Goal: Task Accomplishment & Management: Manage account settings

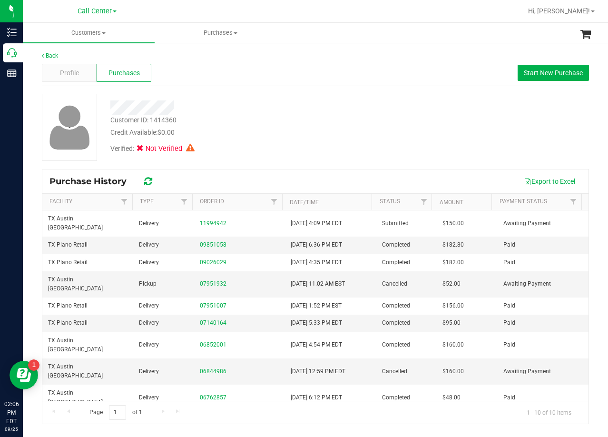
click at [406, 90] on div "Back Profile Purchases Start New Purchase Customer ID: 1414360 Credit Available…" at bounding box center [315, 237] width 547 height 373
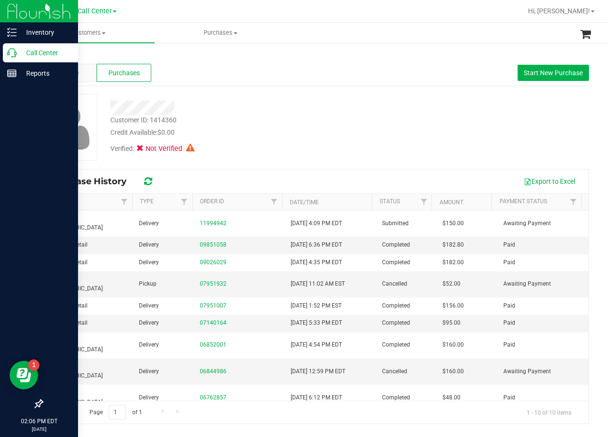
click at [11, 53] on icon at bounding box center [12, 53] width 10 height 10
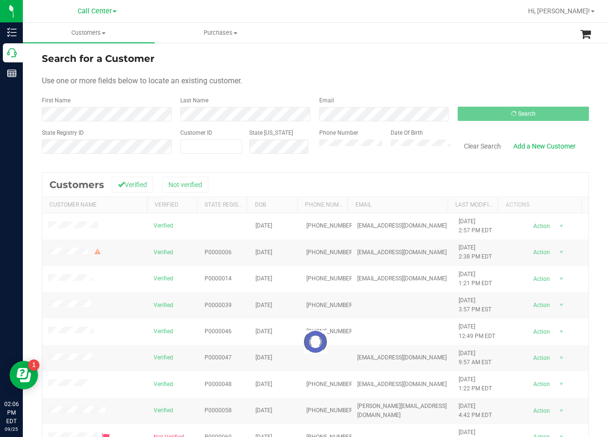
drag, startPoint x: 468, startPoint y: 51, endPoint x: 461, endPoint y: 55, distance: 8.7
click at [466, 52] on div "Search for a Customer Use one or more fields below to locate an existing custom…" at bounding box center [315, 281] width 585 height 479
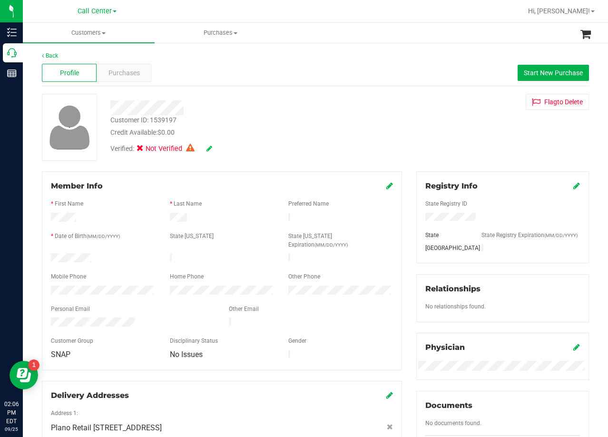
click at [367, 114] on div at bounding box center [243, 107] width 281 height 15
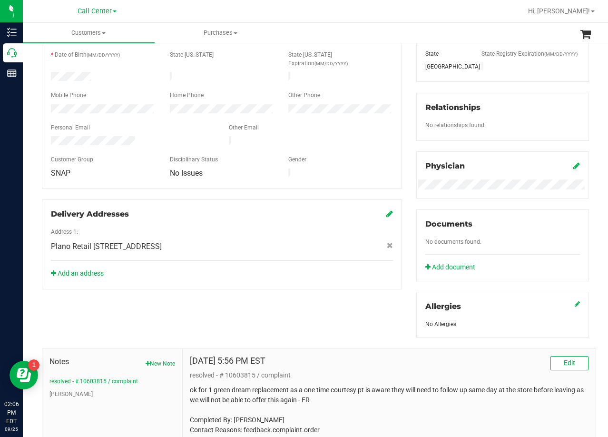
scroll to position [257, 0]
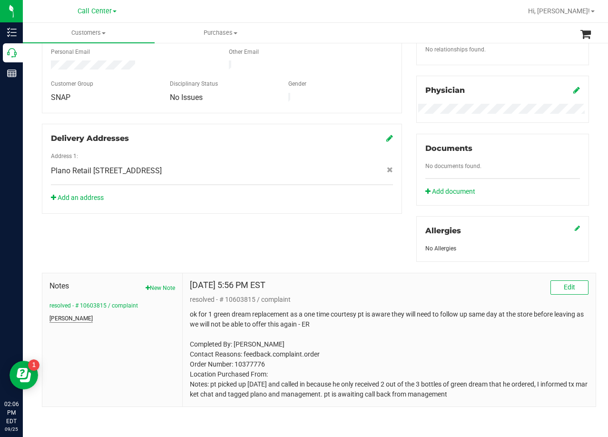
click at [56, 318] on button "[PERSON_NAME]" at bounding box center [70, 318] width 43 height 9
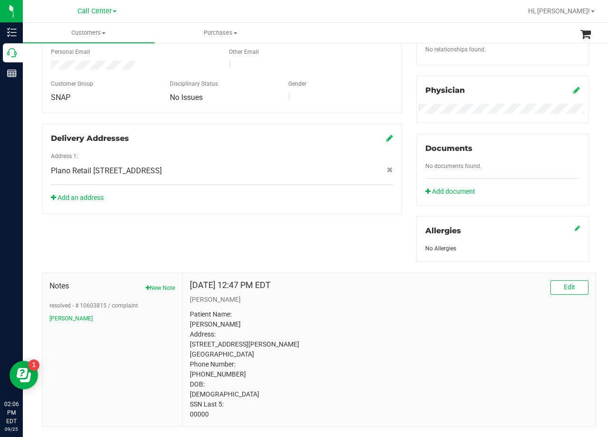
drag, startPoint x: 408, startPoint y: 331, endPoint x: 396, endPoint y: 331, distance: 11.9
click at [408, 331] on p "Patient Name: William Ward Address: 3103 Blueberry Hill Rd. Greenville, TX, 754…" at bounding box center [389, 364] width 399 height 110
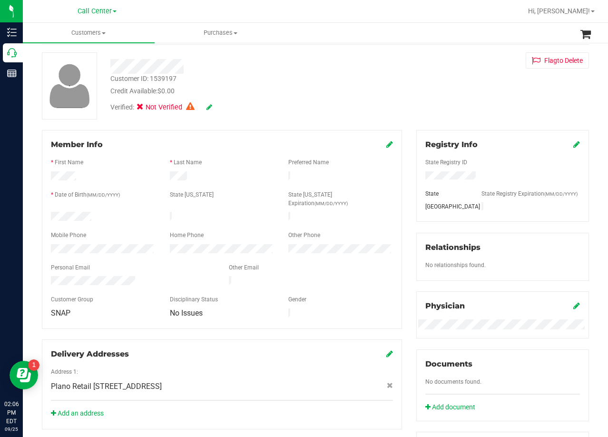
scroll to position [0, 0]
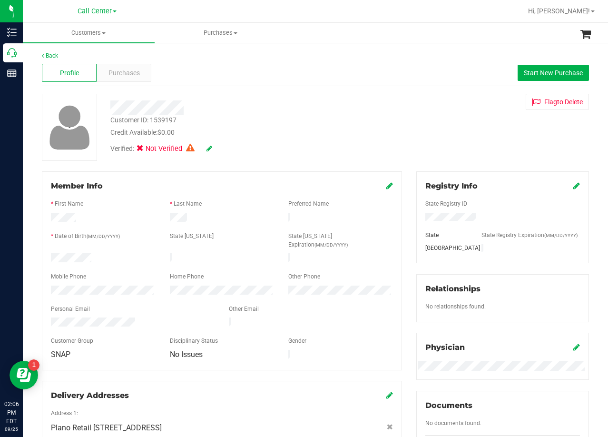
click at [318, 128] on div "Credit Available: $0.00" at bounding box center [243, 133] width 267 height 10
click at [308, 143] on div "Verified: Not Verified" at bounding box center [243, 148] width 281 height 21
click at [131, 68] on span "Purchases" at bounding box center [124, 73] width 31 height 10
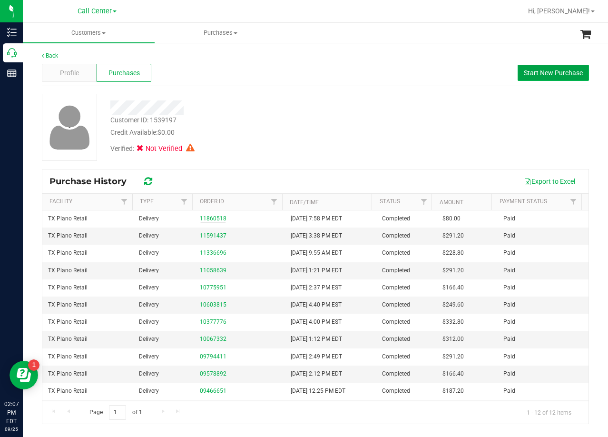
click at [536, 79] on button "Start New Purchase" at bounding box center [553, 73] width 71 height 16
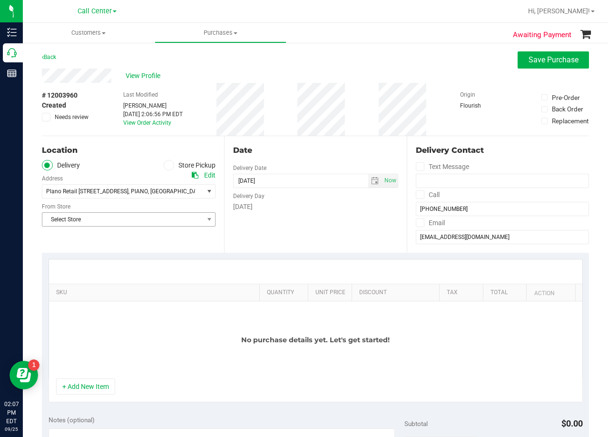
click at [165, 219] on span "Select Store" at bounding box center [122, 219] width 161 height 13
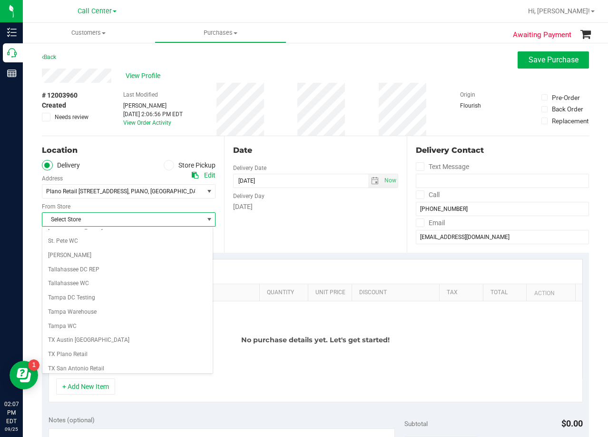
scroll to position [692, 0]
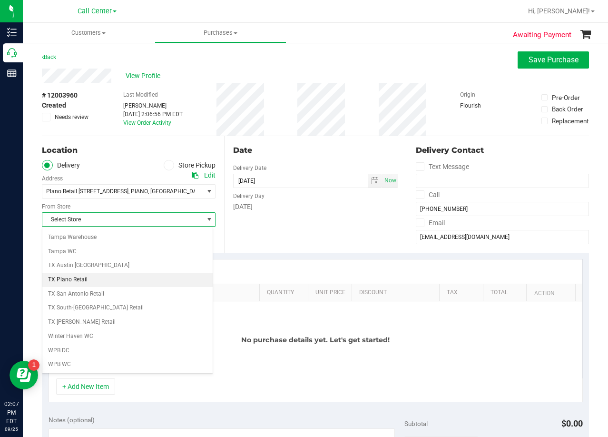
click at [122, 279] on li "TX Plano Retail" at bounding box center [127, 280] width 170 height 14
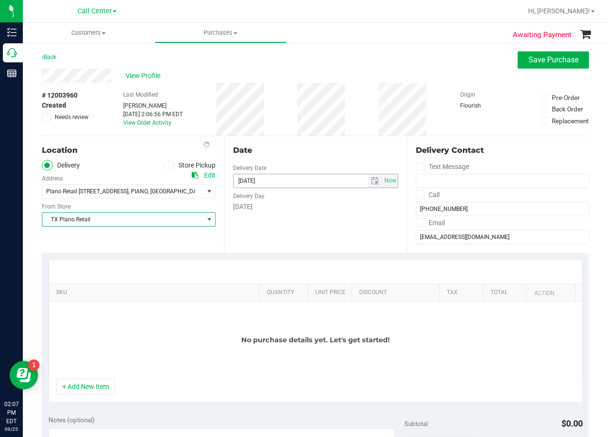
drag, startPoint x: 337, startPoint y: 188, endPoint x: 366, endPoint y: 174, distance: 32.8
click at [340, 187] on div "Date Delivery Date 09/25/2025 Now 09/25/2025 02:07 PM Now Delivery Day Thursday" at bounding box center [315, 194] width 182 height 117
click at [371, 179] on span "select" at bounding box center [375, 181] width 8 height 8
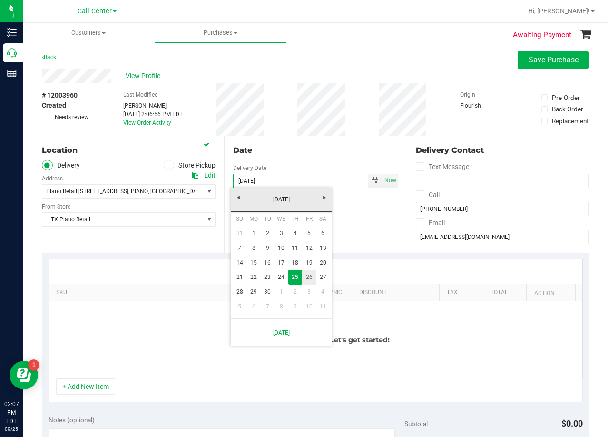
click at [313, 277] on link "26" at bounding box center [309, 277] width 14 height 15
type input "[DATE]"
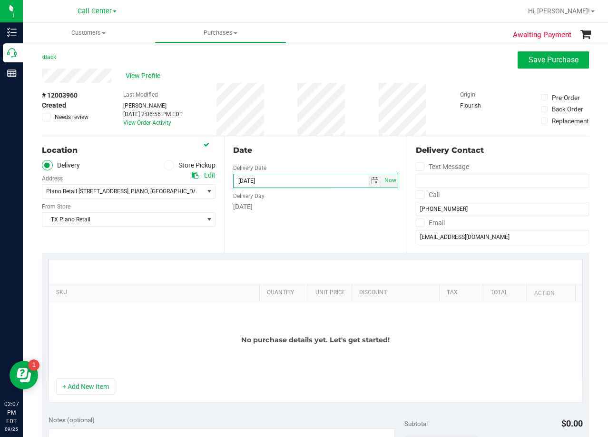
click at [319, 229] on div "Date Delivery Date 09/26/2025 Now 09/26/2025 02:07 PM Now Delivery Day Friday" at bounding box center [315, 194] width 182 height 117
drag, startPoint x: 312, startPoint y: 153, endPoint x: 376, endPoint y: 55, distance: 116.8
click at [312, 153] on div "Date" at bounding box center [315, 150] width 165 height 11
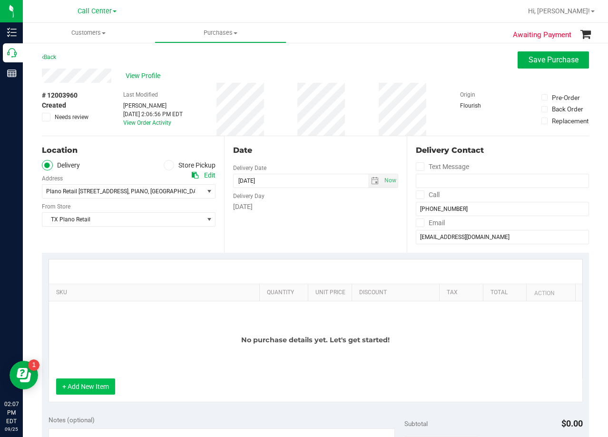
click at [89, 386] on button "+ Add New Item" at bounding box center [85, 386] width 59 height 16
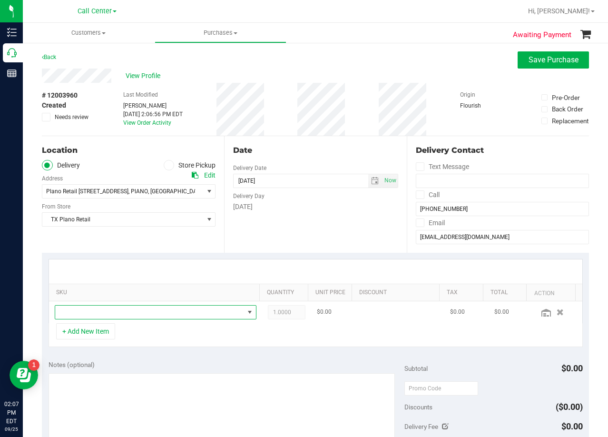
click at [119, 311] on span "NO DATA FOUND" at bounding box center [149, 312] width 189 height 13
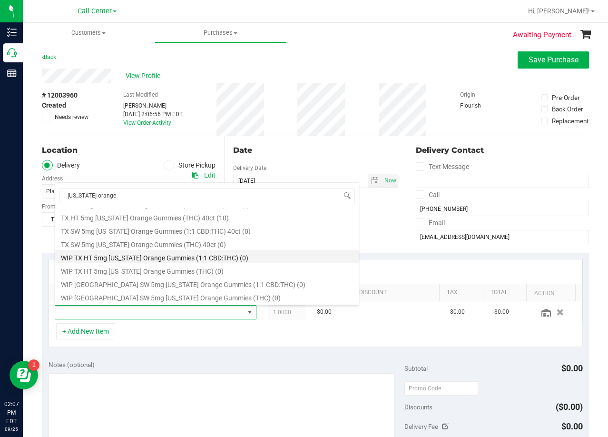
scroll to position [110, 0]
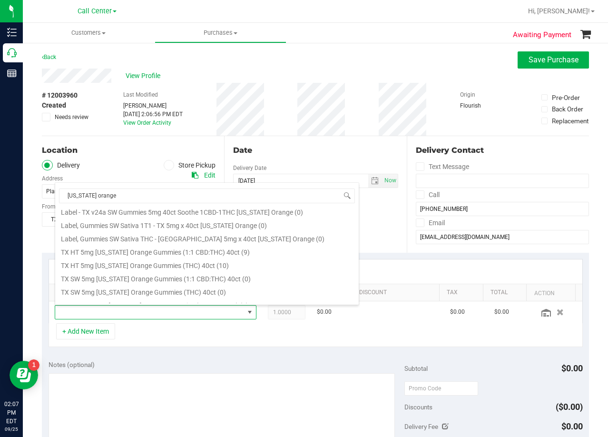
type input "texas orange"
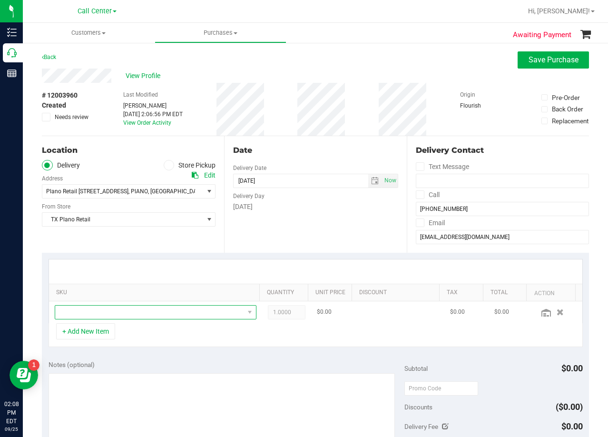
click at [114, 315] on span "NO DATA FOUND" at bounding box center [149, 312] width 189 height 13
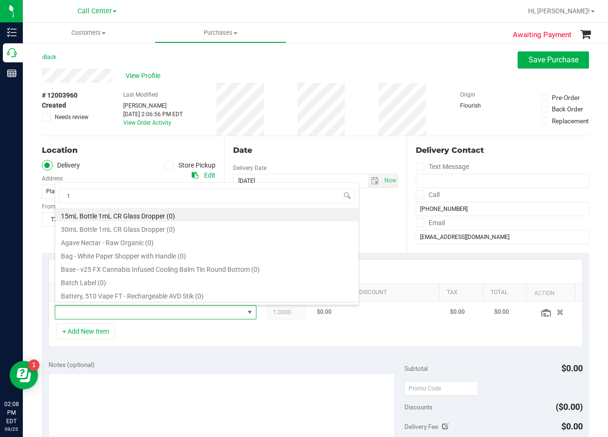
scroll to position [14, 191]
type input "texas"
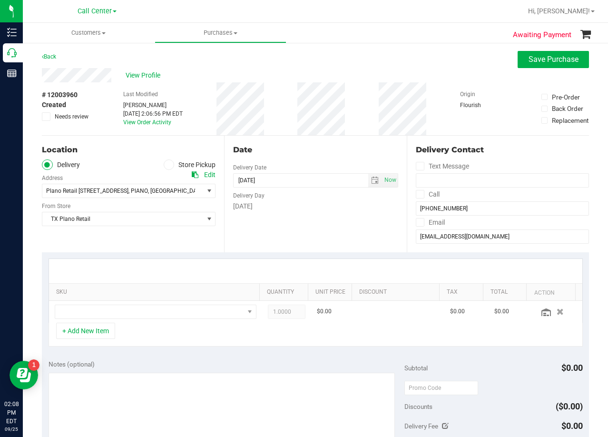
scroll to position [0, 0]
click at [169, 303] on td at bounding box center [155, 312] width 213 height 22
click at [174, 316] on span "NO DATA FOUND" at bounding box center [149, 312] width 189 height 13
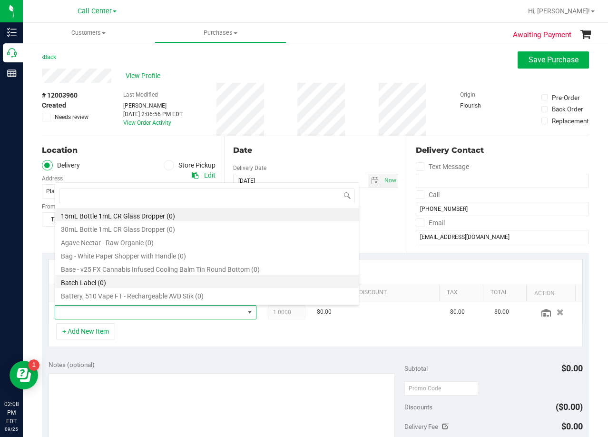
scroll to position [14, 191]
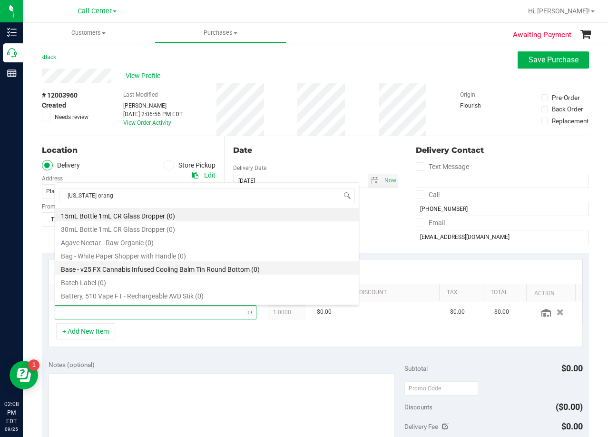
type input "texas orange"
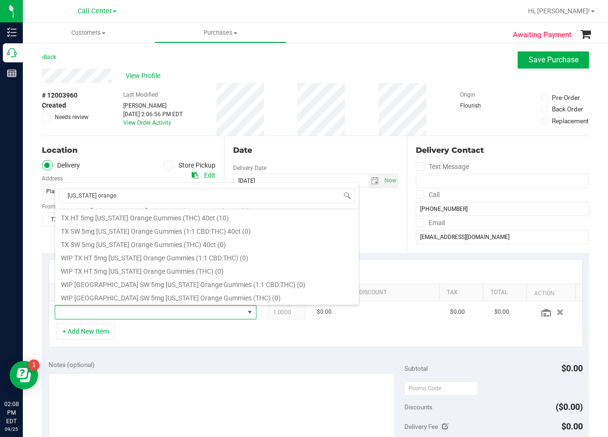
scroll to position [110, 0]
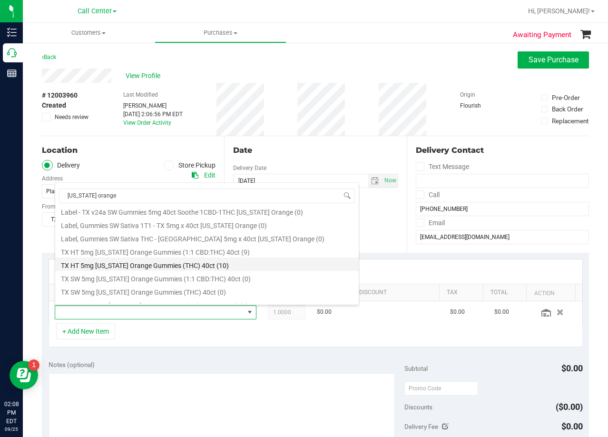
click at [221, 265] on li "TX HT 5mg Texas Orange Gummies (THC) 40ct (10)" at bounding box center [207, 263] width 304 height 13
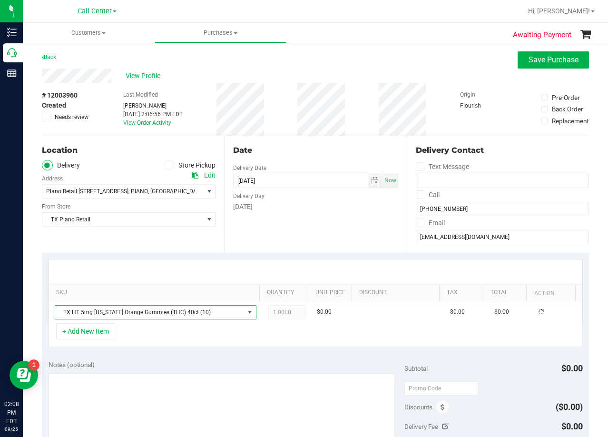
click at [280, 229] on div "Date Delivery Date 09/26/2025 Now 09/26/2025 02:07 PM Now Delivery Day Friday" at bounding box center [315, 194] width 182 height 117
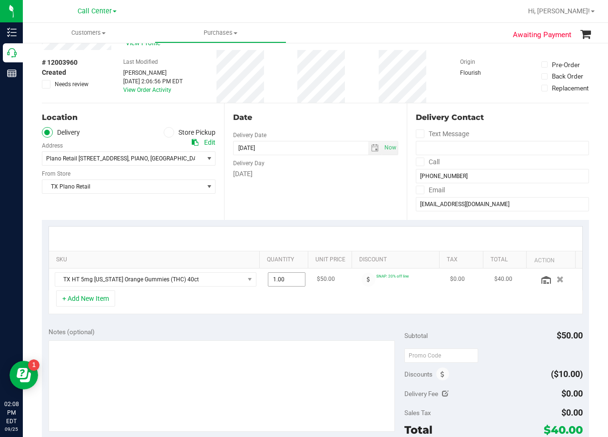
scroll to position [48, 0]
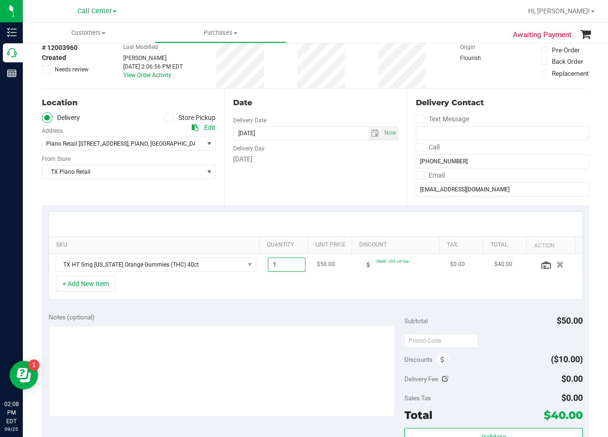
click at [270, 267] on span "1.00 1" at bounding box center [287, 264] width 38 height 14
click at [270, 267] on input "1" at bounding box center [286, 264] width 37 height 13
type input "2"
type input "2.00"
click at [288, 212] on div at bounding box center [316, 224] width 534 height 24
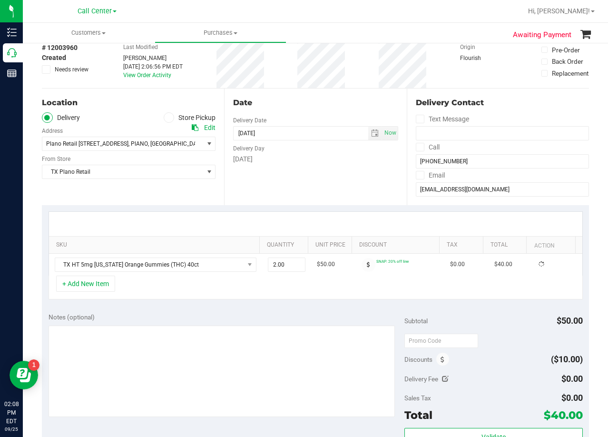
click at [318, 158] on div "[DATE]" at bounding box center [315, 159] width 165 height 10
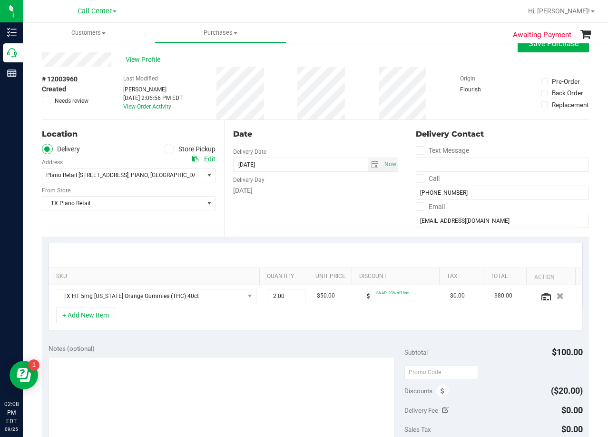
scroll to position [0, 0]
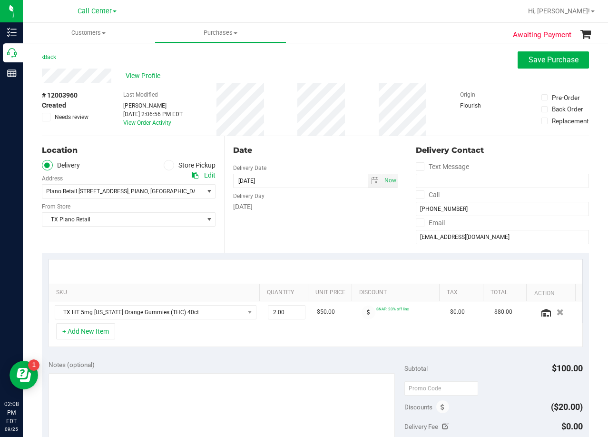
click at [312, 151] on div "Date" at bounding box center [315, 150] width 165 height 11
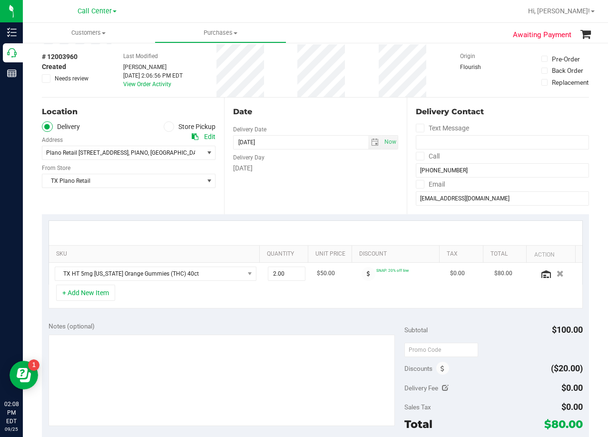
scroll to position [143, 0]
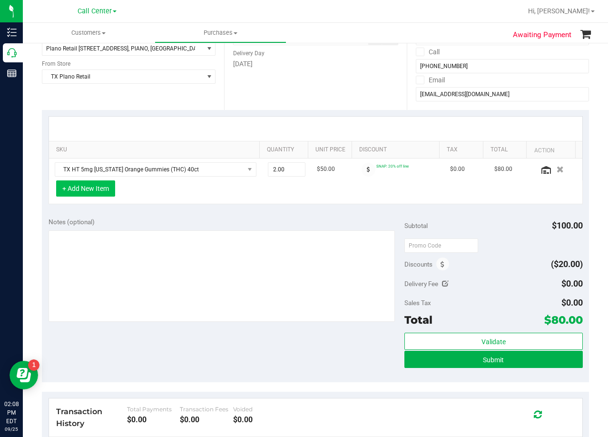
click at [90, 195] on button "+ Add New Item" at bounding box center [85, 188] width 59 height 16
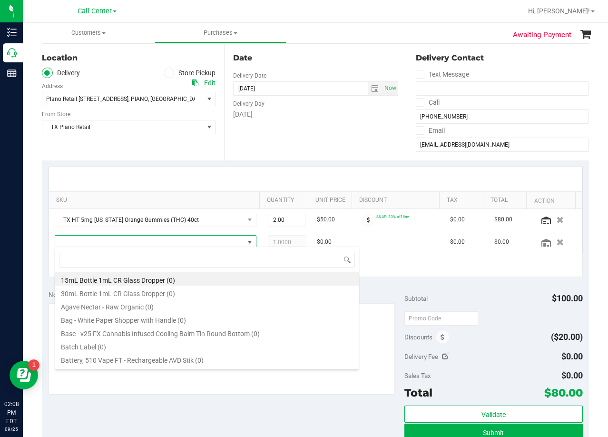
scroll to position [95, 0]
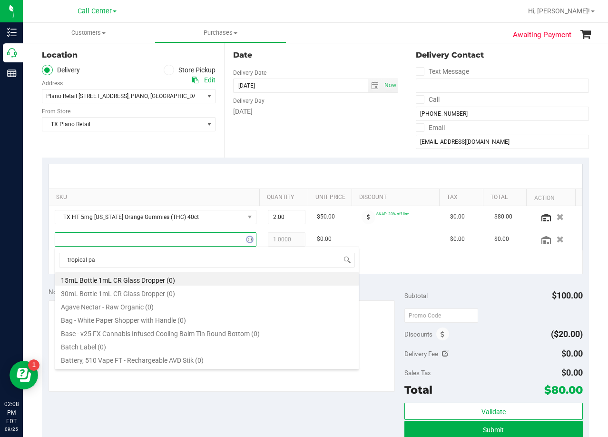
type input "tropical par"
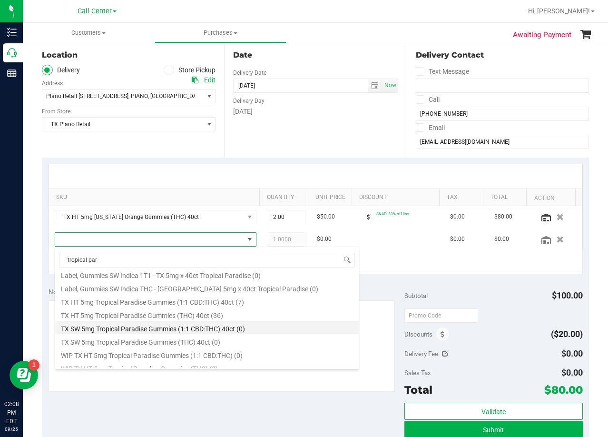
scroll to position [124, 0]
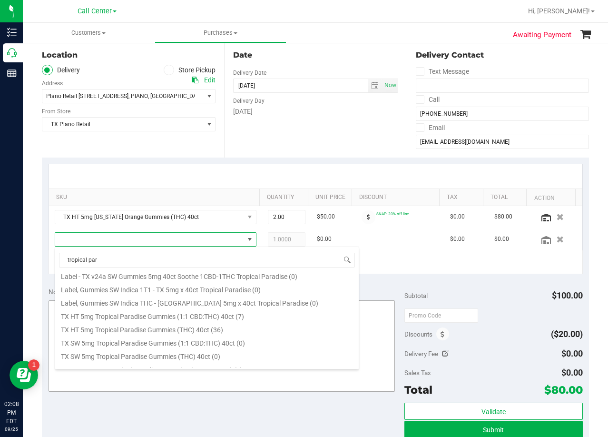
drag, startPoint x: 210, startPoint y: 331, endPoint x: 202, endPoint y: 315, distance: 18.1
click at [210, 331] on li "TX HT 5mg Tropical Paradise Gummies (THC) 40ct (36)" at bounding box center [207, 328] width 304 height 13
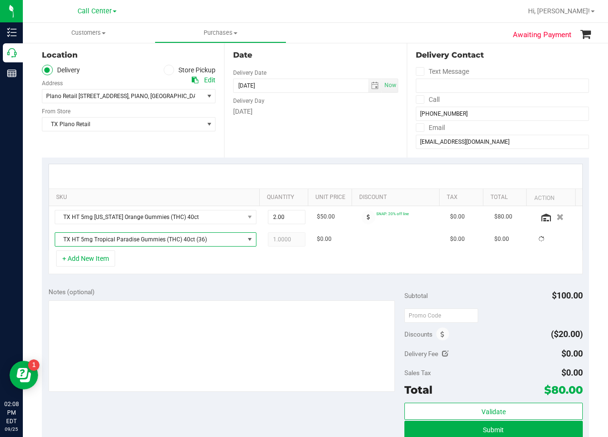
click at [181, 270] on div "+ Add New Item" at bounding box center [316, 262] width 534 height 24
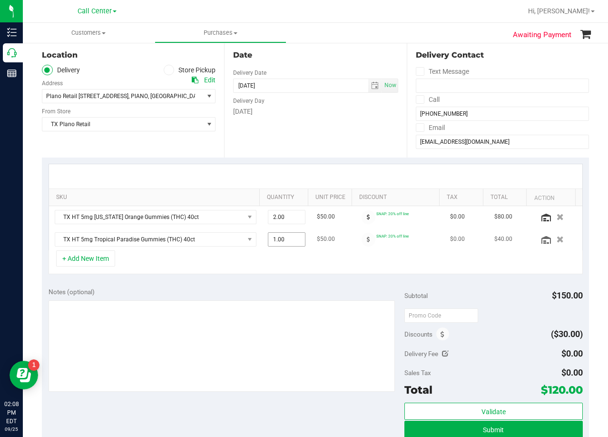
click at [277, 238] on span "1.00 1" at bounding box center [287, 239] width 38 height 14
click at [277, 238] on input "1" at bounding box center [286, 239] width 37 height 13
type input "2"
type input "2.00"
click at [316, 161] on div "SKU Quantity Unit Price Discount Tax Total Action TX HT 5mg Texas Orange Gummie…" at bounding box center [315, 219] width 547 height 123
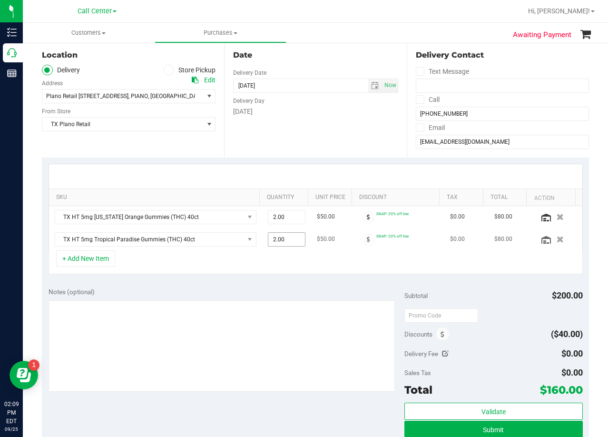
click at [280, 237] on span "2.00 2" at bounding box center [287, 239] width 38 height 14
drag, startPoint x: 280, startPoint y: 237, endPoint x: 285, endPoint y: 173, distance: 63.9
click at [280, 236] on input "2" at bounding box center [286, 239] width 37 height 13
type input "3"
type input "3.00"
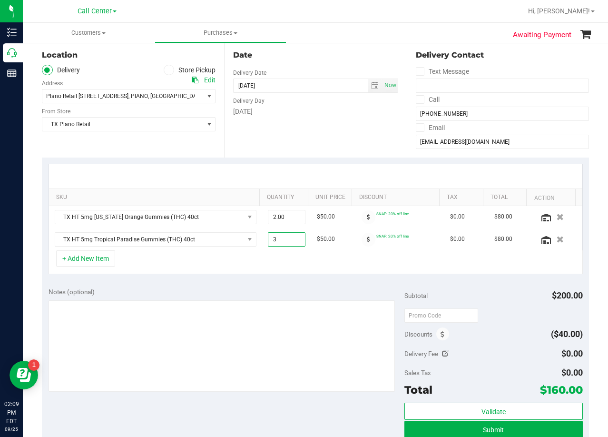
click at [286, 167] on div at bounding box center [316, 176] width 534 height 24
click at [96, 259] on button "+ Add New Item" at bounding box center [85, 258] width 59 height 16
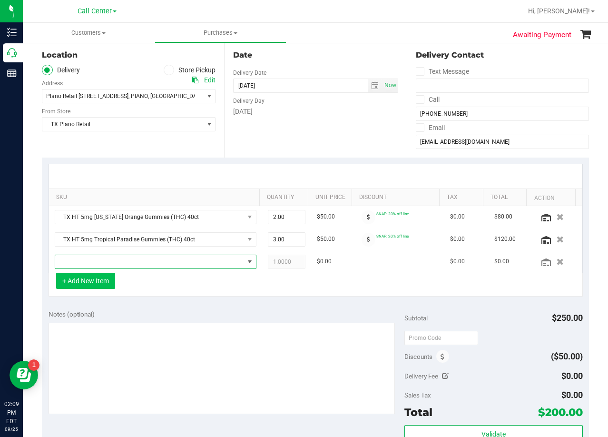
click at [96, 259] on span "NO DATA FOUND" at bounding box center [149, 261] width 189 height 13
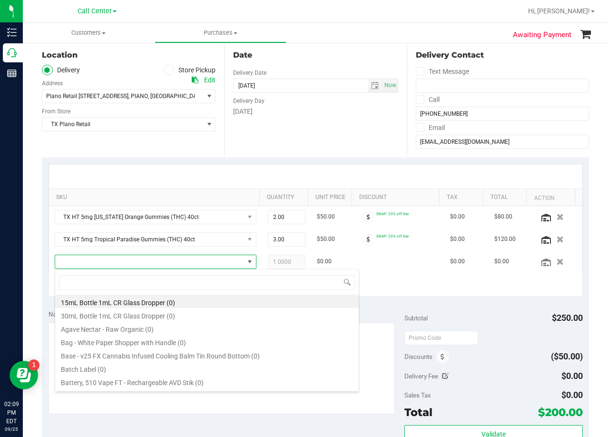
scroll to position [14, 191]
type input "green dream"
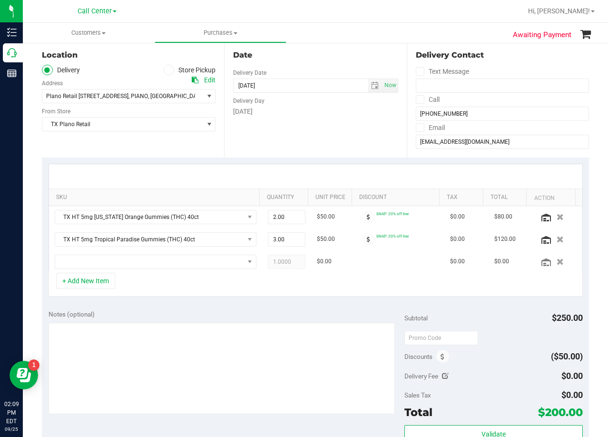
click at [345, 169] on div at bounding box center [316, 176] width 534 height 24
drag, startPoint x: 197, startPoint y: 257, endPoint x: 195, endPoint y: 252, distance: 5.8
click at [197, 257] on span "NO DATA FOUND" at bounding box center [149, 261] width 189 height 13
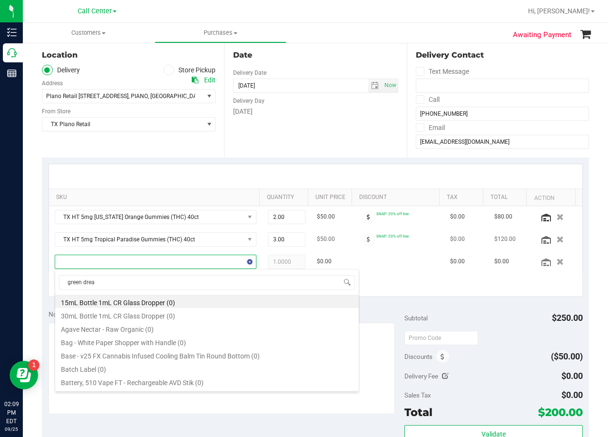
type input "green dream"
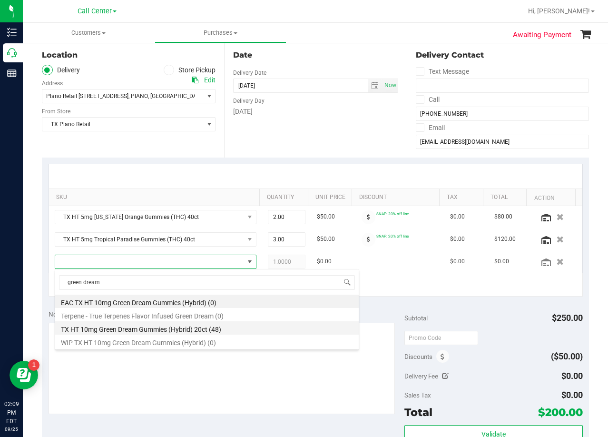
click at [218, 331] on li "TX HT 10mg Green Dream Gummies (Hybrid) 20ct (48)" at bounding box center [207, 327] width 304 height 13
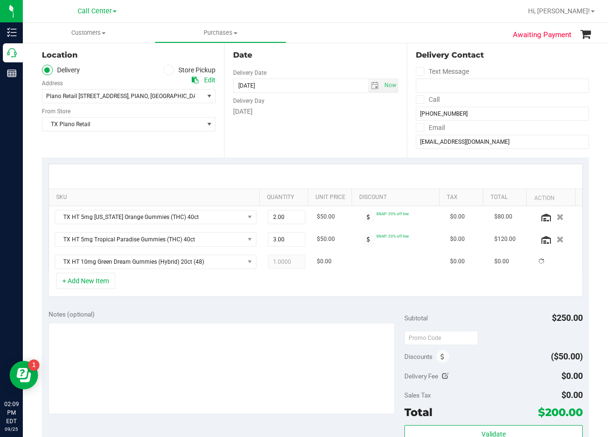
click at [219, 319] on div "Notes (optional)" at bounding box center [227, 362] width 356 height 107
click at [287, 256] on span "1.00 1" at bounding box center [287, 262] width 38 height 14
click at [287, 256] on input "1" at bounding box center [286, 261] width 37 height 13
type input "3"
type input "3.00"
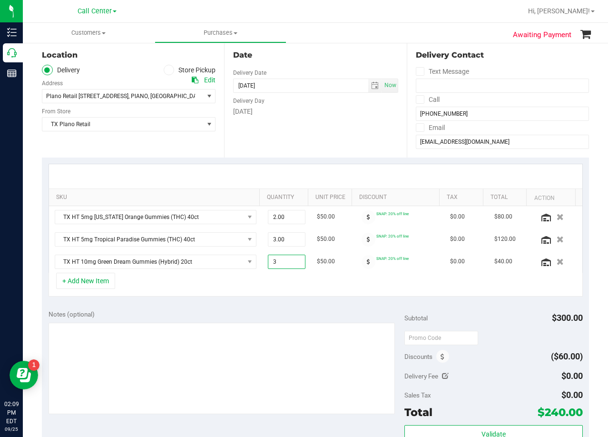
click at [318, 158] on div "SKU Quantity Unit Price Discount Tax Total Action TX HT 5mg Texas Orange Gummie…" at bounding box center [315, 231] width 547 height 146
click at [350, 130] on div "Date Delivery Date 09/26/2025 Now 09/26/2025 08:00 AM Now Delivery Day Friday" at bounding box center [315, 99] width 182 height 117
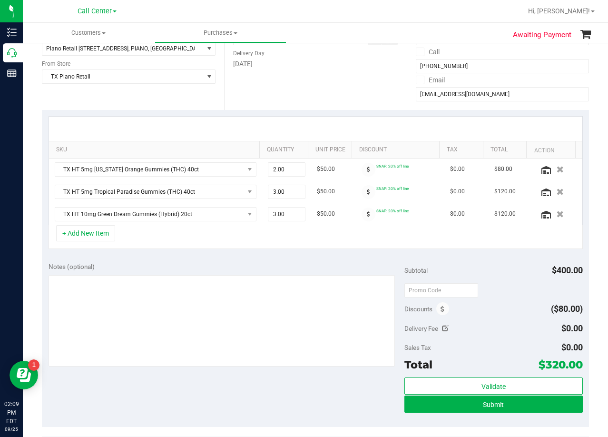
click at [340, 125] on div at bounding box center [316, 129] width 534 height 24
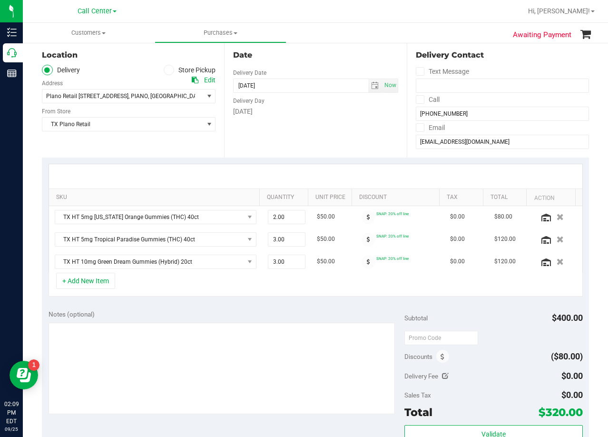
click at [367, 130] on div "Date Delivery Date 09/26/2025 Now 09/26/2025 08:00 AM Now Delivery Day Friday" at bounding box center [315, 99] width 182 height 117
click at [179, 216] on span "TX HT 5mg Texas Orange Gummies (THC) 40ct" at bounding box center [149, 216] width 189 height 13
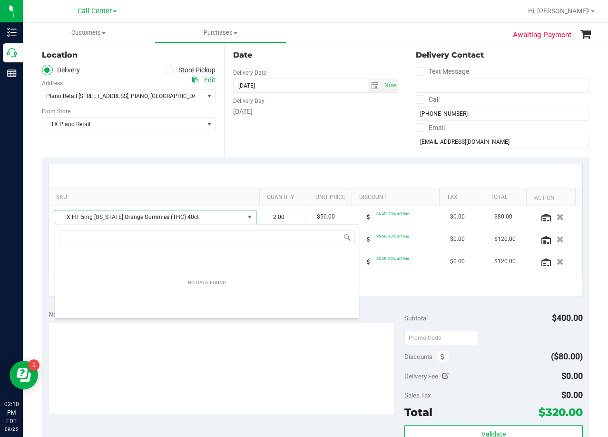
scroll to position [14, 197]
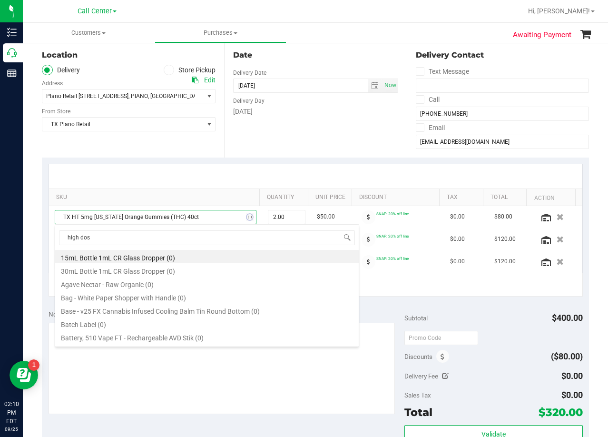
type input "high dose"
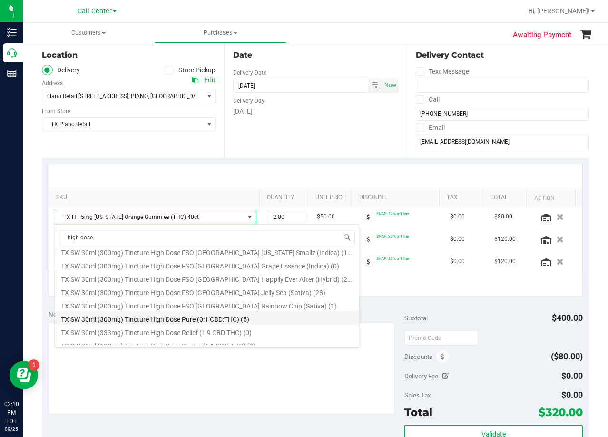
scroll to position [150, 0]
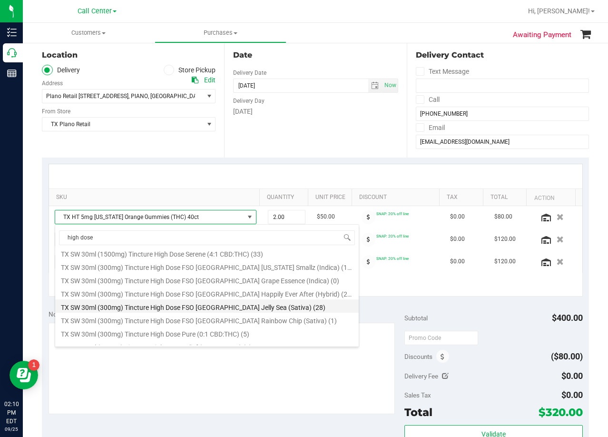
click at [214, 307] on li "TX SW 30ml (300mg) Tincture High Dose FSO TX Jelly Sea (Sativa) (28)" at bounding box center [207, 305] width 304 height 13
type input "1.00"
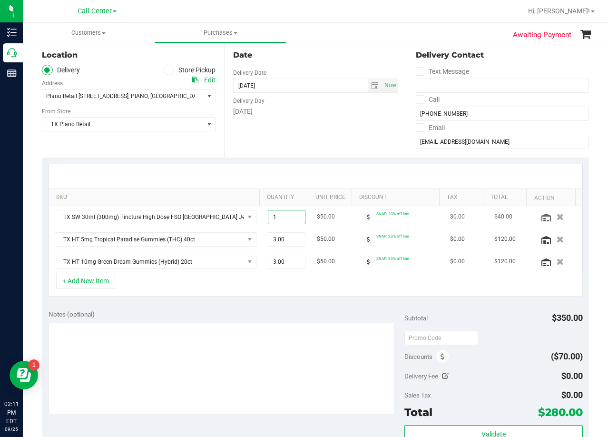
click at [279, 214] on span "1.00 1" at bounding box center [287, 217] width 38 height 14
click at [279, 214] on input "1" at bounding box center [286, 216] width 37 height 13
type input "2"
type input "2.00"
click at [289, 122] on div "Date Delivery Date 09/26/2025 Now 09/26/2025 08:00 AM Now Delivery Day Friday" at bounding box center [315, 99] width 182 height 117
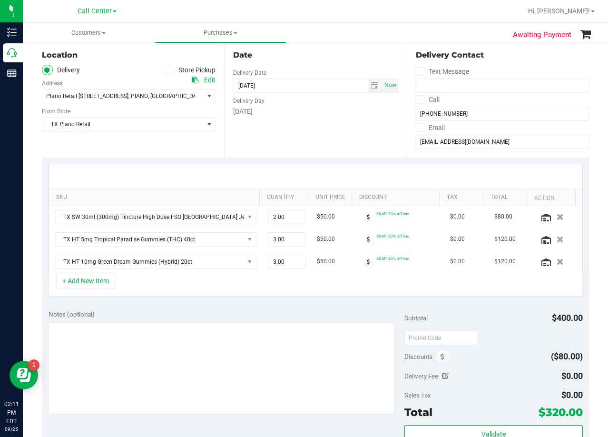
click at [332, 109] on div "Friday" at bounding box center [315, 112] width 165 height 10
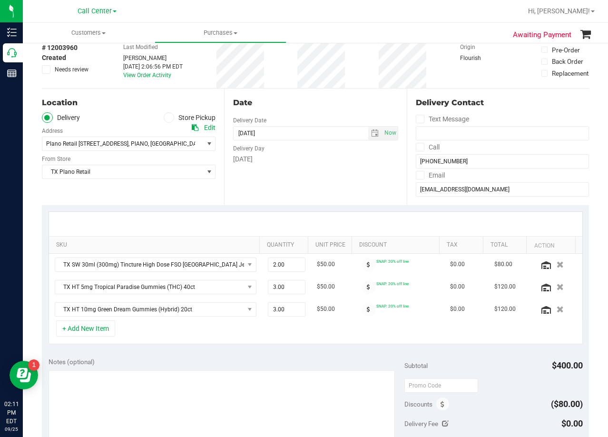
drag, startPoint x: 323, startPoint y: 109, endPoint x: 272, endPoint y: 99, distance: 51.8
click at [322, 109] on div "Date Delivery Date 09/26/2025 Now 09/26/2025 08:00 AM Now Delivery Day Friday" at bounding box center [315, 147] width 182 height 117
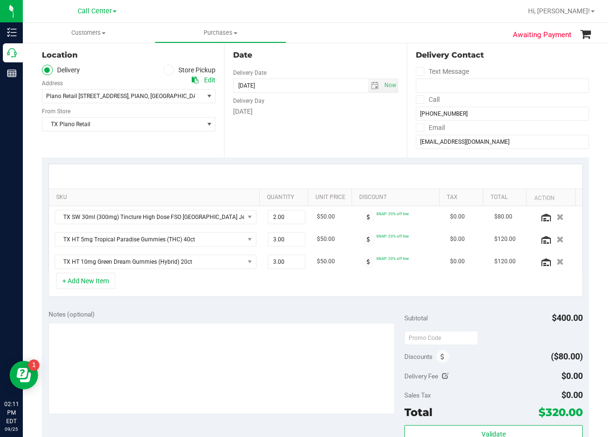
click at [322, 111] on div "Friday" at bounding box center [315, 112] width 165 height 10
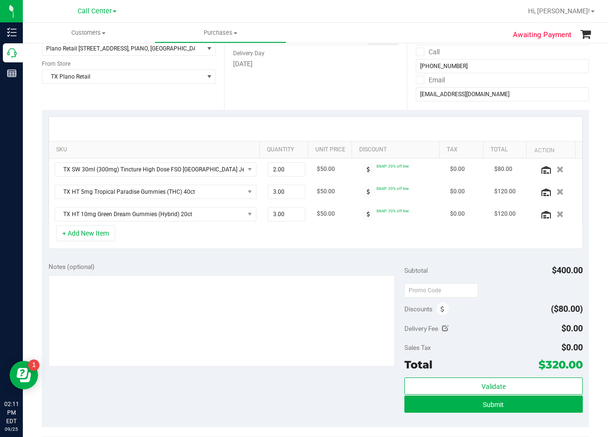
click at [339, 122] on div at bounding box center [316, 129] width 534 height 24
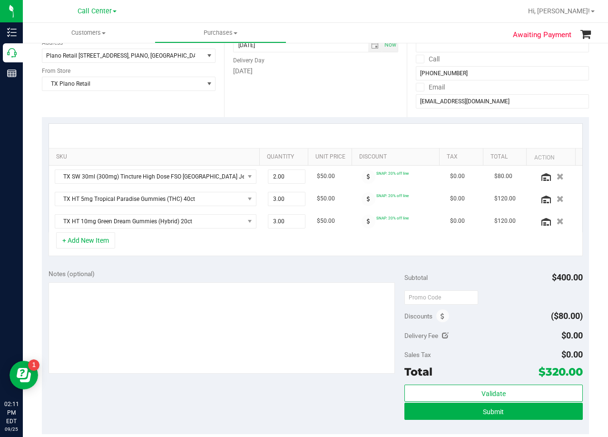
scroll to position [190, 0]
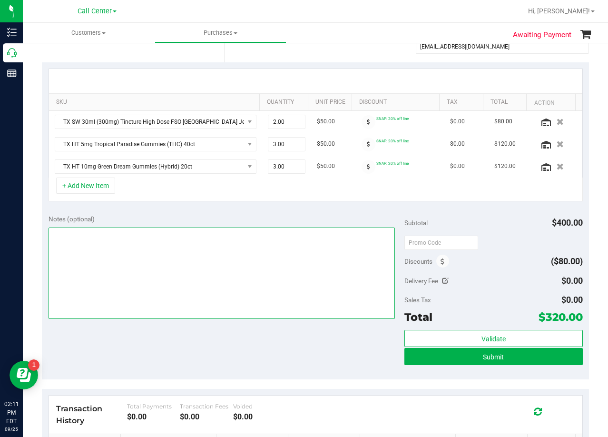
click at [223, 276] on textarea at bounding box center [222, 272] width 347 height 91
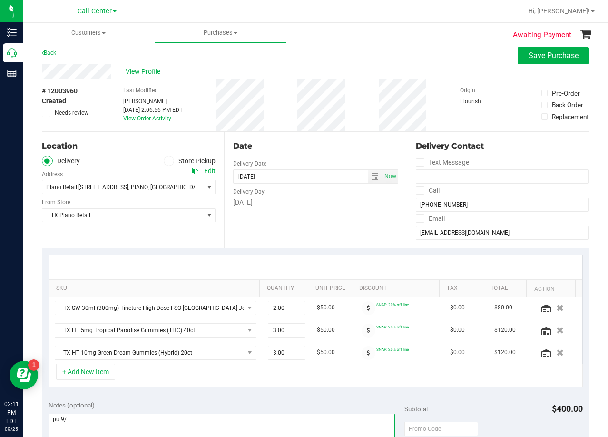
scroll to position [0, 0]
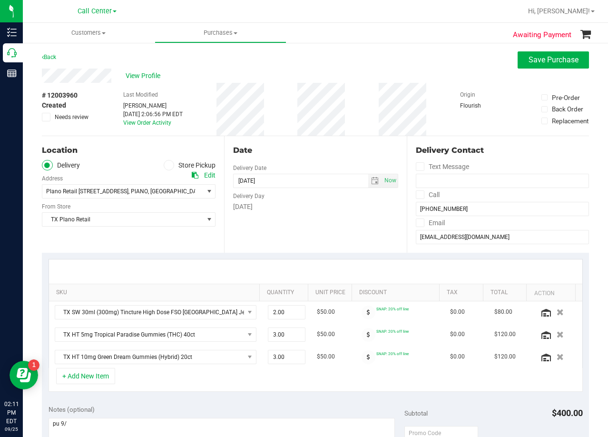
click at [297, 144] on div "Date Delivery Date 09/26/2025 Now 09/26/2025 08:00 AM Now Delivery Day Friday" at bounding box center [315, 194] width 182 height 117
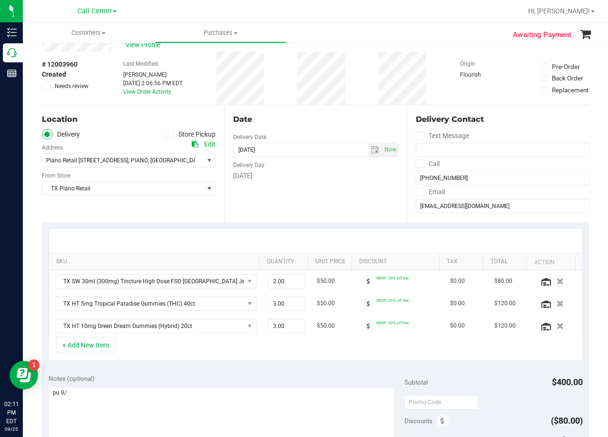
scroll to position [48, 0]
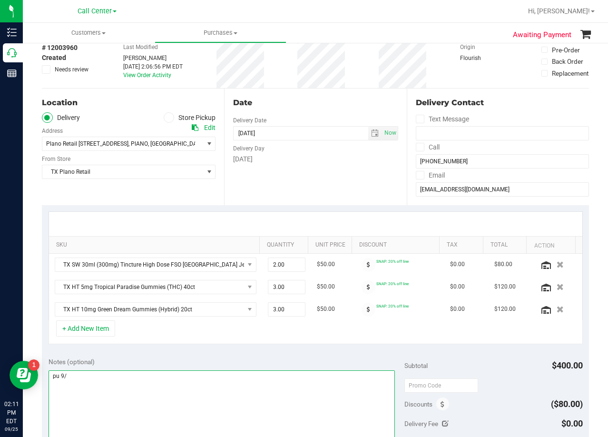
click at [171, 389] on textarea at bounding box center [222, 415] width 347 height 91
type textarea "pu 9/26 Plano. AL 9/25"
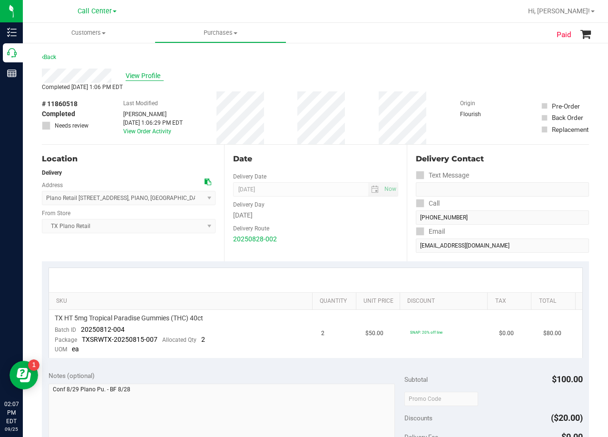
click at [148, 77] on span "View Profile" at bounding box center [145, 76] width 38 height 10
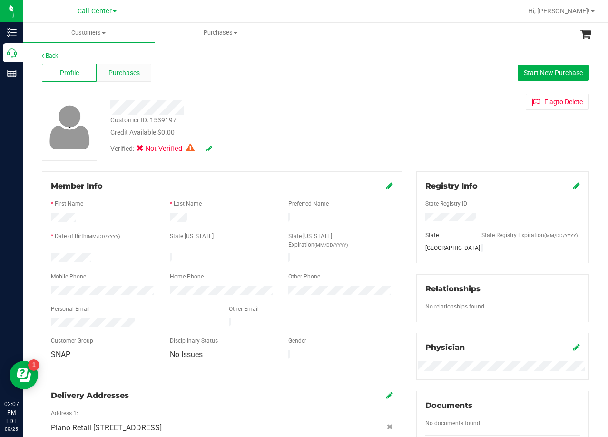
click at [129, 73] on span "Purchases" at bounding box center [124, 73] width 31 height 10
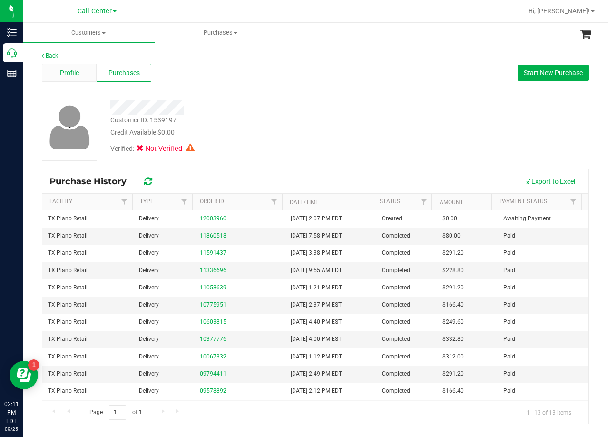
click at [73, 70] on span "Profile" at bounding box center [69, 73] width 19 height 10
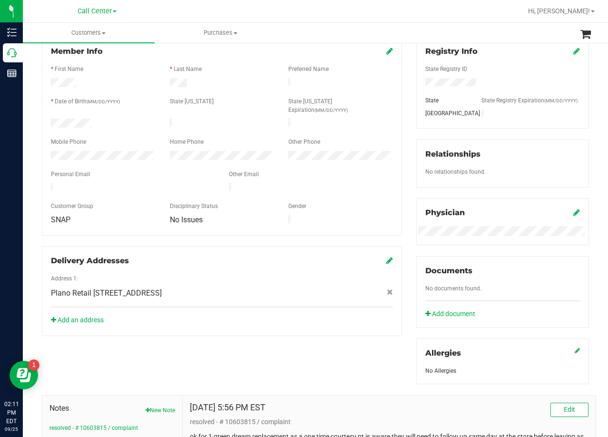
scroll to position [257, 0]
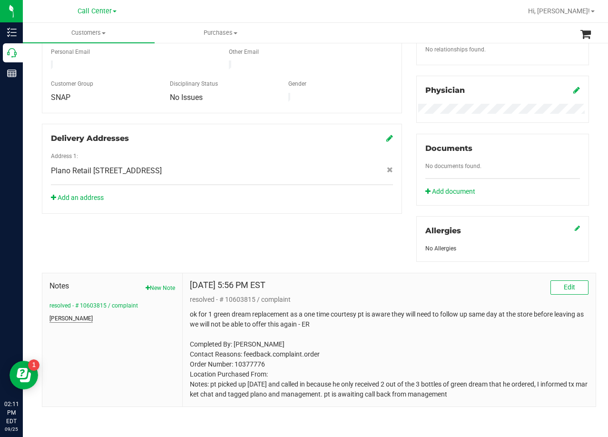
click at [57, 320] on button "[PERSON_NAME]" at bounding box center [70, 318] width 43 height 9
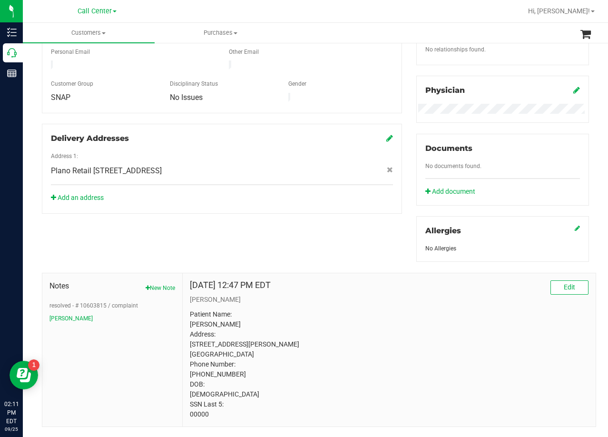
click at [338, 232] on div "Member Info * First Name * Last Name Preferred Name * Date of Birth (MM/DD/YYYY…" at bounding box center [316, 170] width 562 height 513
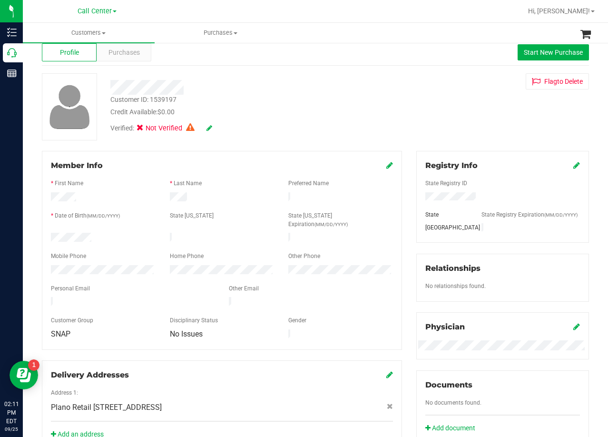
scroll to position [0, 0]
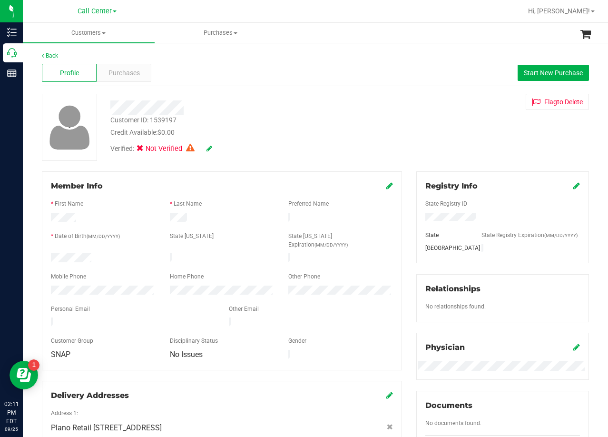
click at [110, 329] on div at bounding box center [222, 333] width 342 height 8
click at [371, 123] on div "Customer ID: 1539197 Credit Available: $0.00" at bounding box center [243, 126] width 281 height 22
click at [151, 77] on div "Profile Purchases Start New Purchase" at bounding box center [315, 73] width 547 height 26
click at [143, 74] on div "Purchases" at bounding box center [124, 73] width 55 height 18
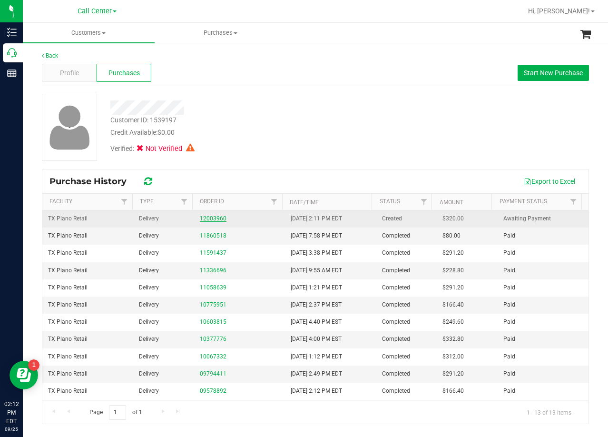
click at [210, 219] on link "12003960" at bounding box center [213, 218] width 27 height 7
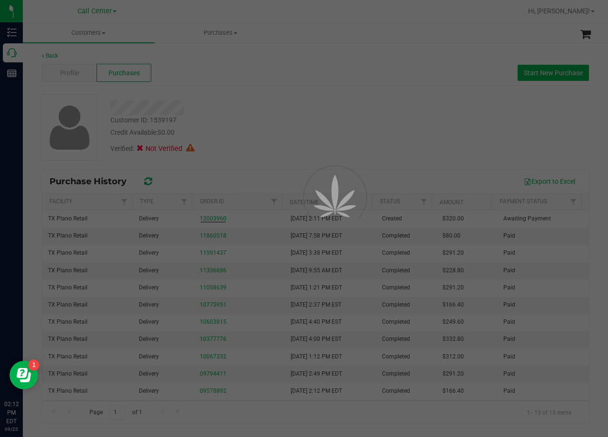
click at [237, 93] on div at bounding box center [304, 218] width 608 height 437
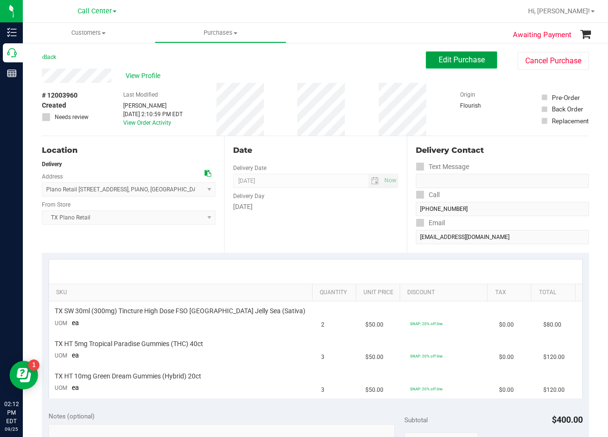
click at [447, 58] on span "Edit Purchase" at bounding box center [462, 59] width 46 height 9
click at [326, 63] on div "Back Edit Purchase Cancel Purchase" at bounding box center [315, 59] width 547 height 17
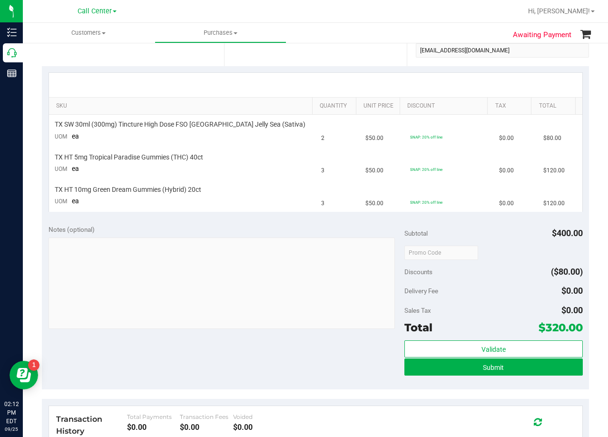
scroll to position [190, 0]
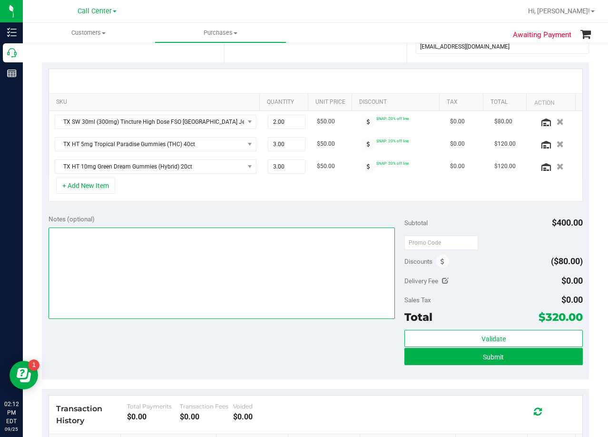
click at [263, 262] on textarea at bounding box center [222, 272] width 347 height 91
click at [71, 231] on textarea at bounding box center [222, 272] width 347 height 91
type textarea "pu 9/26 Plano. AL 9/25"
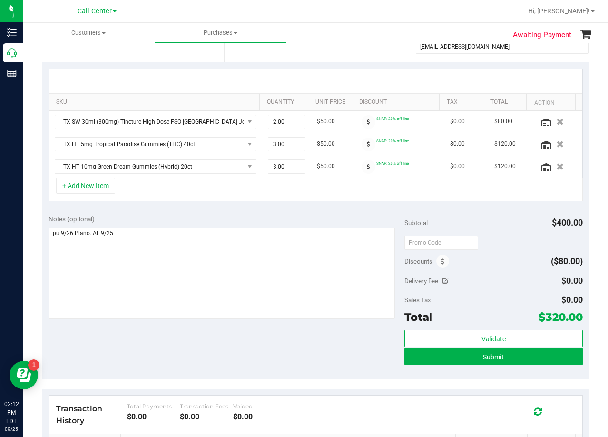
click at [300, 202] on div "SKU Quantity Unit Price Discount Tax Total Action TX SW 30ml (300mg) Tincture H…" at bounding box center [315, 135] width 547 height 146
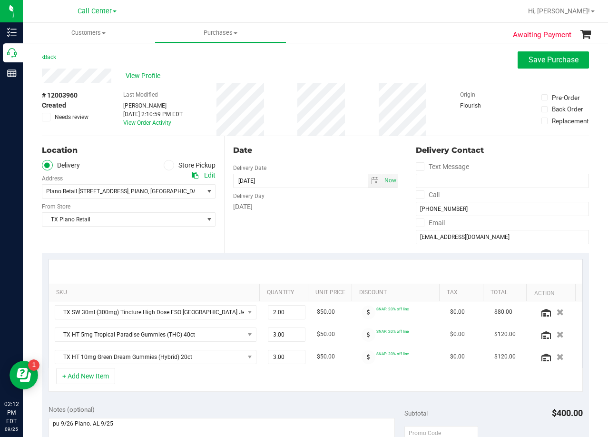
click at [354, 128] on div "# 12003960 Created Needs review Last Modified Alexander Lawson Sep 25, 2025 2:1…" at bounding box center [315, 109] width 547 height 53
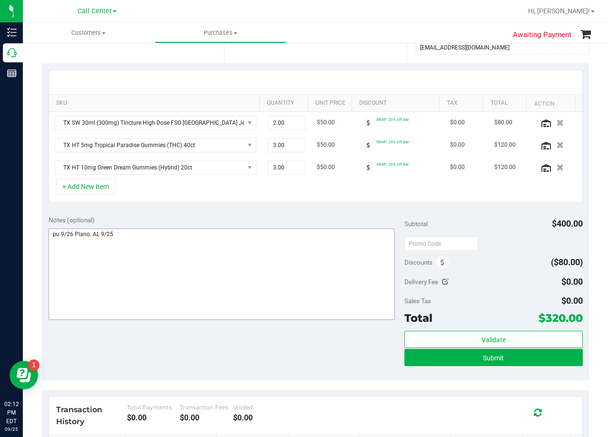
scroll to position [190, 0]
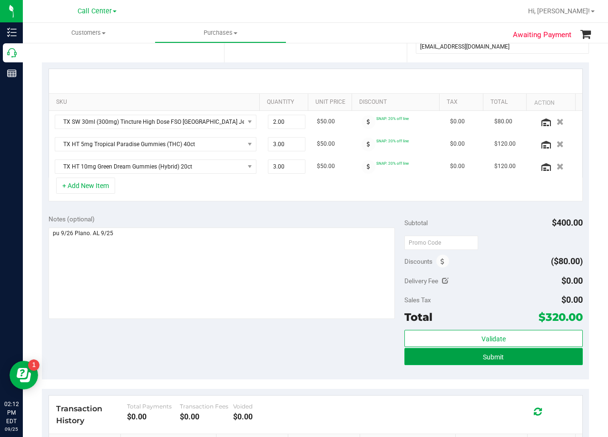
click at [456, 357] on button "Submit" at bounding box center [494, 356] width 178 height 17
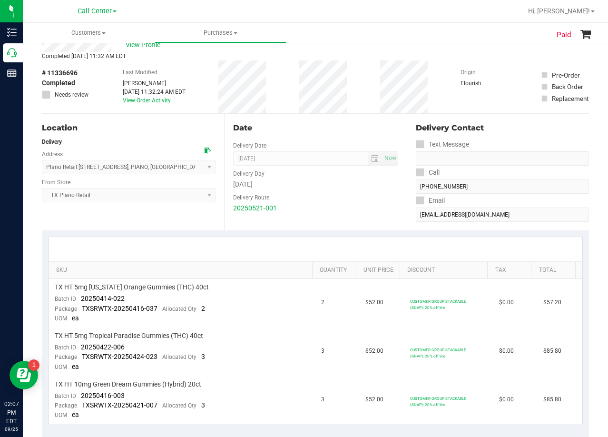
scroll to position [48, 0]
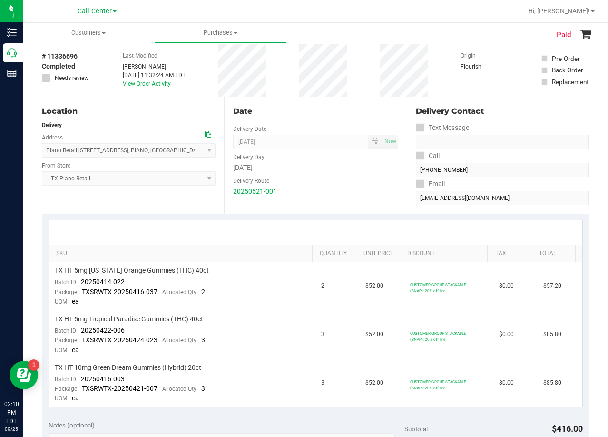
click at [303, 118] on div "Date Delivery Date 05/22/2025 Now 05/22/2025 08:00 AM Now Delivery Day Thursday…" at bounding box center [315, 155] width 182 height 117
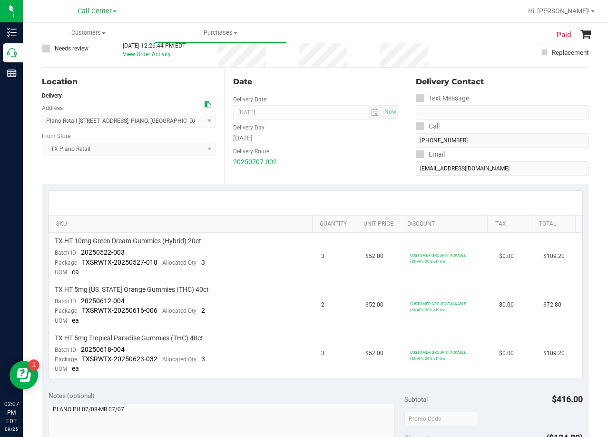
scroll to position [95, 0]
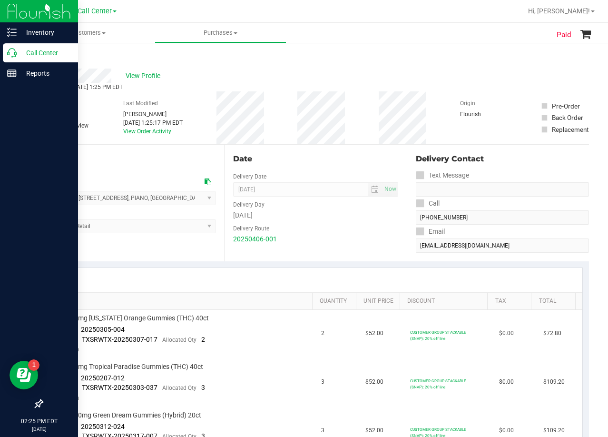
click at [17, 56] on p "Call Center" at bounding box center [45, 52] width 57 height 11
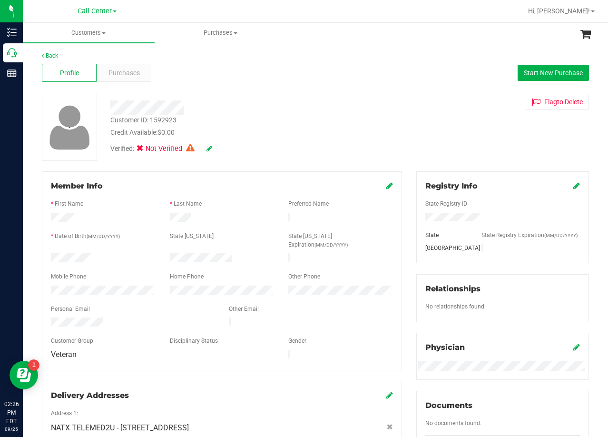
click at [408, 78] on div "Profile Purchases Start New Purchase" at bounding box center [315, 73] width 547 height 26
click at [423, 129] on div "Customer ID: 1592923 Credit Available: $0.00 Verified: Not Verified Flag to [GE…" at bounding box center [316, 127] width 562 height 67
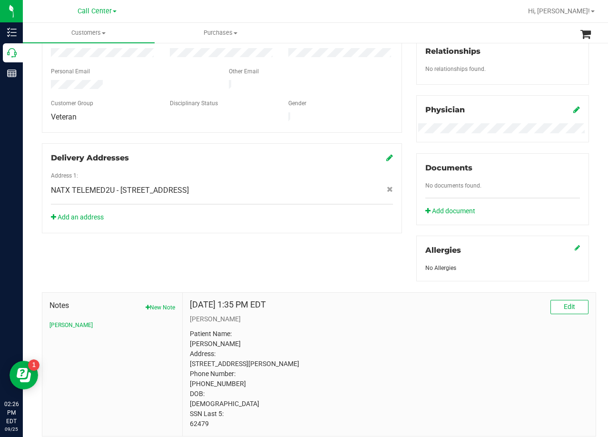
scroll to position [277, 0]
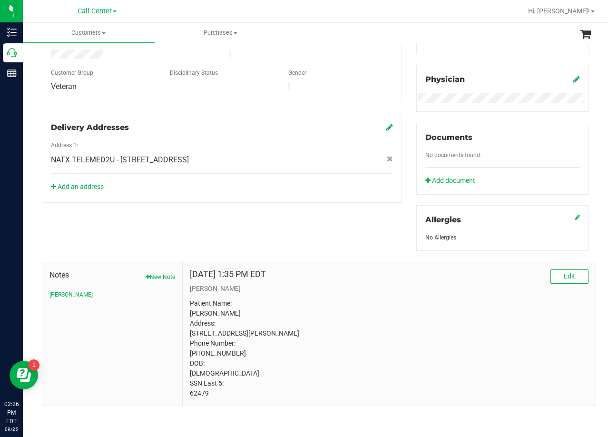
click at [193, 396] on p "Patient Name: [PERSON_NAME] Address: [STREET_ADDRESS][PERSON_NAME] Phone Number…" at bounding box center [389, 348] width 399 height 100
copy p "62479"
click at [392, 311] on p "Patient Name: [PERSON_NAME] Address: [STREET_ADDRESS][PERSON_NAME] Phone Number…" at bounding box center [389, 348] width 399 height 100
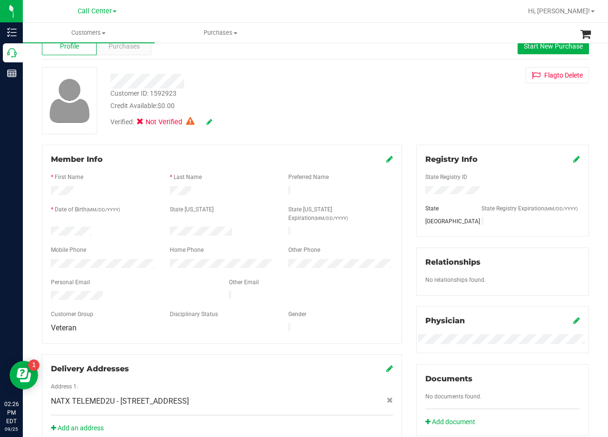
scroll to position [0, 0]
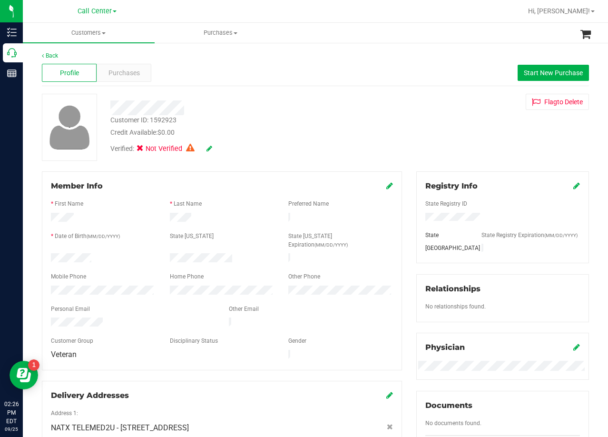
click at [140, 83] on div "Profile Purchases Start New Purchase" at bounding box center [315, 73] width 547 height 26
click at [133, 72] on span "Purchases" at bounding box center [124, 73] width 31 height 10
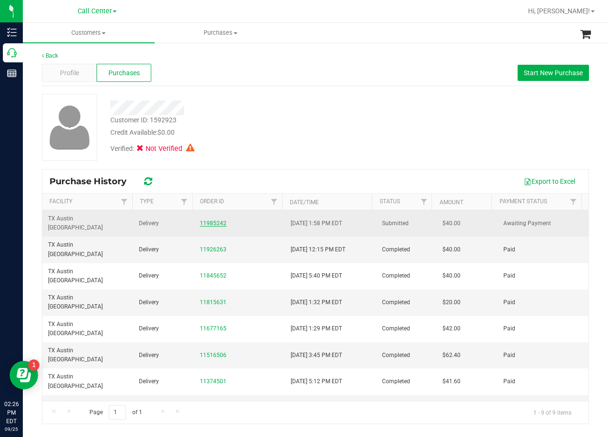
click at [220, 220] on link "11985242" at bounding box center [213, 223] width 27 height 7
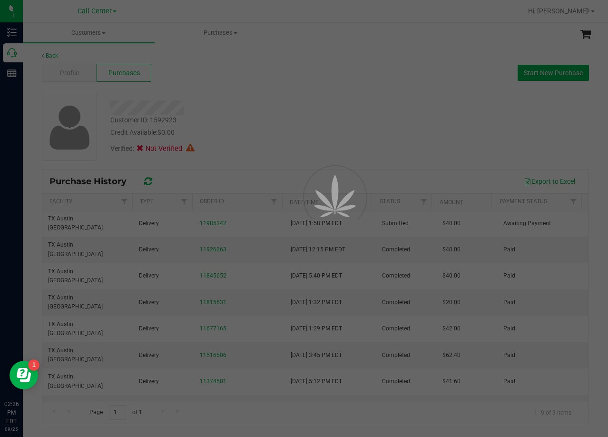
click at [260, 145] on div at bounding box center [304, 218] width 608 height 437
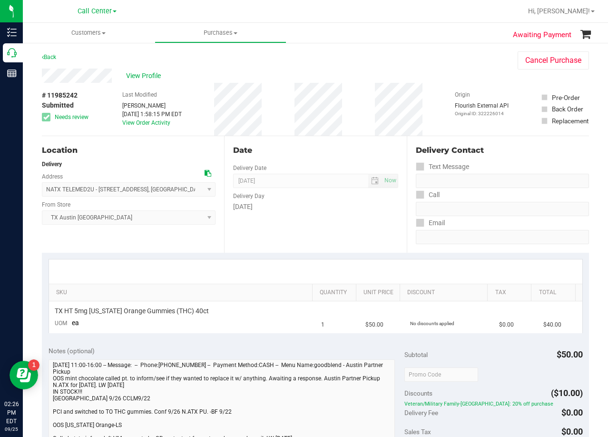
click at [263, 58] on div "Back Cancel Purchase" at bounding box center [315, 59] width 547 height 17
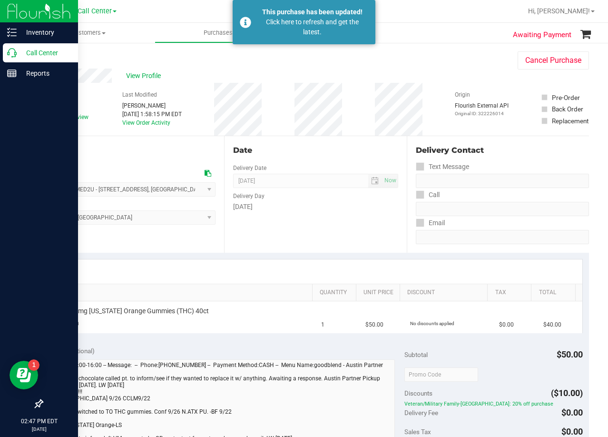
click at [17, 50] on p "Call Center" at bounding box center [45, 52] width 57 height 11
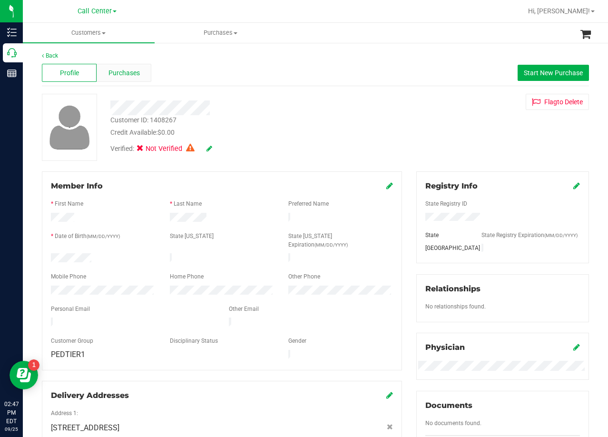
click at [137, 65] on div "Purchases" at bounding box center [124, 73] width 55 height 18
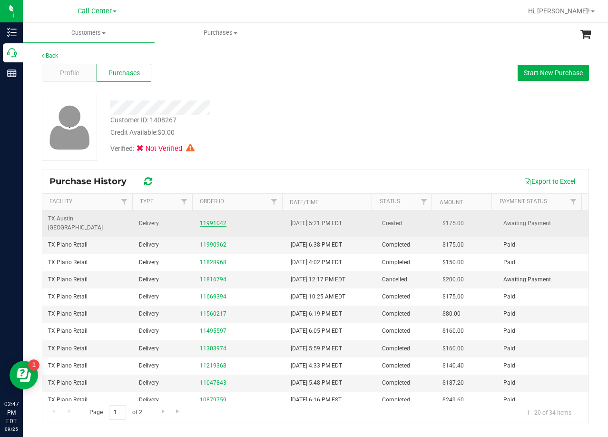
click at [208, 220] on link "11991042" at bounding box center [213, 223] width 27 height 7
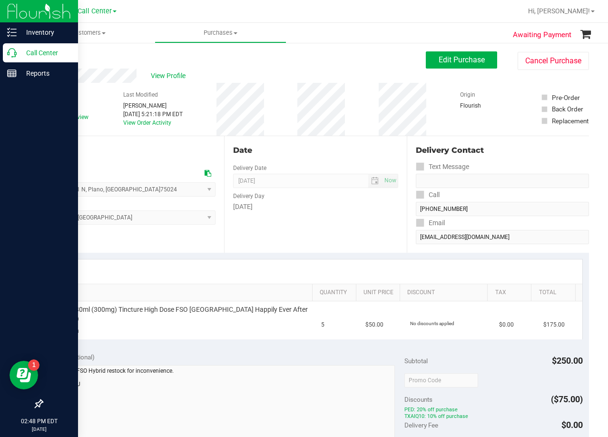
click at [17, 58] on p "Call Center" at bounding box center [45, 52] width 57 height 11
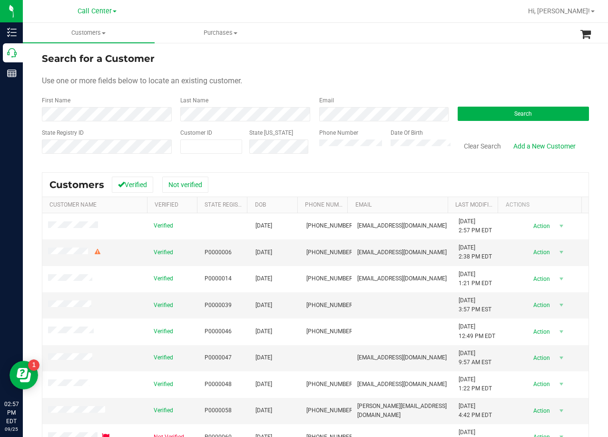
click at [398, 79] on div "Use one or more fields below to locate an existing customer." at bounding box center [315, 80] width 547 height 11
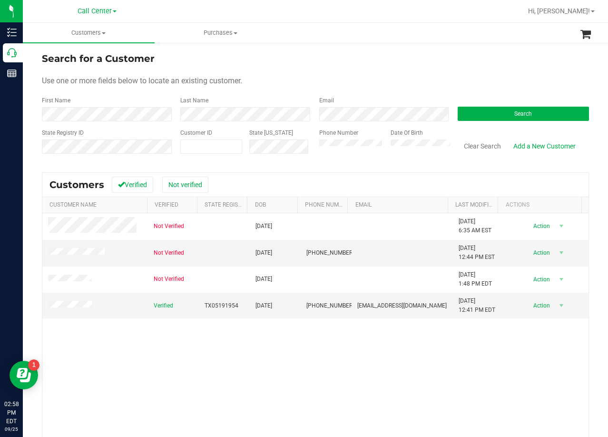
drag, startPoint x: 424, startPoint y: 76, endPoint x: 349, endPoint y: 101, distance: 79.2
click at [423, 76] on div "Use one or more fields below to locate an existing customer." at bounding box center [315, 80] width 547 height 11
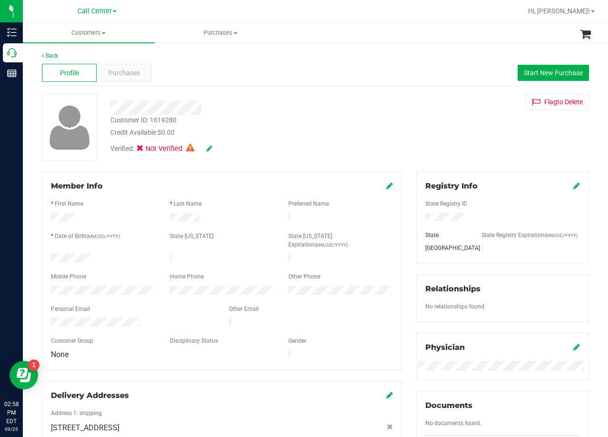
click at [376, 109] on div at bounding box center [243, 107] width 281 height 15
click at [366, 128] on div "Credit Available: $0.00" at bounding box center [243, 133] width 267 height 10
click at [143, 69] on div "Purchases" at bounding box center [124, 73] width 55 height 18
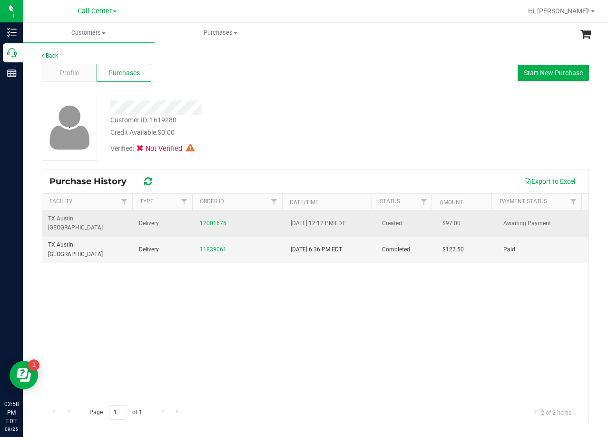
click at [200, 212] on td "12001675" at bounding box center [239, 223] width 91 height 26
click at [206, 219] on div "12001675" at bounding box center [239, 223] width 79 height 9
click at [209, 220] on link "12001675" at bounding box center [213, 223] width 27 height 7
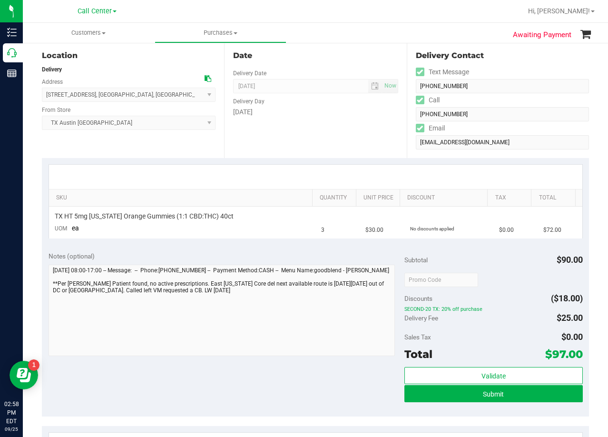
scroll to position [95, 0]
click at [280, 132] on div "Date Delivery Date [DATE] Now [DATE] 08:00 AM Now Delivery Day [DATE]" at bounding box center [315, 99] width 182 height 117
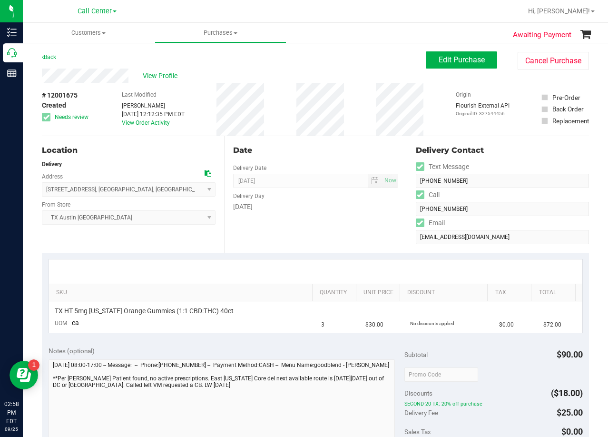
click at [288, 124] on div "# 12001675 Created Needs review Last Modified Lauran Wallace Sep 25, 2025 12:12…" at bounding box center [315, 109] width 547 height 53
click at [158, 79] on span "View Profile" at bounding box center [162, 76] width 38 height 10
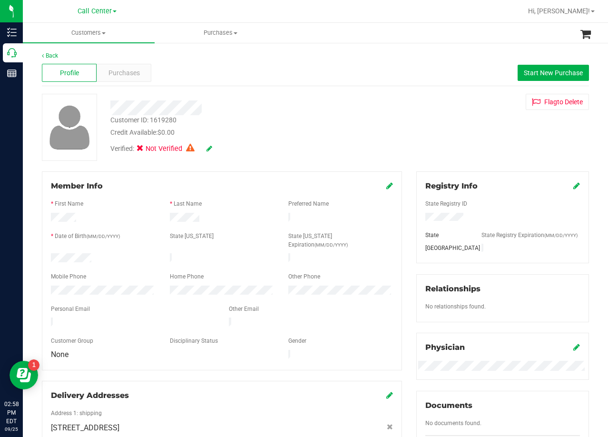
click at [335, 144] on div "Verified: Not Verified" at bounding box center [243, 148] width 281 height 21
click at [128, 77] on span "Purchases" at bounding box center [124, 73] width 31 height 10
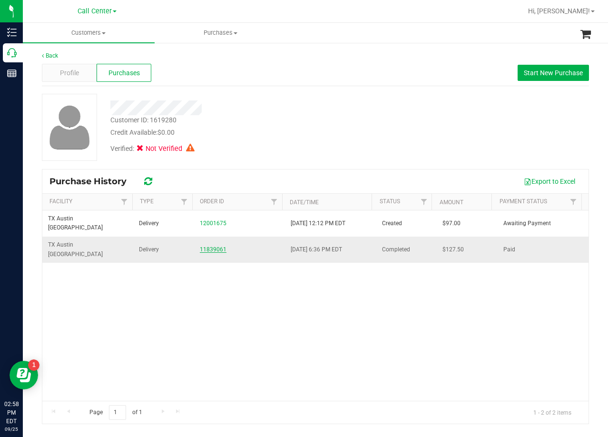
click at [207, 246] on link "11839061" at bounding box center [213, 249] width 27 height 7
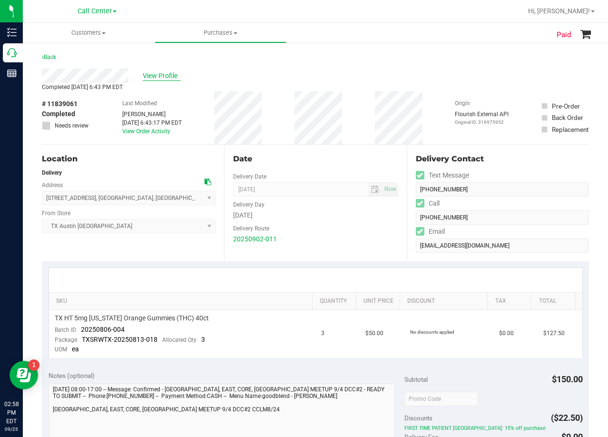
click at [171, 77] on span "View Profile" at bounding box center [162, 76] width 38 height 10
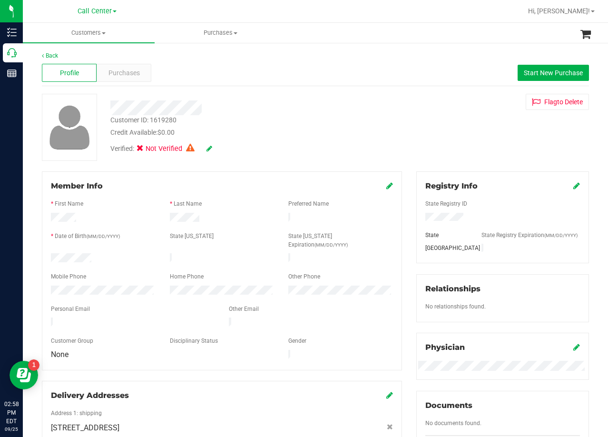
click at [113, 60] on div "Profile Purchases Start New Purchase" at bounding box center [315, 73] width 547 height 26
click at [119, 70] on span "Purchases" at bounding box center [124, 73] width 31 height 10
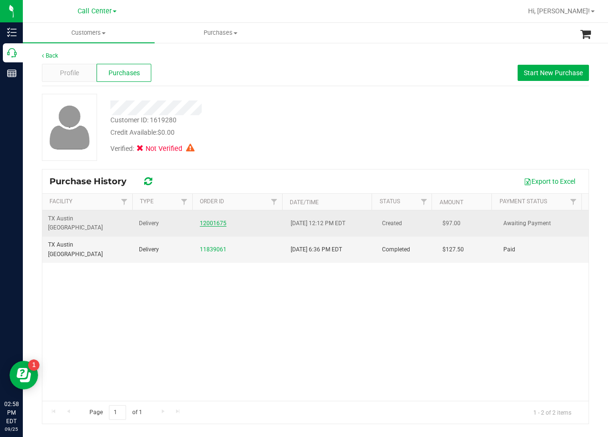
click at [219, 220] on link "12001675" at bounding box center [213, 223] width 27 height 7
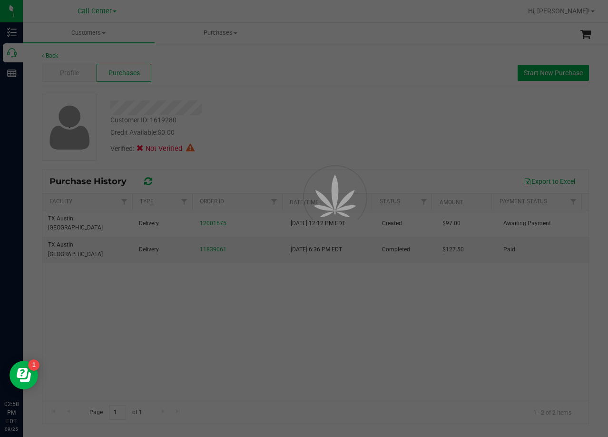
click at [237, 145] on div at bounding box center [304, 218] width 608 height 437
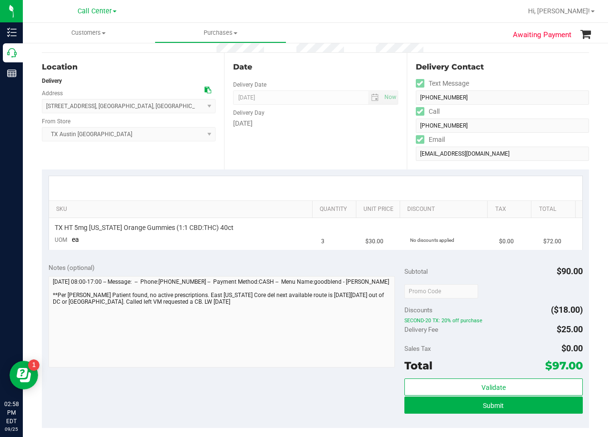
scroll to position [95, 0]
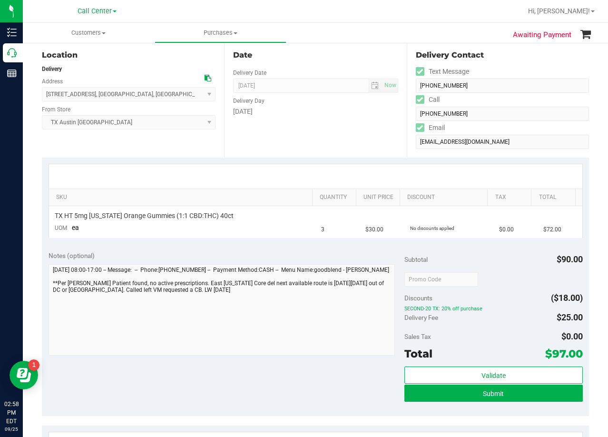
click at [291, 137] on div "Date Delivery Date 09/26/2025 Now 09/26/2025 08:00 AM Now Delivery Day Friday" at bounding box center [315, 99] width 182 height 117
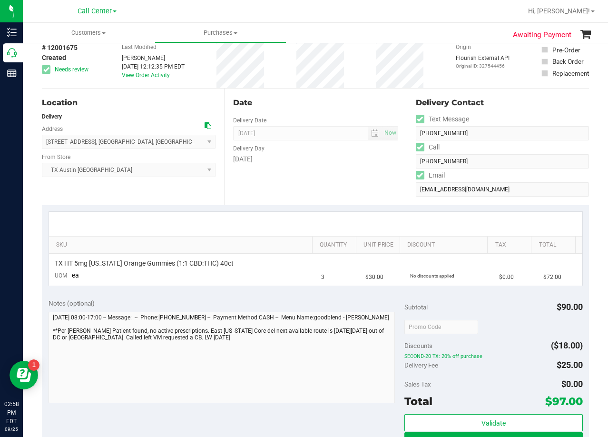
click at [321, 110] on div "Date Delivery Date 09/26/2025 Now 09/26/2025 08:00 AM Now Delivery Day Friday" at bounding box center [315, 147] width 182 height 117
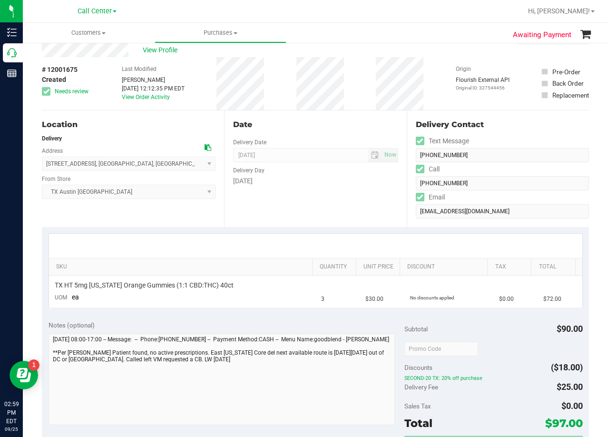
scroll to position [48, 0]
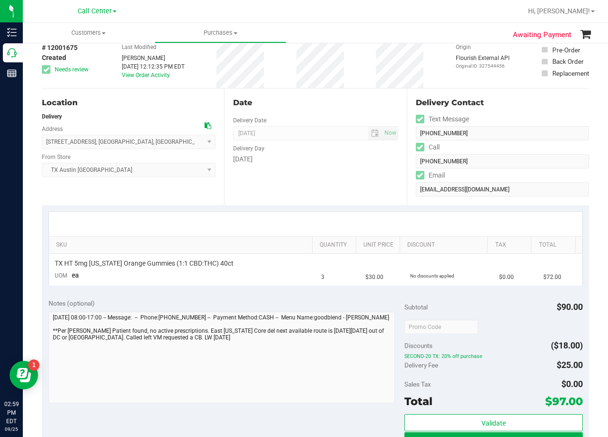
click at [357, 177] on div "Date Delivery Date 09/26/2025 Now 09/26/2025 08:00 AM Now Delivery Day Friday" at bounding box center [315, 147] width 182 height 117
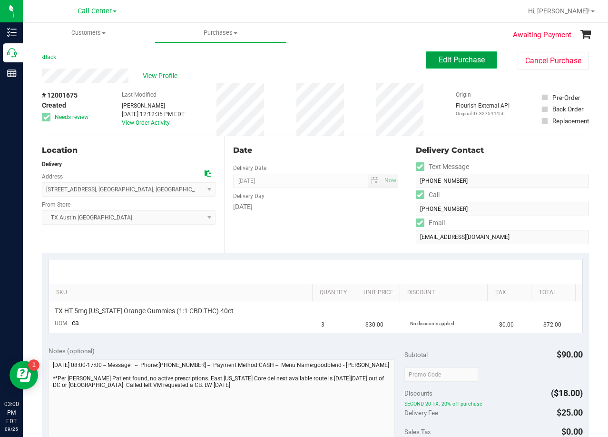
click at [433, 64] on button "Edit Purchase" at bounding box center [461, 59] width 71 height 17
click at [371, 74] on div "View Profile" at bounding box center [234, 76] width 384 height 14
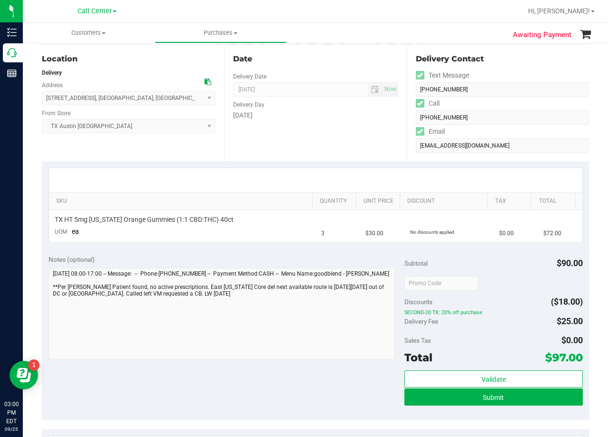
scroll to position [95, 0]
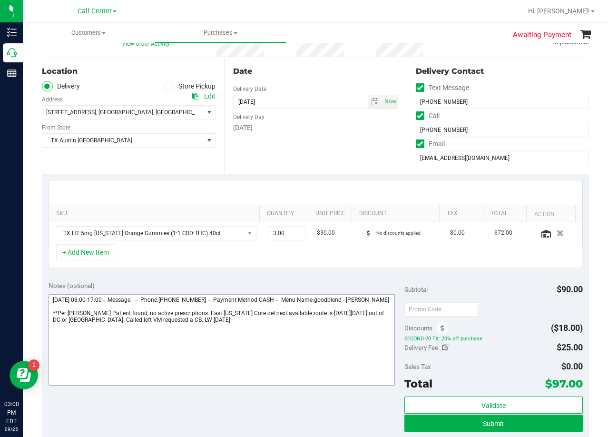
scroll to position [95, 0]
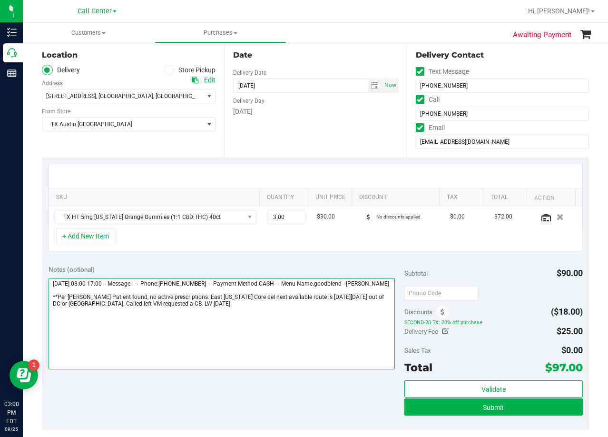
click at [208, 316] on textarea at bounding box center [222, 323] width 347 height 91
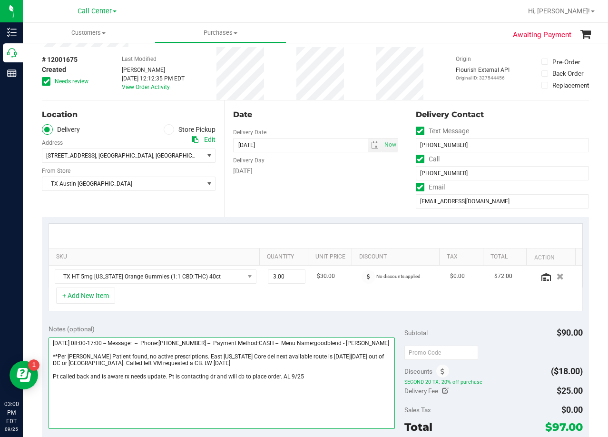
scroll to position [0, 0]
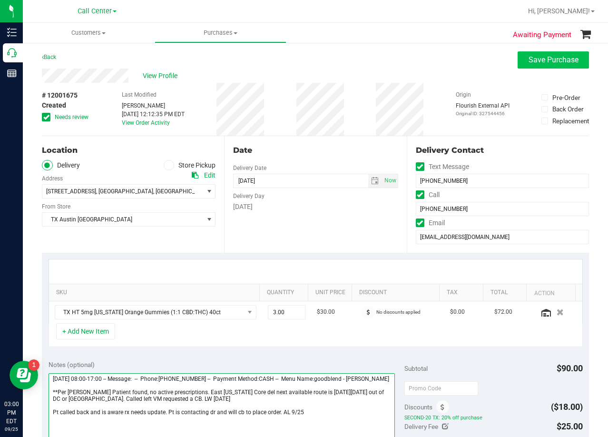
type textarea "Friday 09/26/2025 08:00-17:00 -- Message: -- Phone:9034071743 -- Payment Method…"
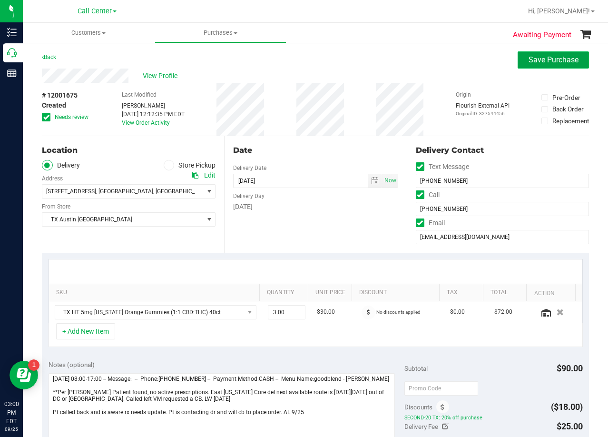
click at [527, 68] on button "Save Purchase" at bounding box center [553, 59] width 71 height 17
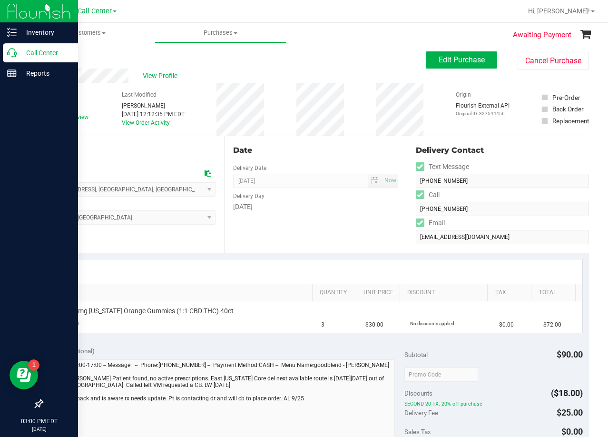
click at [12, 52] on icon at bounding box center [12, 53] width 10 height 10
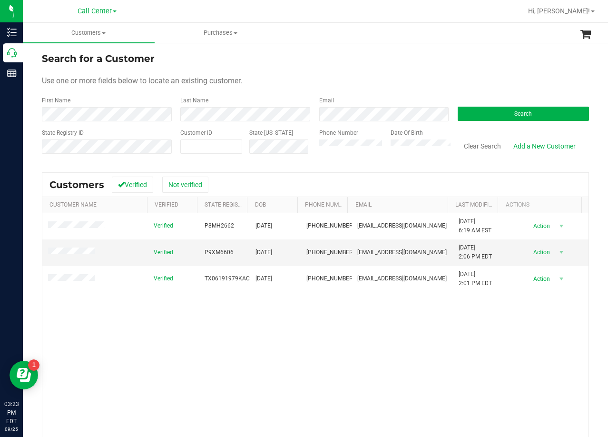
click at [429, 66] on form "Search for a Customer Use one or more fields below to locate an existing custom…" at bounding box center [315, 106] width 547 height 111
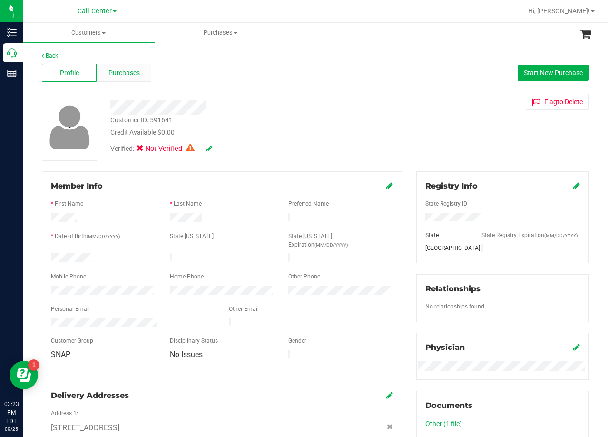
click at [118, 79] on div "Purchases" at bounding box center [124, 73] width 55 height 18
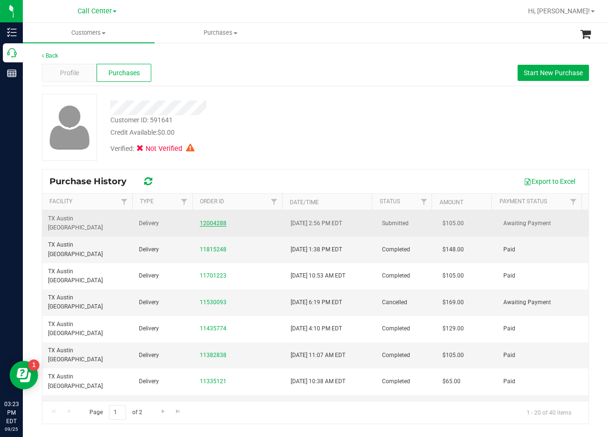
click at [217, 221] on link "12004288" at bounding box center [213, 223] width 27 height 7
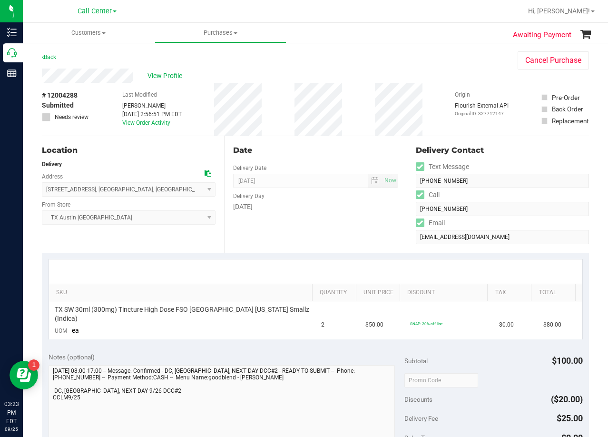
click at [349, 105] on div "# 12004288 Submitted Needs review Last Modified Lauren Myers Sep 25, 2025 2:56:…" at bounding box center [315, 109] width 547 height 53
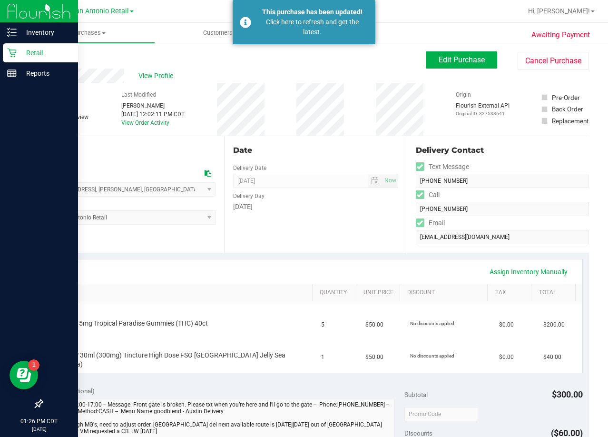
click at [19, 51] on p "Retail" at bounding box center [45, 52] width 57 height 11
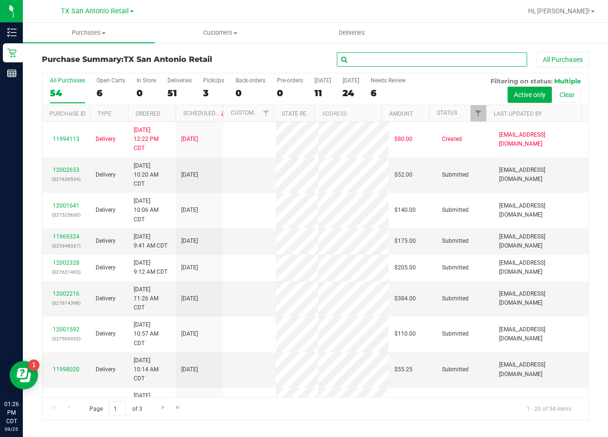
click at [389, 56] on input "text" at bounding box center [432, 59] width 190 height 14
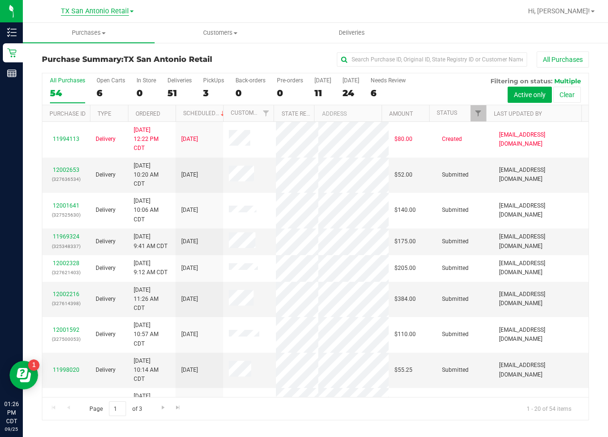
click at [100, 14] on span "TX San Antonio Retail" at bounding box center [95, 11] width 68 height 9
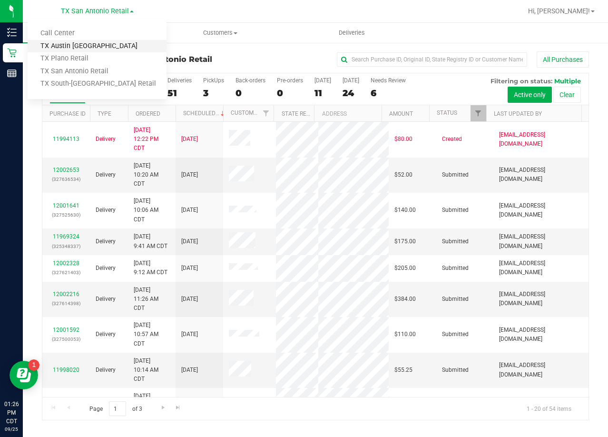
click at [82, 49] on link "TX Austin [GEOGRAPHIC_DATA]" at bounding box center [97, 46] width 139 height 13
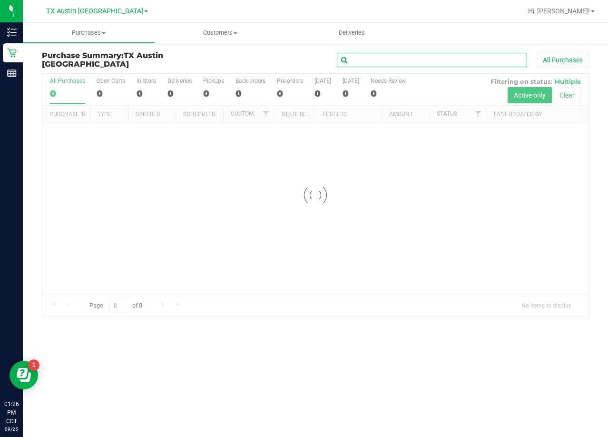
click at [396, 57] on input "text" at bounding box center [432, 60] width 190 height 14
paste input "Robert Vehon"
type input "Robert Vehon"
click at [265, 59] on div "Robert Vehon All Purchases" at bounding box center [406, 60] width 365 height 16
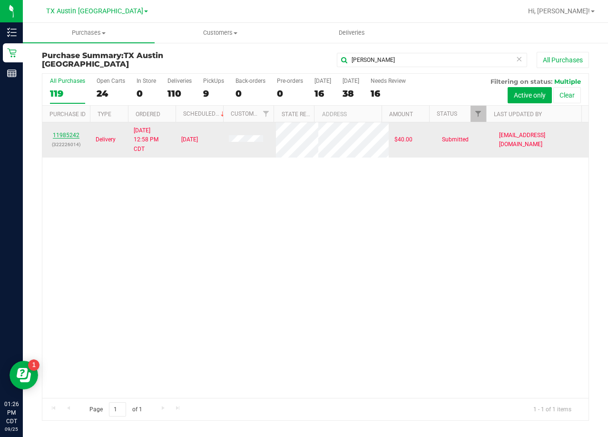
click at [69, 138] on link "11985242" at bounding box center [66, 135] width 27 height 7
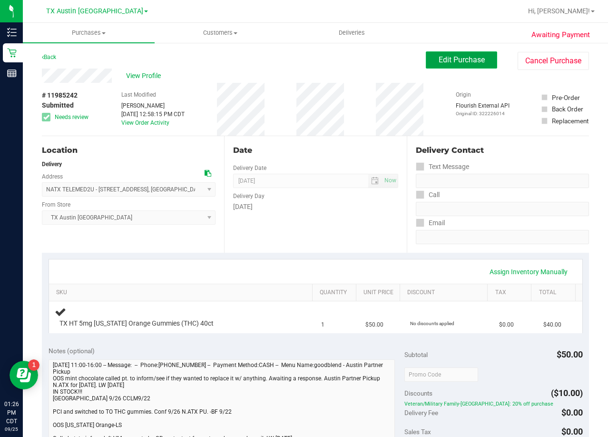
click at [471, 53] on button "Edit Purchase" at bounding box center [461, 59] width 71 height 17
click at [321, 67] on div "Back Edit Purchase Cancel Purchase" at bounding box center [315, 59] width 547 height 17
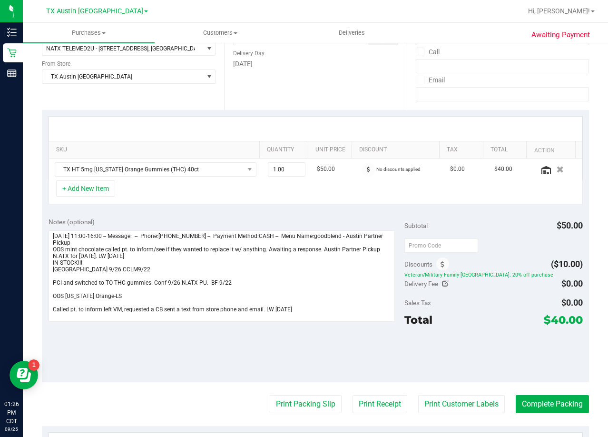
click at [363, 96] on div "Date Delivery Date 09/26/2025 Now 09/26/2025 08:00 AM Now Delivery Day Friday" at bounding box center [315, 51] width 182 height 117
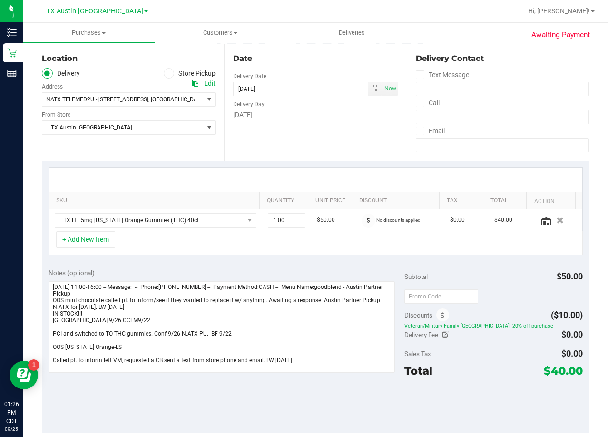
scroll to position [95, 0]
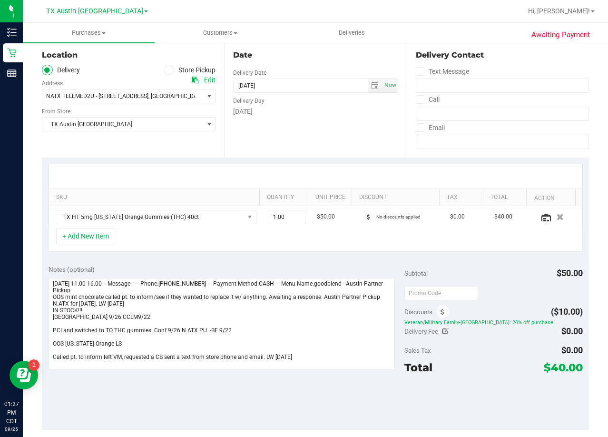
click at [317, 139] on div "Date Delivery Date 09/26/2025 Now 09/26/2025 08:00 AM Now Delivery Day Friday" at bounding box center [315, 99] width 182 height 117
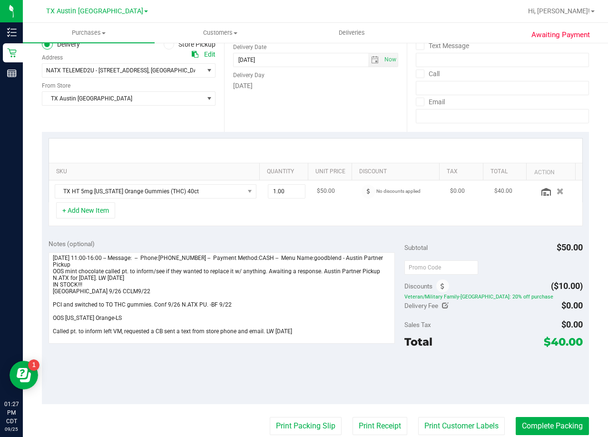
scroll to position [143, 0]
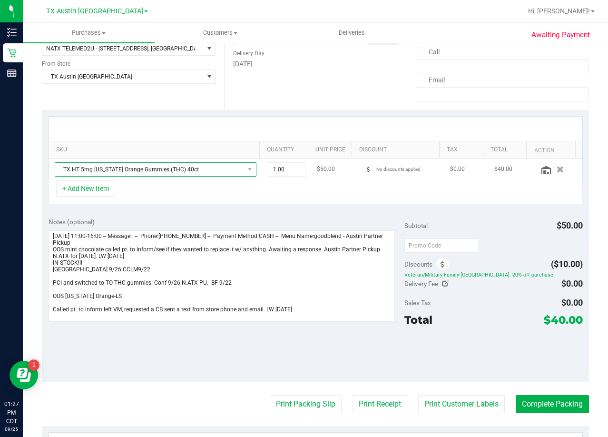
click at [169, 163] on span "TX HT 5mg Texas Orange Gummies (THC) 40ct" at bounding box center [149, 169] width 189 height 13
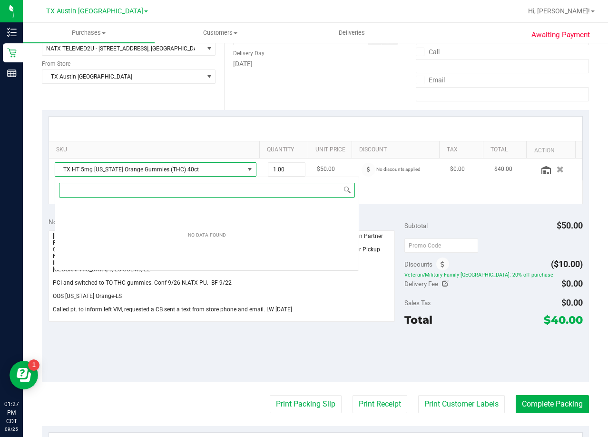
scroll to position [14, 197]
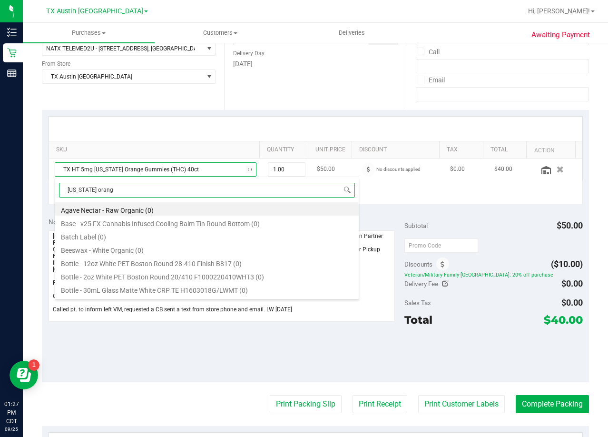
type input "texas orange"
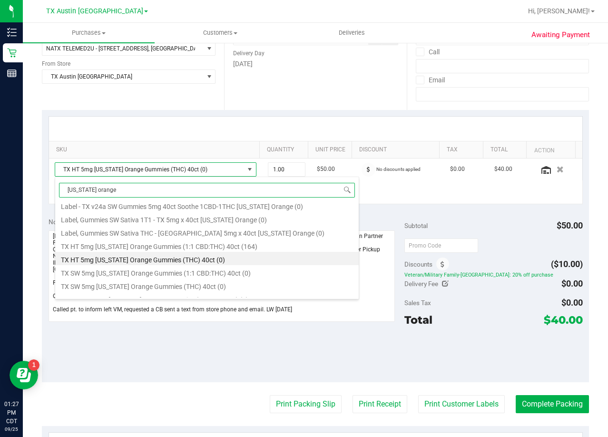
scroll to position [158, 0]
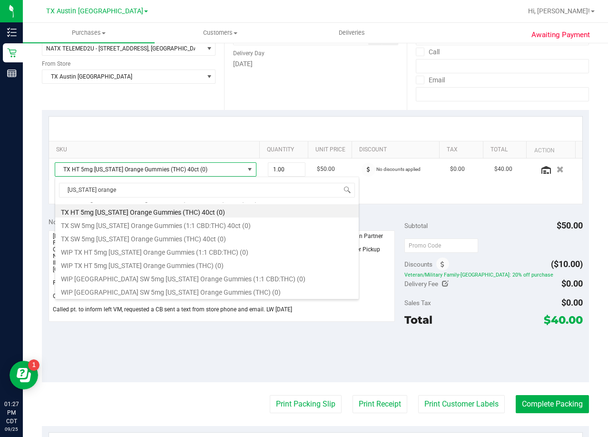
click at [292, 111] on div "SKU Quantity Unit Price Discount Tax Total Action TX HT 5mg Texas Orange Gummie…" at bounding box center [315, 160] width 547 height 101
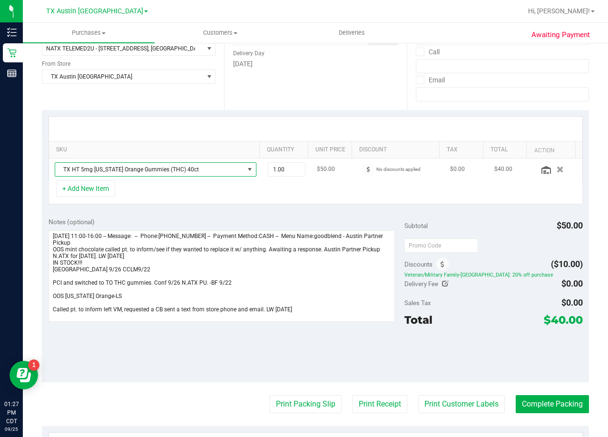
click at [142, 170] on span "TX HT 5mg Texas Orange Gummies (THC) 40ct" at bounding box center [149, 169] width 189 height 13
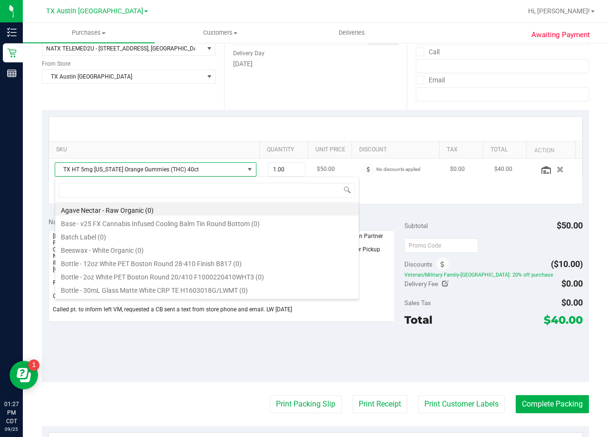
scroll to position [14, 197]
type input "t"
type input "c"
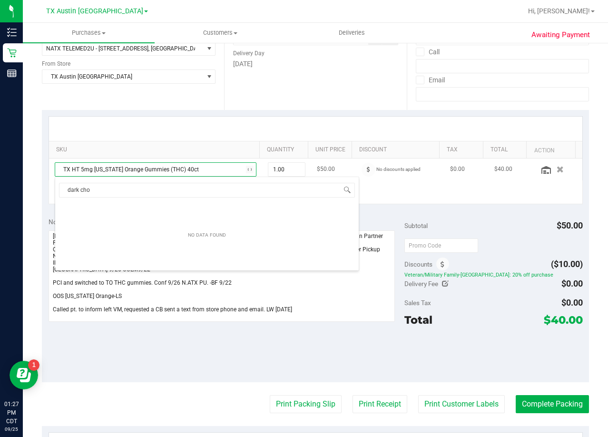
type input "dark choc"
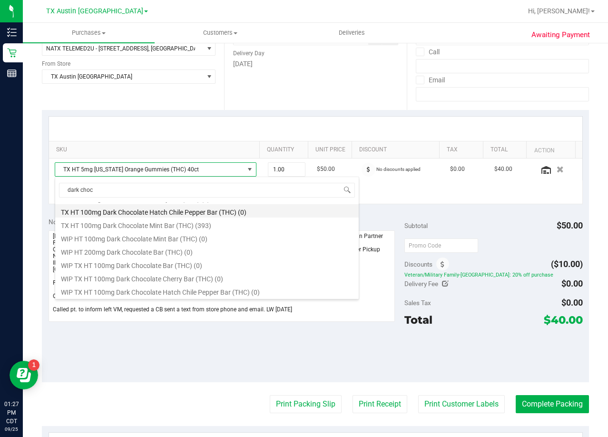
scroll to position [164, 0]
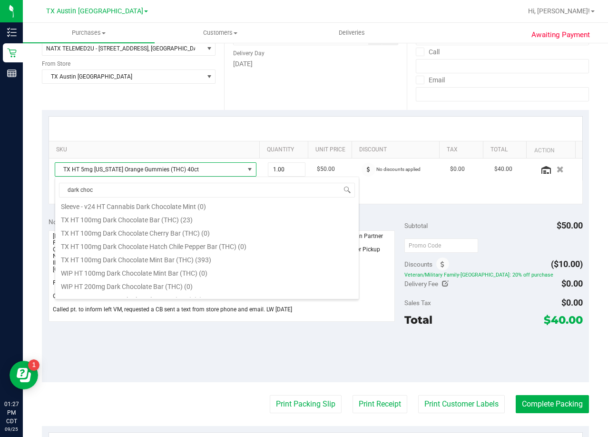
click at [244, 120] on div at bounding box center [316, 129] width 534 height 24
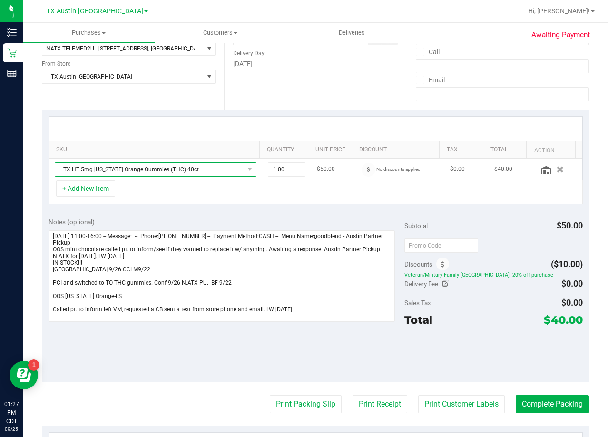
click at [193, 168] on span "TX HT 5mg Texas Orange Gummies (THC) 40ct" at bounding box center [149, 169] width 189 height 13
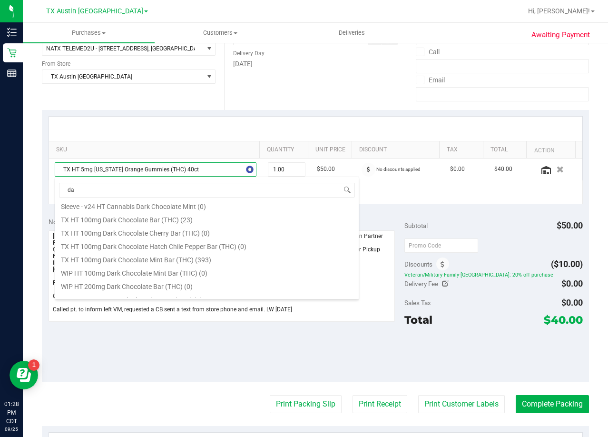
scroll to position [0, 0]
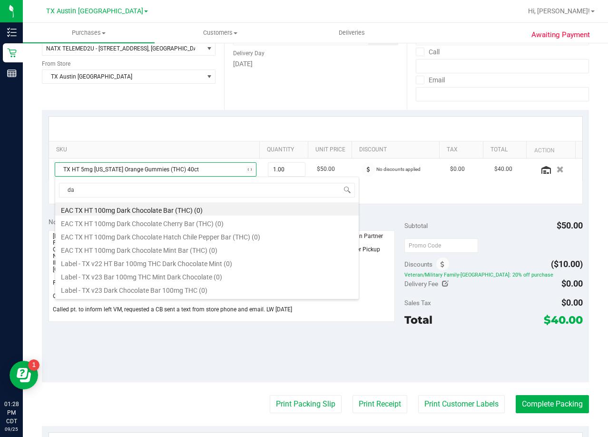
type input "d"
type input "tropical par"
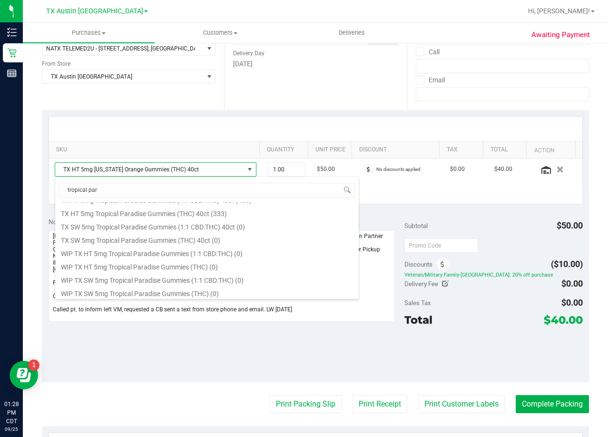
scroll to position [171, 0]
click at [218, 216] on li "TX HT 5mg Tropical Paradise Gummies (THC) 40ct (333)" at bounding box center [207, 210] width 304 height 13
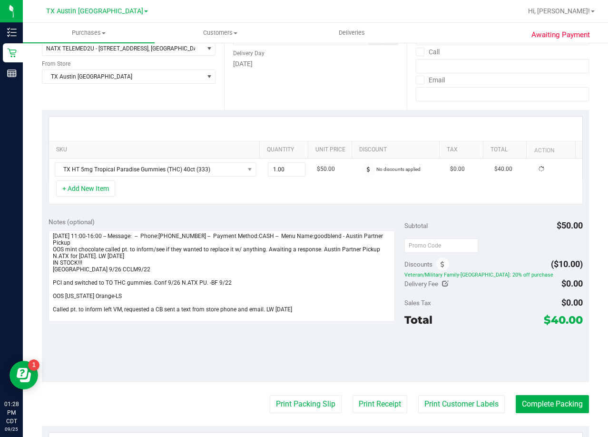
click at [206, 219] on div "Notes (optional)" at bounding box center [227, 222] width 356 height 10
click at [339, 120] on div at bounding box center [316, 129] width 534 height 24
click at [337, 125] on div at bounding box center [316, 129] width 534 height 24
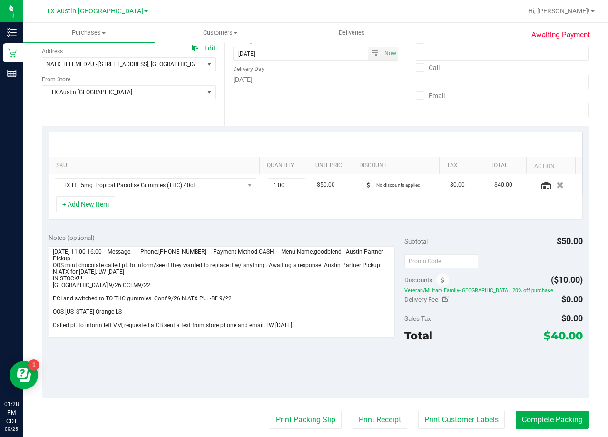
scroll to position [143, 0]
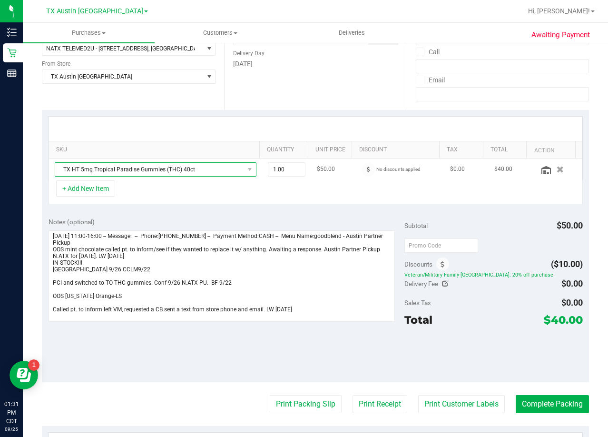
click at [168, 164] on span "TX HT 5mg Tropical Paradise Gummies (THC) 40ct" at bounding box center [149, 169] width 189 height 13
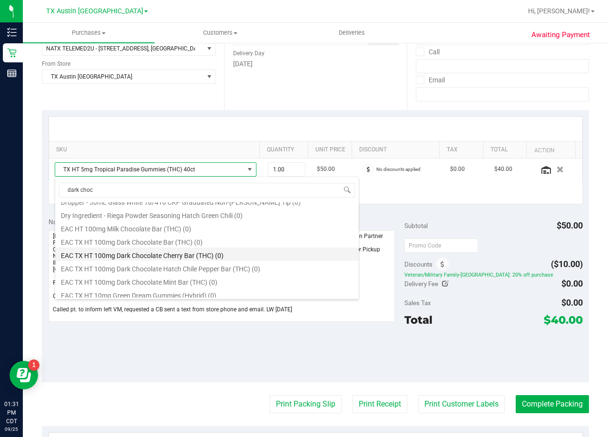
scroll to position [571, 0]
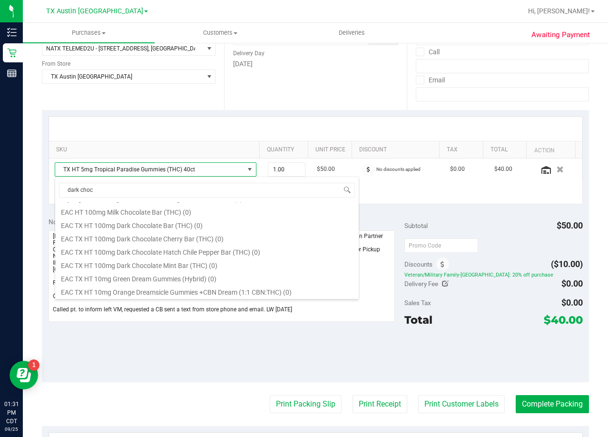
type input "dark choc"
click at [220, 129] on div at bounding box center [316, 129] width 516 height 0
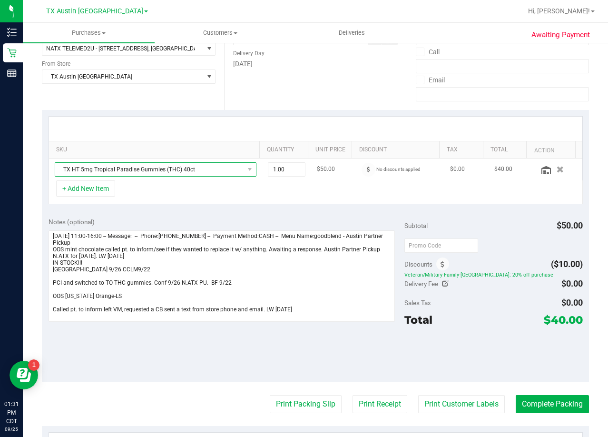
click at [185, 164] on span "TX HT 5mg Tropical Paradise Gummies (THC) 40ct" at bounding box center [149, 169] width 189 height 13
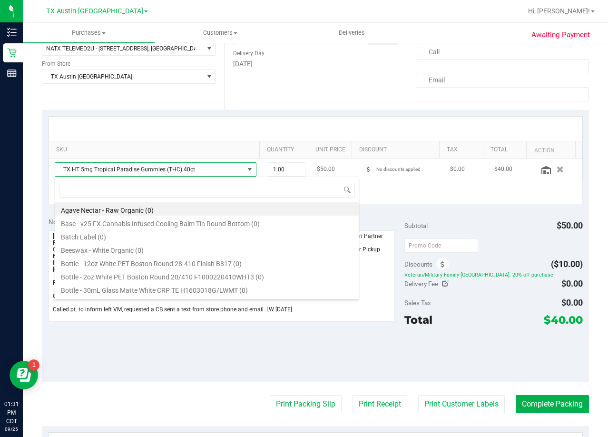
scroll to position [14, 197]
type input "dark choc"
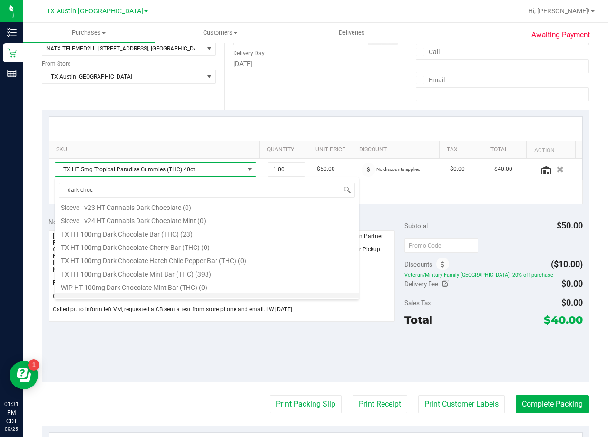
scroll to position [211, 0]
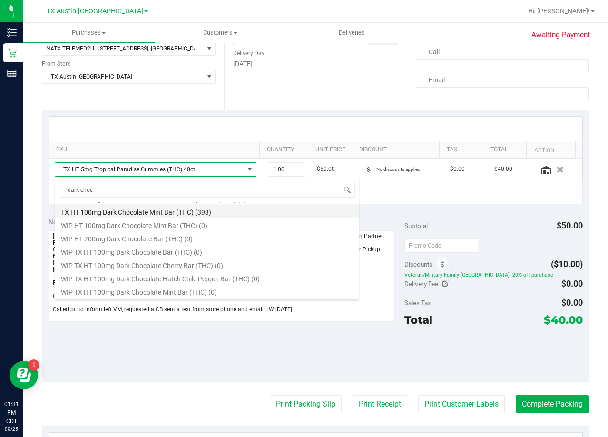
click at [199, 216] on li "TX HT 100mg Dark Chocolate Mint Bar (THC) (393)" at bounding box center [207, 210] width 304 height 13
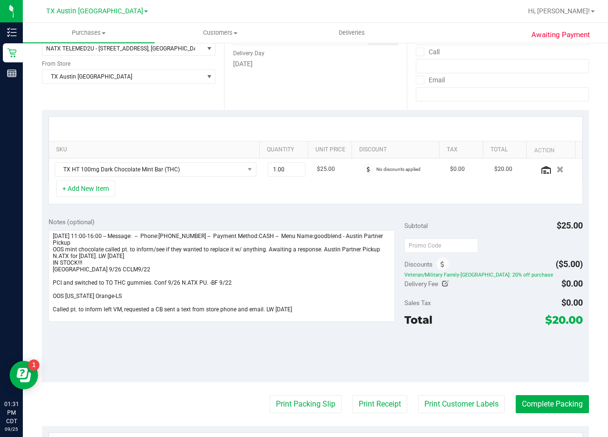
click at [372, 218] on div "Notes (optional)" at bounding box center [227, 222] width 356 height 10
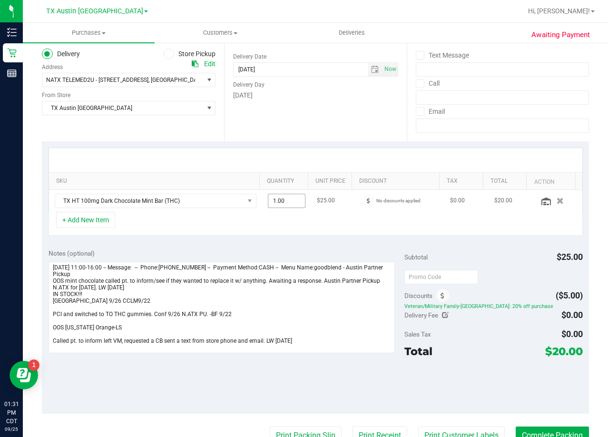
scroll to position [95, 0]
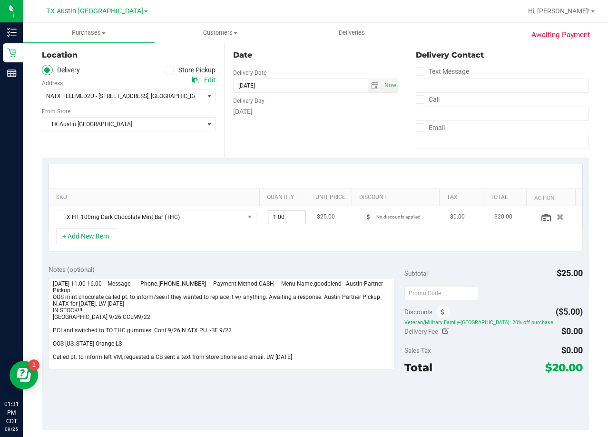
click at [283, 219] on span "1.00 1" at bounding box center [287, 217] width 38 height 14
click at [283, 219] on input "1" at bounding box center [286, 216] width 37 height 13
type input "3"
type input "3.00"
click at [318, 132] on div "Date Delivery Date 09/26/2025 Now 09/26/2025 08:00 AM Now Delivery Day Friday" at bounding box center [315, 99] width 182 height 117
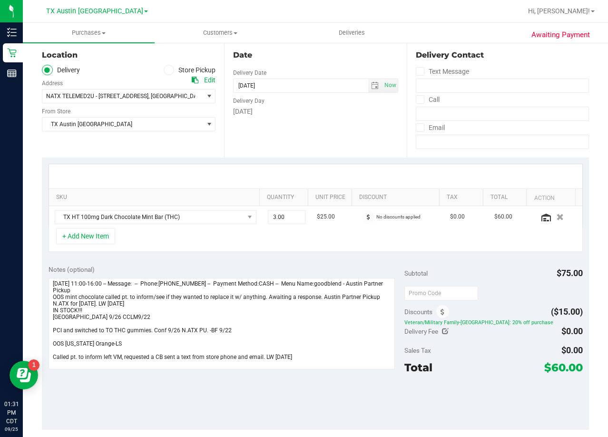
scroll to position [143, 0]
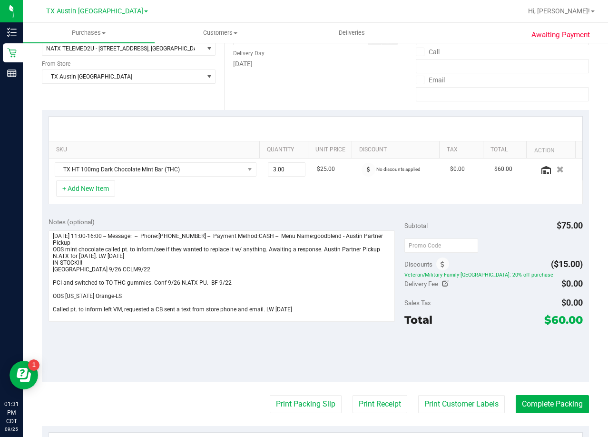
click at [339, 122] on div at bounding box center [316, 129] width 534 height 24
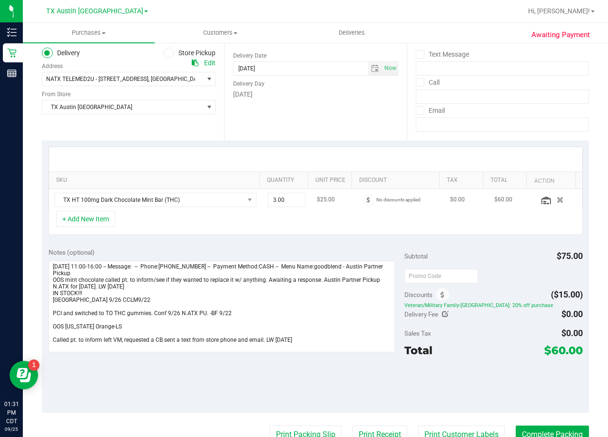
scroll to position [95, 0]
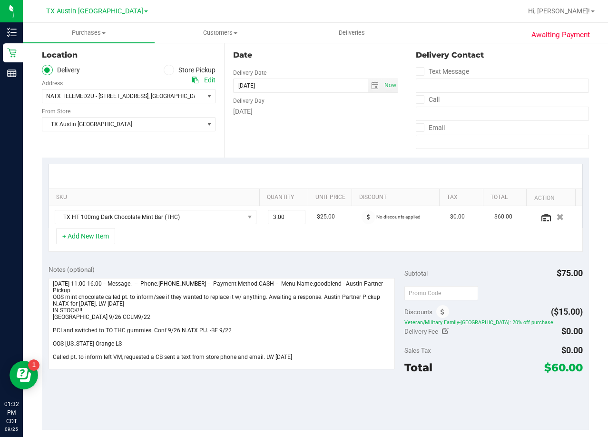
click at [381, 136] on div "Date Delivery Date 09/26/2025 Now 09/26/2025 08:00 AM Now Delivery Day Friday" at bounding box center [315, 99] width 182 height 117
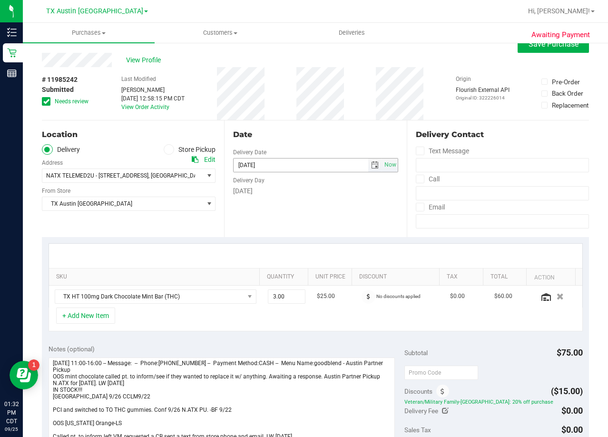
scroll to position [0, 0]
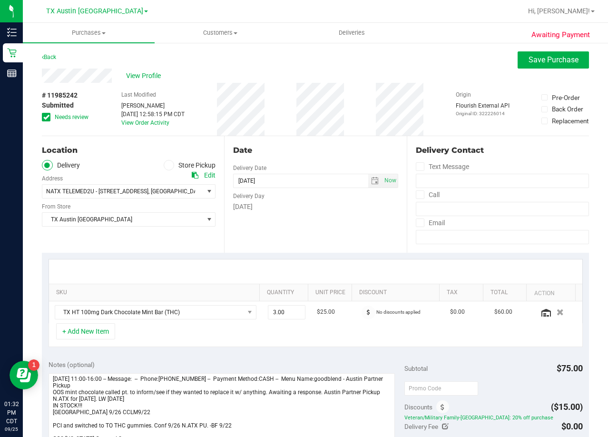
click at [323, 145] on div "Date" at bounding box center [315, 150] width 165 height 11
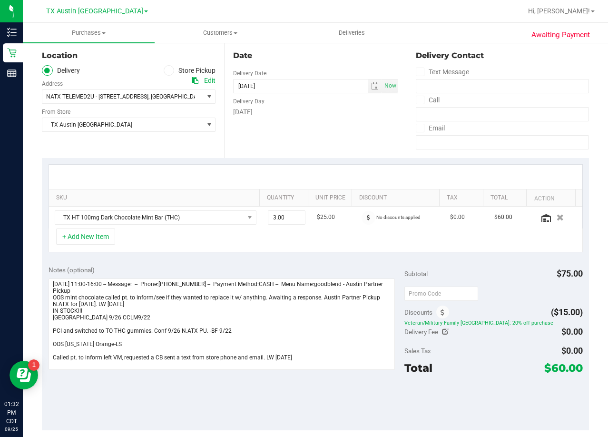
scroll to position [95, 0]
click at [307, 143] on div "Date Delivery Date 09/26/2025 Now 09/26/2025 08:00 AM Now Delivery Day Friday" at bounding box center [315, 99] width 182 height 117
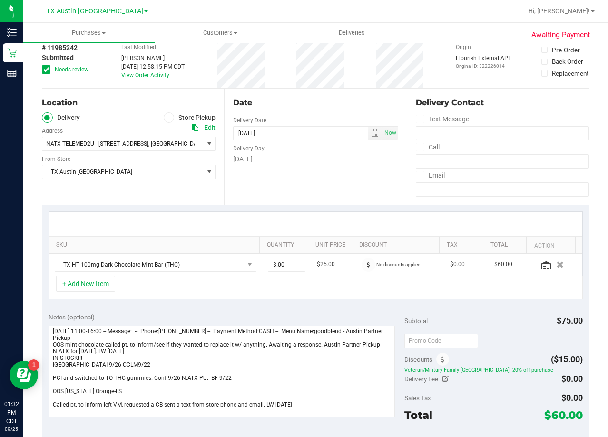
click at [373, 109] on div "Date Delivery Date 09/26/2025 Now 09/26/2025 08:00 AM Now Delivery Day Friday" at bounding box center [315, 147] width 182 height 117
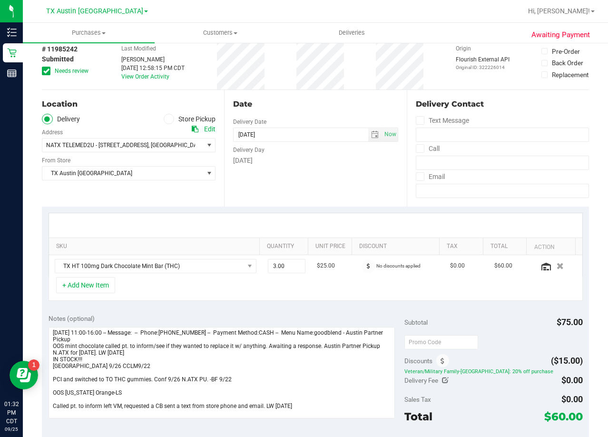
scroll to position [143, 0]
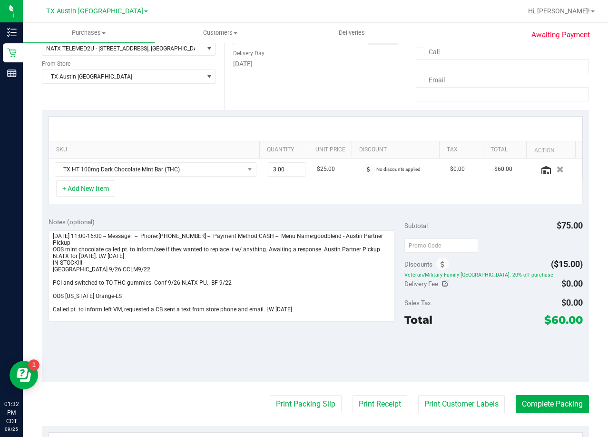
click at [327, 197] on div "+ Add New Item" at bounding box center [316, 192] width 534 height 24
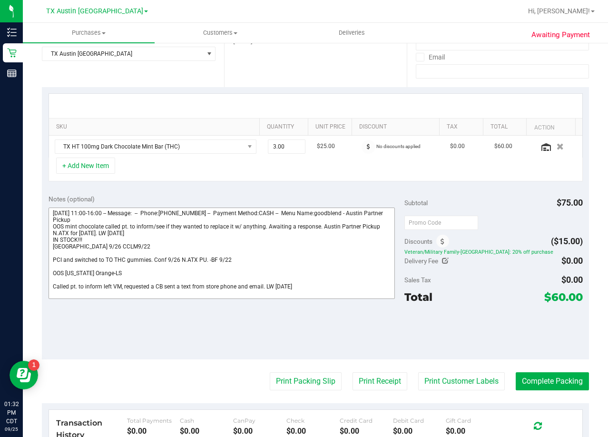
scroll to position [190, 0]
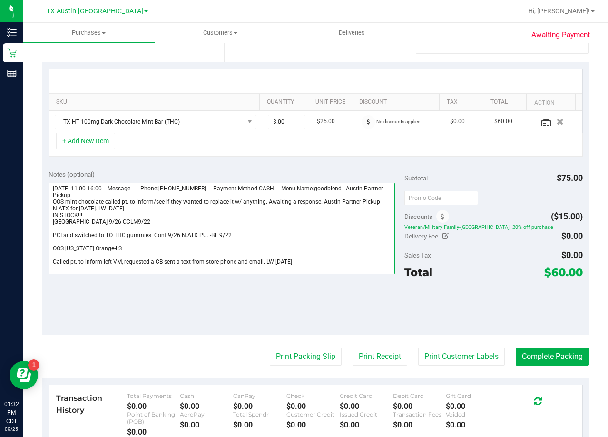
click at [315, 264] on textarea at bounding box center [222, 228] width 347 height 91
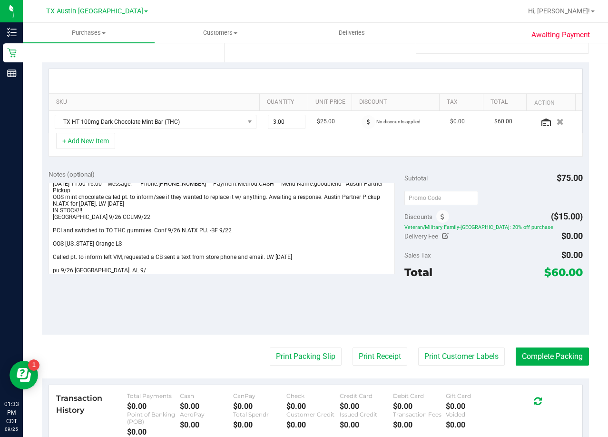
click at [304, 173] on div "Notes (optional)" at bounding box center [227, 174] width 356 height 10
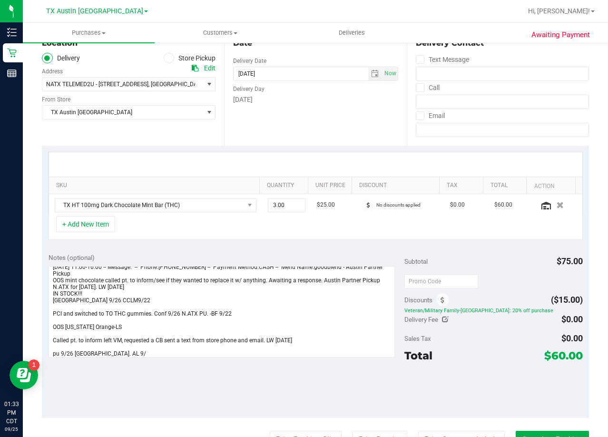
scroll to position [95, 0]
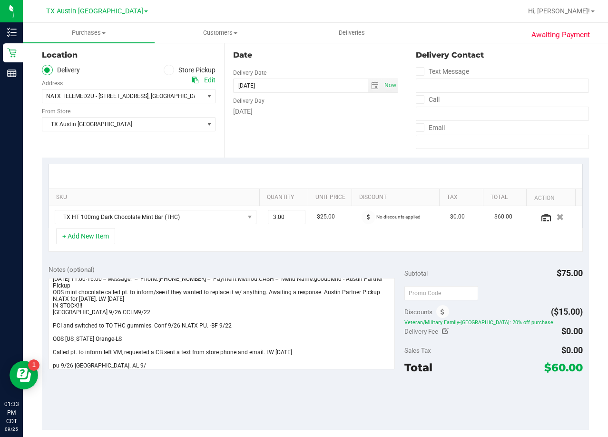
click at [330, 173] on div at bounding box center [316, 176] width 534 height 24
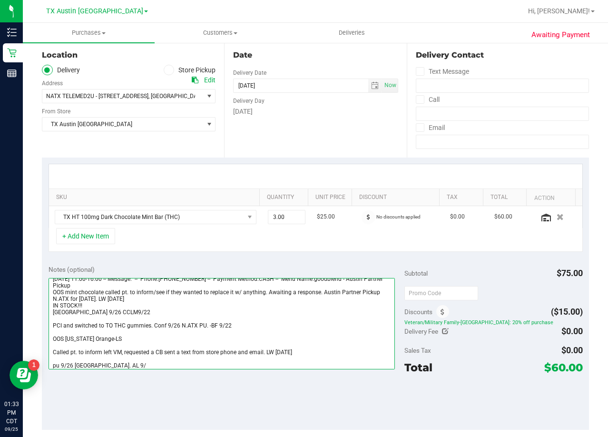
click at [158, 368] on textarea at bounding box center [222, 323] width 347 height 91
type textarea "Friday 09/26/2025 11:00-16:00 -- Message: -- Phone:5127486762 -- Payment Method…"
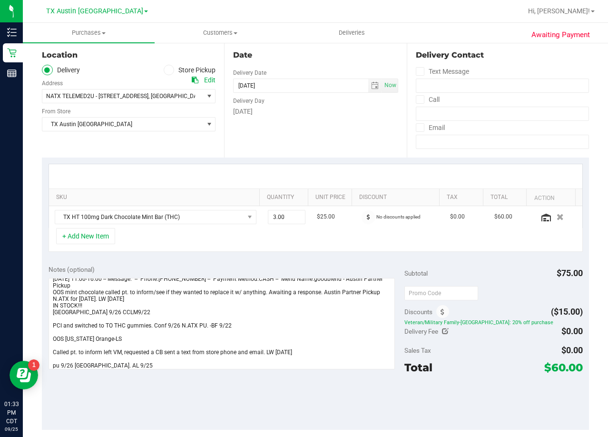
click at [314, 249] on div "+ Add New Item" at bounding box center [316, 240] width 534 height 24
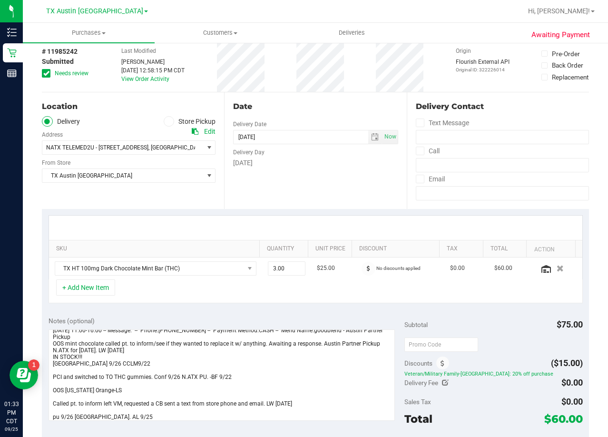
scroll to position [0, 0]
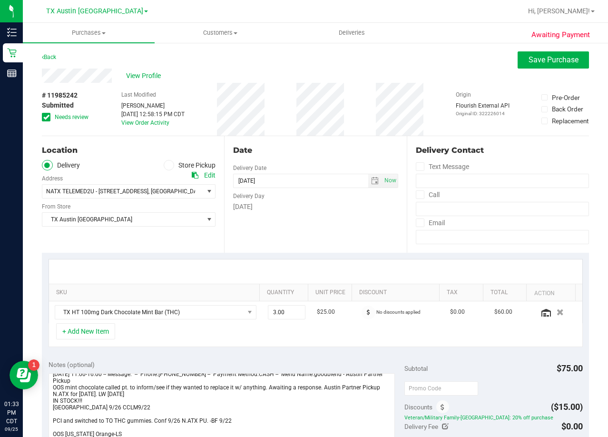
click at [327, 149] on div "Date" at bounding box center [315, 150] width 165 height 11
click at [518, 68] on button "Save Purchase" at bounding box center [553, 59] width 71 height 17
click at [364, 87] on div "# 11985242 Submitted Needs review Last Modified Lauran Wallace Sep 25, 2025 12:…" at bounding box center [315, 109] width 547 height 53
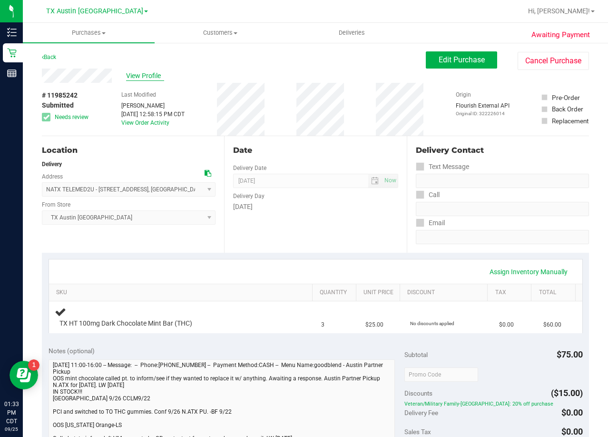
click at [149, 72] on span "View Profile" at bounding box center [145, 76] width 38 height 10
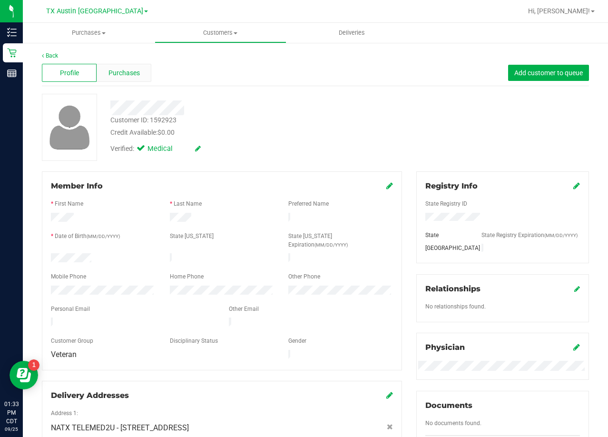
click at [136, 78] on div "Purchases" at bounding box center [124, 73] width 55 height 18
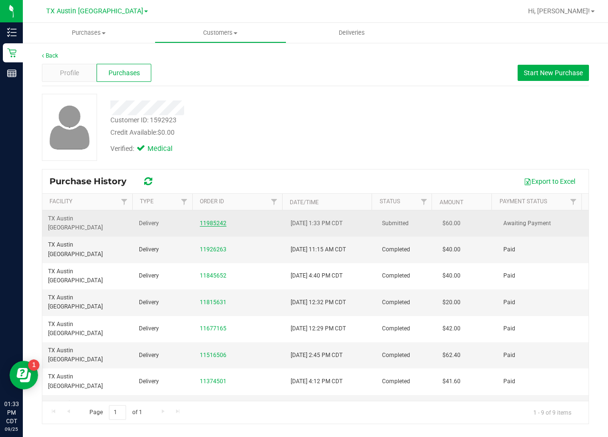
click at [202, 220] on link "11985242" at bounding box center [213, 223] width 27 height 7
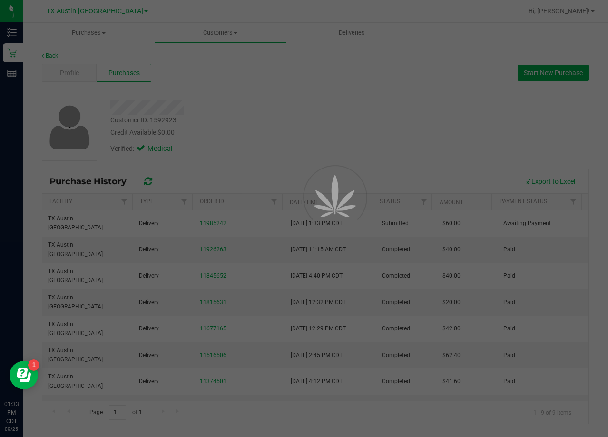
click at [239, 144] on div at bounding box center [304, 218] width 608 height 437
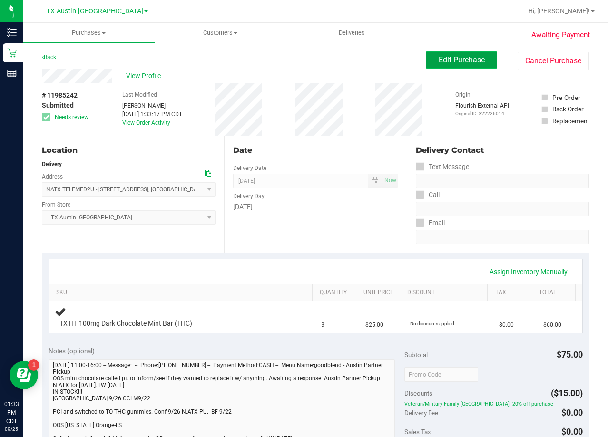
click at [440, 64] on span "Edit Purchase" at bounding box center [462, 59] width 46 height 9
click at [302, 72] on div "View Profile" at bounding box center [234, 76] width 384 height 14
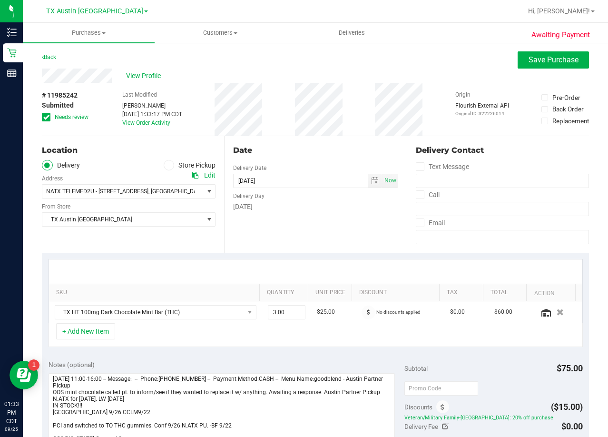
click at [50, 119] on label "Needs review" at bounding box center [66, 117] width 48 height 9
click at [0, 0] on input "Needs review" at bounding box center [0, 0] width 0 height 0
click at [330, 69] on div "View Profile" at bounding box center [315, 76] width 547 height 14
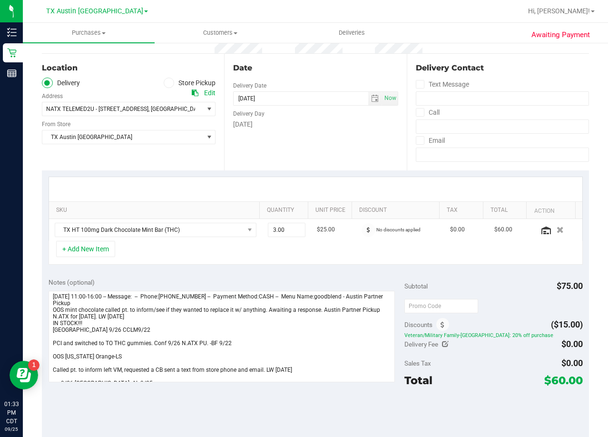
scroll to position [95, 0]
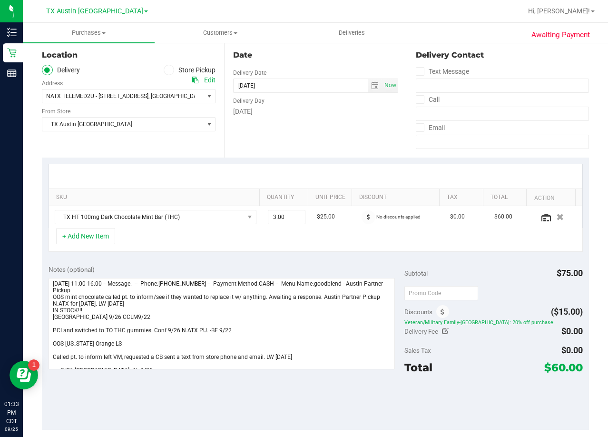
click at [337, 129] on div "Date Delivery Date 09/26/2025 Now 09/26/2025 08:00 AM Now Delivery Day Friday" at bounding box center [315, 99] width 182 height 117
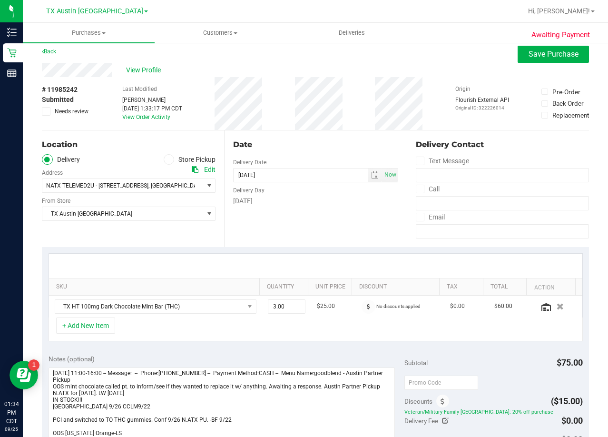
scroll to position [0, 0]
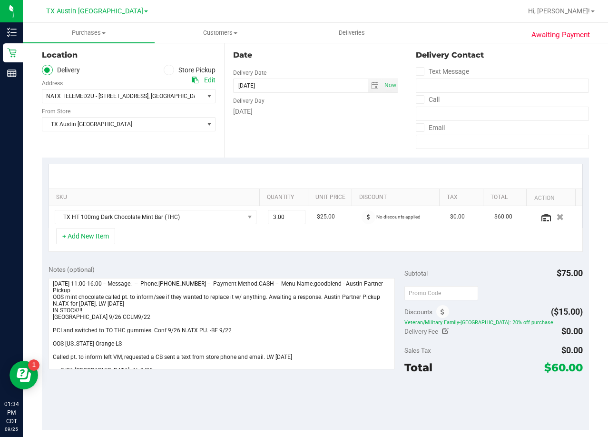
click at [306, 125] on div "Date Delivery Date 09/26/2025 Now 09/26/2025 08:00 AM Now Delivery Day Friday" at bounding box center [315, 99] width 182 height 117
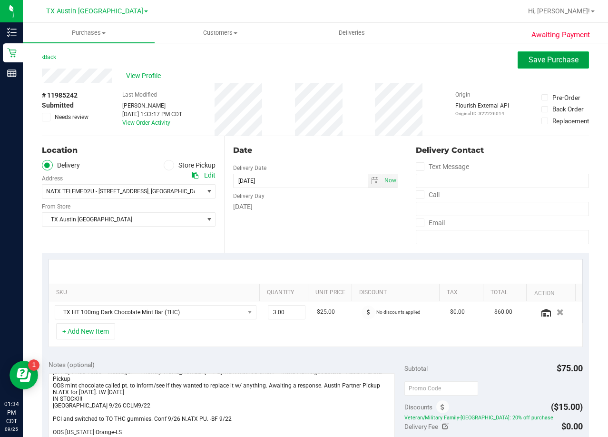
click at [534, 57] on span "Save Purchase" at bounding box center [554, 59] width 50 height 9
click at [376, 53] on div "Back Save Purchase" at bounding box center [315, 59] width 547 height 17
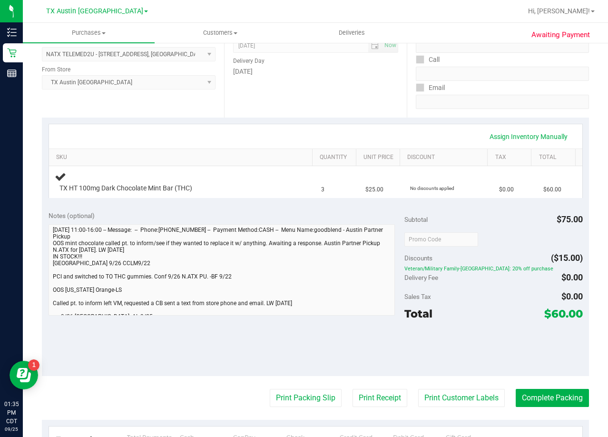
scroll to position [190, 0]
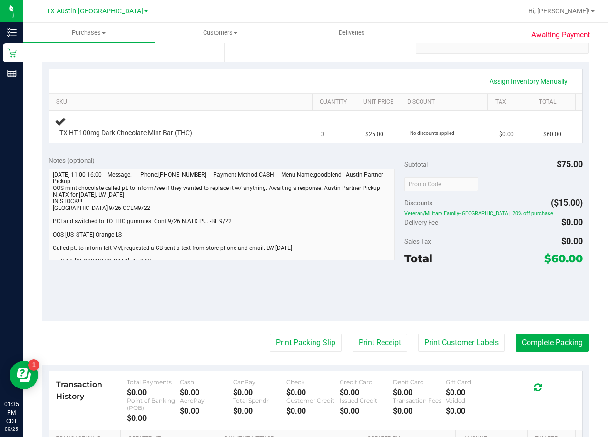
click at [395, 77] on div "Assign Inventory Manually" at bounding box center [316, 81] width 516 height 16
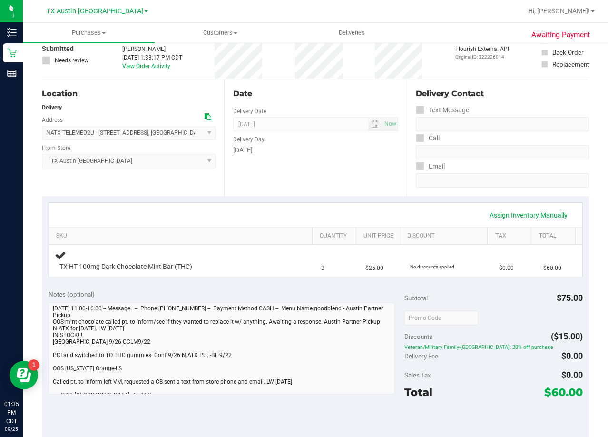
scroll to position [0, 0]
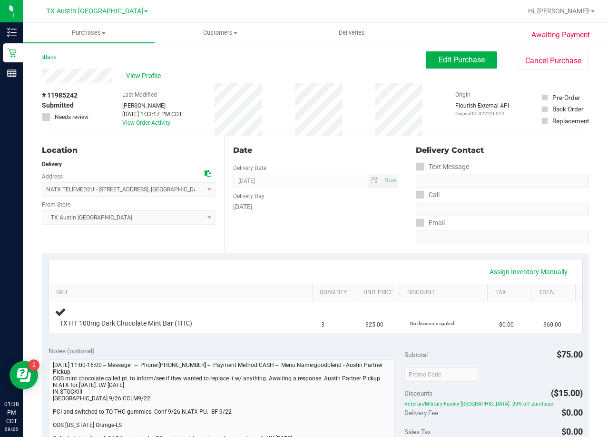
click at [337, 253] on div "Assign Inventory Manually SKU Quantity Unit Price Discount Tax Total TX HT 100m…" at bounding box center [315, 296] width 547 height 87
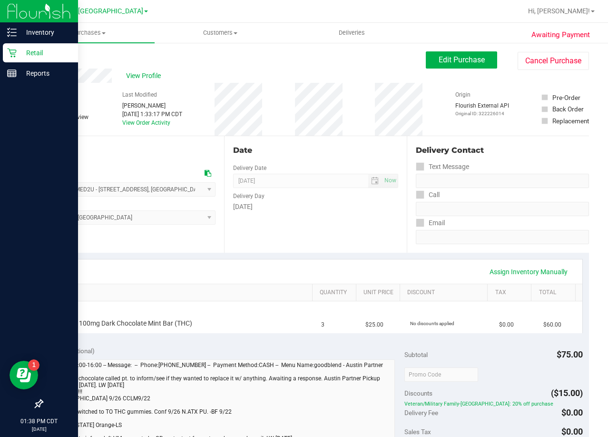
click at [20, 55] on p "Retail" at bounding box center [45, 52] width 57 height 11
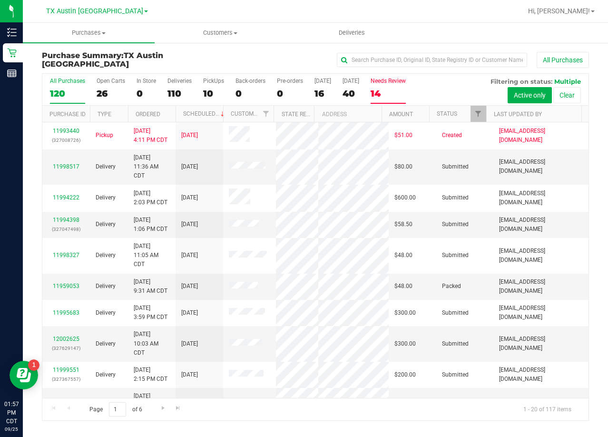
click at [388, 83] on div "Needs Review" at bounding box center [388, 81] width 35 height 7
click at [0, 0] on input "Needs Review 14" at bounding box center [0, 0] width 0 height 0
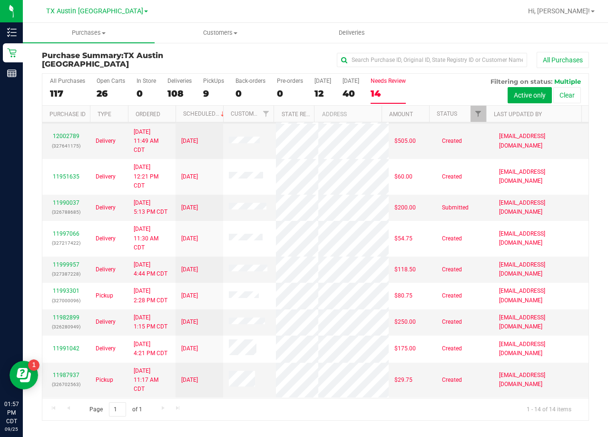
scroll to position [185, 0]
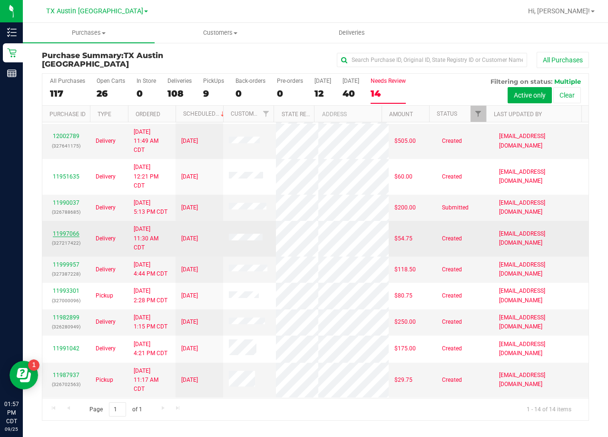
drag, startPoint x: 67, startPoint y: 239, endPoint x: 61, endPoint y: 231, distance: 9.9
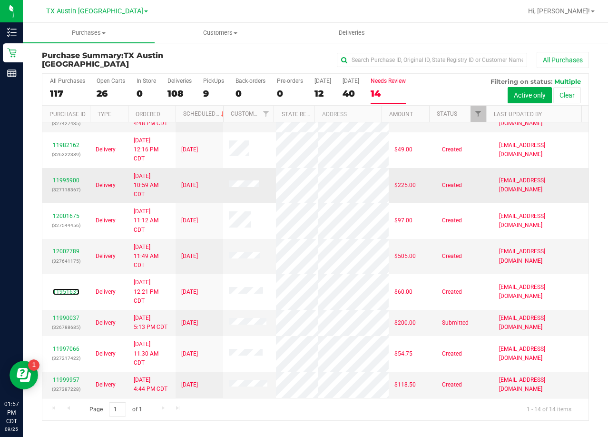
scroll to position [42, 0]
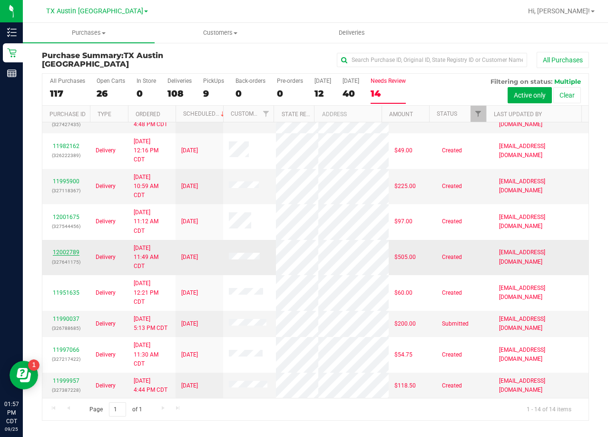
drag, startPoint x: 67, startPoint y: 283, endPoint x: 60, endPoint y: 277, distance: 8.4
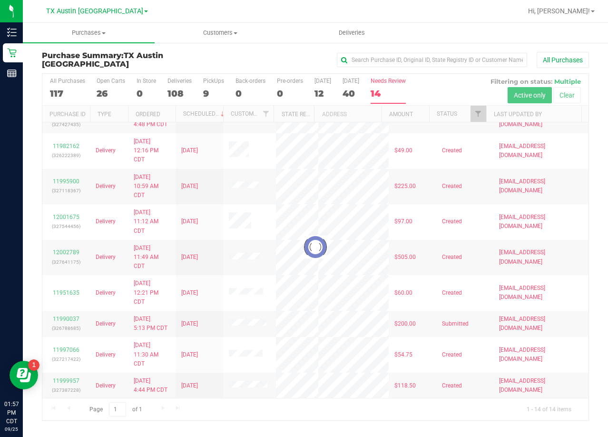
scroll to position [0, 0]
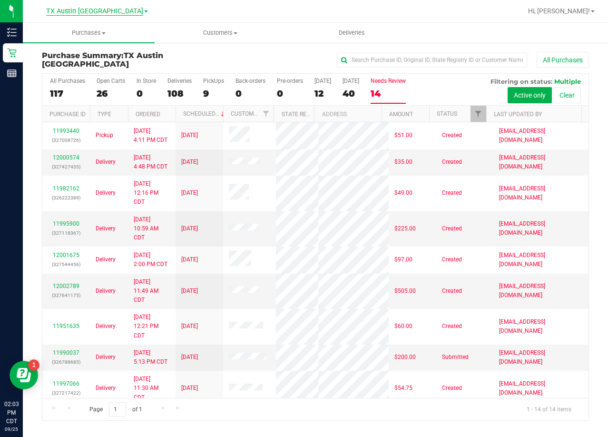
click span "TX Austin [GEOGRAPHIC_DATA]"
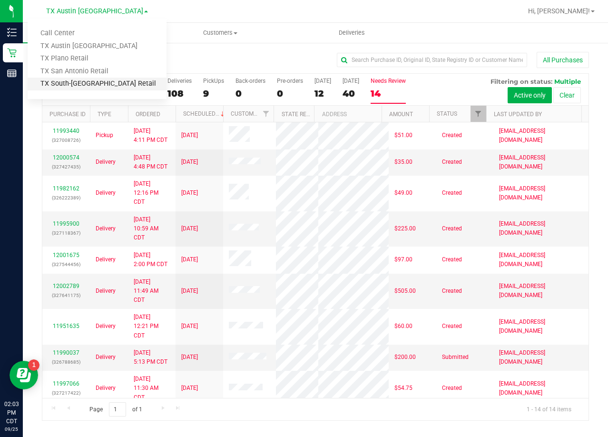
click link "TX South-[GEOGRAPHIC_DATA] Retail"
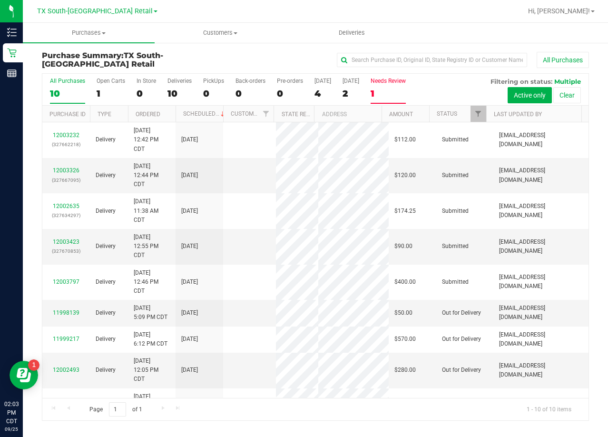
click div "1"
click input "Needs Review 1"
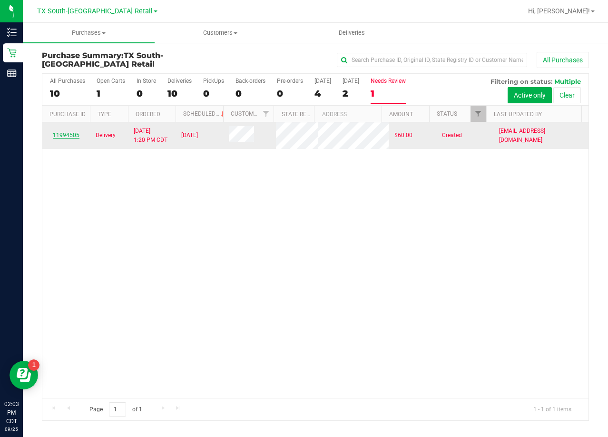
click link "11994505"
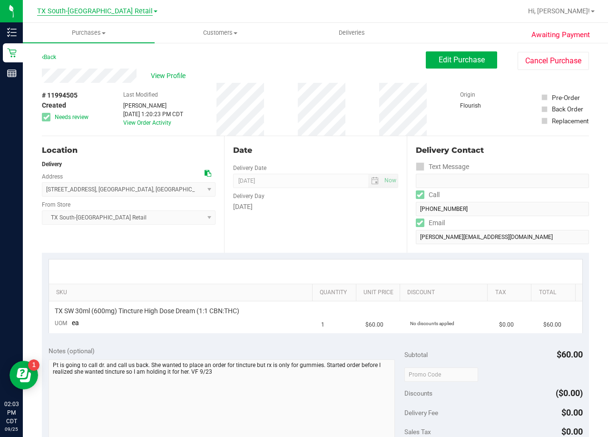
click span "TX South-[GEOGRAPHIC_DATA] Retail"
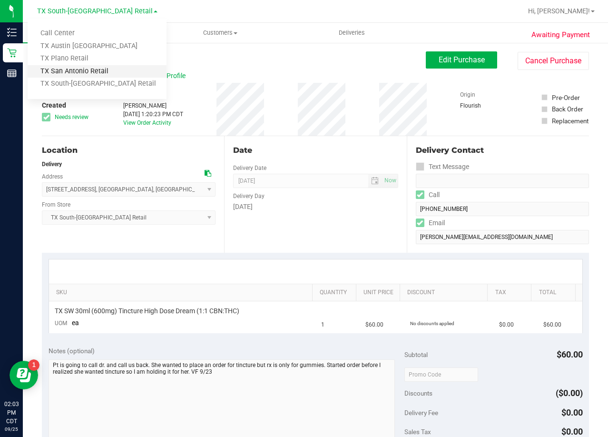
click link "TX San Antonio Retail"
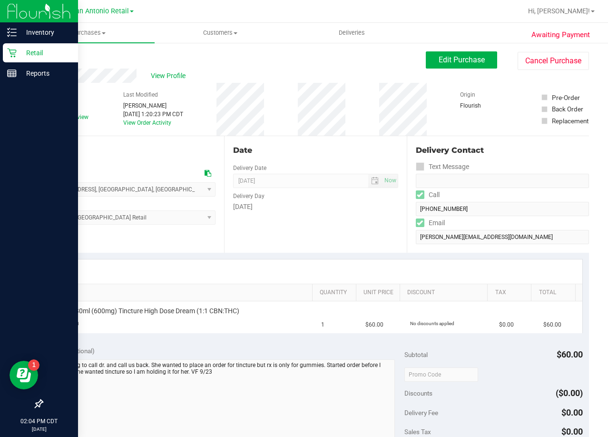
click p "Retail"
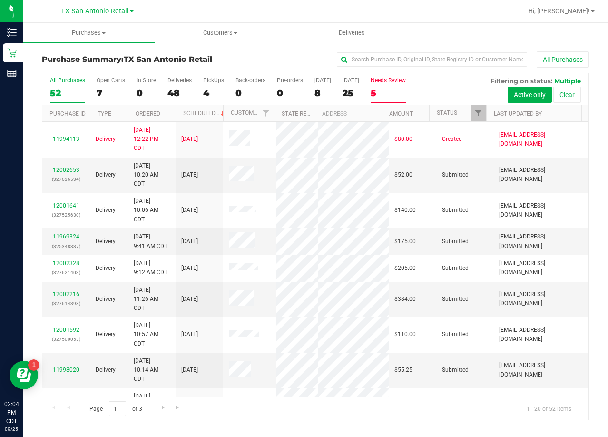
click div "5"
click input "Needs Review 5"
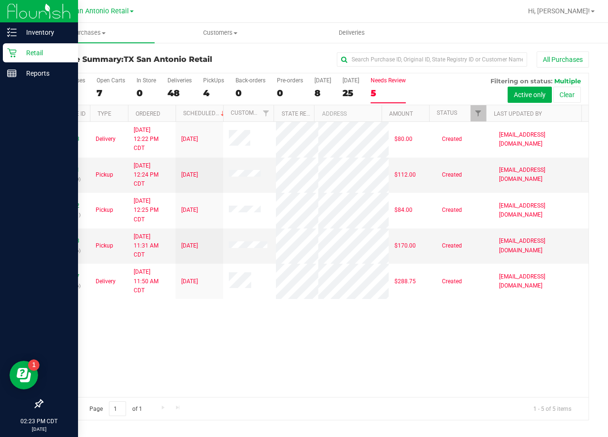
click p "Retail"
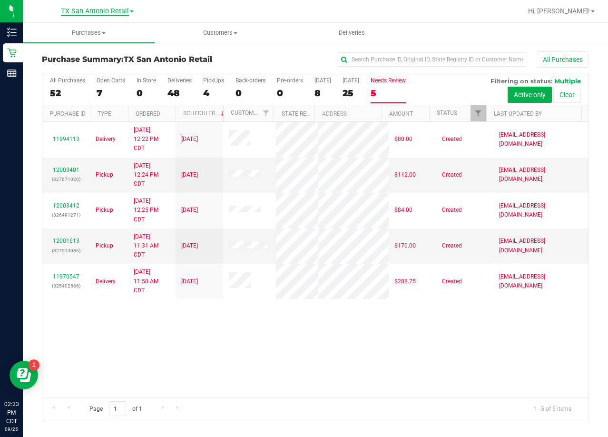
click span "TX San Antonio Retail"
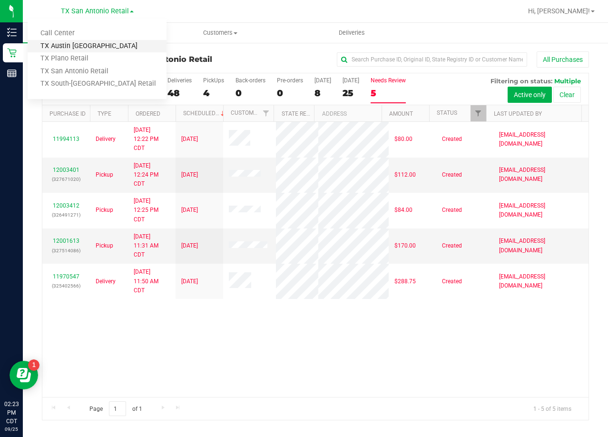
click link "TX Austin [GEOGRAPHIC_DATA]"
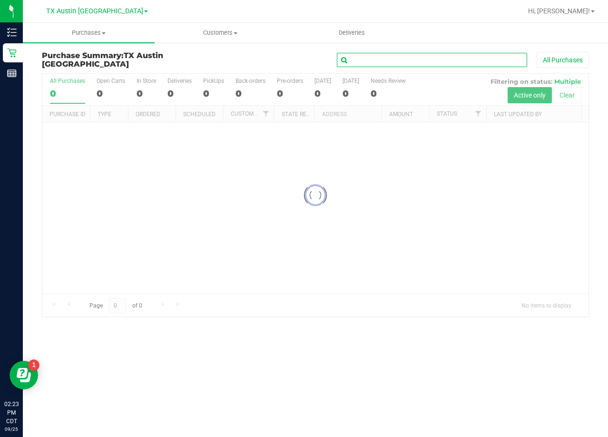
click input "text"
paste input "Kathryn Campbell"
type input "Kathryn Campbell"
click div "Kathryn Campbell All Purchases"
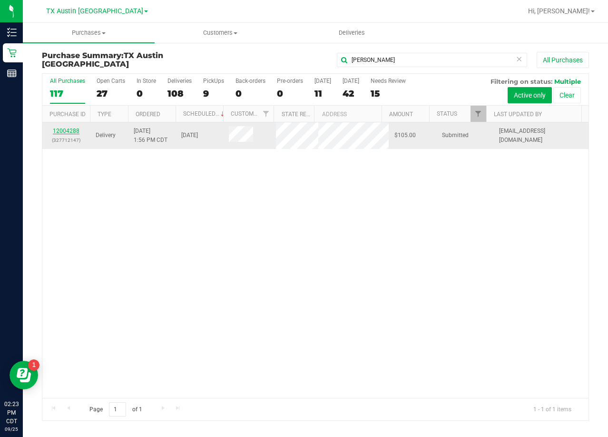
click link "12004288"
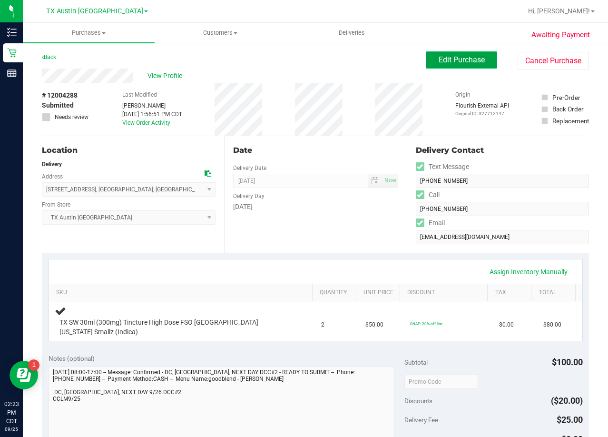
click button "Edit Purchase"
click div "View Profile"
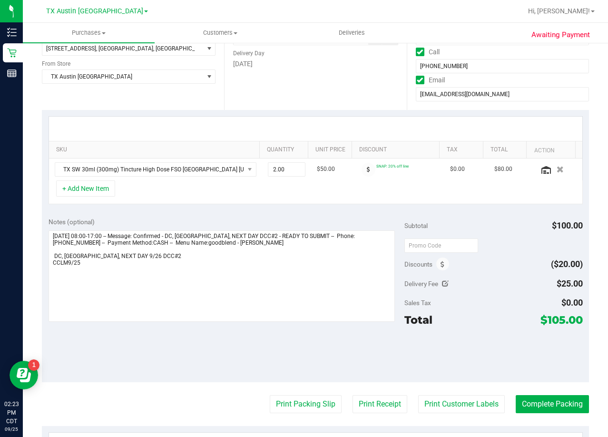
click div
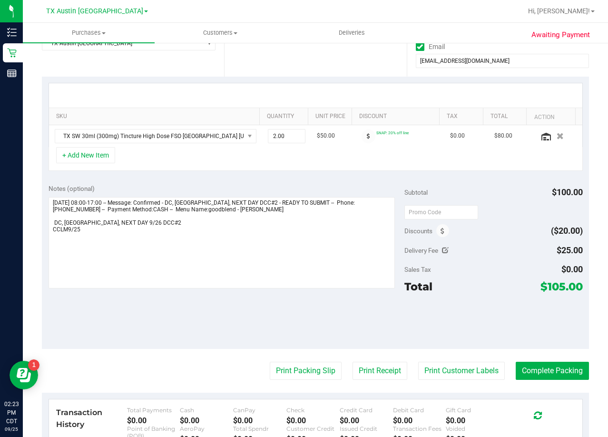
scroll to position [190, 0]
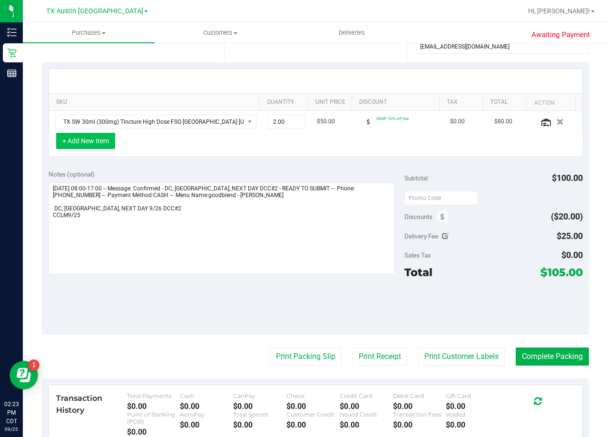
click button "+ Add New Item"
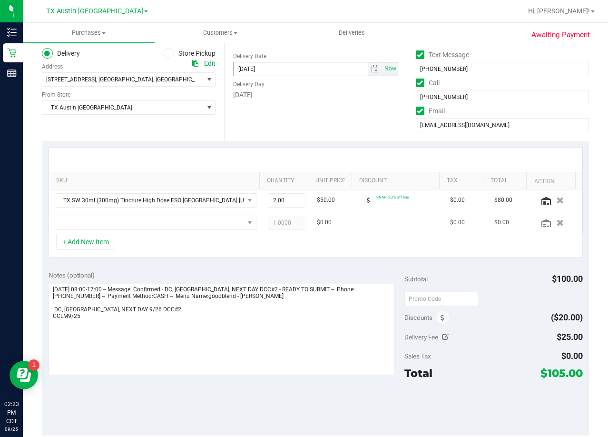
scroll to position [95, 0]
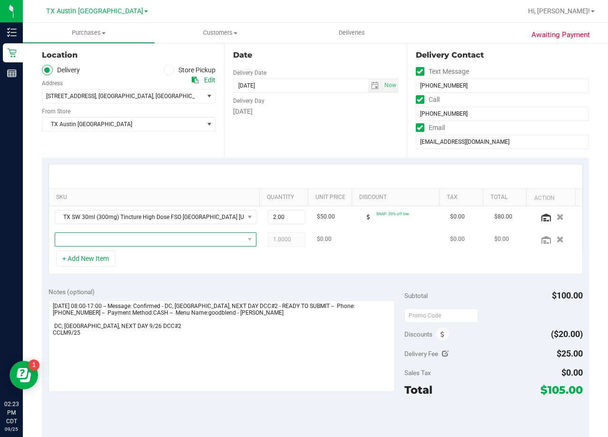
click span "NO DATA FOUND"
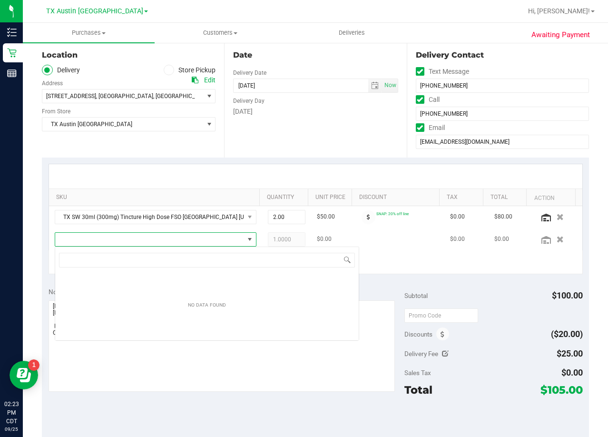
scroll to position [14, 197]
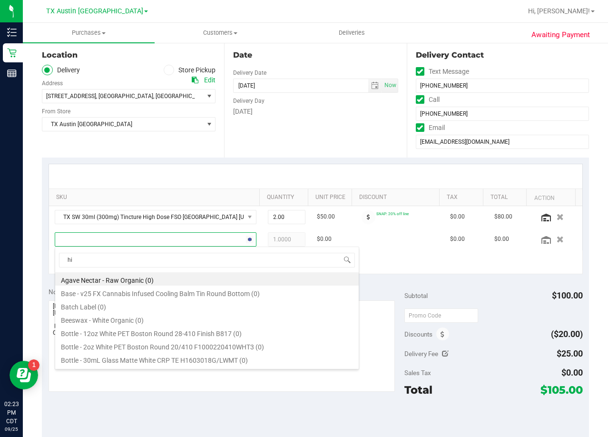
type input "h"
type input "fx"
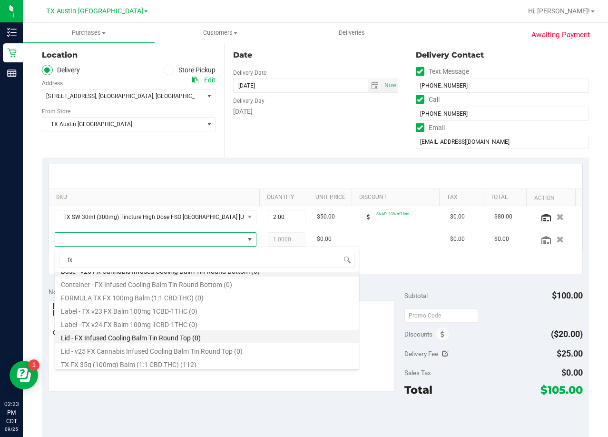
scroll to position [11, 0]
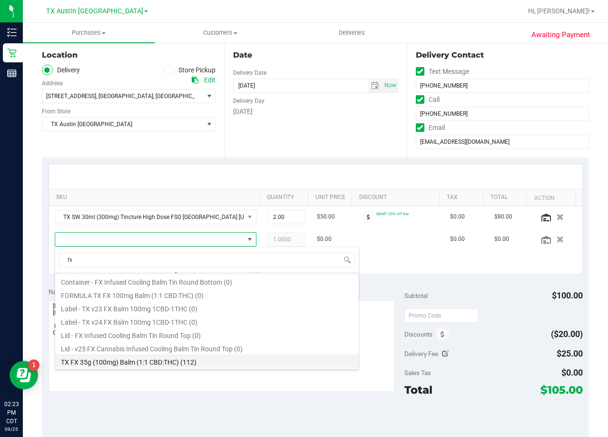
click li "TX FX 35g (100mg) Balm (1:1 CBD:THC) (112)"
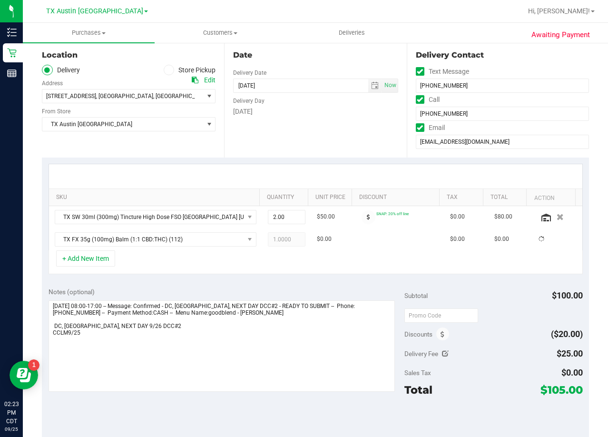
click div "Notes (optional)"
click div
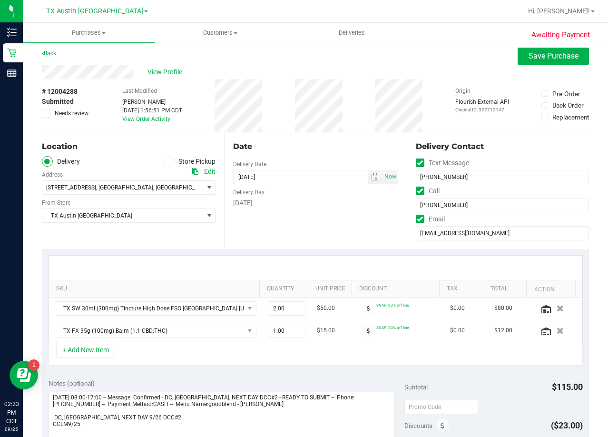
scroll to position [0, 0]
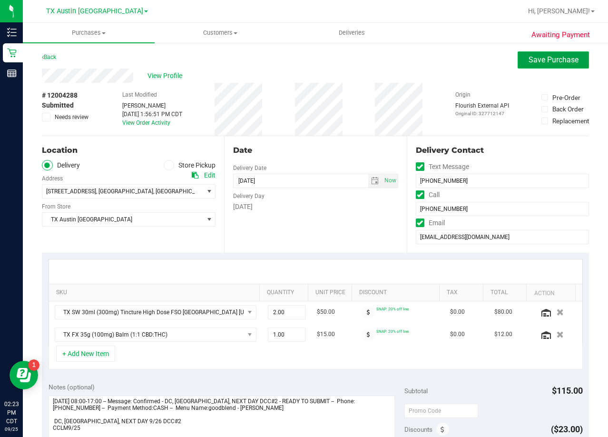
click span "Save Purchase"
click div "View Profile"
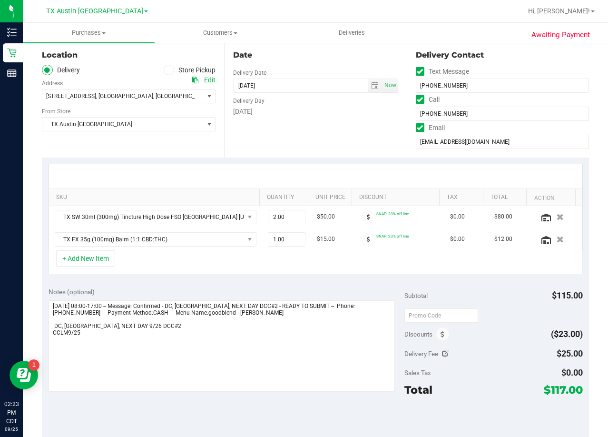
scroll to position [143, 0]
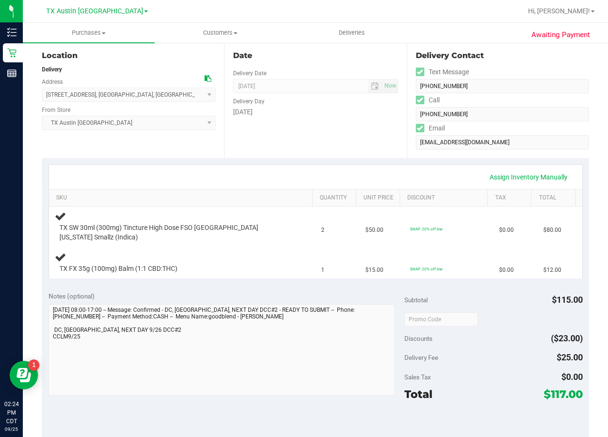
scroll to position [95, 0]
drag, startPoint x: 352, startPoint y: 141, endPoint x: 345, endPoint y: 142, distance: 7.2
click div "Date Delivery Date 09/26/2025 Now 09/26/2025 08:00 AM Now Delivery Day Friday"
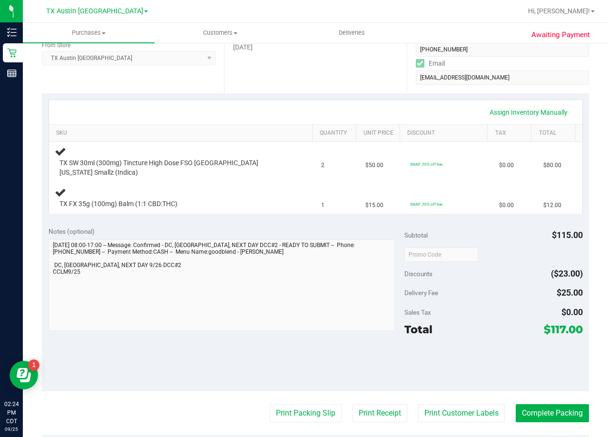
scroll to position [0, 0]
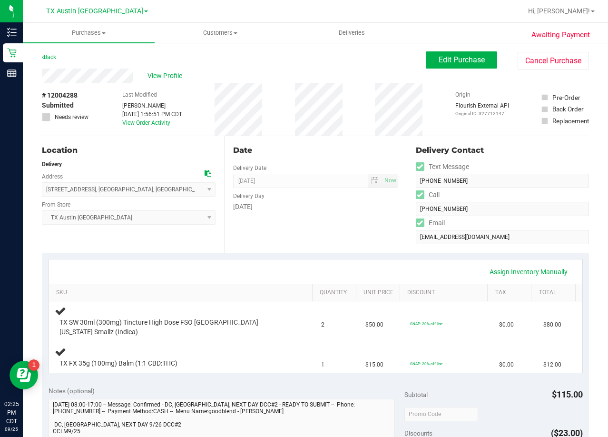
click div "# 12004288 Submitted Needs review Last Modified Alexander Lawson Sep 25, 2025 1…"
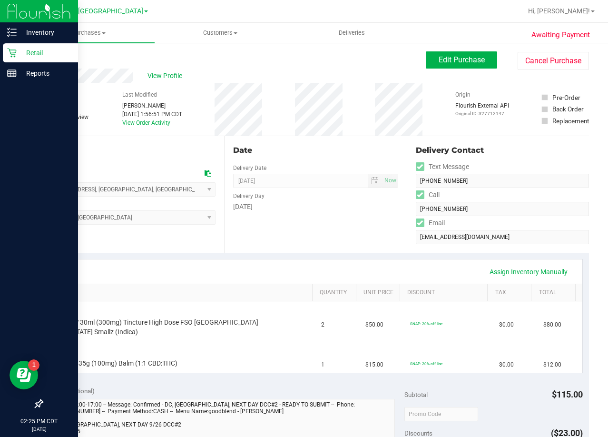
click div "Retail"
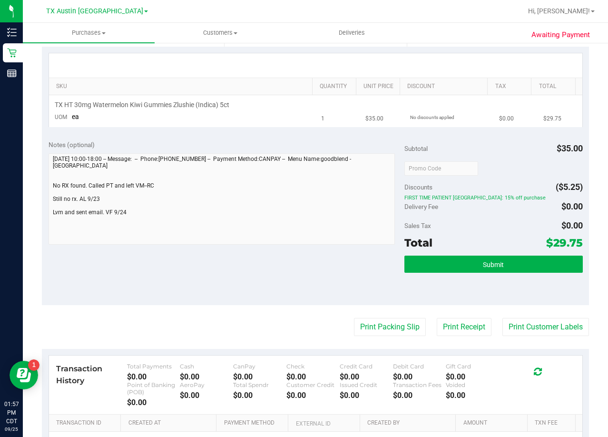
scroll to position [190, 0]
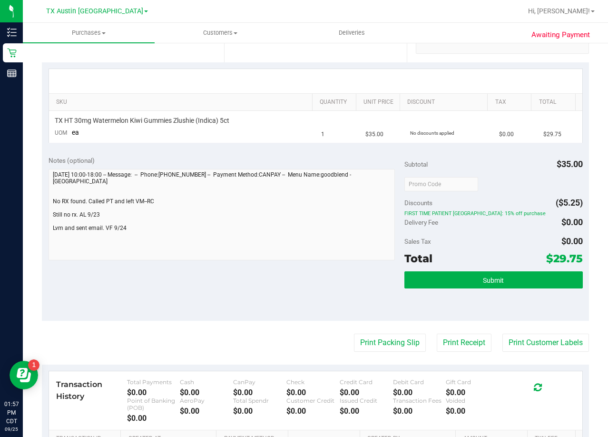
click at [338, 162] on div "Notes (optional)" at bounding box center [227, 161] width 356 height 10
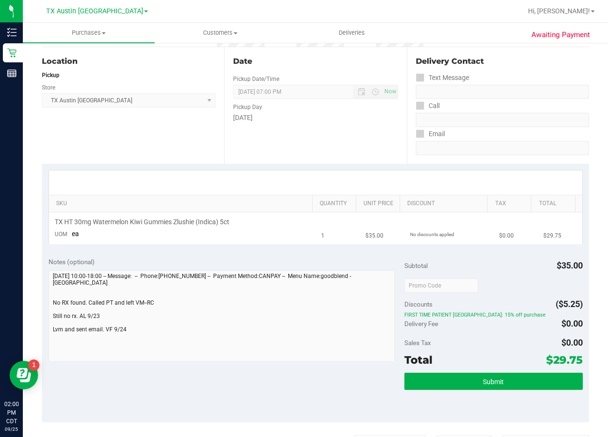
scroll to position [0, 0]
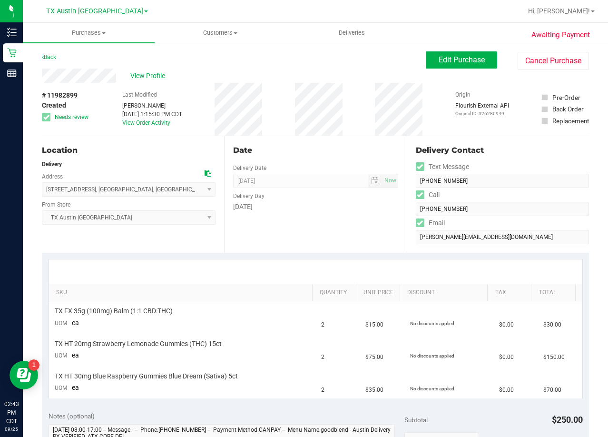
click at [381, 76] on div "View Profile" at bounding box center [234, 76] width 384 height 14
click at [359, 235] on div "Date Delivery Date [DATE] Now [DATE] 08:00 AM Now Delivery Day [DATE]" at bounding box center [315, 194] width 182 height 117
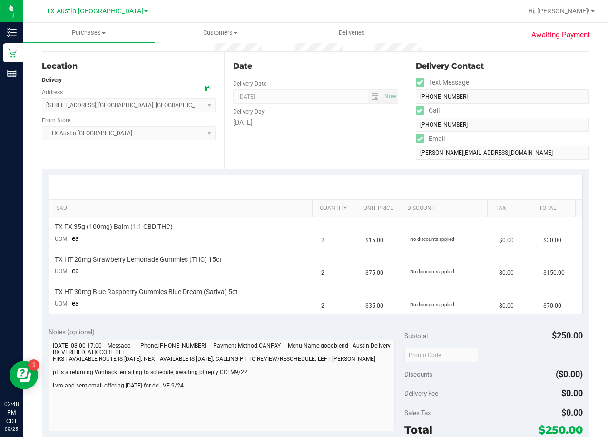
scroll to position [143, 0]
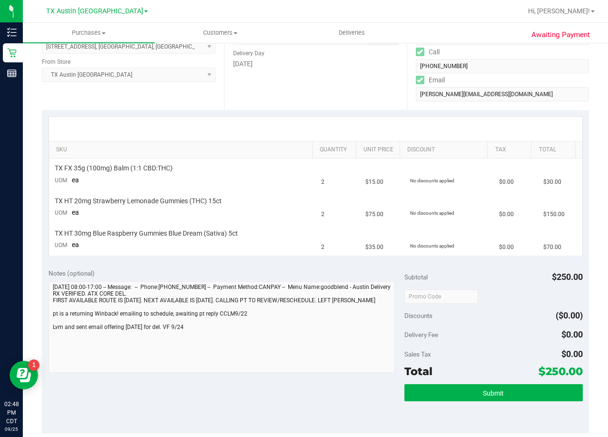
click at [332, 125] on div at bounding box center [316, 129] width 534 height 24
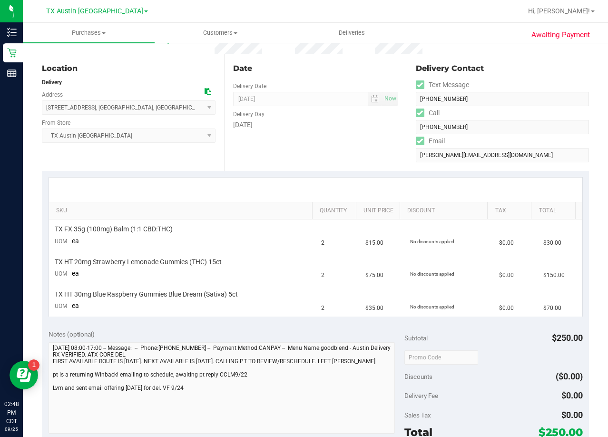
scroll to position [0, 0]
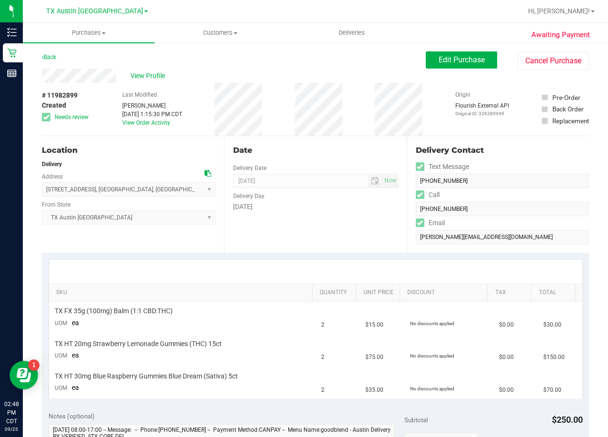
click at [207, 171] on icon at bounding box center [208, 173] width 7 height 7
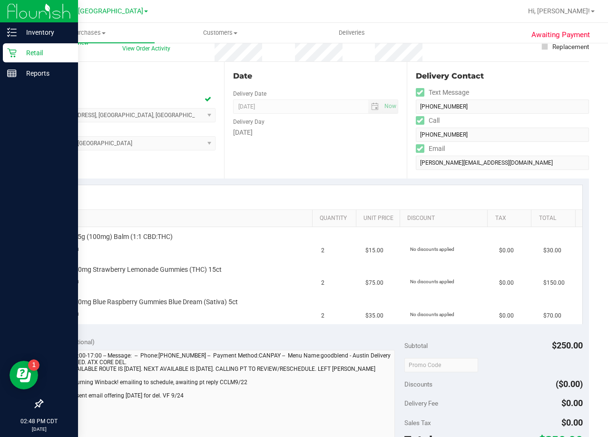
scroll to position [190, 0]
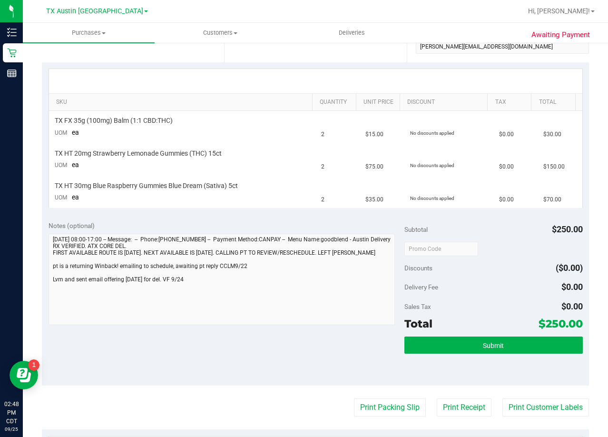
click at [338, 227] on div "Notes (optional)" at bounding box center [227, 226] width 356 height 10
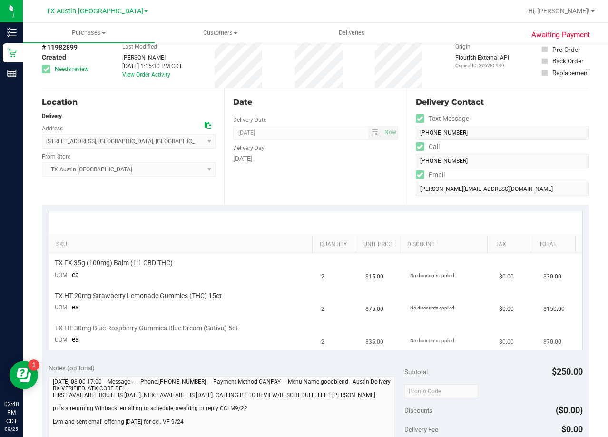
scroll to position [48, 0]
click at [295, 180] on div "Date Delivery Date 09/24/2025 Now 09/24/2025 08:00 AM Now Delivery Day Wednesday" at bounding box center [315, 147] width 182 height 117
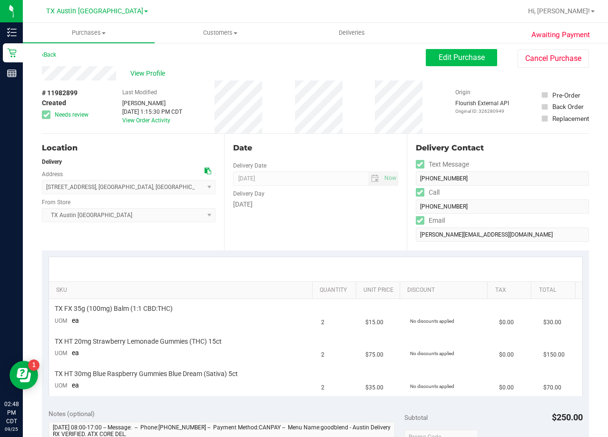
scroll to position [0, 0]
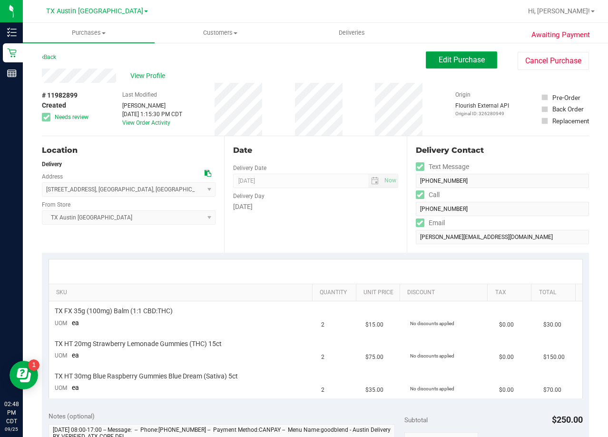
click at [460, 60] on span "Edit Purchase" at bounding box center [462, 59] width 46 height 9
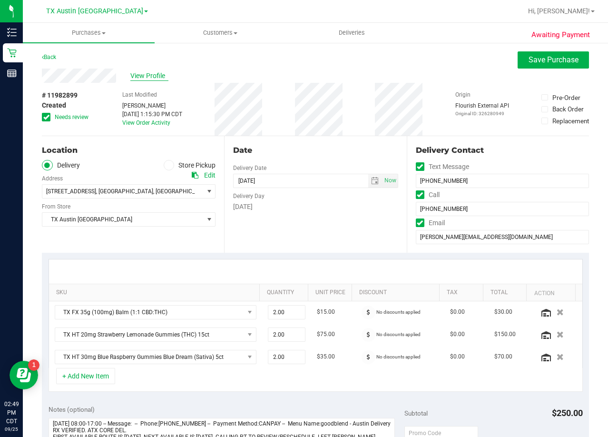
click at [152, 73] on span "View Profile" at bounding box center [149, 76] width 38 height 10
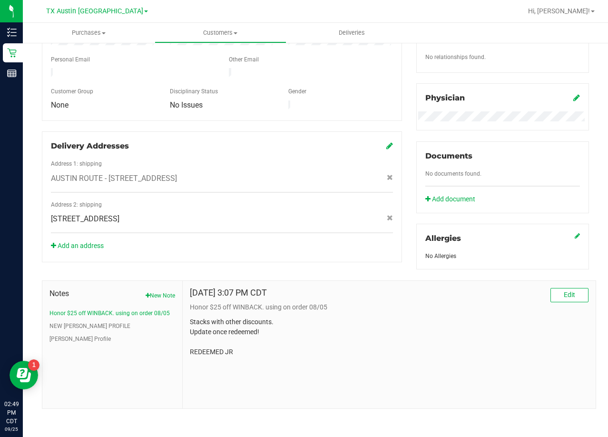
scroll to position [251, 0]
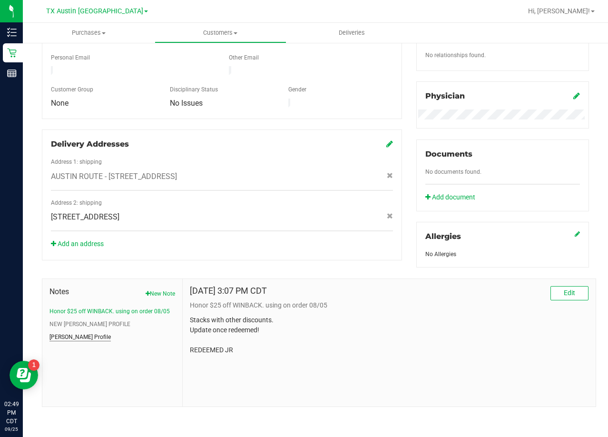
click at [66, 340] on button "CURT Profile" at bounding box center [79, 337] width 61 height 9
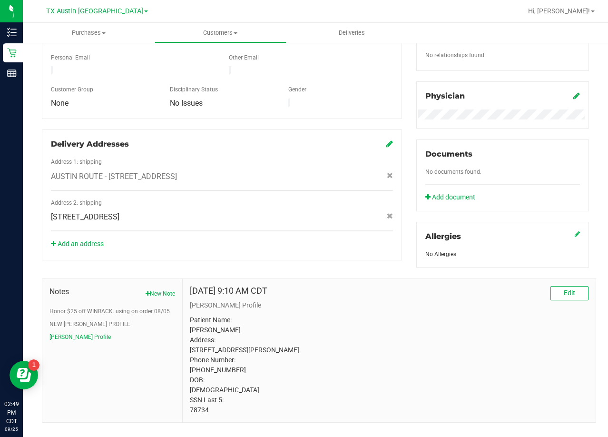
click at [201, 415] on p "Patient Name: Emily Wilsford Address: 15094 Barrie Dr Austin, TX, 78734 Phone N…" at bounding box center [389, 365] width 399 height 100
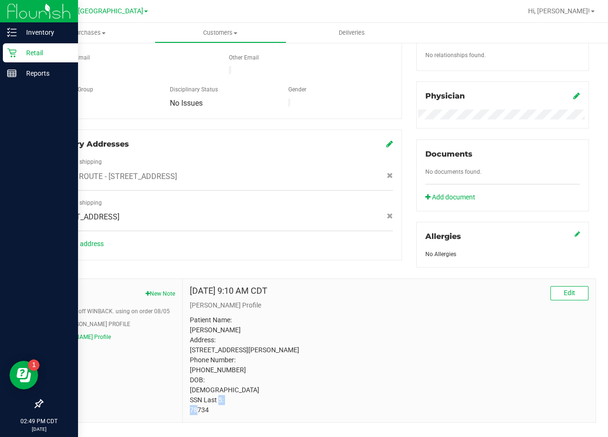
copy p "78734"
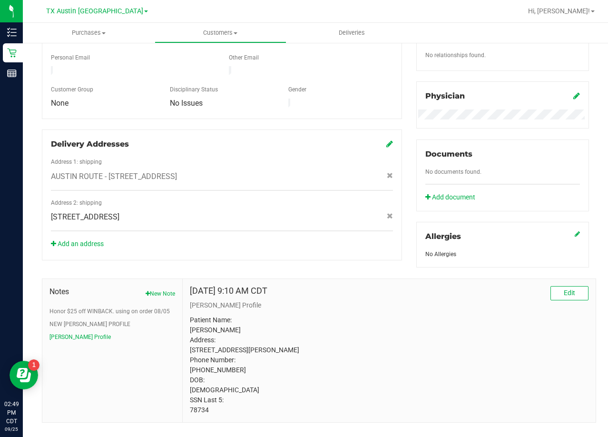
click at [397, 278] on div "Notes New Note Honor $25 off WINBACK. using on order 08/05 NEW CURT PROFILE CUR…" at bounding box center [319, 350] width 554 height 144
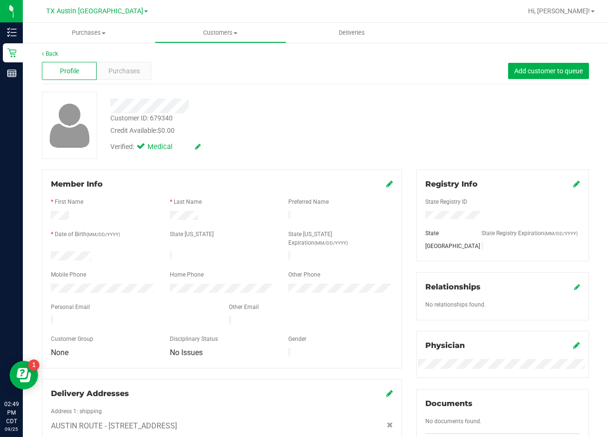
scroll to position [0, 0]
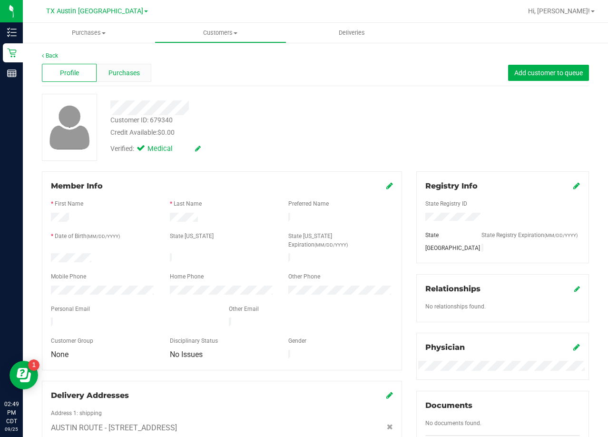
click at [119, 72] on span "Purchases" at bounding box center [124, 73] width 31 height 10
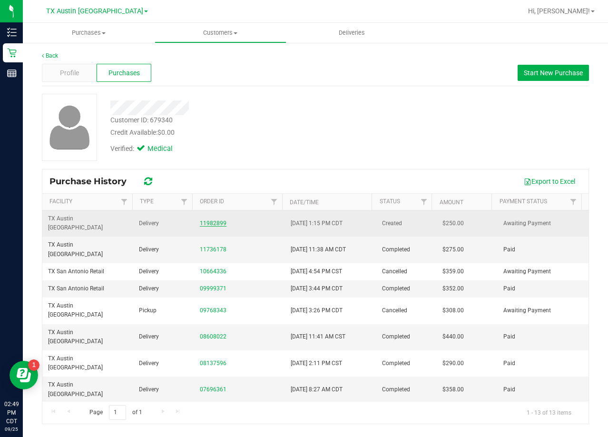
click at [216, 220] on link "11982899" at bounding box center [213, 223] width 27 height 7
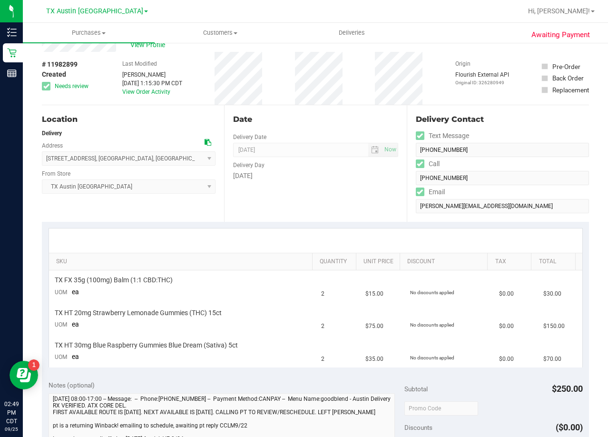
scroll to position [95, 0]
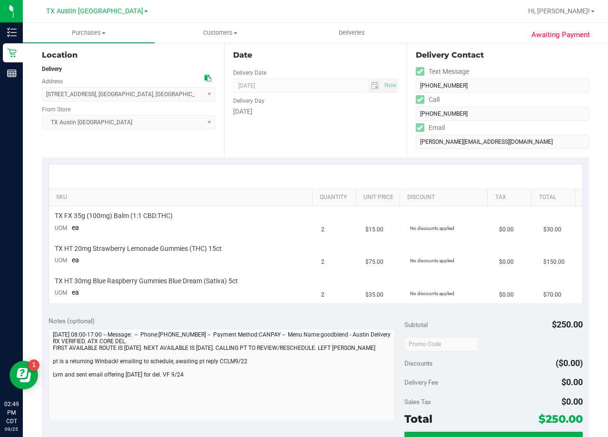
drag, startPoint x: 373, startPoint y: 147, endPoint x: 360, endPoint y: 149, distance: 13.1
click at [372, 147] on div "Date Delivery Date 09/24/2025 Now 09/24/2025 08:00 AM Now Delivery Day Wednesday" at bounding box center [315, 99] width 182 height 117
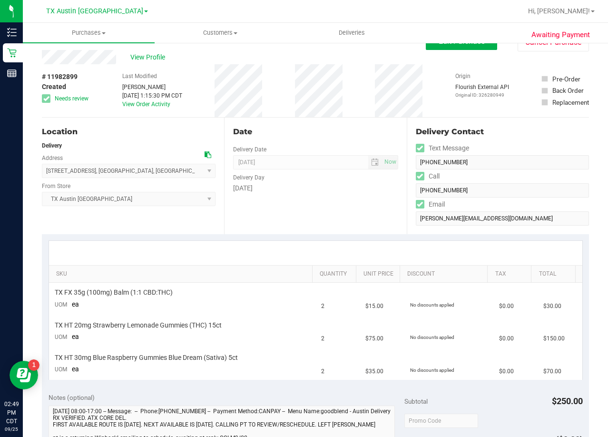
scroll to position [0, 0]
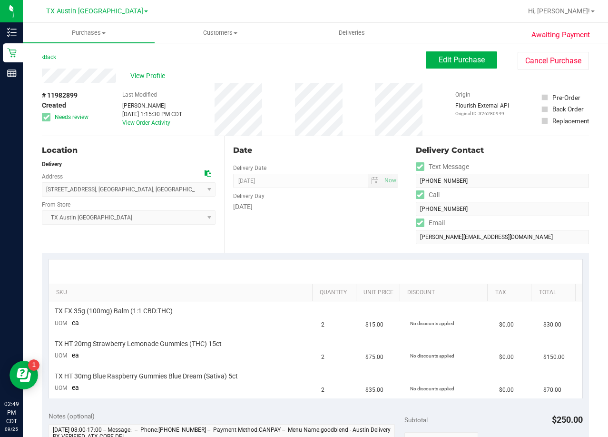
click at [357, 116] on div "# 11982899 Created Needs review Last Modified Victoria Ferrazza Sep 24, 2025 1:…" at bounding box center [315, 109] width 547 height 53
click at [163, 86] on div "Last Modified Victoria Ferrazza Sep 24, 2025 1:15:30 PM CDT View Order Activity" at bounding box center [152, 109] width 60 height 53
click at [160, 81] on div "View Profile" at bounding box center [234, 76] width 384 height 14
click at [158, 77] on span "View Profile" at bounding box center [149, 76] width 38 height 10
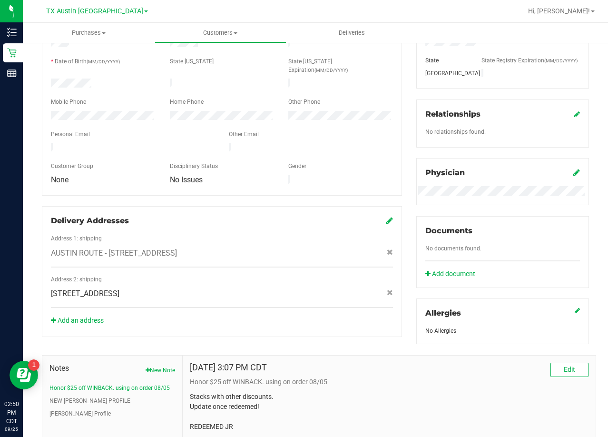
scroll to position [251, 0]
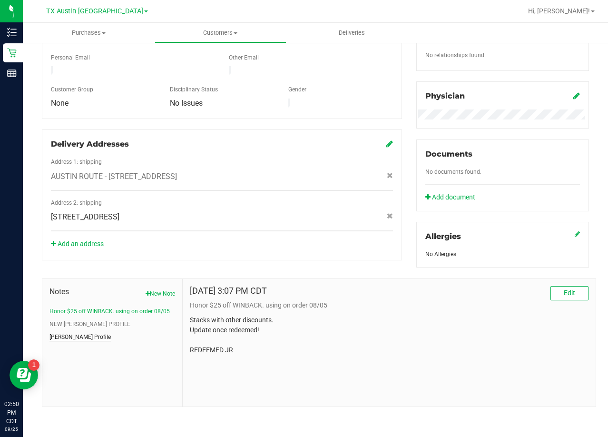
click at [67, 336] on button "CURT Profile" at bounding box center [79, 337] width 61 height 9
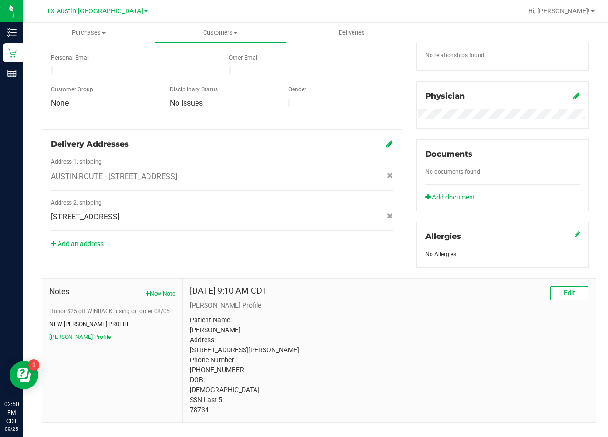
click at [73, 325] on button "NEW CURT PROFILE" at bounding box center [89, 324] width 81 height 9
click at [199, 415] on p "Patient Name: Emily Wilsford Address: 15094 Barrie drive Austin, TX, 78734 Phon…" at bounding box center [389, 365] width 399 height 100
copy p "52515"
drag, startPoint x: 474, startPoint y: 363, endPoint x: 438, endPoint y: 347, distance: 38.8
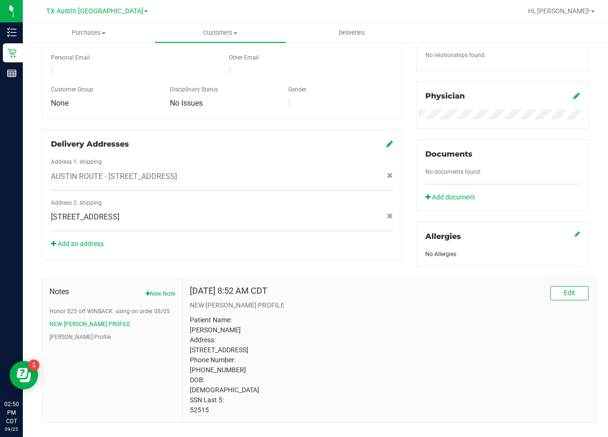
click at [472, 363] on p "Patient Name: Emily Wilsford Address: 15094 Barrie drive Austin, TX, 78734 Phon…" at bounding box center [389, 365] width 399 height 100
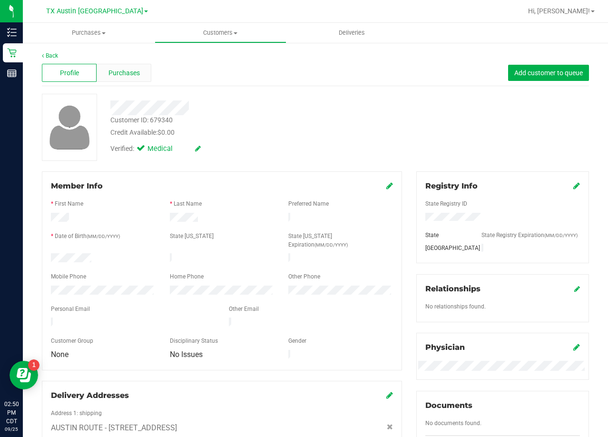
click at [122, 64] on div "Purchases" at bounding box center [124, 73] width 55 height 18
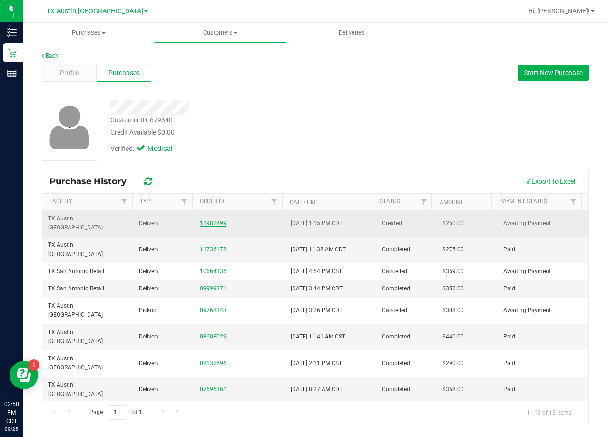
click at [215, 220] on link "11982899" at bounding box center [213, 223] width 27 height 7
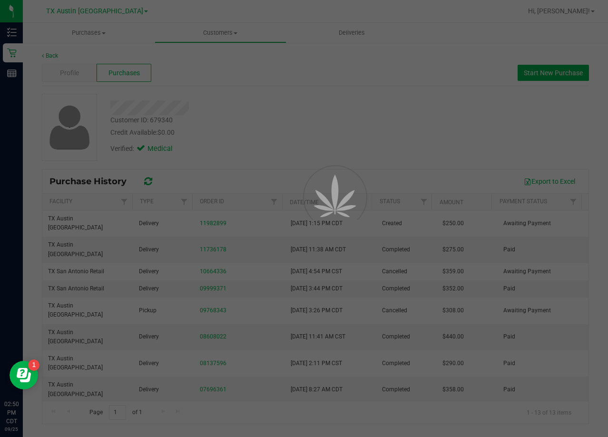
click at [245, 123] on div at bounding box center [304, 218] width 608 height 437
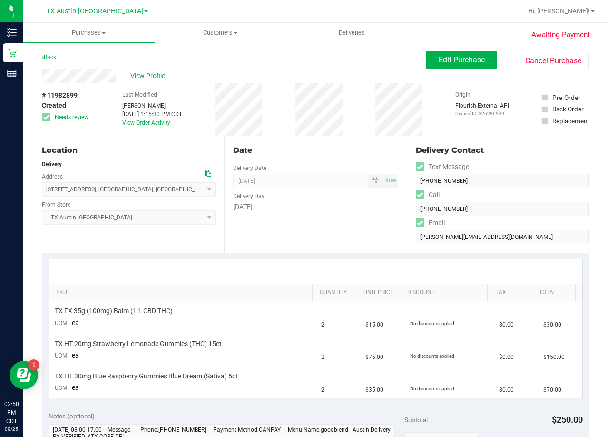
click at [437, 200] on div "Call" at bounding box center [502, 195] width 173 height 14
click at [345, 139] on div "Date Delivery Date 09/24/2025 Now 09/24/2025 08:00 AM Now Delivery Day Wednesday" at bounding box center [315, 194] width 182 height 117
click at [453, 59] on span "Edit Purchase" at bounding box center [462, 59] width 46 height 9
click at [273, 67] on div "Back Edit Purchase Cancel Purchase" at bounding box center [315, 59] width 547 height 17
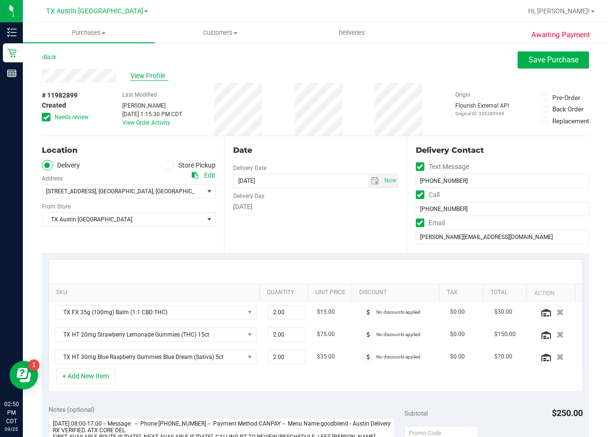
click at [137, 74] on span "View Profile" at bounding box center [149, 76] width 38 height 10
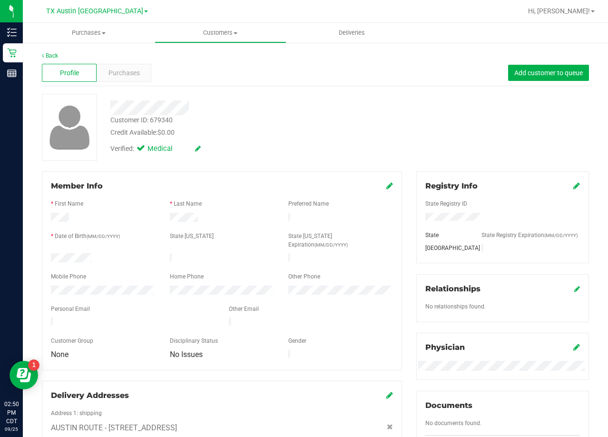
click at [137, 84] on div "Profile Purchases Add customer to queue" at bounding box center [315, 73] width 547 height 26
click at [130, 75] on span "Purchases" at bounding box center [124, 73] width 31 height 10
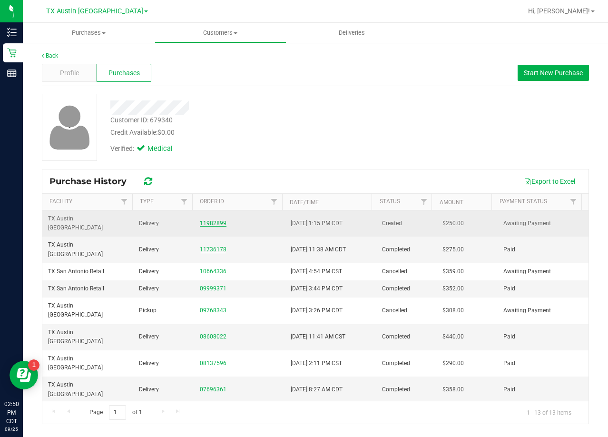
click at [215, 220] on link "11982899" at bounding box center [213, 223] width 27 height 7
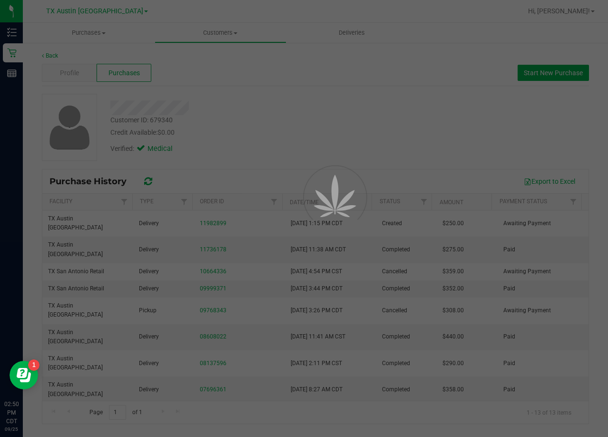
click at [247, 149] on div at bounding box center [304, 218] width 608 height 437
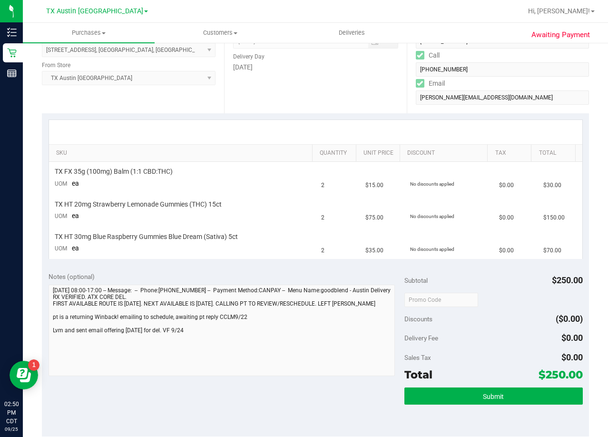
scroll to position [143, 0]
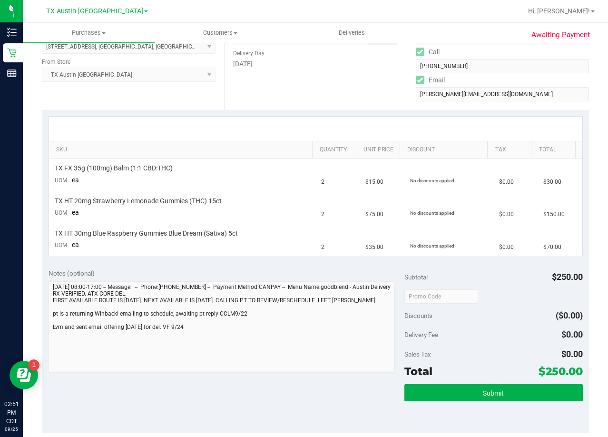
click at [302, 121] on div at bounding box center [316, 129] width 534 height 24
click at [344, 129] on div at bounding box center [316, 129] width 516 height 0
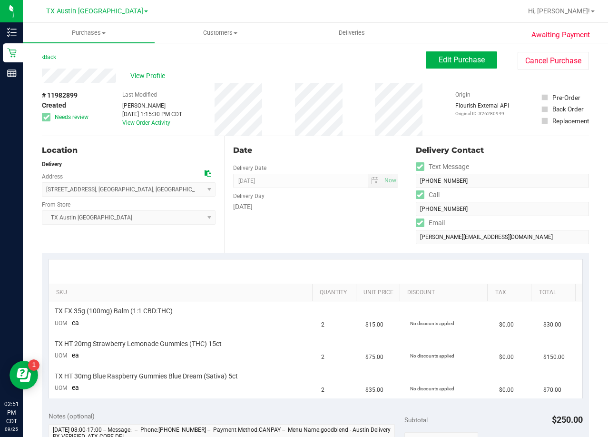
scroll to position [48, 0]
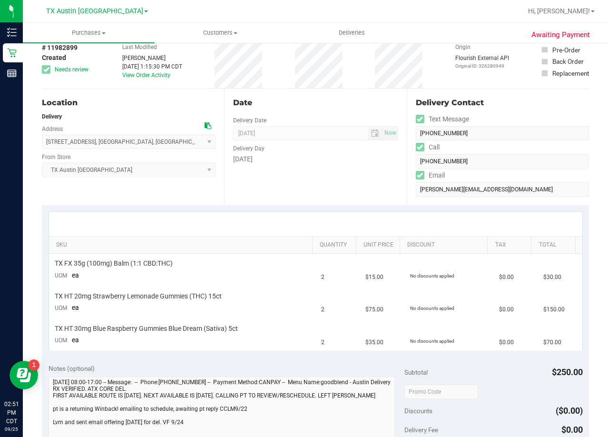
click at [313, 97] on div "Date" at bounding box center [315, 102] width 165 height 11
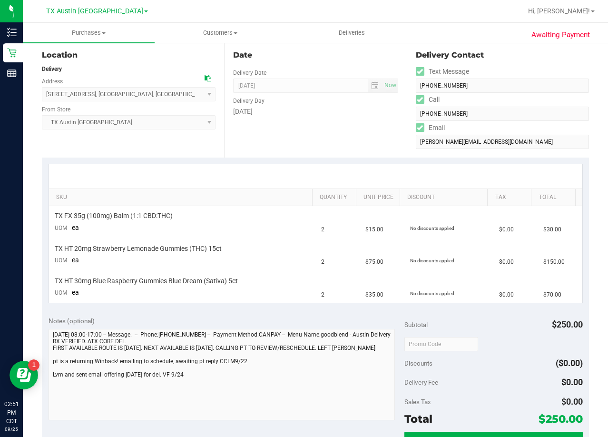
click at [317, 135] on div "Date Delivery Date 09/24/2025 Now 09/24/2025 08:00 AM Now Delivery Day Wednesday" at bounding box center [315, 99] width 182 height 117
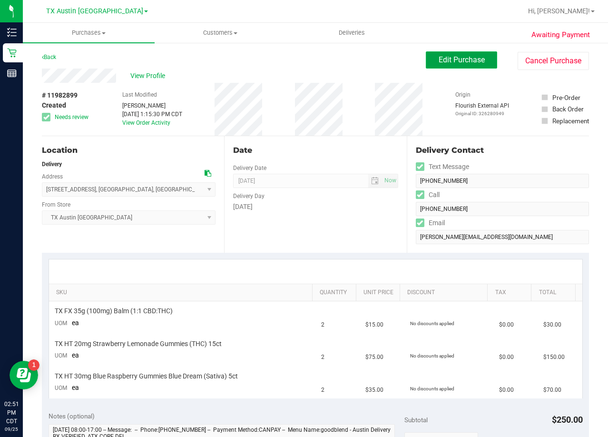
click at [426, 66] on button "Edit Purchase" at bounding box center [461, 59] width 71 height 17
click at [335, 70] on div "View Profile" at bounding box center [234, 76] width 384 height 14
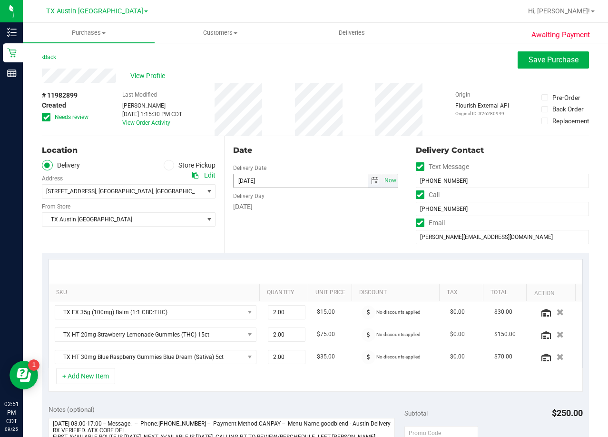
click at [371, 179] on span "select" at bounding box center [375, 181] width 8 height 8
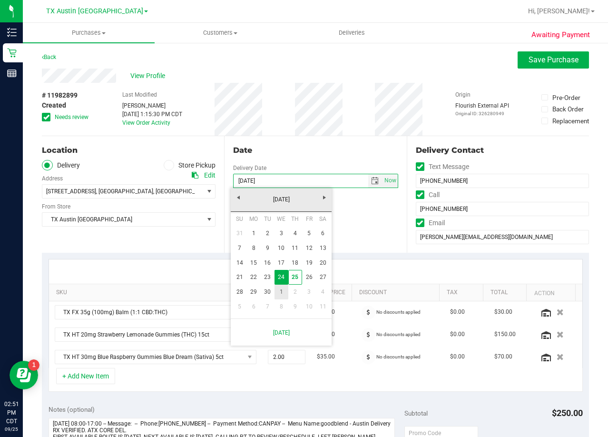
click at [280, 292] on link "1" at bounding box center [282, 292] width 14 height 15
type input "[DATE]"
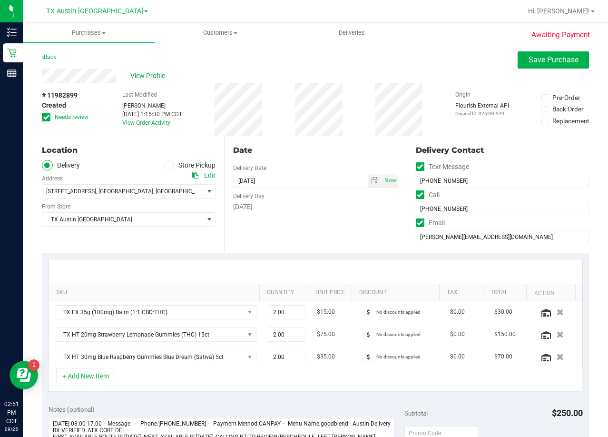
click at [295, 227] on div "Date Delivery Date 10/01/2025 Now 10/01/2025 08:00 AM Now Delivery Day Wednesday" at bounding box center [315, 194] width 182 height 117
click at [291, 146] on div "Date" at bounding box center [315, 150] width 165 height 11
click at [368, 179] on span "select" at bounding box center [375, 180] width 14 height 13
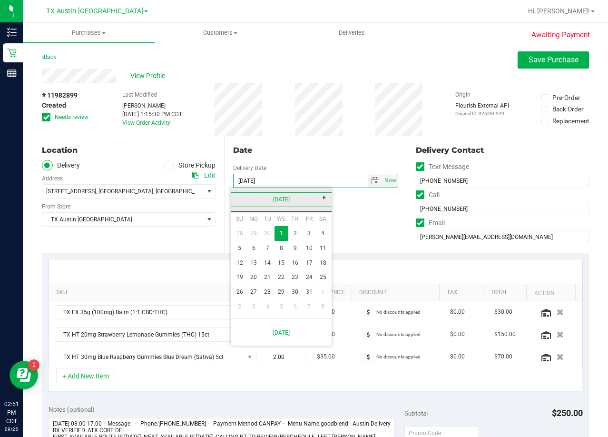
click at [237, 198] on link "October 2025" at bounding box center [281, 199] width 102 height 15
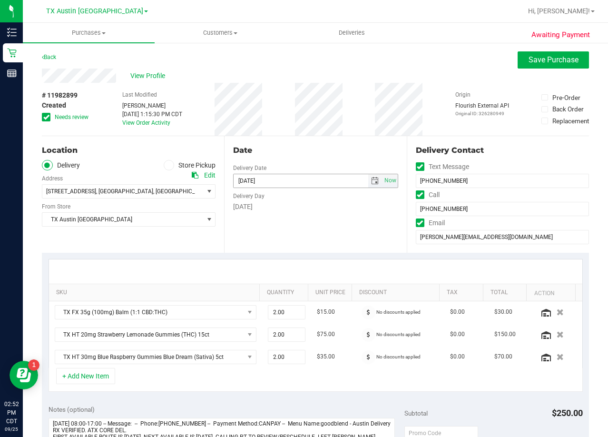
click at [371, 180] on span "select" at bounding box center [375, 181] width 8 height 8
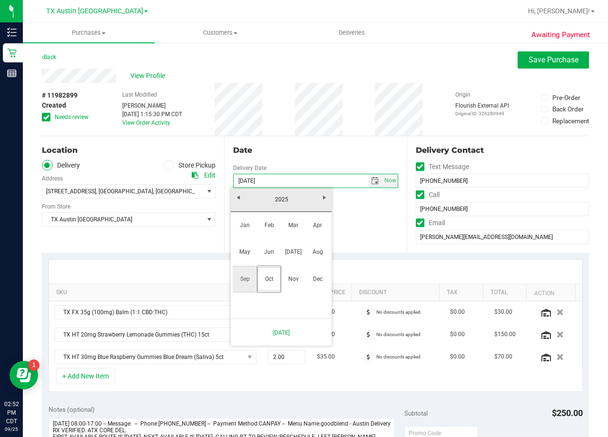
click at [249, 279] on link "Sep" at bounding box center [245, 279] width 24 height 24
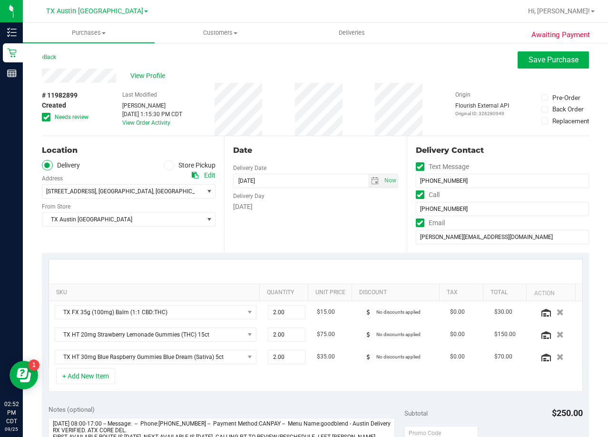
click at [335, 140] on div "Date Delivery Date 10/01/2025 Now 10/01/2025 08:00 AM Now Delivery Day Wednesday" at bounding box center [315, 194] width 182 height 117
click at [306, 139] on div "Date Delivery Date 10/01/2025 Now 10/01/2025 08:00 AM Now Delivery Day Wednesday" at bounding box center [315, 194] width 182 height 117
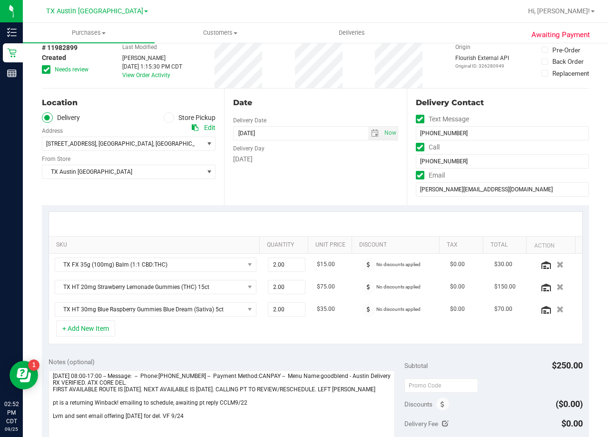
click at [314, 165] on div "Date Delivery Date 10/01/2025 Now 10/01/2025 08:00 AM Now Delivery Day Wednesday" at bounding box center [315, 147] width 182 height 117
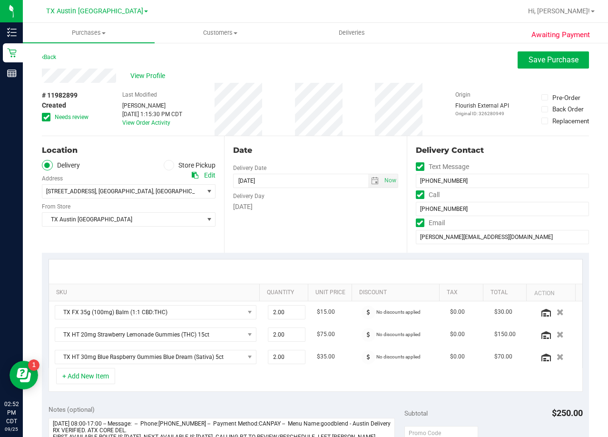
click at [356, 158] on div "Date Delivery Date 10/01/2025 Now 10/01/2025 08:00 AM Now Delivery Day Wednesday" at bounding box center [315, 194] width 182 height 117
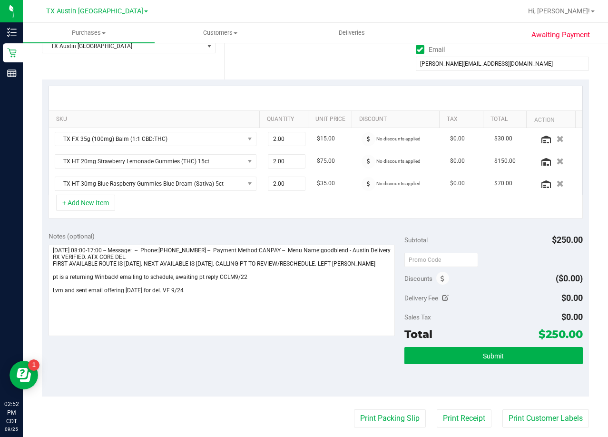
scroll to position [190, 0]
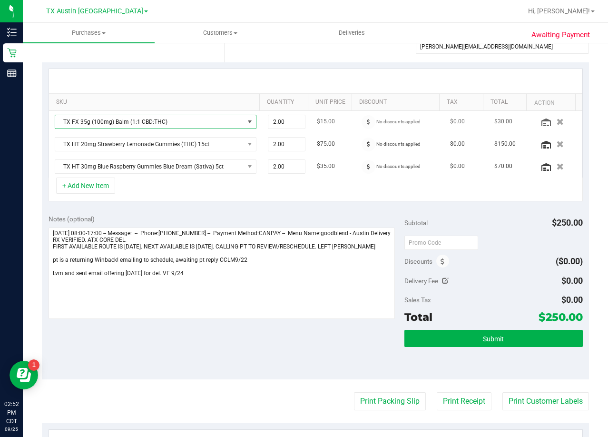
click at [201, 121] on span "TX FX 35g (100mg) Balm (1:1 CBD:THC)" at bounding box center [149, 121] width 189 height 13
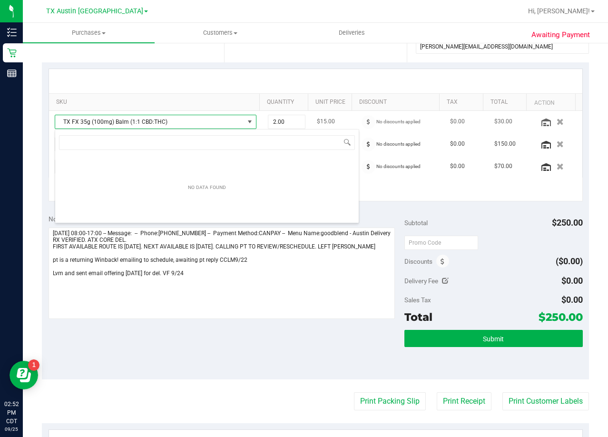
scroll to position [14, 197]
type input "fx"
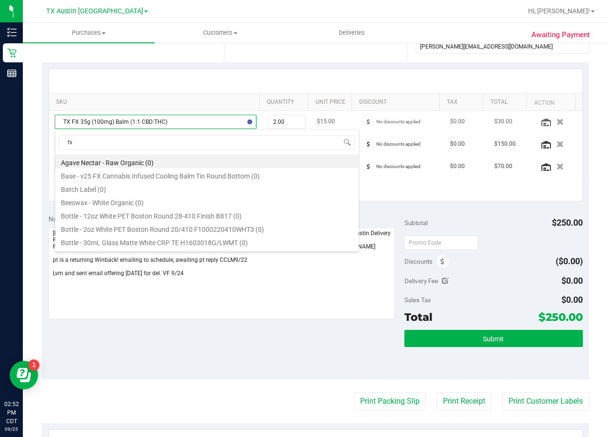
scroll to position [11, 0]
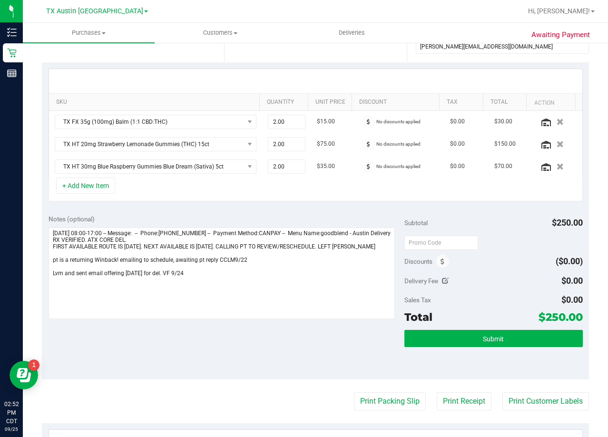
click at [214, 67] on div "SKU Quantity Unit Price Discount Tax Total Action TX FX 35g (100mg) Balm (1:1 C…" at bounding box center [315, 135] width 547 height 146
click at [248, 195] on div "+ Add New Item" at bounding box center [316, 190] width 534 height 24
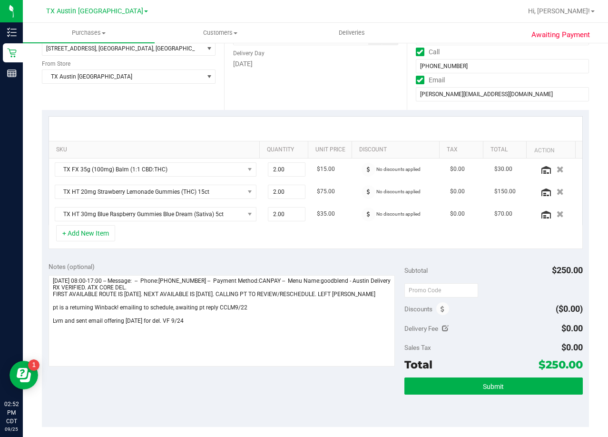
click at [290, 126] on div at bounding box center [316, 129] width 534 height 24
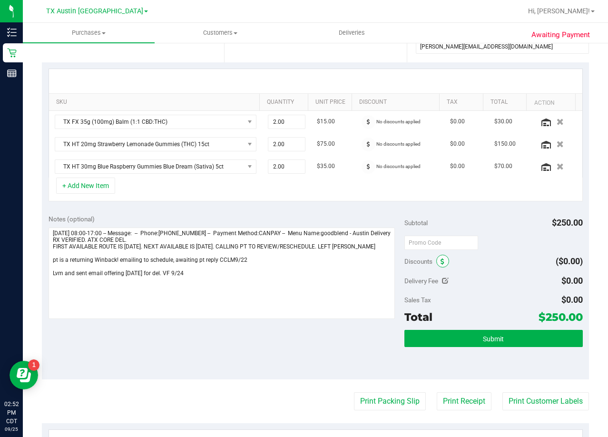
click at [441, 259] on icon at bounding box center [443, 261] width 4 height 7
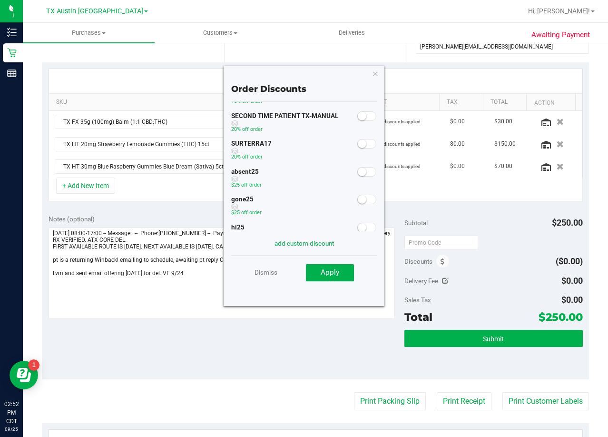
scroll to position [109, 0]
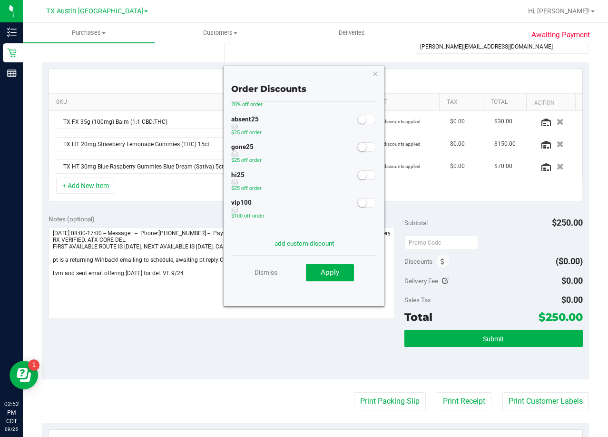
click at [376, 75] on icon "button" at bounding box center [375, 73] width 7 height 11
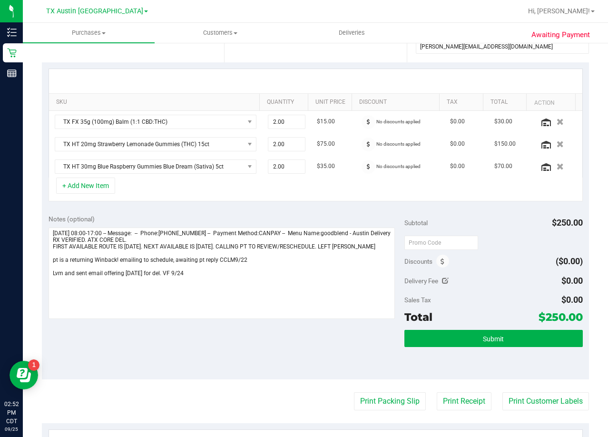
click at [278, 71] on div at bounding box center [316, 81] width 534 height 24
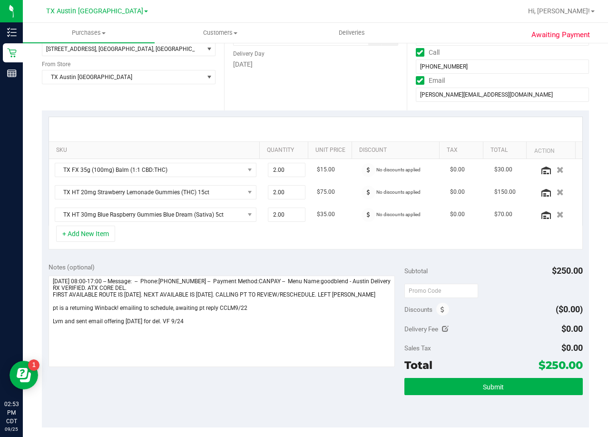
scroll to position [143, 0]
click at [326, 121] on div at bounding box center [316, 129] width 534 height 24
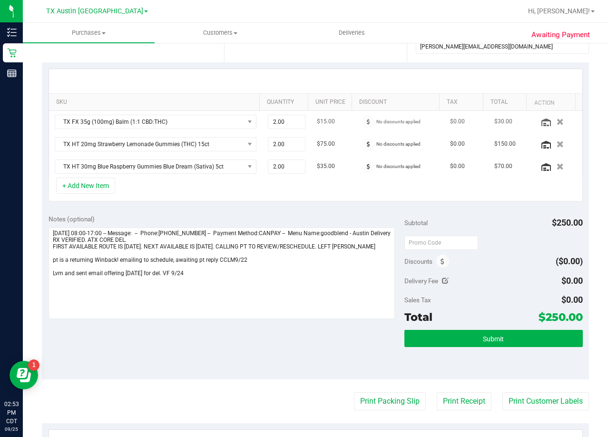
click at [336, 123] on td "$15.00" at bounding box center [333, 122] width 44 height 22
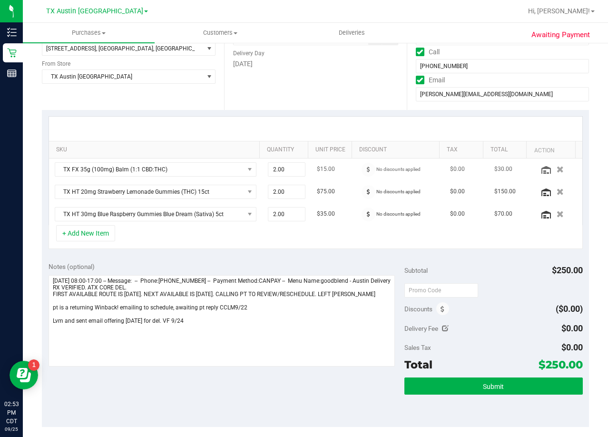
click at [336, 123] on div at bounding box center [316, 129] width 534 height 24
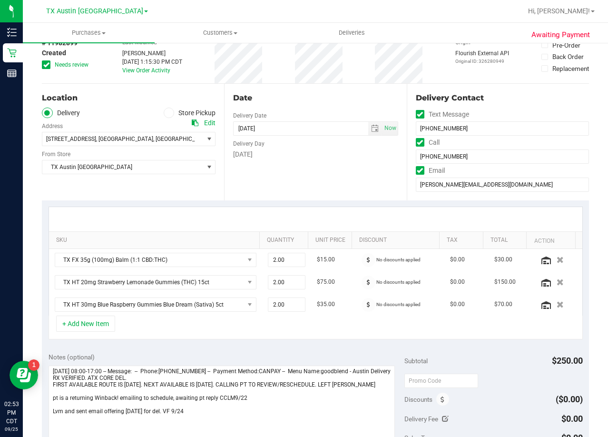
scroll to position [0, 0]
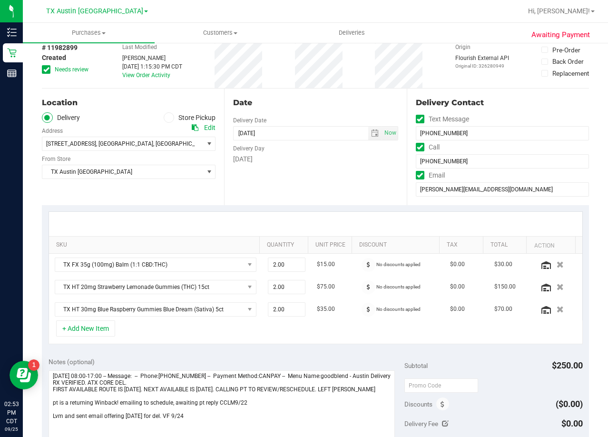
click at [320, 97] on div "Date" at bounding box center [315, 102] width 165 height 11
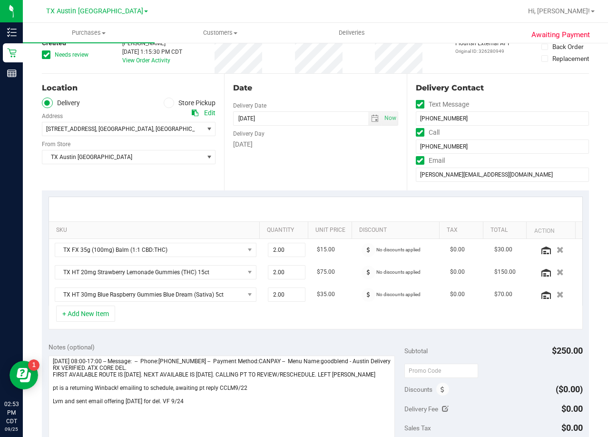
scroll to position [48, 0]
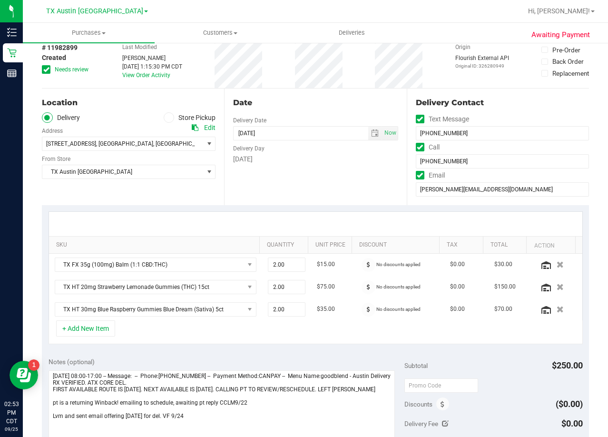
click at [49, 70] on span at bounding box center [46, 69] width 9 height 9
click at [0, 0] on input "Needs review" at bounding box center [0, 0] width 0 height 0
click at [310, 105] on div "Date" at bounding box center [315, 102] width 165 height 11
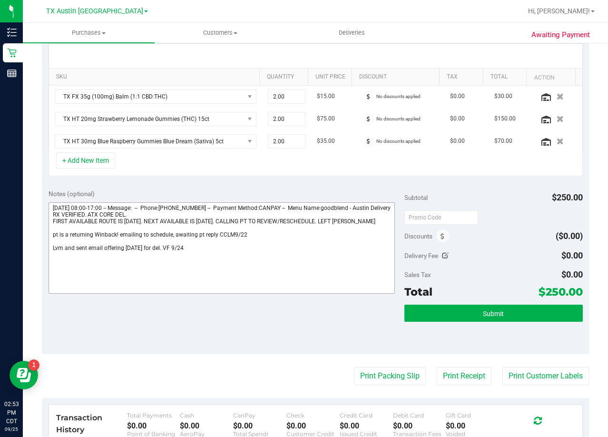
scroll to position [238, 0]
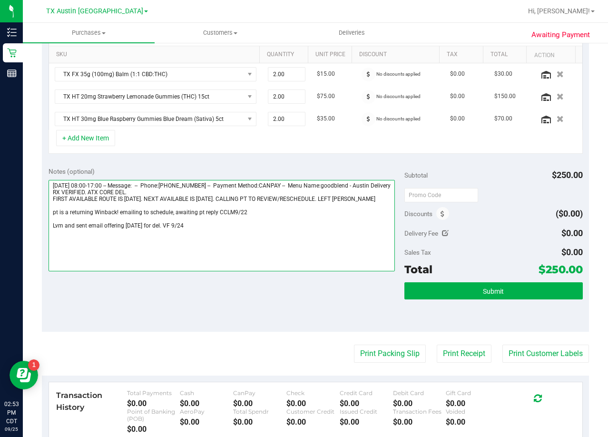
click at [246, 230] on textarea at bounding box center [222, 225] width 347 height 91
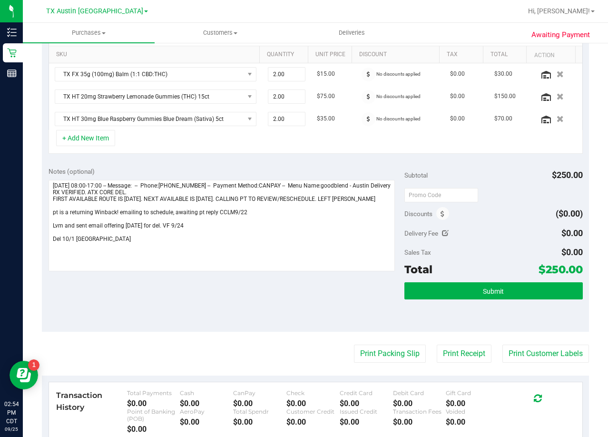
click at [325, 307] on div "Notes (optional) Subtotal $250.00 Discounts ($0.00) Delivery Fee $0.00 Sales Ta…" at bounding box center [315, 245] width 547 height 171
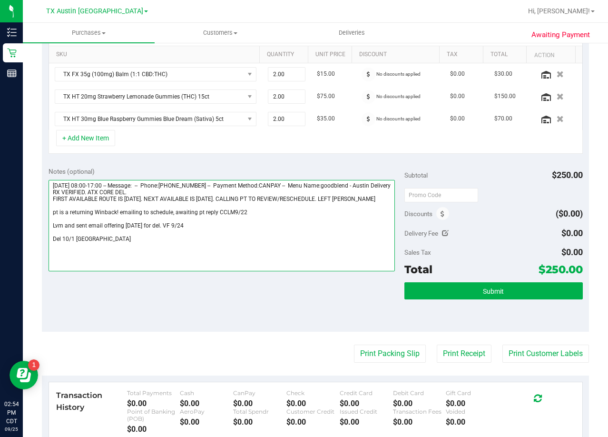
click at [149, 241] on textarea at bounding box center [222, 225] width 347 height 91
click at [145, 250] on textarea at bounding box center [222, 225] width 347 height 91
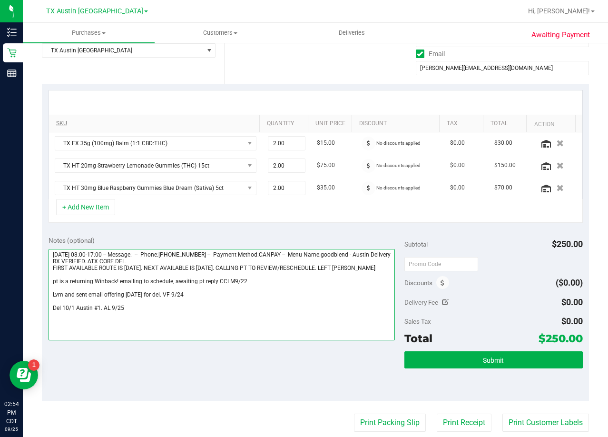
scroll to position [95, 0]
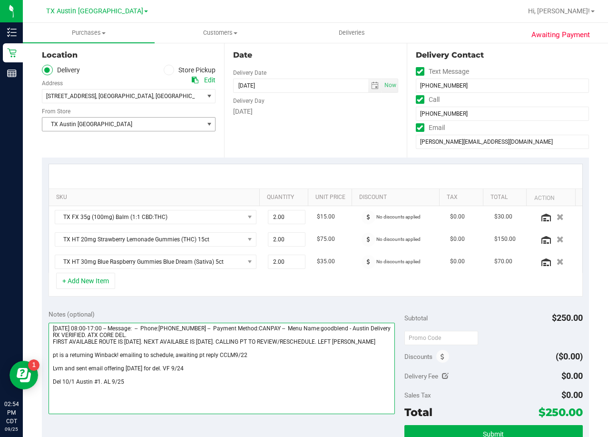
type textarea "Monday 09/22/2025 08:00-17:00 -- Message: -- Phone:5129204320 -- Payment Method…"
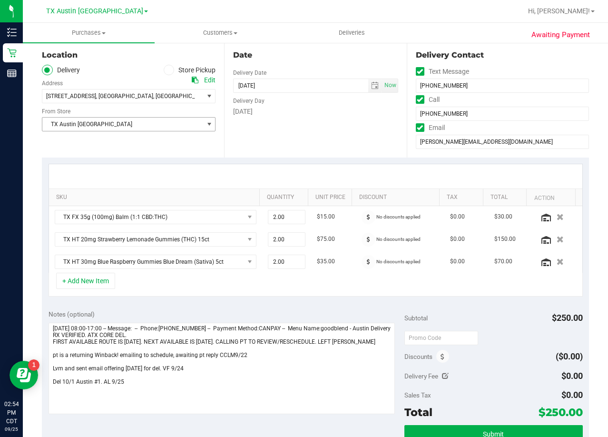
click at [118, 121] on span "TX Austin [GEOGRAPHIC_DATA]" at bounding box center [122, 124] width 161 height 13
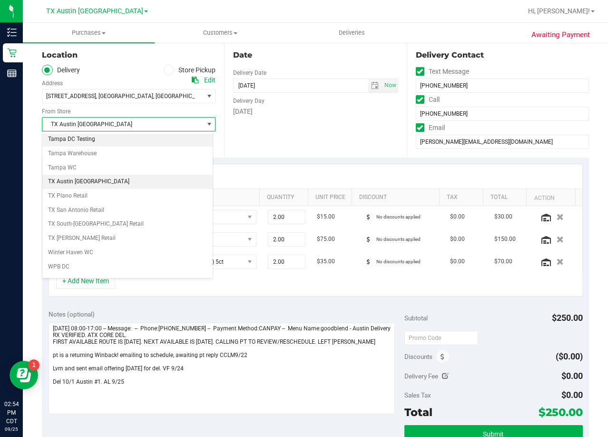
scroll to position [692, 0]
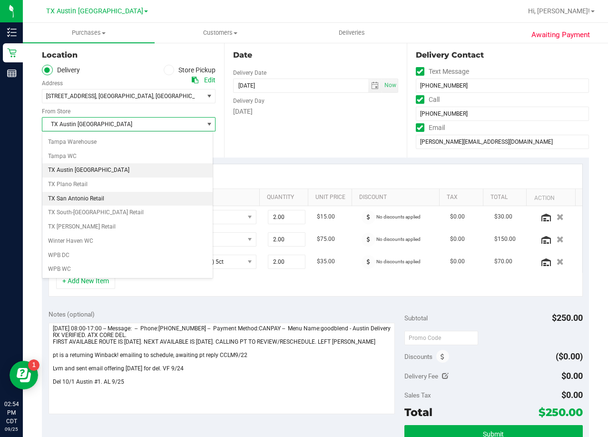
click at [122, 201] on li "TX San Antonio Retail" at bounding box center [127, 199] width 170 height 14
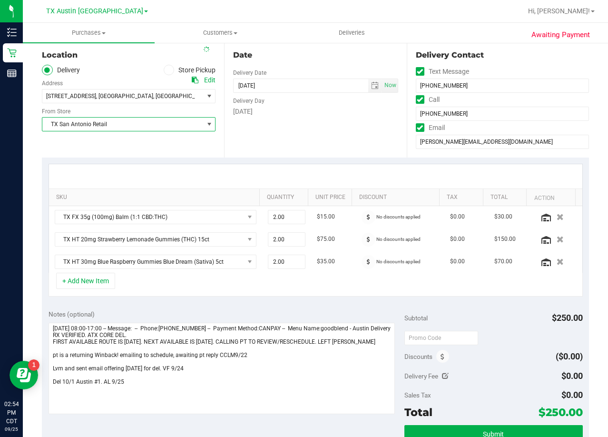
click at [301, 139] on div "Date Delivery Date 10/01/2025 Now 10/01/2025 08:00 AM Now Delivery Day Wednesday" at bounding box center [315, 99] width 182 height 117
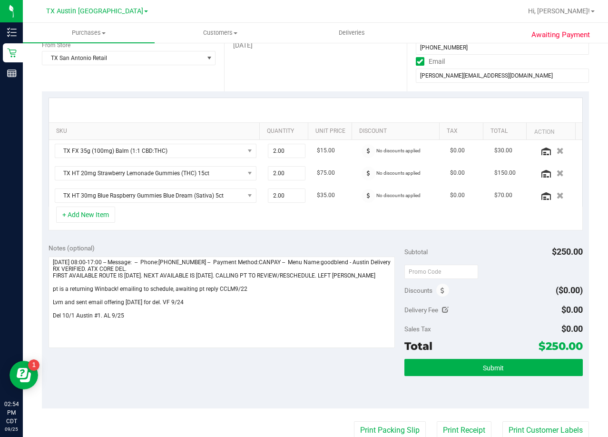
scroll to position [238, 0]
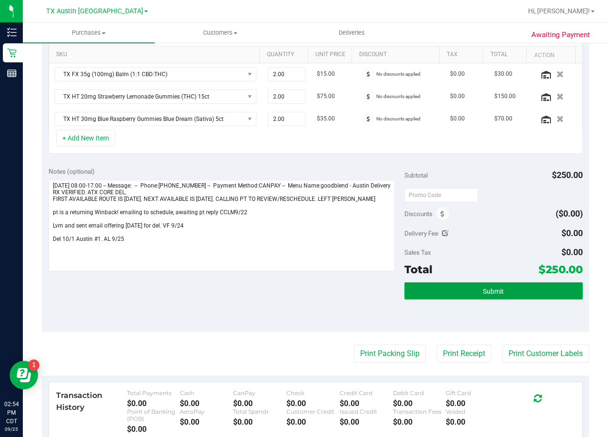
click at [422, 293] on button "Submit" at bounding box center [494, 290] width 178 height 17
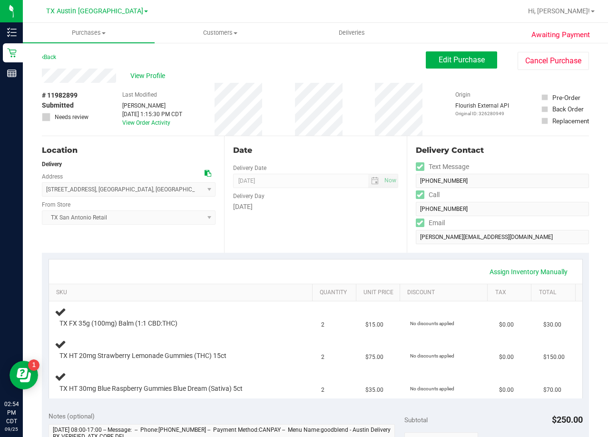
scroll to position [190, 0]
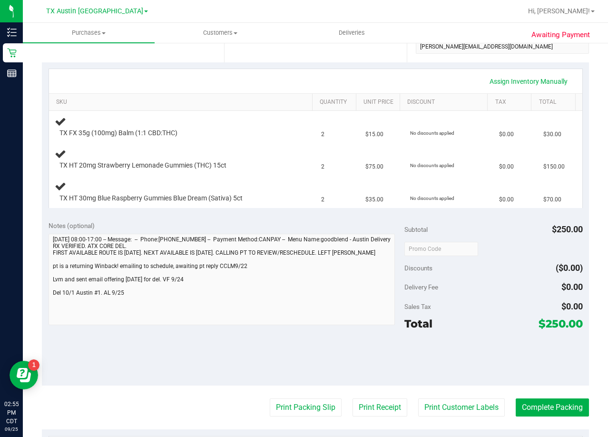
click at [352, 230] on div "Notes (optional)" at bounding box center [227, 274] width 356 height 107
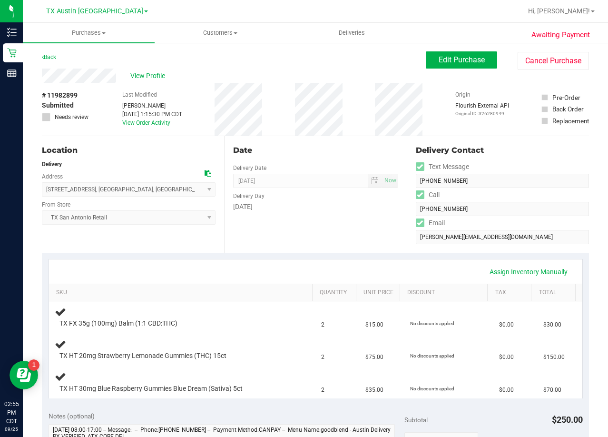
click at [311, 136] on div "Date Delivery Date 10/01/2025 Now 10/01/2025 08:00 AM Now Delivery Day Wednesday" at bounding box center [315, 194] width 182 height 117
click at [291, 121] on div "# 11982899 Submitted Needs review Last Modified Alexander Lawson Sep 24, 2025 1…" at bounding box center [315, 109] width 547 height 53
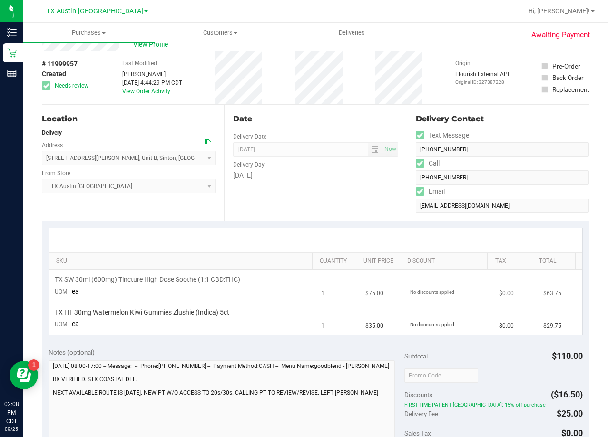
scroll to position [48, 0]
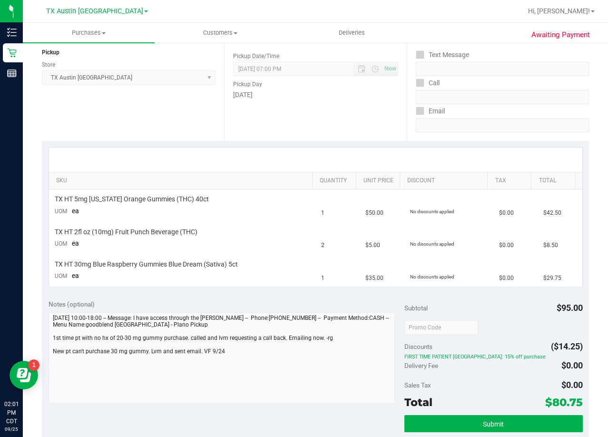
scroll to position [95, 0]
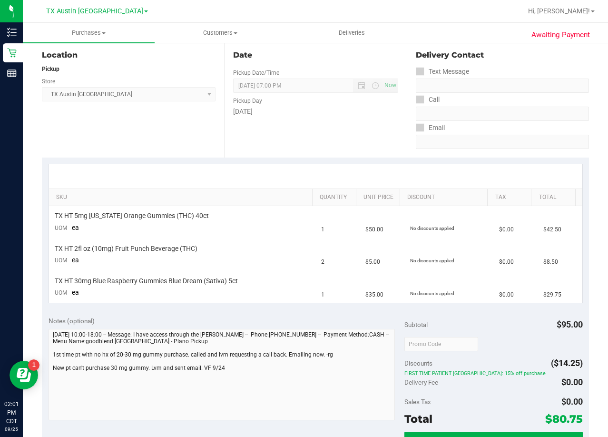
drag, startPoint x: 359, startPoint y: 134, endPoint x: 346, endPoint y: 133, distance: 13.4
click at [356, 134] on div "Date Pickup Date/Time 09/24/2025 Now 09/24/2025 07:00 PM Now Pickup Day Wednesd…" at bounding box center [315, 99] width 182 height 117
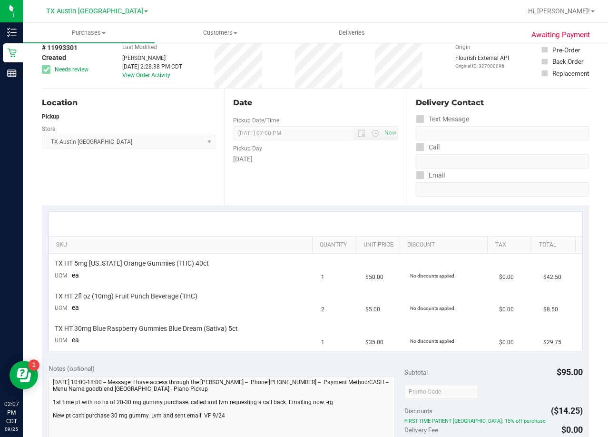
scroll to position [0, 0]
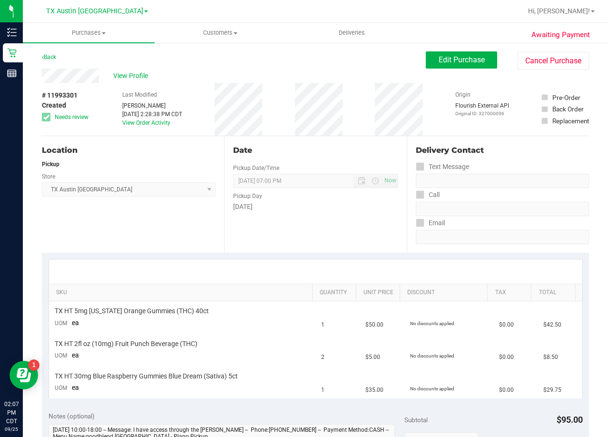
click at [336, 212] on div "Date Pickup Date/Time 09/24/2025 Now 09/24/2025 07:00 PM Now Pickup Day Wednesd…" at bounding box center [315, 194] width 182 height 117
click at [135, 78] on span "View Profile" at bounding box center [132, 76] width 38 height 10
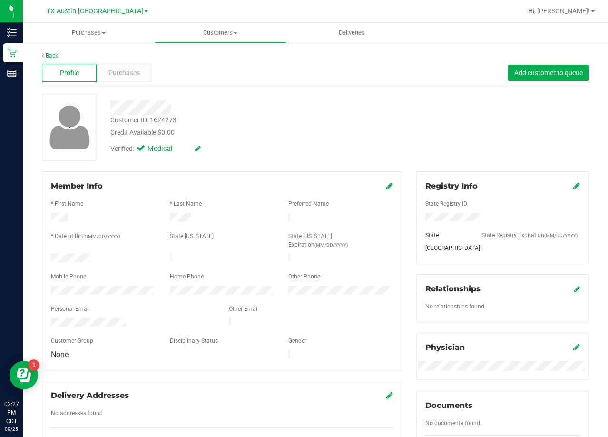
click at [339, 134] on div "Credit Available: $0.00" at bounding box center [243, 133] width 267 height 10
click at [317, 120] on div "Customer ID: 1624273 Credit Available: $0.00" at bounding box center [243, 126] width 281 height 22
click at [413, 97] on div "Back Profile Purchases Add customer to queue Customer ID: 1624273 Credit Availa…" at bounding box center [315, 362] width 547 height 623
click at [374, 116] on div "Customer ID: 1624273 Credit Available: $0.00" at bounding box center [243, 126] width 281 height 22
click at [372, 113] on div at bounding box center [243, 107] width 281 height 15
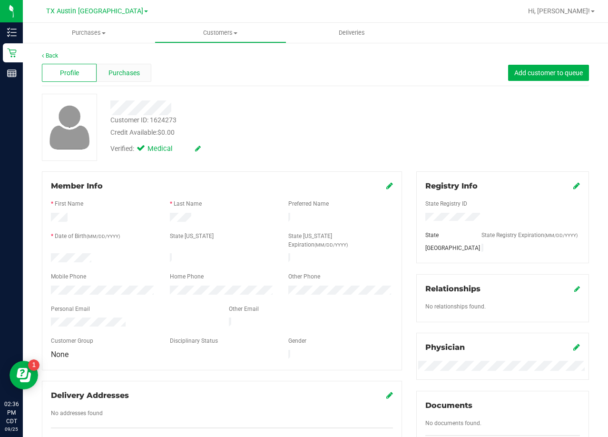
click at [105, 69] on div "Purchases" at bounding box center [124, 73] width 55 height 18
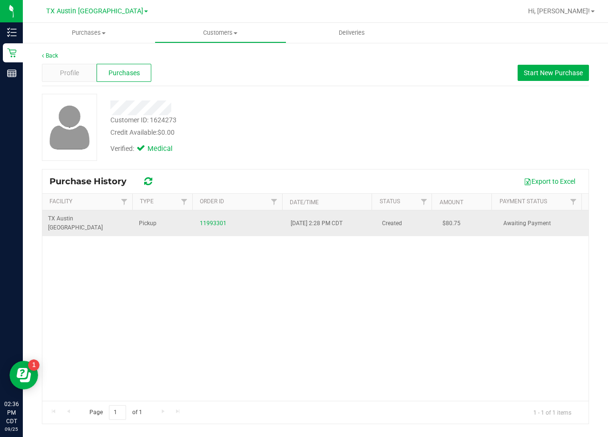
click at [209, 223] on div "11993301" at bounding box center [239, 223] width 79 height 9
click at [214, 220] on link "11993301" at bounding box center [213, 223] width 27 height 7
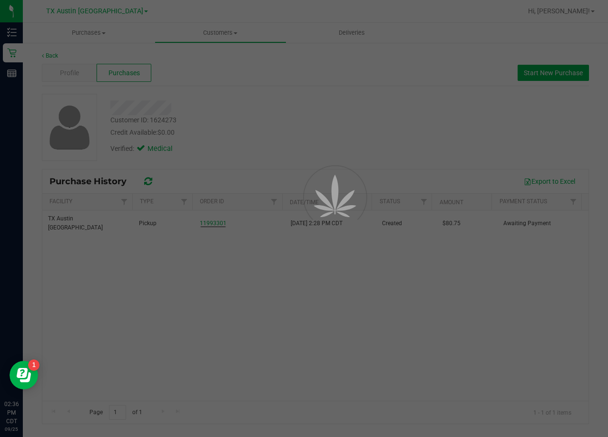
click at [227, 113] on div at bounding box center [304, 218] width 608 height 437
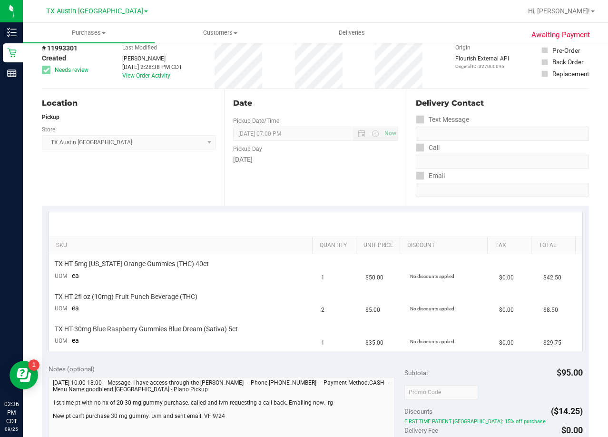
scroll to position [143, 0]
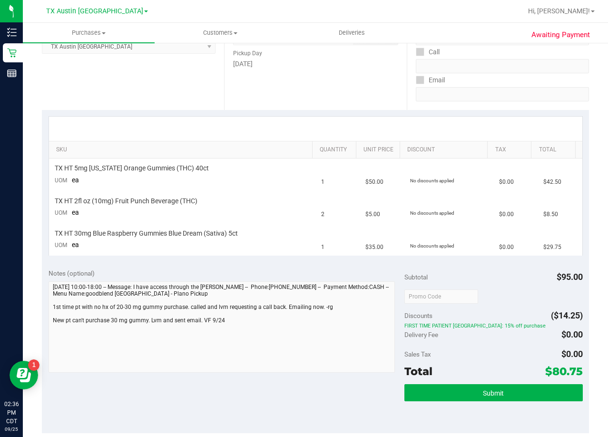
drag, startPoint x: 365, startPoint y: 108, endPoint x: 316, endPoint y: 113, distance: 48.8
click at [365, 108] on div "Date Pickup Date/Time 09/24/2025 Now 09/24/2025 07:00 PM Now Pickup Day Wednesd…" at bounding box center [315, 51] width 182 height 117
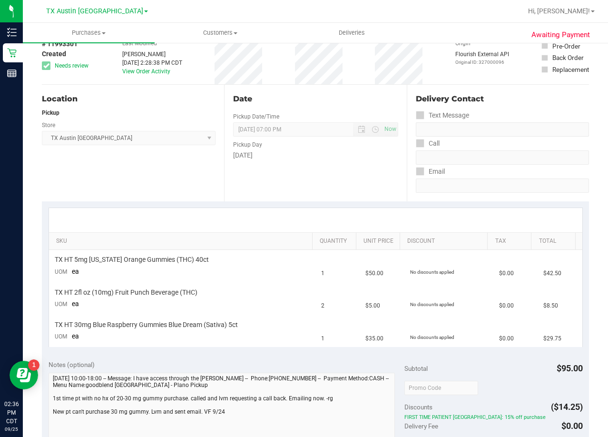
scroll to position [48, 0]
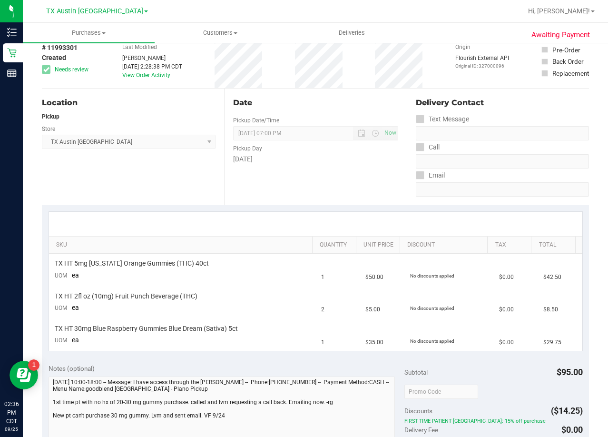
click at [390, 183] on div "Date Pickup Date/Time 09/24/2025 Now 09/24/2025 07:00 PM Now Pickup Day Wednesd…" at bounding box center [315, 147] width 182 height 117
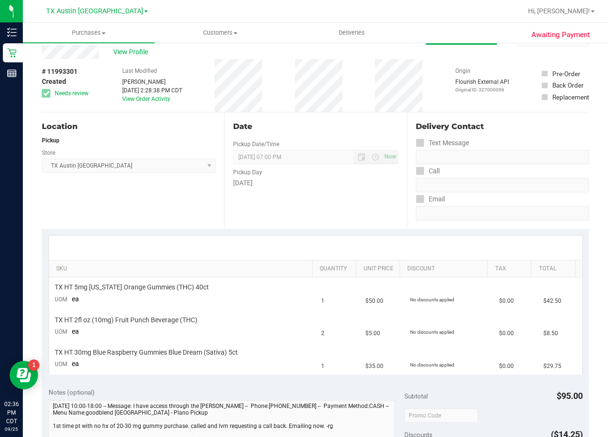
scroll to position [0, 0]
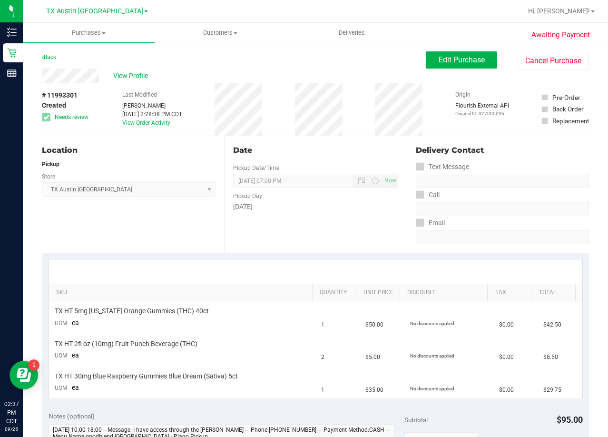
click at [334, 142] on div "Date Pickup Date/Time 09/24/2025 Now 09/24/2025 07:00 PM Now Pickup Day Wednesd…" at bounding box center [315, 194] width 182 height 117
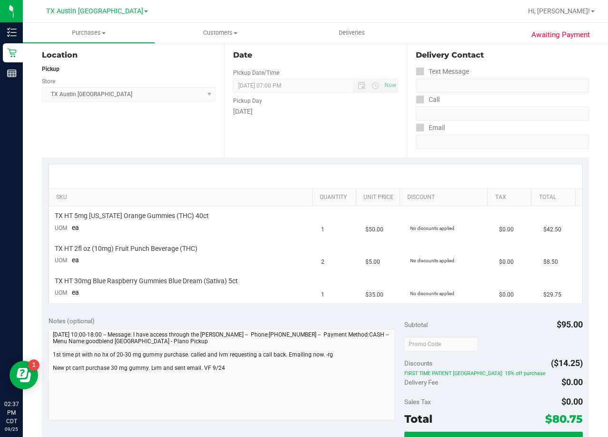
scroll to position [48, 0]
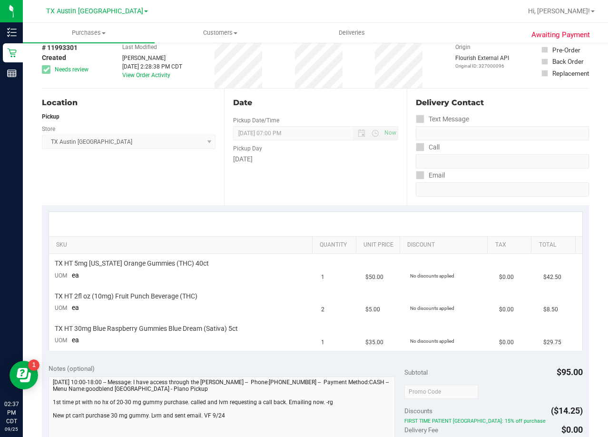
click at [379, 178] on div "Date Pickup Date/Time 09/24/2025 Now 09/24/2025 07:00 PM Now Pickup Day Wednesd…" at bounding box center [315, 147] width 182 height 117
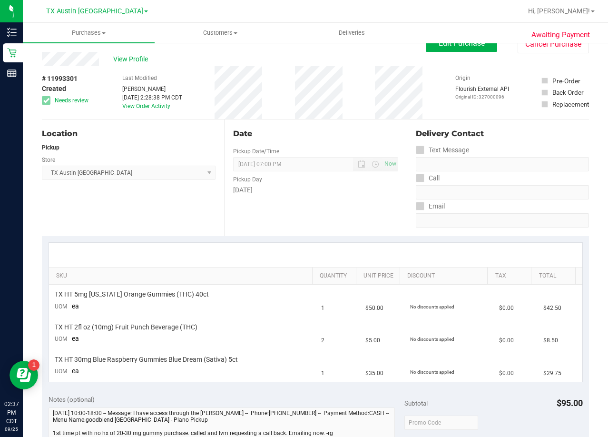
scroll to position [0, 0]
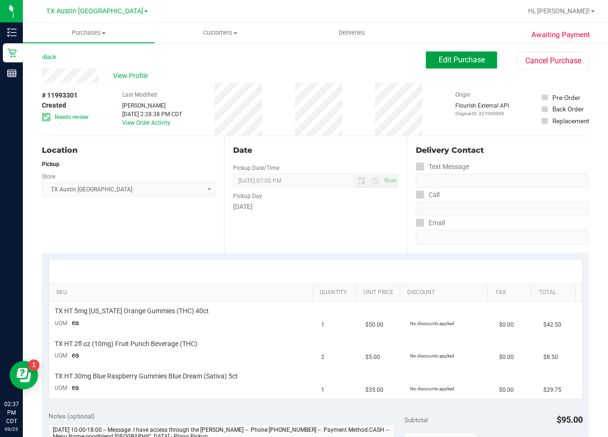
click at [434, 65] on button "Edit Purchase" at bounding box center [461, 59] width 71 height 17
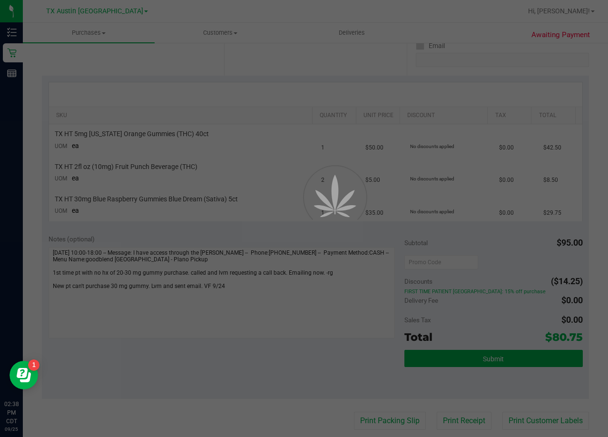
scroll to position [190, 0]
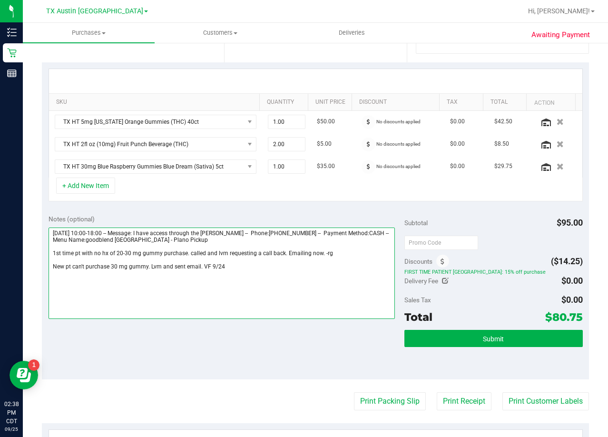
click at [255, 272] on textarea at bounding box center [222, 272] width 347 height 91
paste textarea "pt has read email about 30mg gummies not being avail for new pt, LVM"
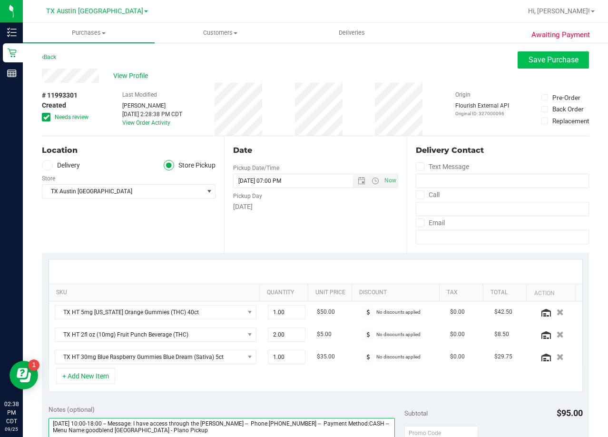
type textarea "Wednesday 09/24/2025 10:00-18:00 -- Message: I have access through the CURT -- …"
click at [518, 66] on button "Save Purchase" at bounding box center [553, 59] width 71 height 17
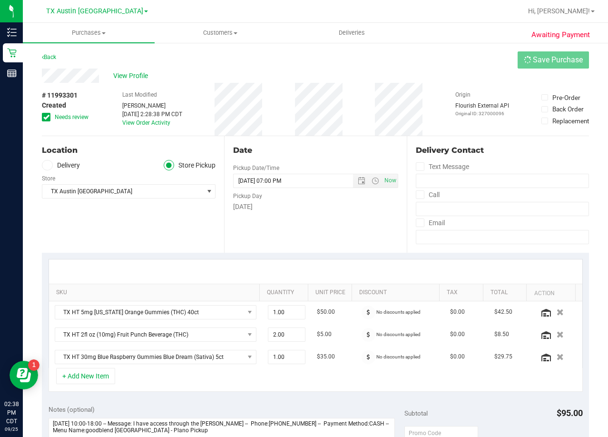
click at [308, 80] on div "View Profile" at bounding box center [315, 76] width 547 height 14
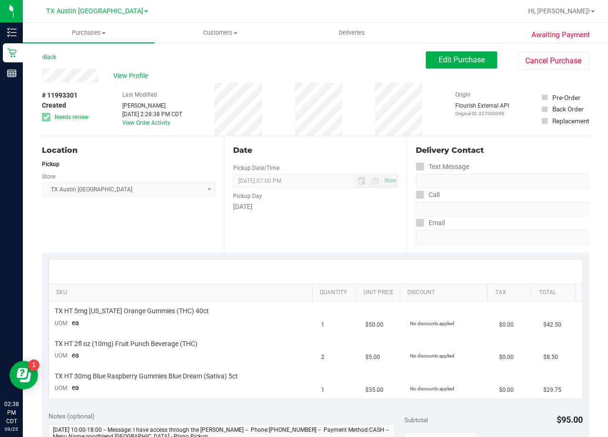
click at [353, 65] on div "Back Edit Purchase Cancel Purchase" at bounding box center [315, 59] width 547 height 17
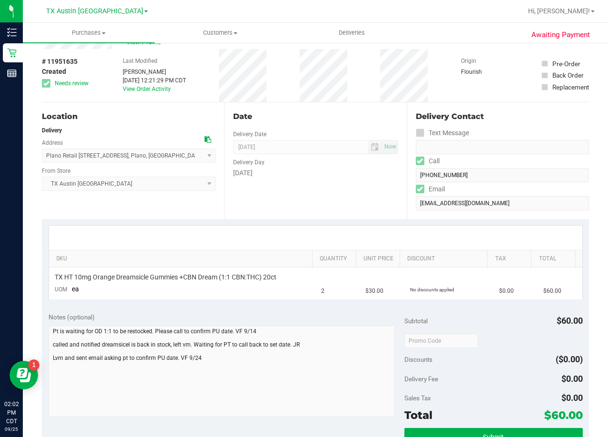
scroll to position [48, 0]
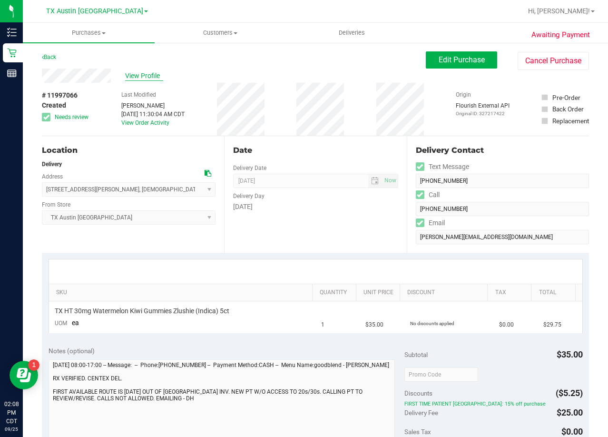
click at [148, 77] on span "View Profile" at bounding box center [144, 76] width 38 height 10
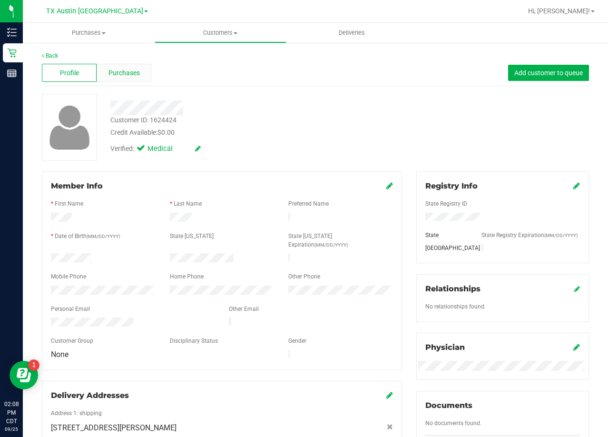
click at [131, 77] on span "Purchases" at bounding box center [124, 73] width 31 height 10
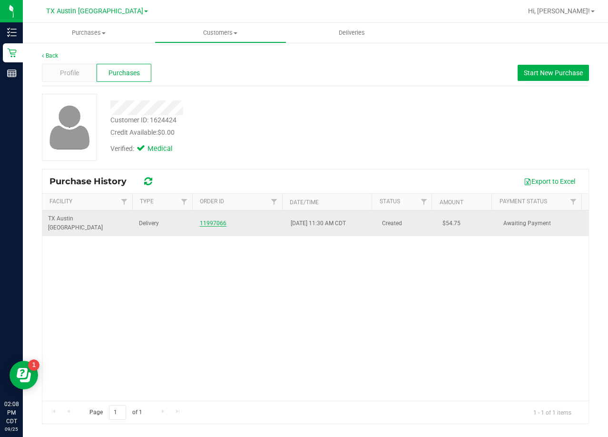
click at [210, 221] on link "11997066" at bounding box center [213, 223] width 27 height 7
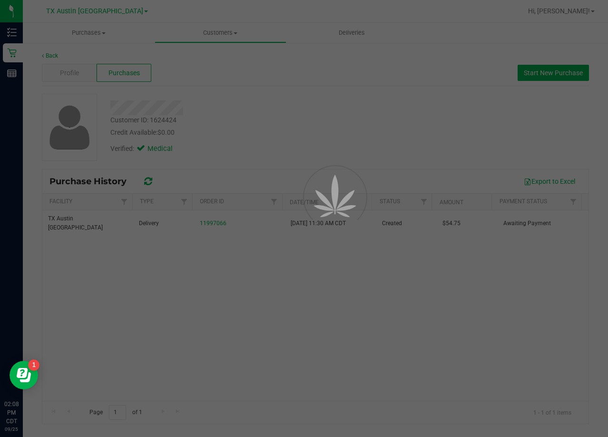
click at [243, 140] on div at bounding box center [304, 218] width 608 height 437
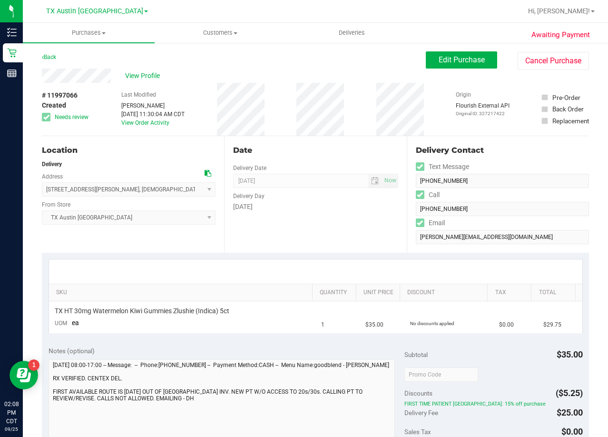
click at [205, 175] on icon at bounding box center [208, 173] width 7 height 7
click at [340, 143] on div "Date Delivery Date [DATE] Now [DATE] 08:00 AM Now Delivery Day [DATE]" at bounding box center [315, 194] width 182 height 117
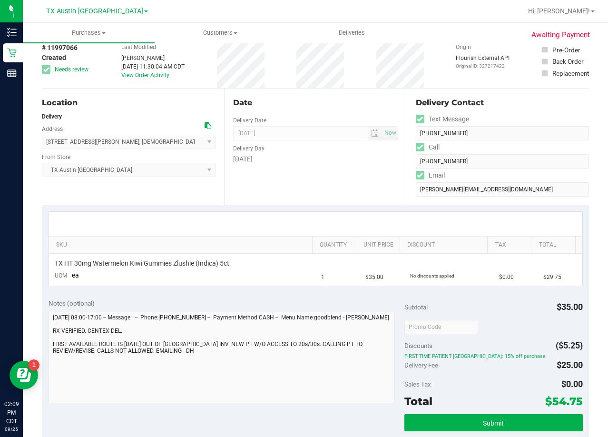
click at [281, 190] on div "Date Delivery Date [DATE] Now [DATE] 08:00 AM Now Delivery Day [DATE]" at bounding box center [315, 147] width 182 height 117
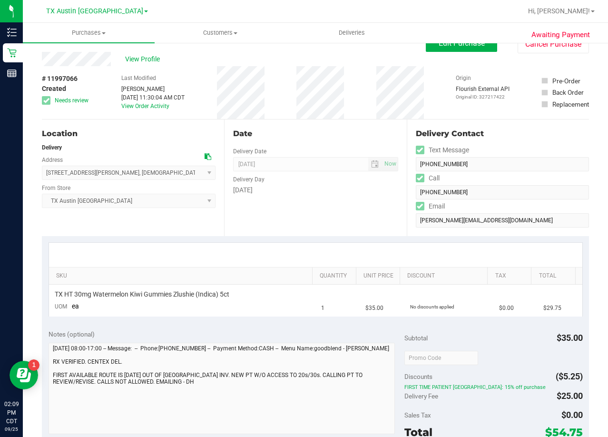
scroll to position [0, 0]
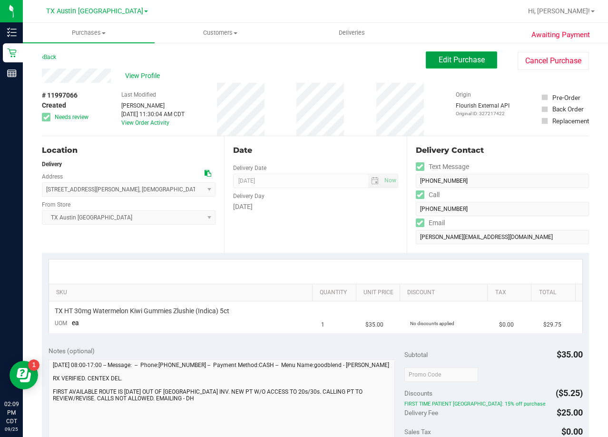
click at [441, 65] on button "Edit Purchase" at bounding box center [461, 59] width 71 height 17
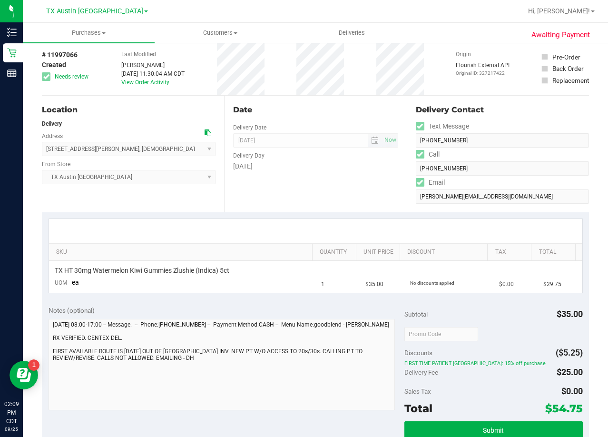
scroll to position [95, 0]
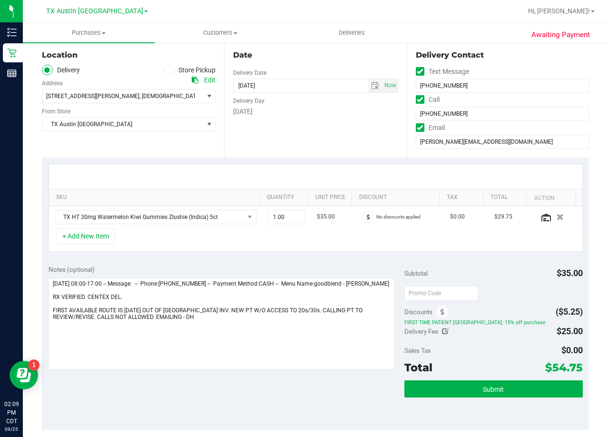
scroll to position [48, 0]
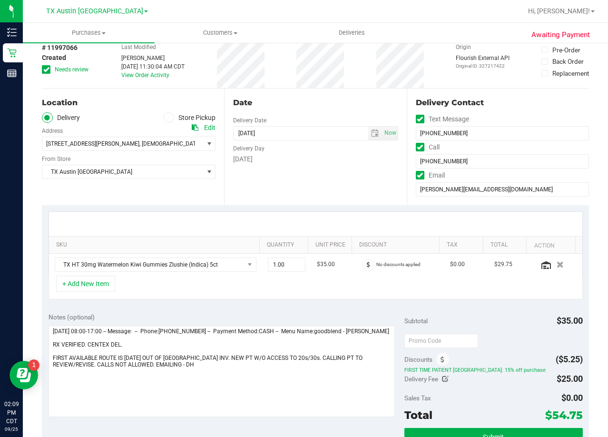
click at [344, 183] on div "Date Delivery Date [DATE] Now [DATE] 08:00 AM Now Delivery Day [DATE]" at bounding box center [315, 147] width 182 height 117
click at [348, 108] on div "Date" at bounding box center [315, 102] width 165 height 11
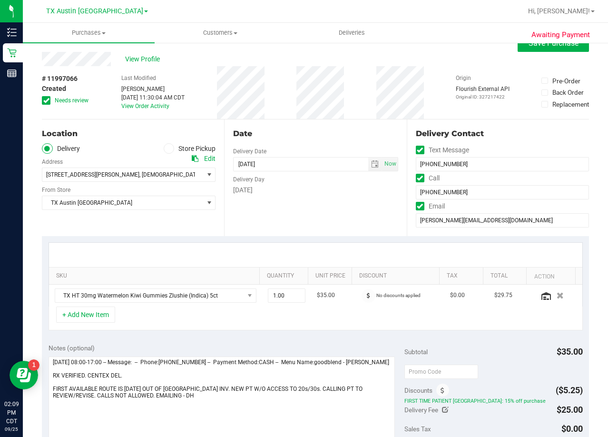
scroll to position [0, 0]
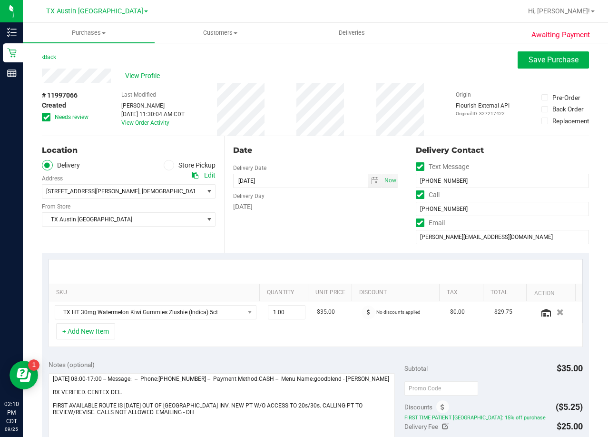
click at [350, 138] on div "Date Delivery Date [DATE] Now [DATE] 08:00 AM Now Delivery Day [DATE]" at bounding box center [315, 194] width 182 height 117
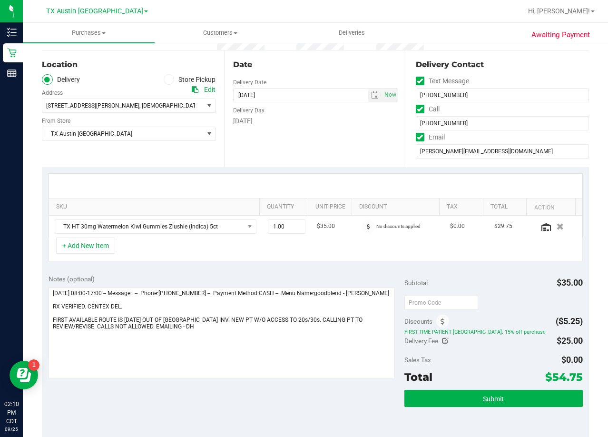
scroll to position [95, 0]
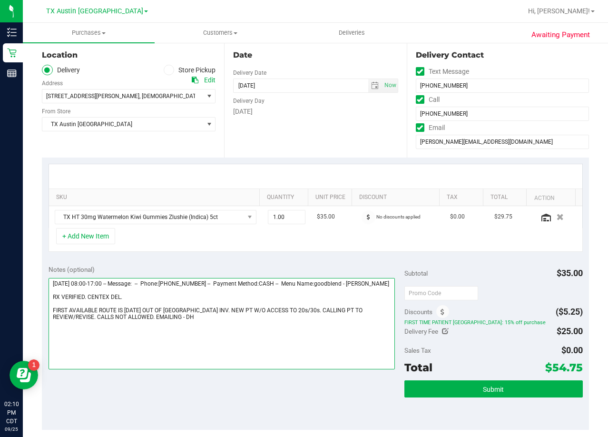
click at [181, 326] on textarea at bounding box center [222, 323] width 347 height 91
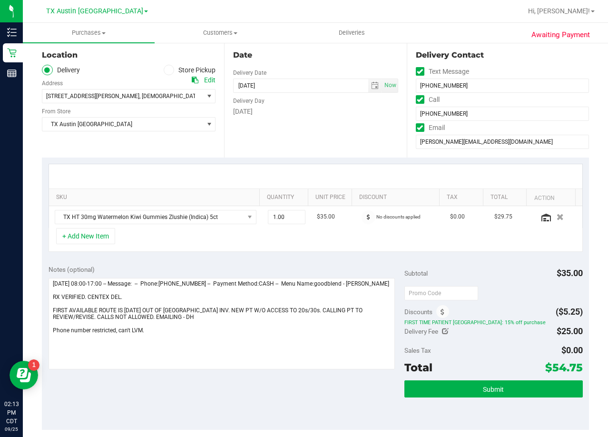
drag, startPoint x: 362, startPoint y: 137, endPoint x: 356, endPoint y: 138, distance: 5.9
click at [362, 137] on div "Date Delivery Date [DATE] Now [DATE] 08:00 AM Now Delivery Day [DATE]" at bounding box center [315, 99] width 182 height 117
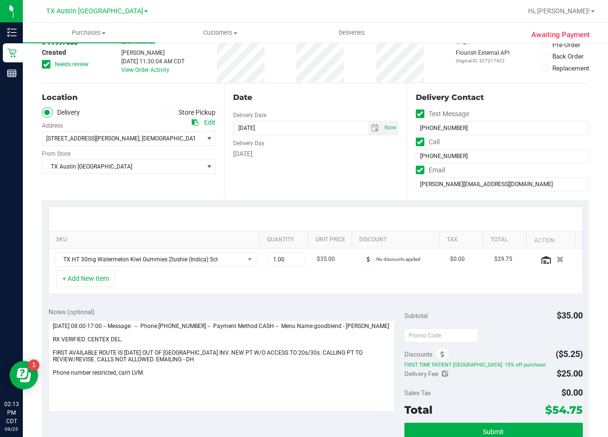
scroll to position [0, 0]
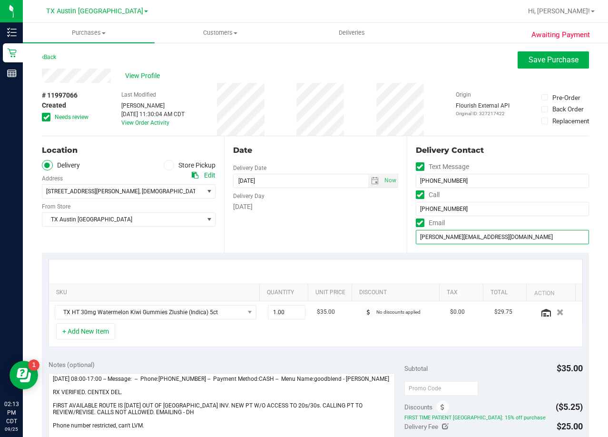
click at [444, 233] on input "[PERSON_NAME][EMAIL_ADDRESS][DOMAIN_NAME]" at bounding box center [502, 237] width 173 height 14
click at [363, 223] on div "Date Delivery Date [DATE] Now [DATE] 08:00 AM Now Delivery Day [DATE]" at bounding box center [315, 194] width 182 height 117
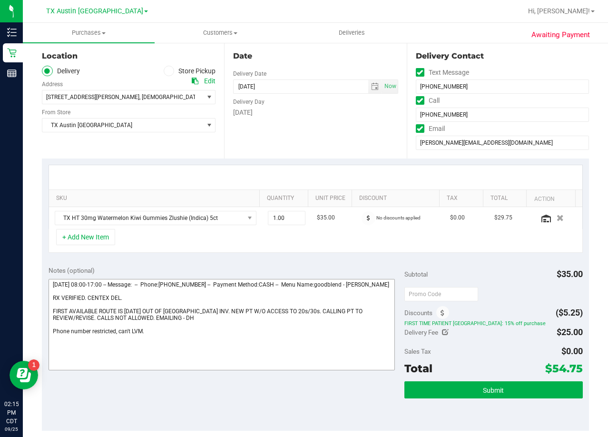
scroll to position [95, 0]
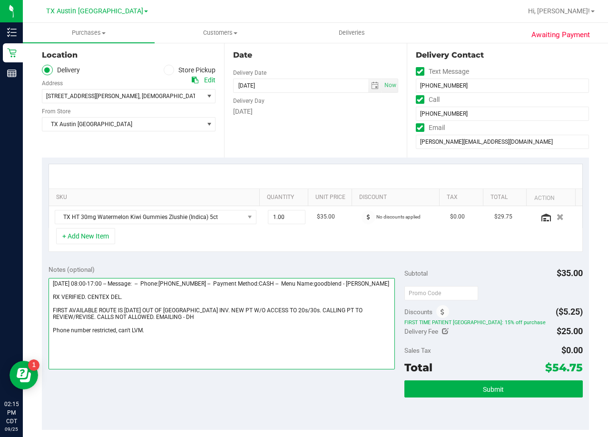
click at [178, 337] on textarea at bounding box center [222, 323] width 347 height 91
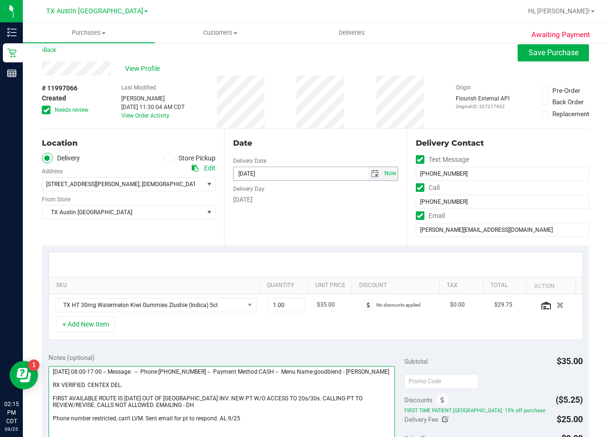
scroll to position [0, 0]
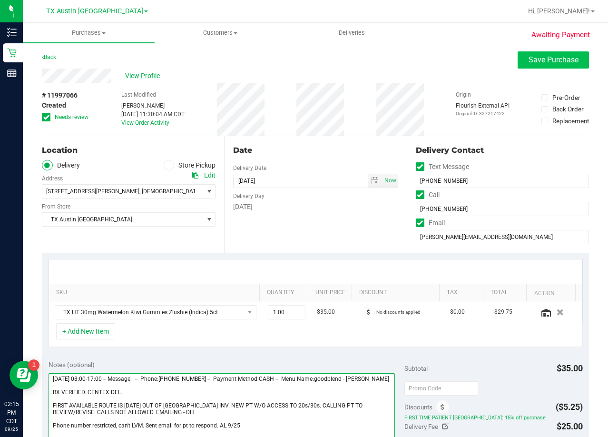
type textarea "[DATE] 08:00-17:00 -- Message: -- Phone:[PHONE_NUMBER] -- Payment Method:CASH -…"
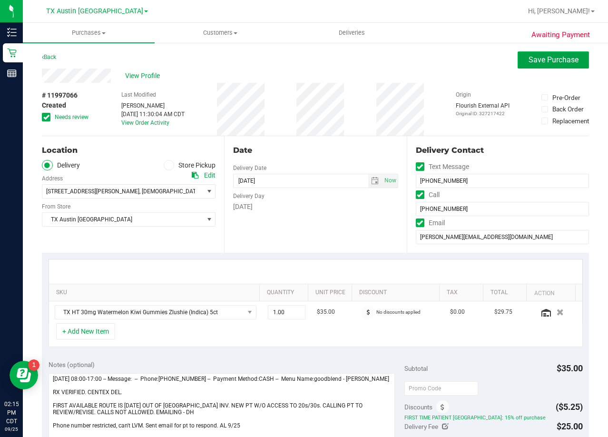
click at [532, 61] on span "Save Purchase" at bounding box center [554, 59] width 50 height 9
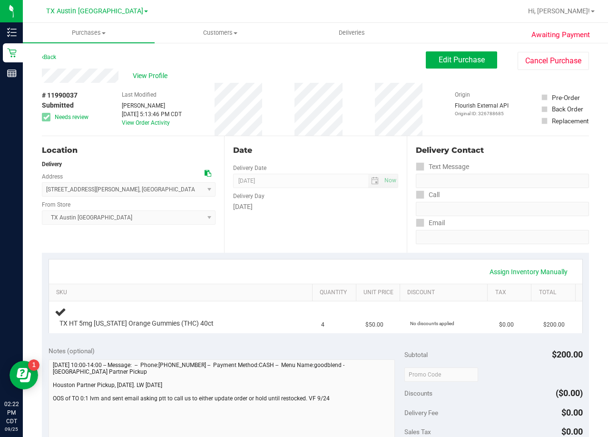
click at [363, 208] on div "Thursday" at bounding box center [315, 207] width 165 height 10
click at [143, 79] on span "View Profile" at bounding box center [152, 76] width 38 height 10
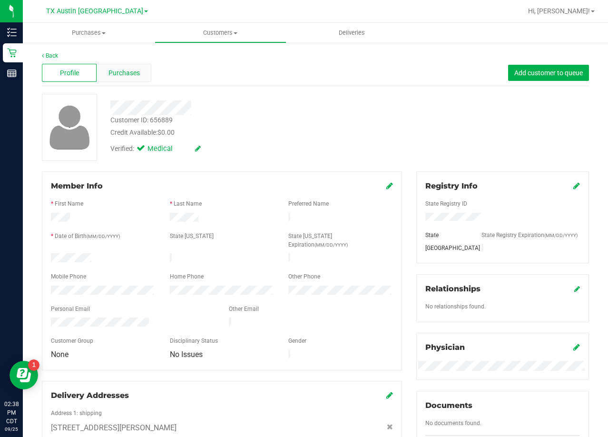
click at [132, 80] on div "Purchases" at bounding box center [124, 73] width 55 height 18
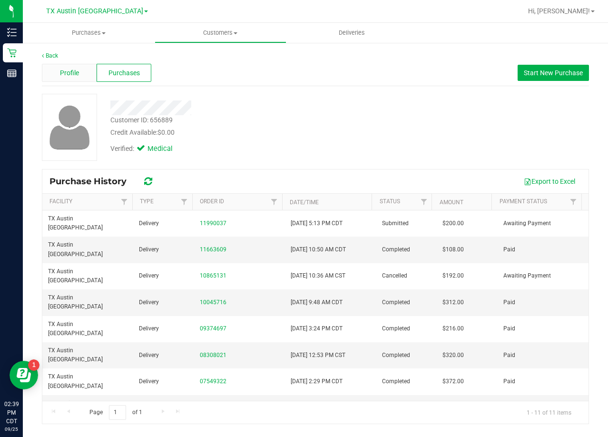
click at [87, 77] on div "Profile" at bounding box center [69, 73] width 55 height 18
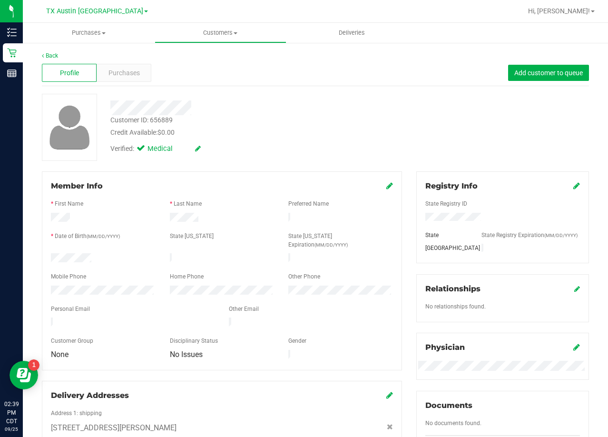
click at [356, 128] on div "Credit Available: $0.00" at bounding box center [243, 133] width 267 height 10
click at [136, 74] on span "Purchases" at bounding box center [124, 73] width 31 height 10
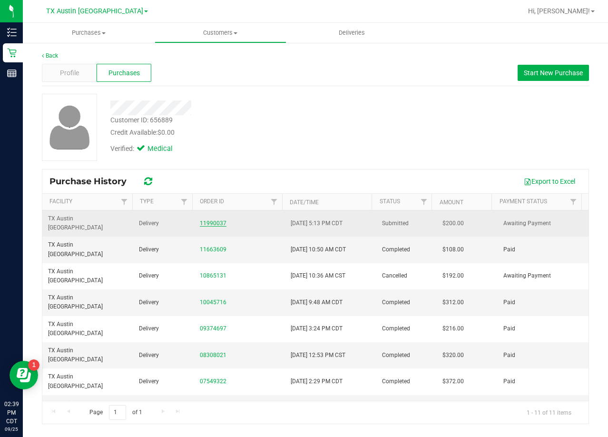
click at [218, 220] on link "11990037" at bounding box center [213, 223] width 27 height 7
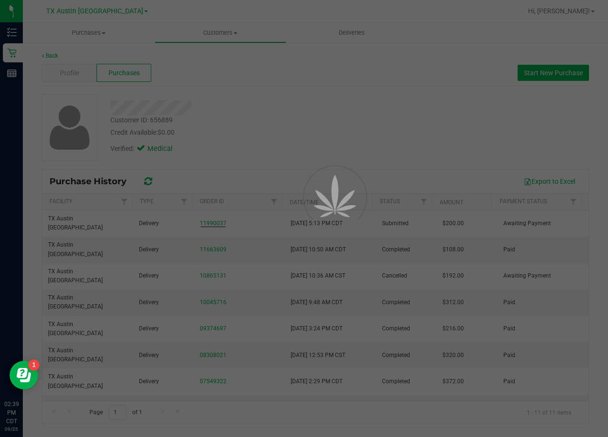
click at [251, 149] on div at bounding box center [304, 218] width 608 height 437
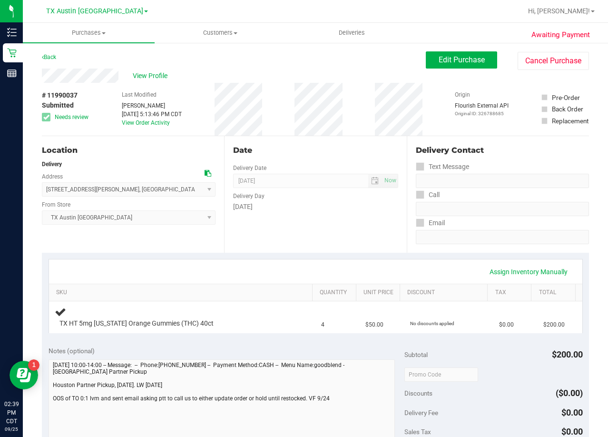
click at [362, 137] on div "Date Delivery Date 09/25/2025 Now 09/25/2025 08:00 AM Now Delivery Day Thursday" at bounding box center [315, 194] width 182 height 117
click at [361, 143] on div "Date Delivery Date 09/25/2025 Now 09/25/2025 08:00 AM Now Delivery Day Thursday" at bounding box center [315, 194] width 182 height 117
click at [349, 199] on div "Delivery Day" at bounding box center [315, 195] width 165 height 14
click at [305, 150] on div "Date" at bounding box center [315, 150] width 165 height 11
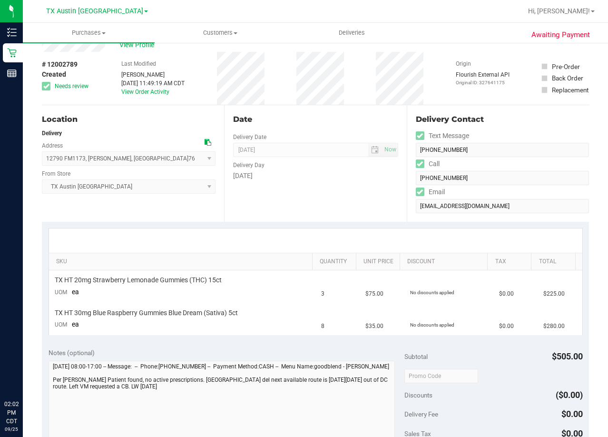
scroll to position [48, 0]
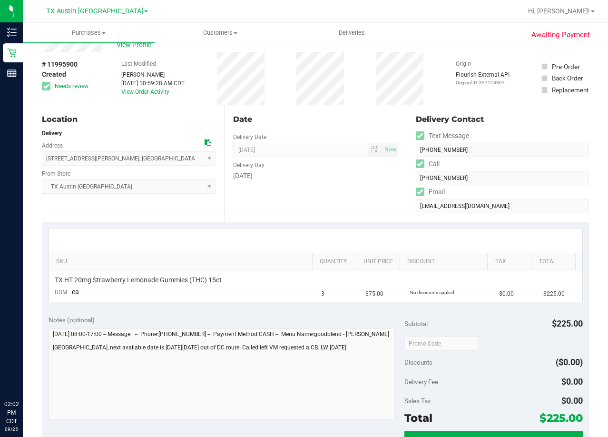
scroll to position [48, 0]
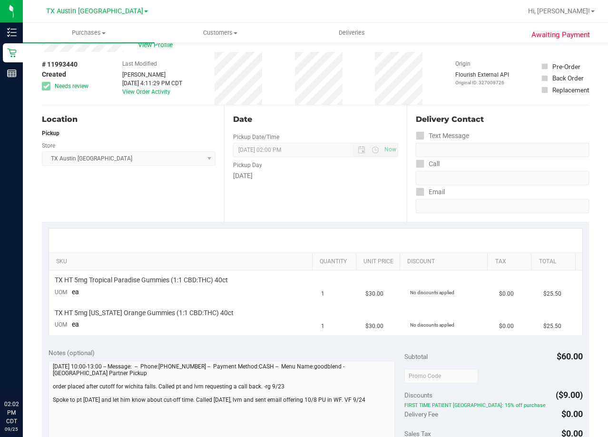
scroll to position [48, 0]
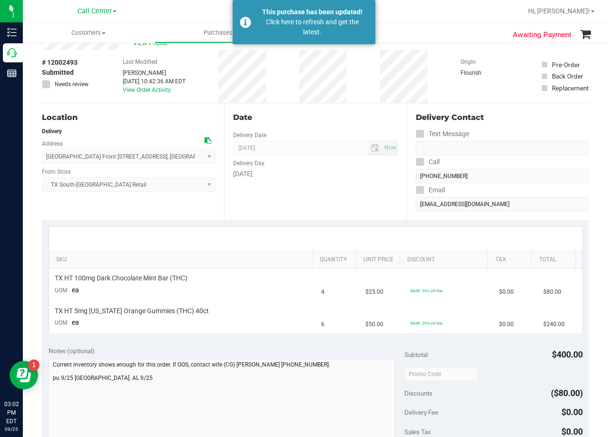
scroll to position [48, 0]
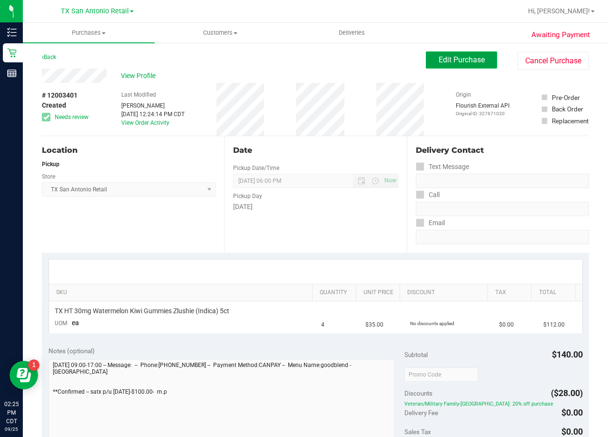
click at [447, 59] on span "Edit Purchase" at bounding box center [462, 59] width 46 height 9
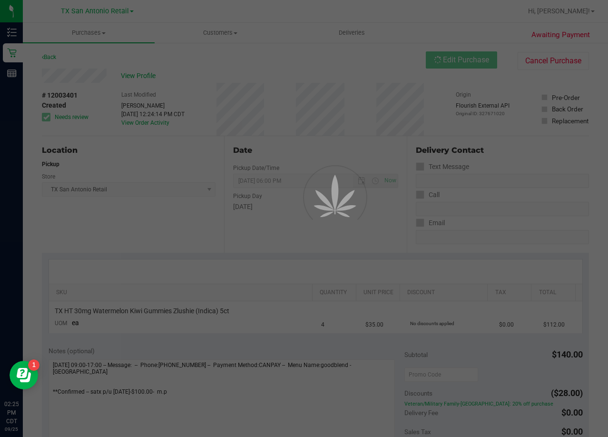
click at [268, 65] on div at bounding box center [304, 218] width 608 height 437
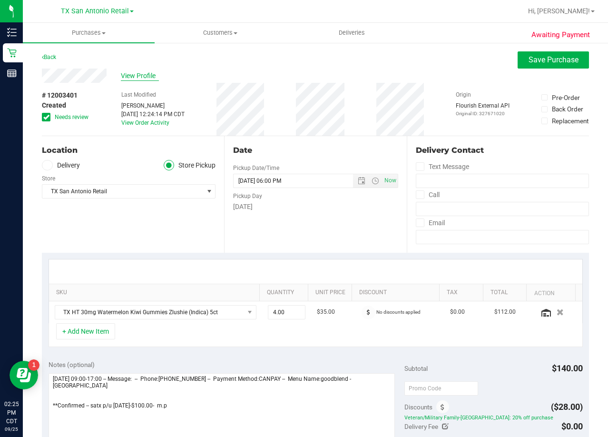
click at [136, 74] on span "View Profile" at bounding box center [140, 76] width 38 height 10
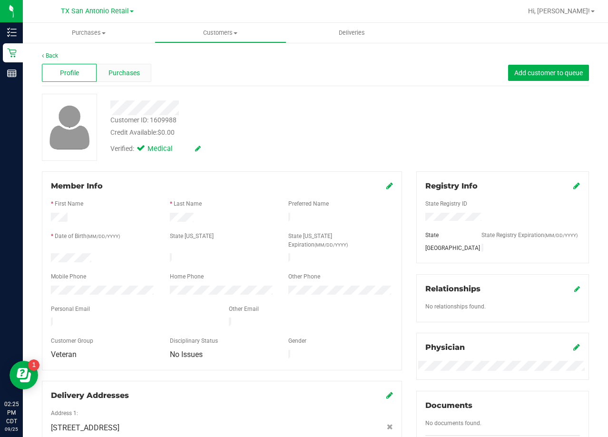
click at [138, 77] on div "Purchases" at bounding box center [124, 73] width 55 height 18
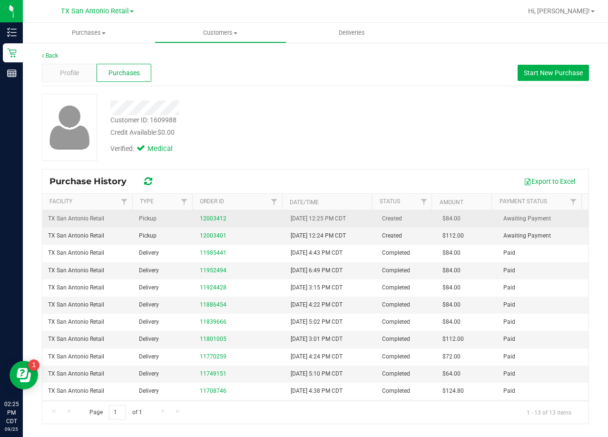
click at [205, 215] on div "12003412" at bounding box center [239, 218] width 79 height 9
click at [208, 218] on link "12003412" at bounding box center [213, 218] width 27 height 7
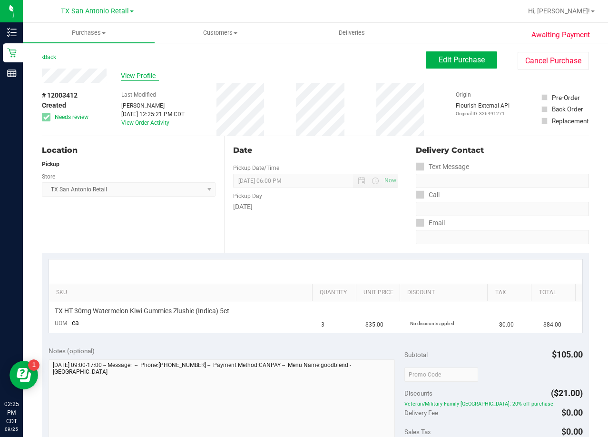
click at [135, 71] on span "View Profile" at bounding box center [140, 76] width 38 height 10
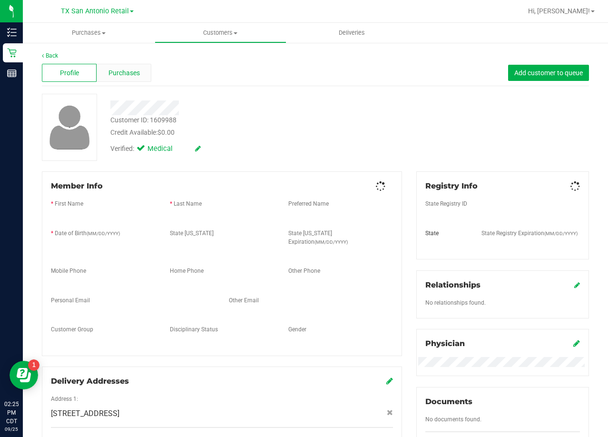
click at [113, 69] on span "Purchases" at bounding box center [124, 73] width 31 height 10
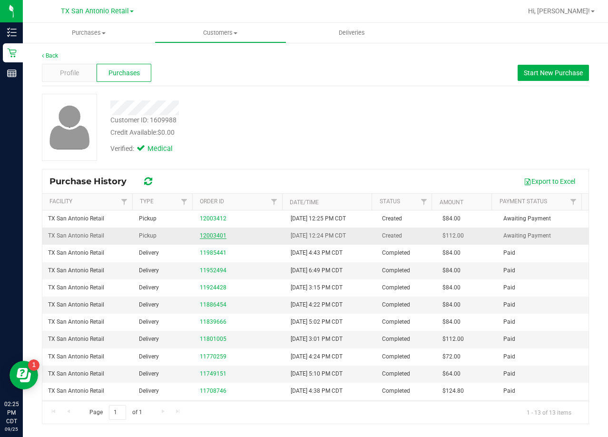
click at [206, 235] on link "12003401" at bounding box center [213, 235] width 27 height 7
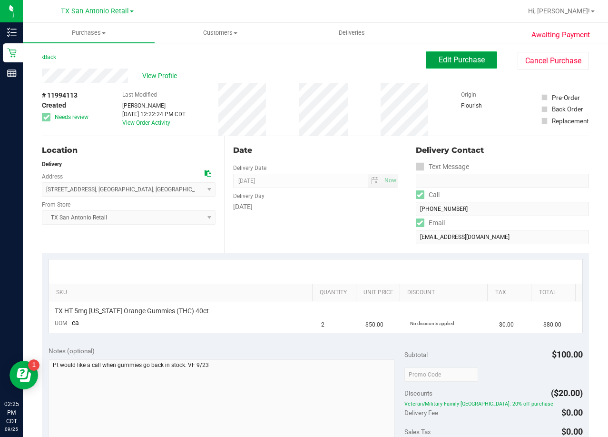
click at [449, 57] on span "Edit Purchase" at bounding box center [462, 59] width 46 height 9
click at [349, 58] on div "Back Edit Purchase Cancel Purchase" at bounding box center [315, 59] width 547 height 17
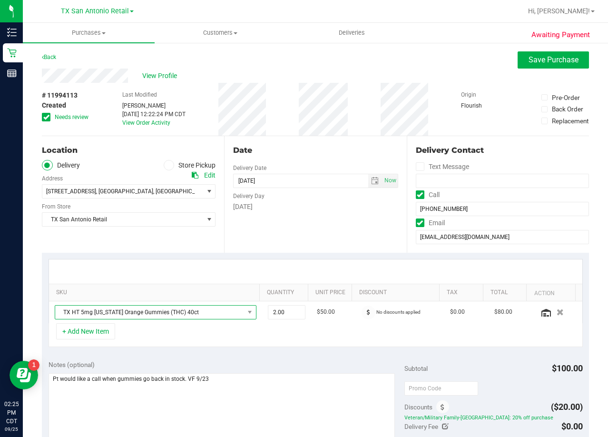
click at [166, 314] on span "TX HT 5mg [US_STATE] Orange Gummies (THC) 40ct" at bounding box center [149, 312] width 189 height 13
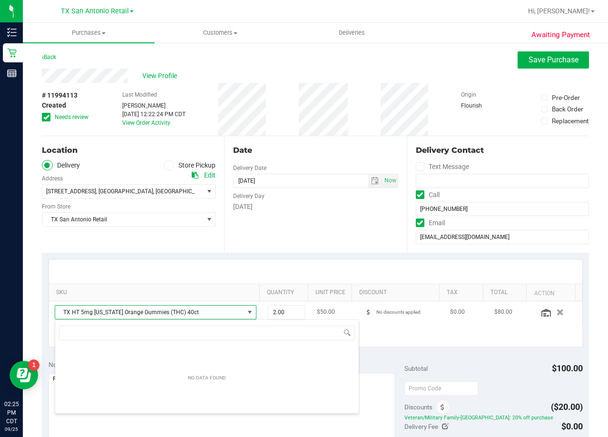
scroll to position [14, 191]
type input "texas orange"
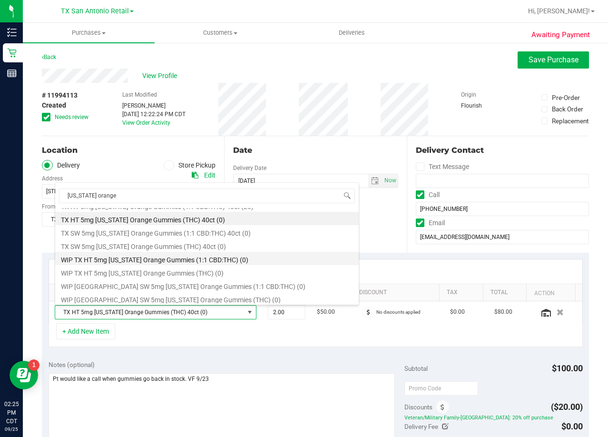
scroll to position [158, 0]
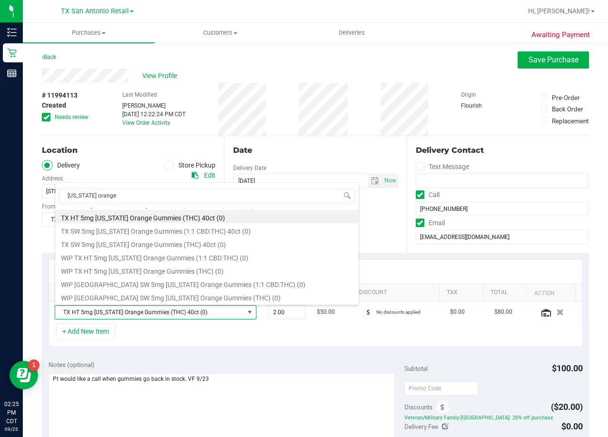
click at [299, 126] on div "# 11994113 Created Needs review Last Modified Victoria Ferrazza Sep 23, 2025 12…" at bounding box center [315, 109] width 547 height 53
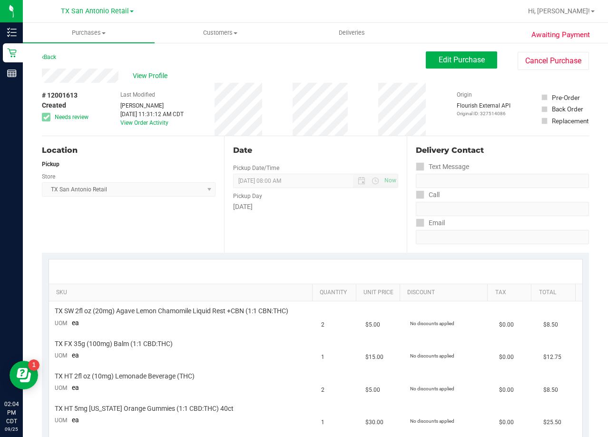
click at [328, 60] on div "Back Edit Purchase Cancel Purchase" at bounding box center [315, 59] width 547 height 17
click at [345, 77] on div "View Profile" at bounding box center [234, 76] width 384 height 14
click at [137, 76] on span "View Profile" at bounding box center [152, 76] width 38 height 10
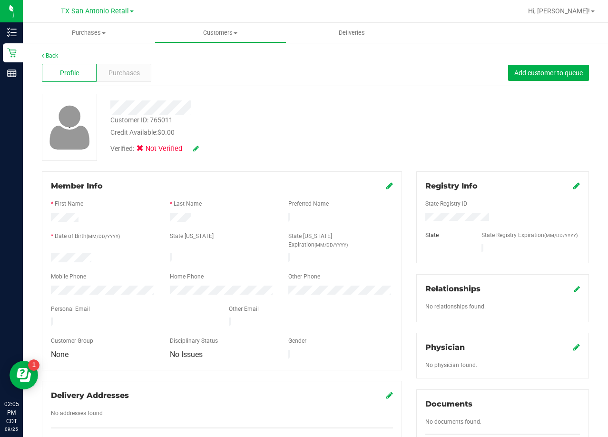
click at [430, 130] on div "Customer ID: 765011 Credit Available: $0.00 Verified: Not Verified" at bounding box center [316, 127] width 562 height 67
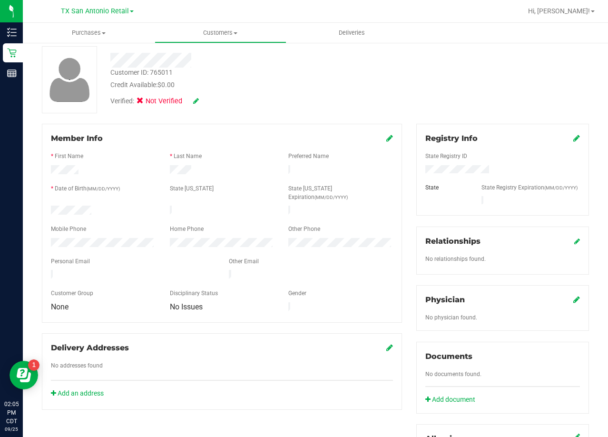
click at [502, 167] on div at bounding box center [502, 170] width 169 height 10
click at [389, 87] on div "Customer ID: 765011 Credit Available: $0.00 Verified: Not Verified" at bounding box center [316, 79] width 562 height 67
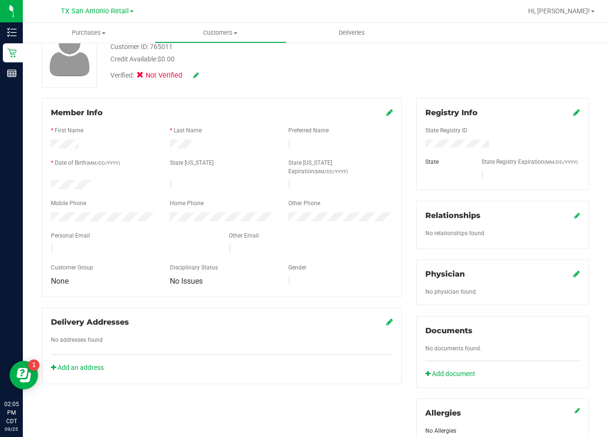
scroll to position [95, 0]
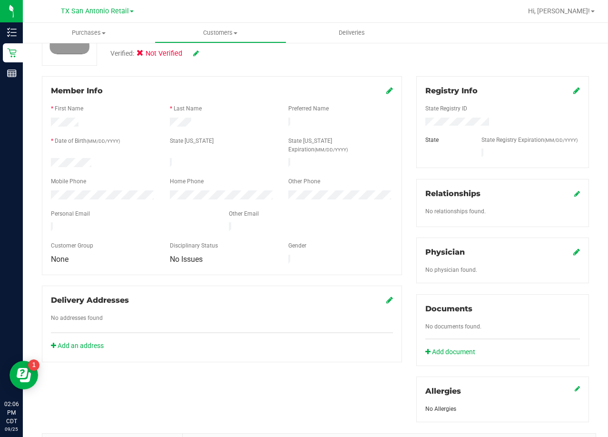
click at [399, 170] on div "Member Info * First Name * Last Name Preferred Name * Date of Birth (MM/DD/YYYY…" at bounding box center [222, 219] width 375 height 286
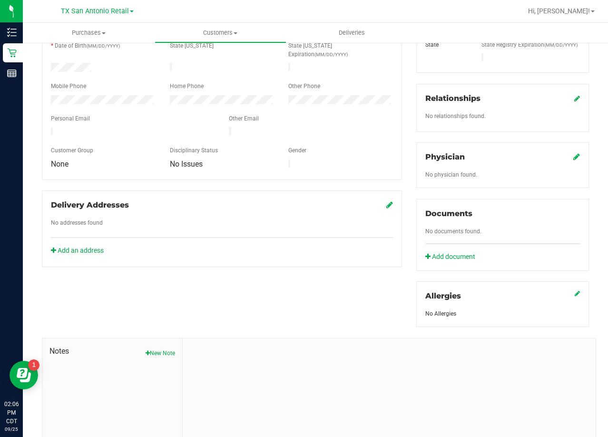
scroll to position [0, 0]
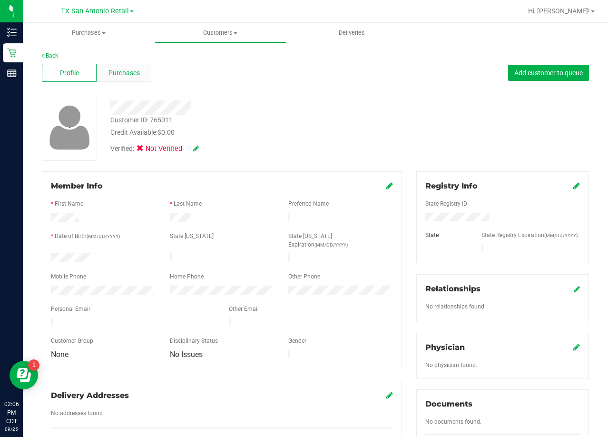
click at [141, 73] on div "Purchases" at bounding box center [124, 73] width 55 height 18
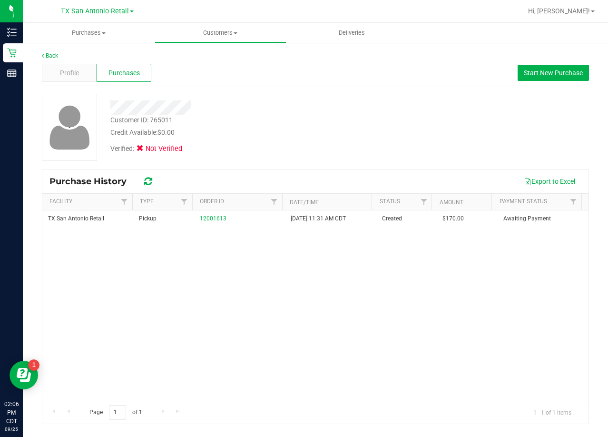
drag, startPoint x: 340, startPoint y: 153, endPoint x: 329, endPoint y: 162, distance: 14.6
click at [340, 153] on div "Verified: Not Verified" at bounding box center [243, 148] width 281 height 21
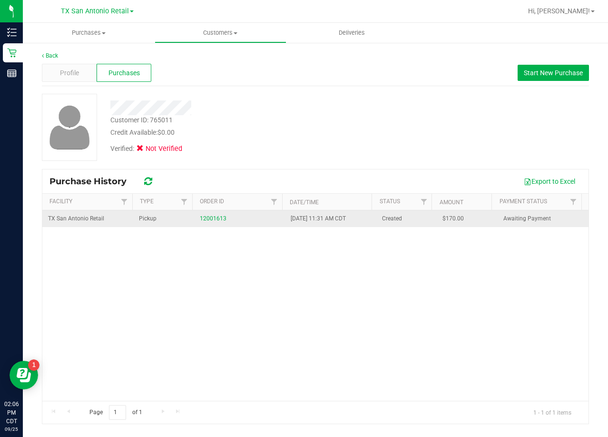
click at [208, 214] on div "12001613" at bounding box center [239, 218] width 79 height 9
click at [215, 221] on link "12001613" at bounding box center [213, 218] width 27 height 7
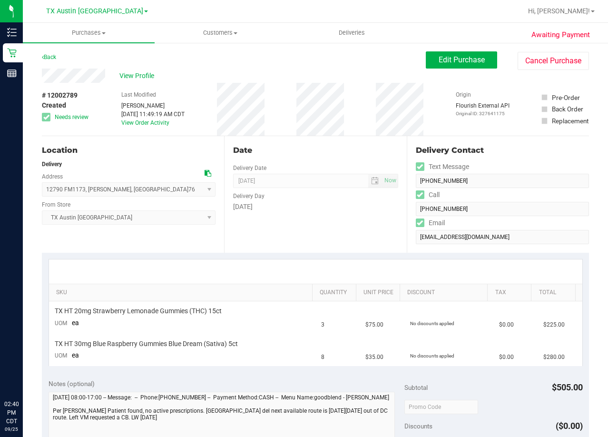
scroll to position [48, 0]
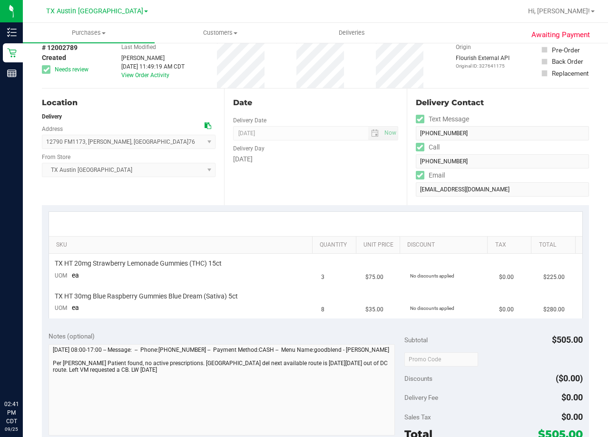
click at [315, 149] on div "Delivery Day" at bounding box center [315, 147] width 165 height 14
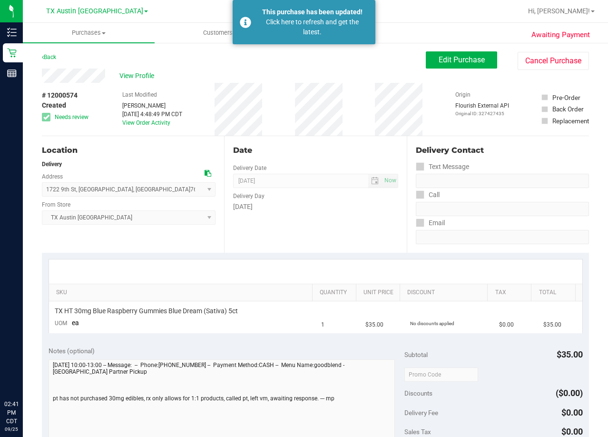
scroll to position [48, 0]
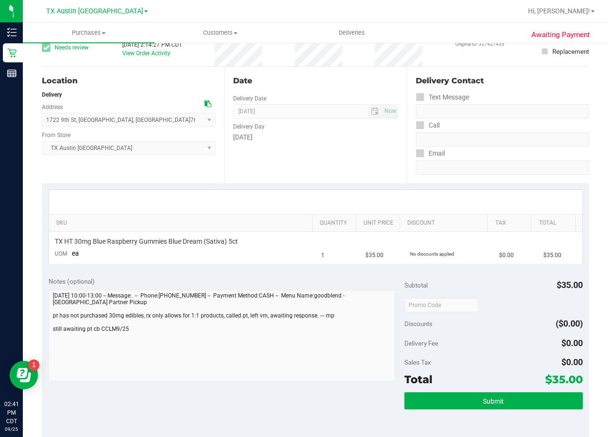
scroll to position [48, 0]
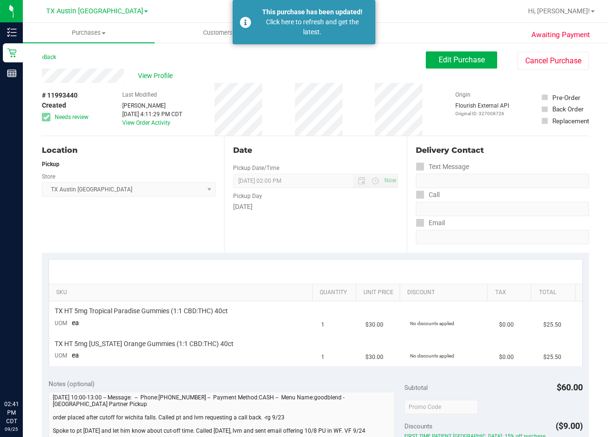
scroll to position [48, 0]
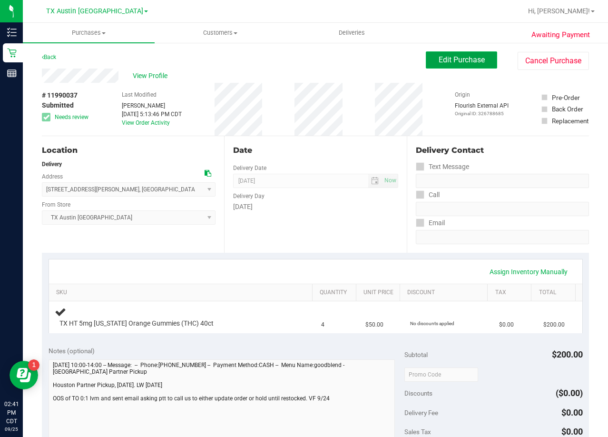
click at [454, 54] on button "Edit Purchase" at bounding box center [461, 59] width 71 height 17
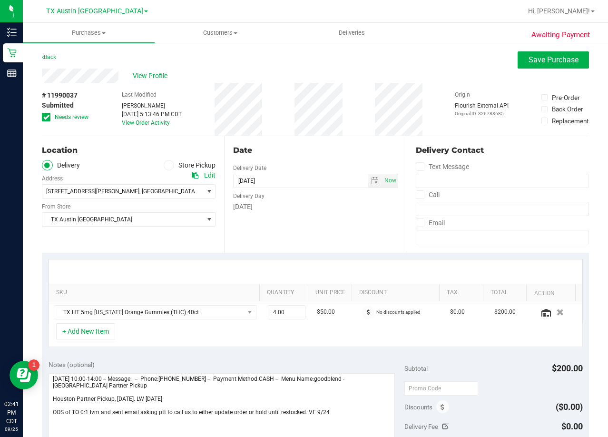
click at [321, 141] on div "Date Delivery Date [DATE] Now [DATE] 08:00 AM Now Delivery Day [DATE]" at bounding box center [315, 194] width 182 height 117
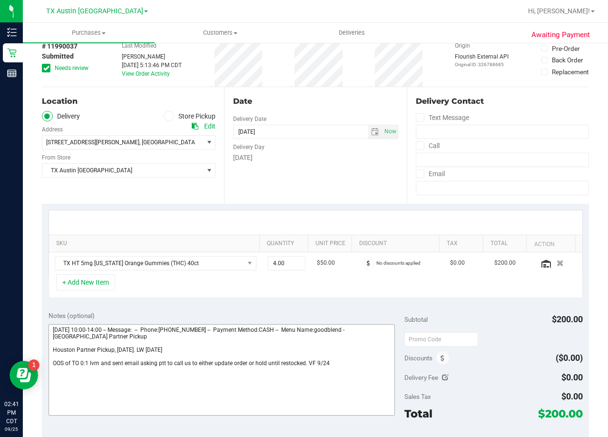
scroll to position [95, 0]
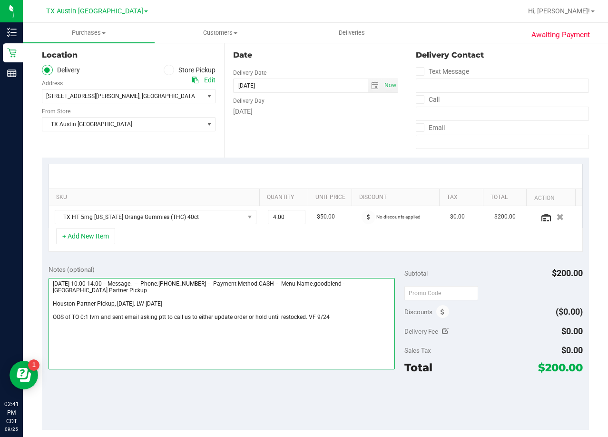
click at [348, 323] on textarea at bounding box center [222, 323] width 347 height 91
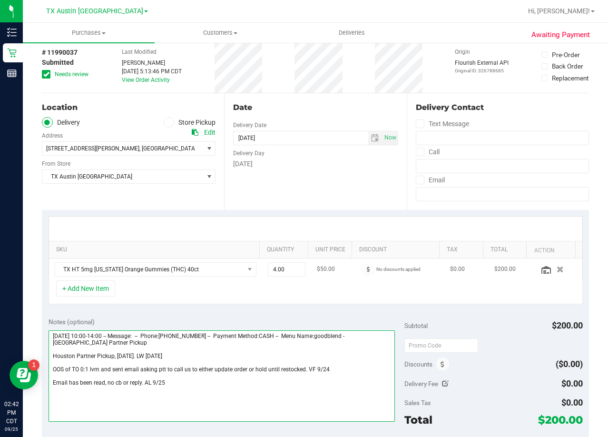
scroll to position [0, 0]
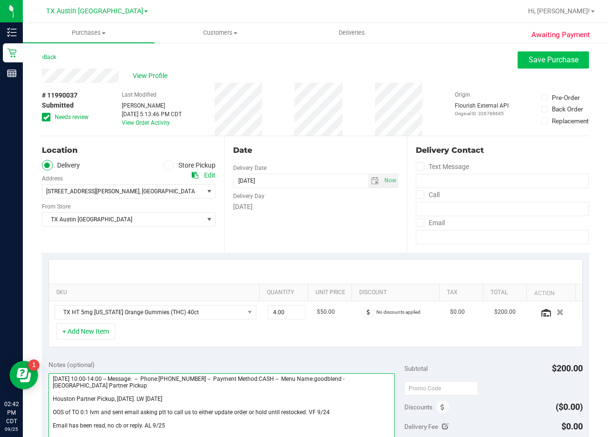
type textarea "[DATE] 10:00-14:00 -- Message: -- Phone:[PHONE_NUMBER] -- Payment Method:CASH -…"
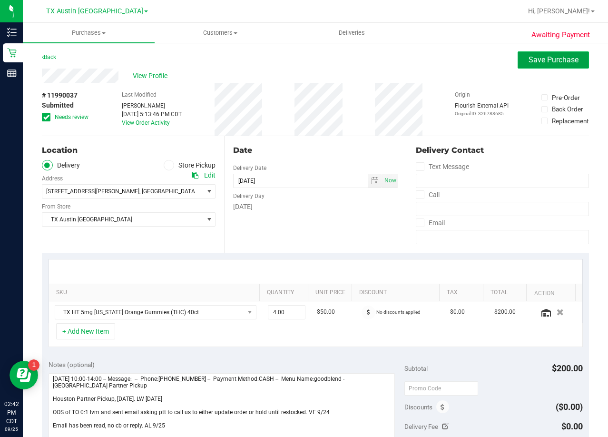
click at [551, 64] on span "Save Purchase" at bounding box center [554, 59] width 50 height 9
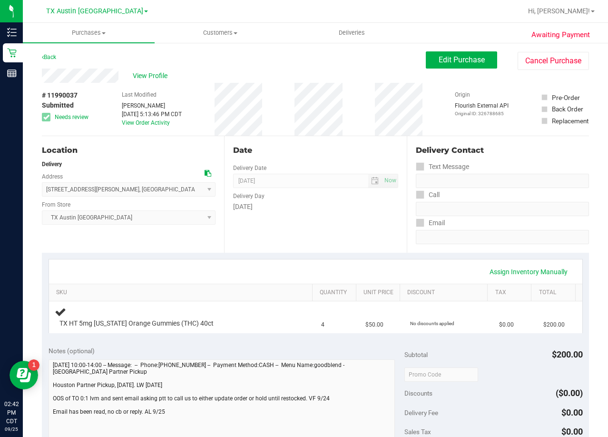
click at [350, 141] on div "Date Delivery Date [DATE] Now [DATE] 08:00 AM Now Delivery Day [DATE]" at bounding box center [315, 194] width 182 height 117
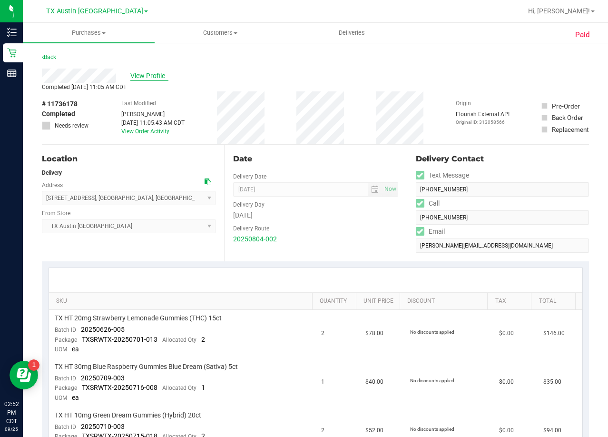
click at [148, 75] on span "View Profile" at bounding box center [149, 76] width 38 height 10
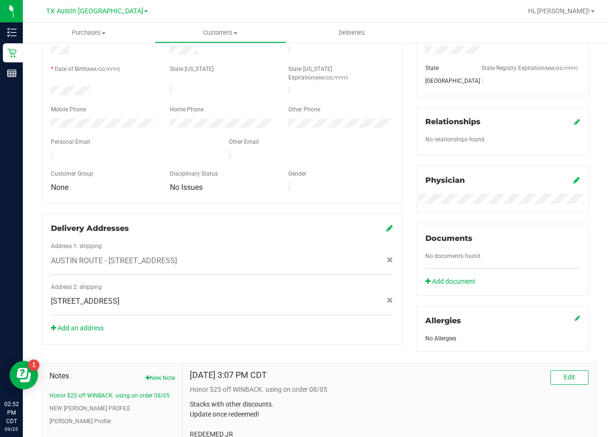
scroll to position [251, 0]
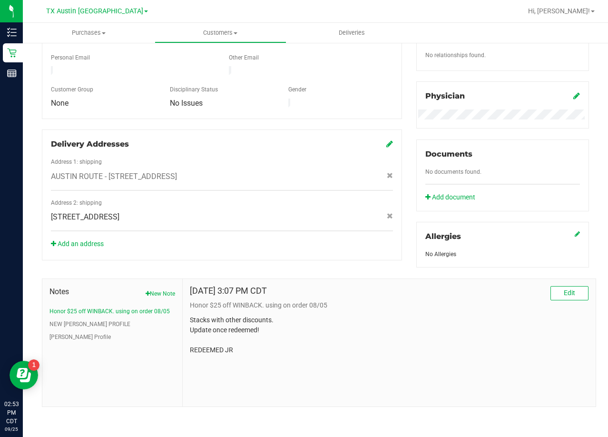
drag, startPoint x: 389, startPoint y: 225, endPoint x: 386, endPoint y: 233, distance: 8.9
click at [388, 239] on div "Add an address" at bounding box center [222, 244] width 356 height 10
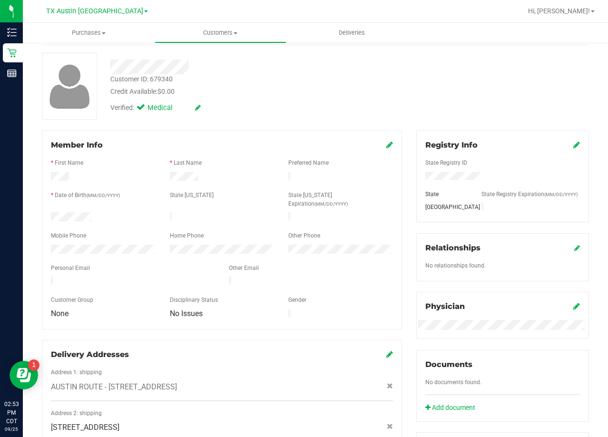
scroll to position [95, 0]
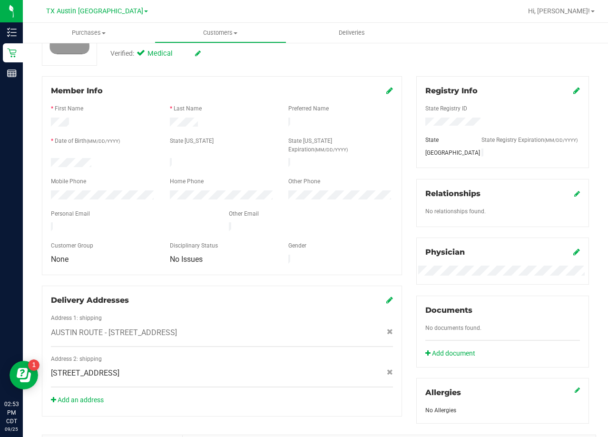
click at [389, 130] on div "Member Info * First Name * Last Name Preferred Name * Date of Birth (MM/DD/YYYY…" at bounding box center [222, 175] width 360 height 199
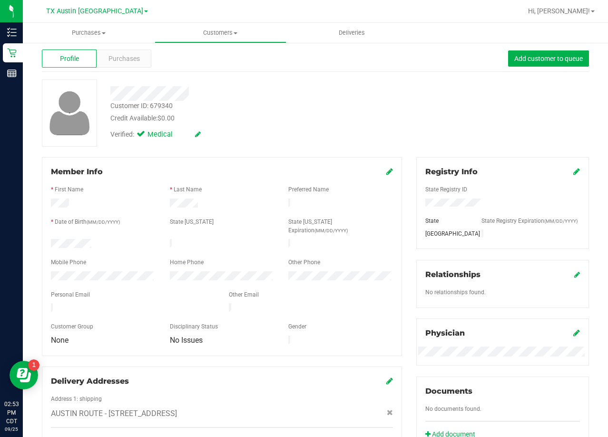
scroll to position [0, 0]
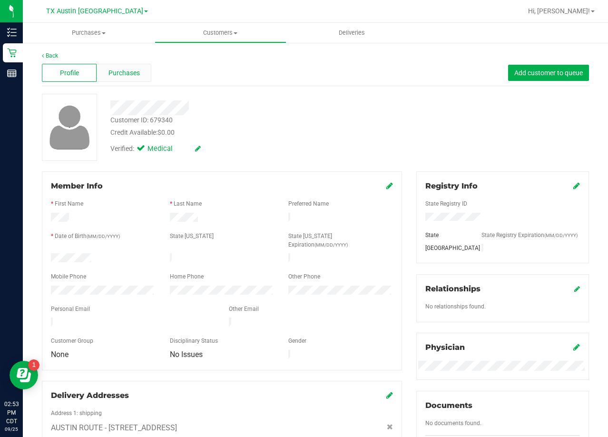
click at [119, 66] on div "Purchases" at bounding box center [124, 73] width 55 height 18
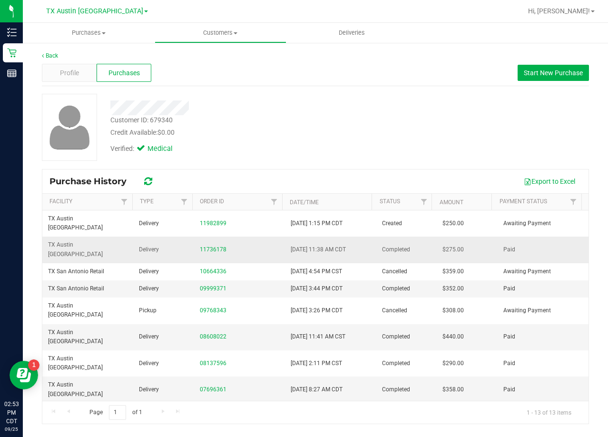
click at [221, 245] on div "11736178" at bounding box center [239, 249] width 79 height 9
click at [220, 246] on link "11736178" at bounding box center [213, 249] width 27 height 7
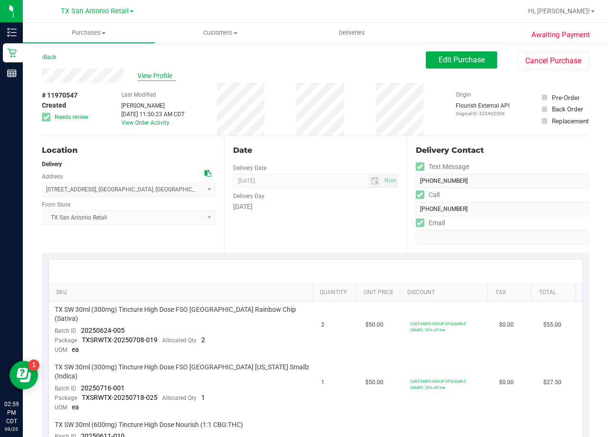
click at [158, 74] on span "View Profile" at bounding box center [157, 76] width 38 height 10
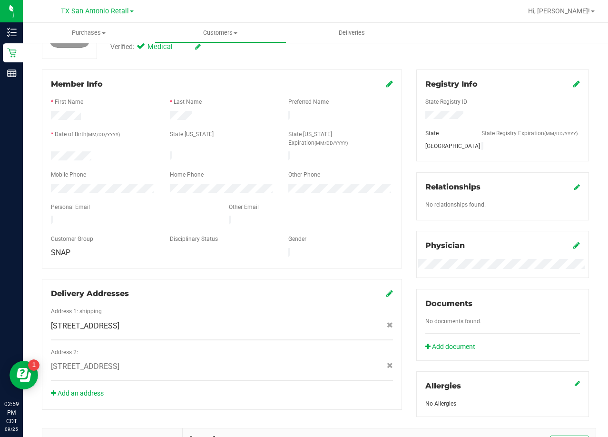
scroll to position [277, 0]
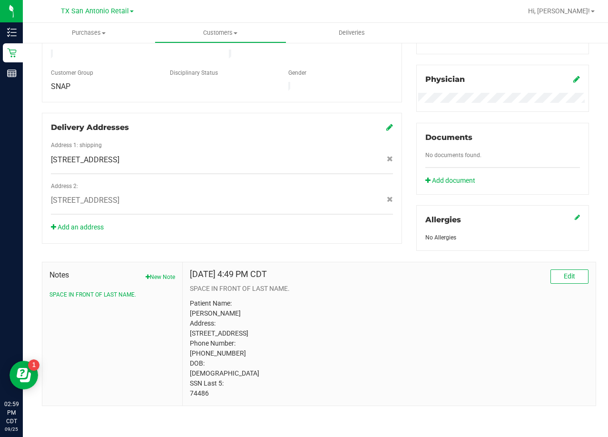
click at [119, 195] on span "[STREET_ADDRESS]" at bounding box center [85, 200] width 69 height 11
copy div "[STREET_ADDRESS]"
click at [358, 269] on div "[DATE] 4:49 PM CDT Edit" at bounding box center [389, 276] width 399 height 14
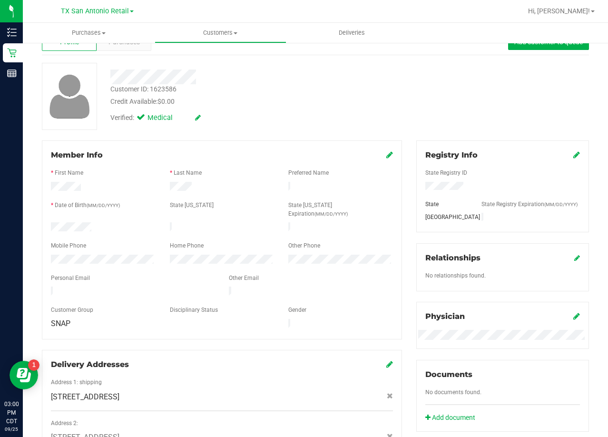
scroll to position [0, 0]
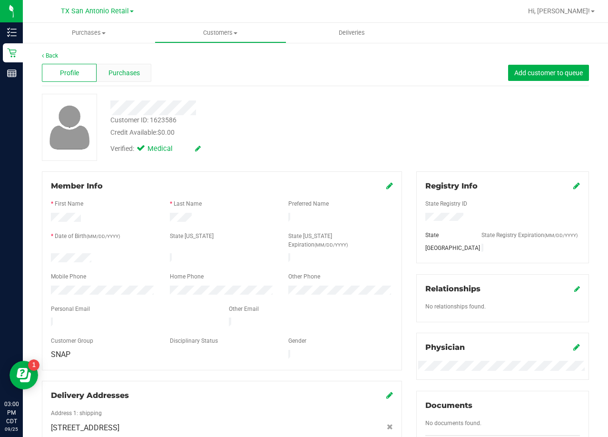
click at [129, 72] on span "Purchases" at bounding box center [124, 73] width 31 height 10
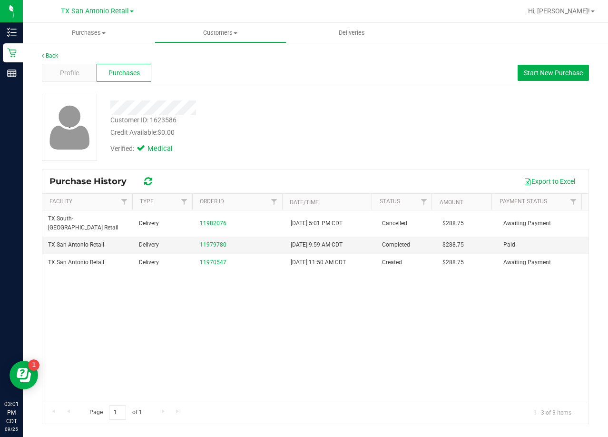
click at [301, 148] on div "Verified: Medical" at bounding box center [243, 148] width 281 height 21
click at [213, 241] on link "11979780" at bounding box center [213, 244] width 27 height 7
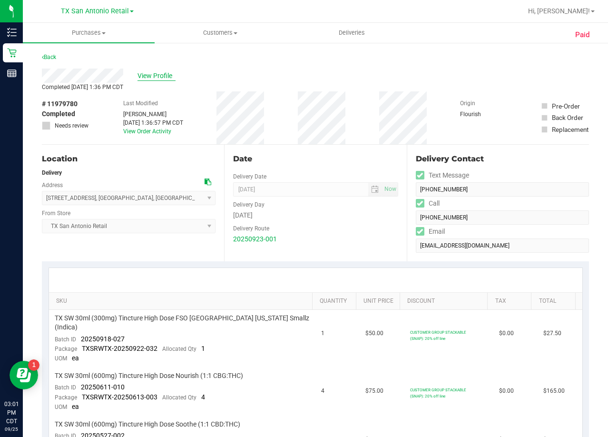
click at [168, 78] on span "View Profile" at bounding box center [157, 76] width 38 height 10
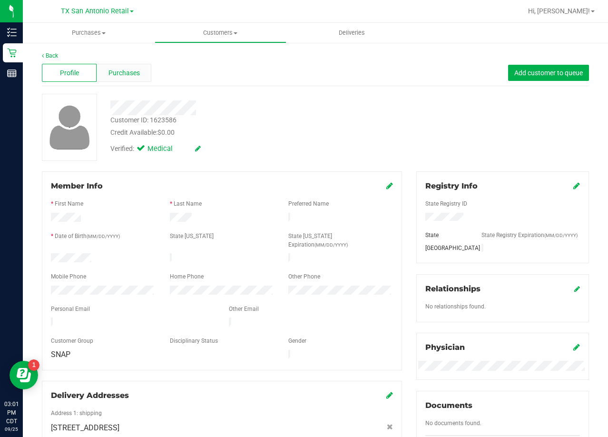
click at [135, 74] on span "Purchases" at bounding box center [124, 73] width 31 height 10
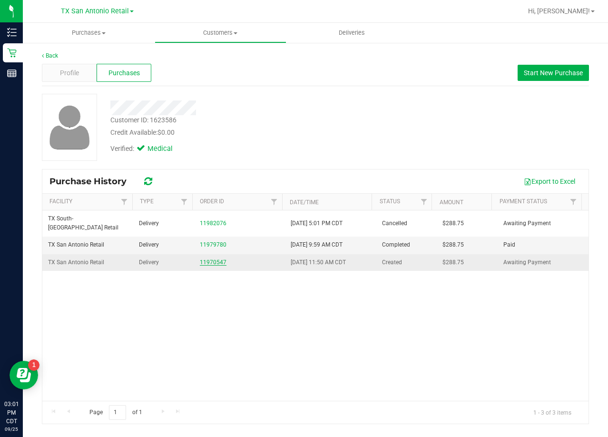
click at [207, 259] on link "11970547" at bounding box center [213, 262] width 27 height 7
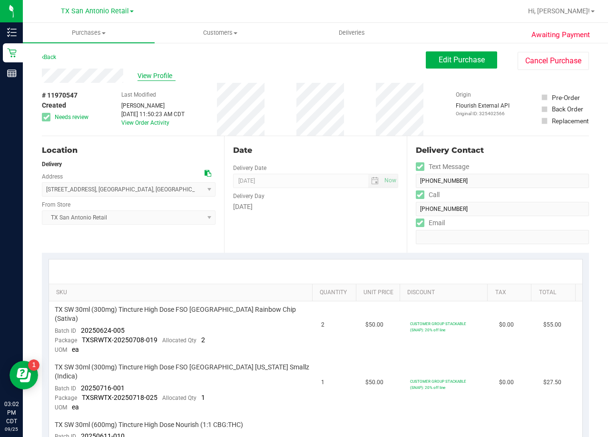
click at [160, 77] on span "View Profile" at bounding box center [157, 76] width 38 height 10
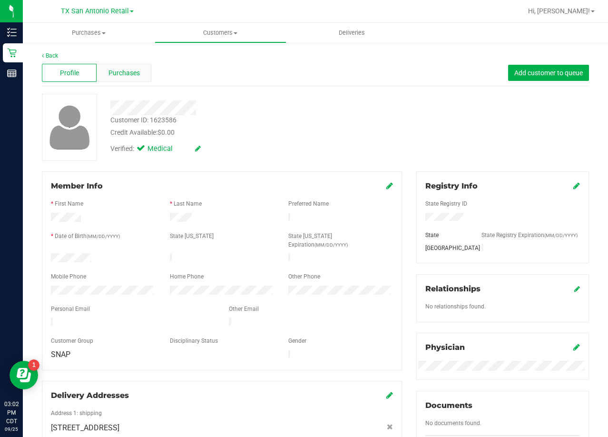
click at [139, 74] on div "Purchases" at bounding box center [124, 73] width 55 height 18
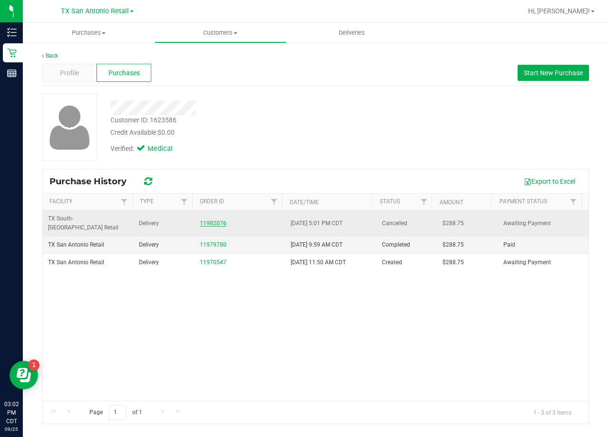
click at [203, 220] on link "11982076" at bounding box center [213, 223] width 27 height 7
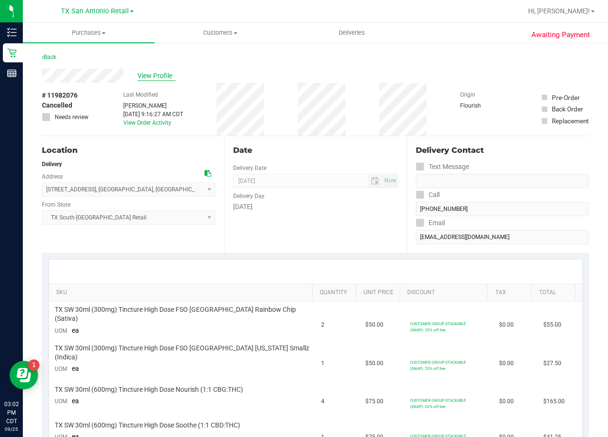
click at [163, 73] on span "View Profile" at bounding box center [157, 76] width 38 height 10
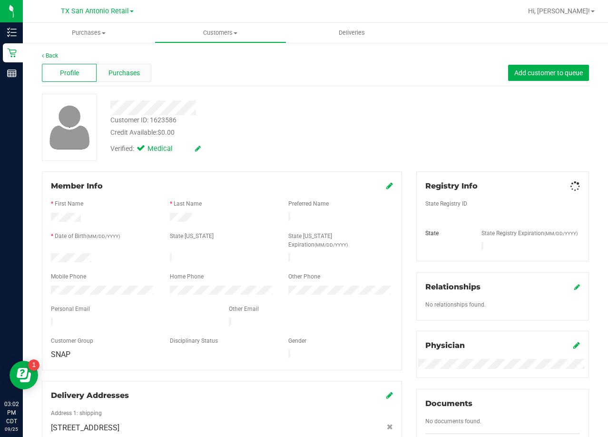
click at [134, 72] on span "Purchases" at bounding box center [124, 73] width 31 height 10
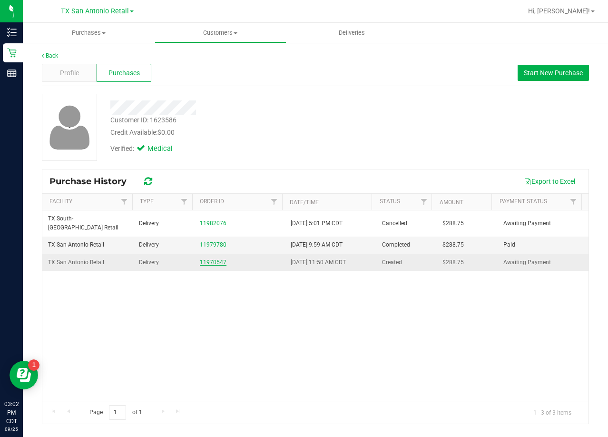
click at [202, 259] on link "11970547" at bounding box center [213, 262] width 27 height 7
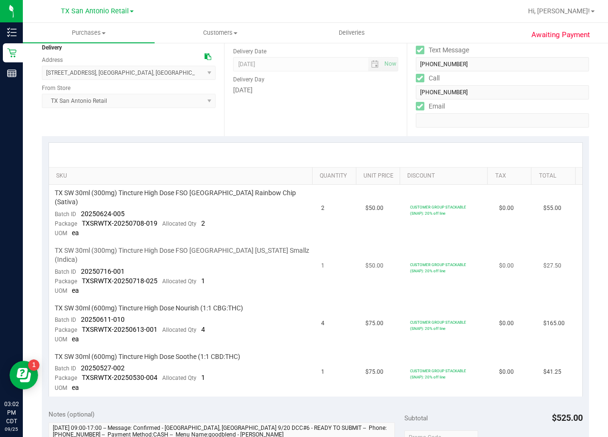
scroll to position [333, 0]
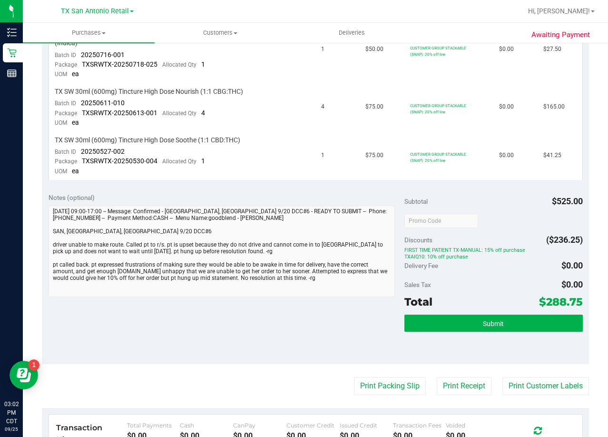
click at [292, 310] on div "Notes (optional) Subtotal $525.00 Discounts ($236.25) FIRST TIME PATIENT TX-MAN…" at bounding box center [315, 275] width 547 height 178
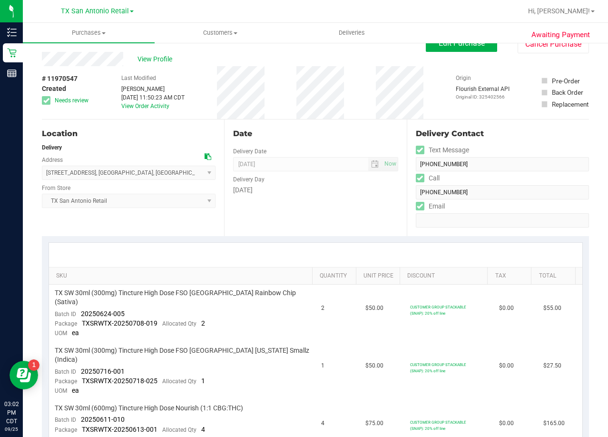
scroll to position [0, 0]
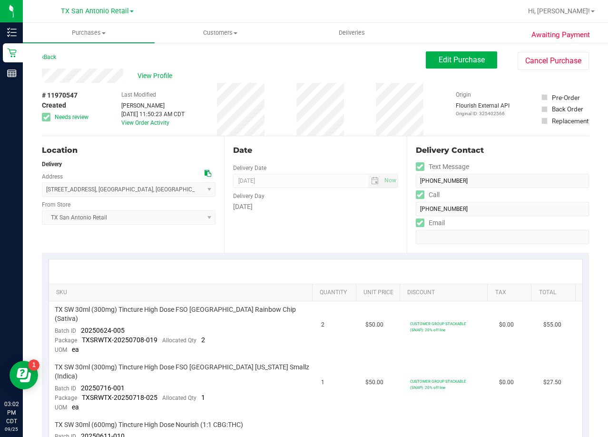
click at [288, 149] on div "Date" at bounding box center [315, 150] width 165 height 11
click at [158, 76] on span "View Profile" at bounding box center [157, 76] width 38 height 10
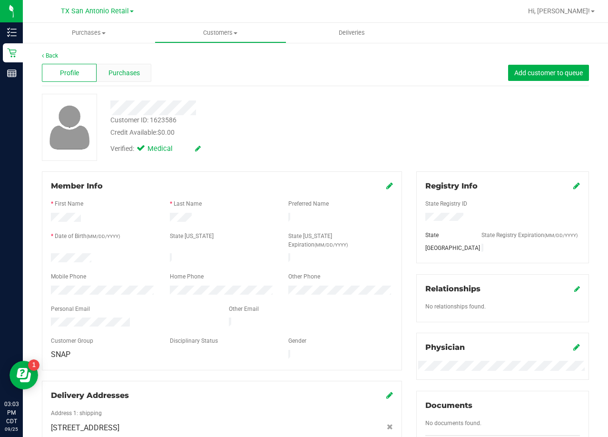
click at [137, 73] on span "Purchases" at bounding box center [124, 73] width 31 height 10
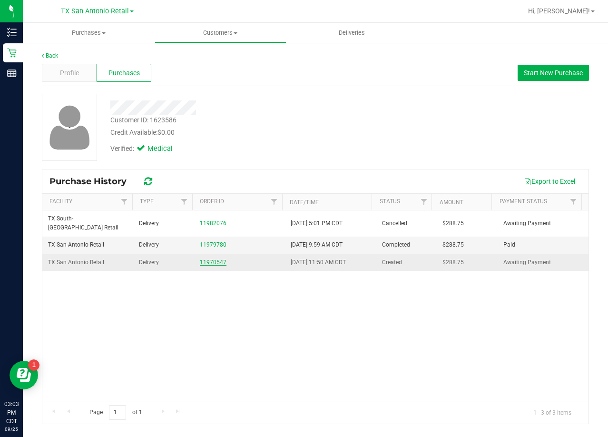
click at [212, 259] on link "11970547" at bounding box center [213, 262] width 27 height 7
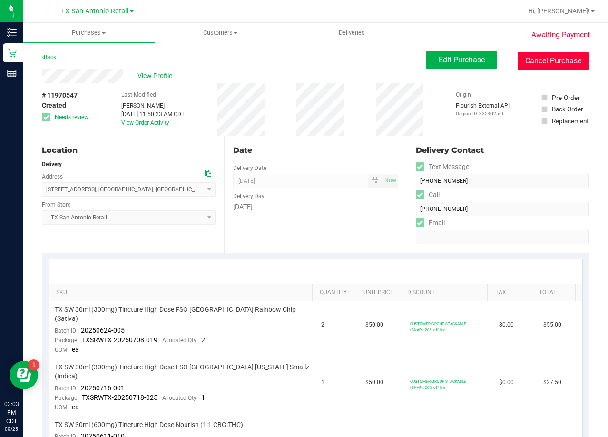
click at [519, 64] on button "Cancel Purchase" at bounding box center [553, 61] width 71 height 18
click at [441, 55] on button "Edit Purchase" at bounding box center [461, 59] width 71 height 17
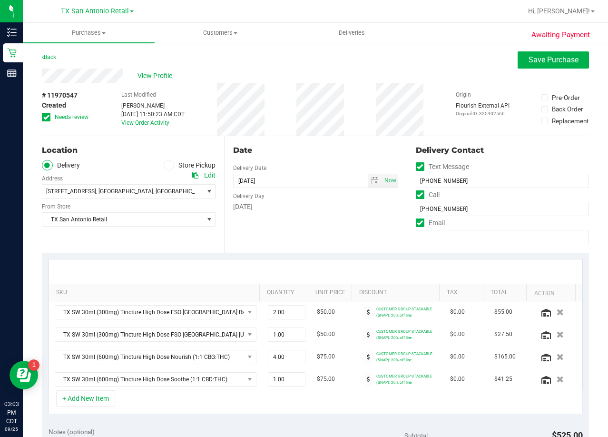
click at [347, 77] on div "View Profile" at bounding box center [315, 76] width 547 height 14
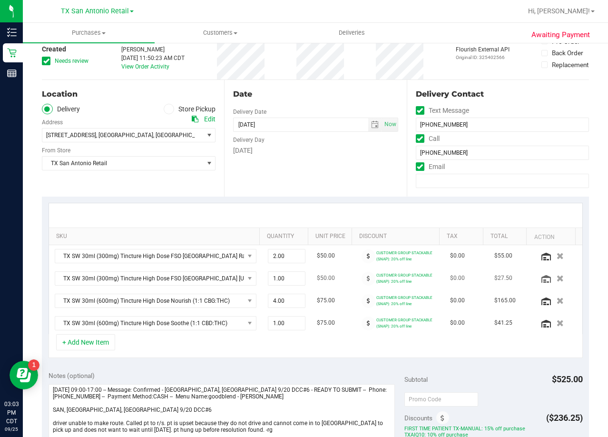
scroll to position [143, 0]
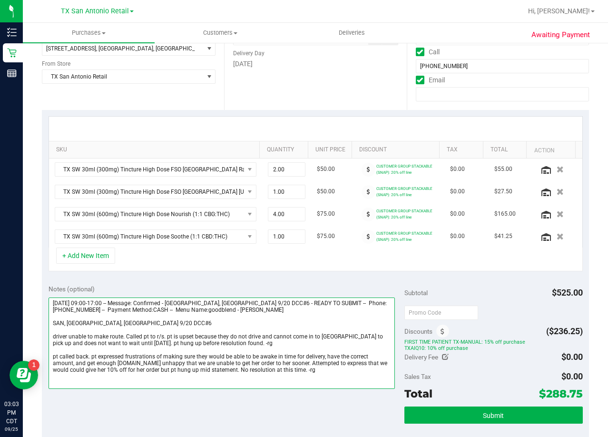
click at [319, 376] on textarea at bounding box center [222, 342] width 347 height 91
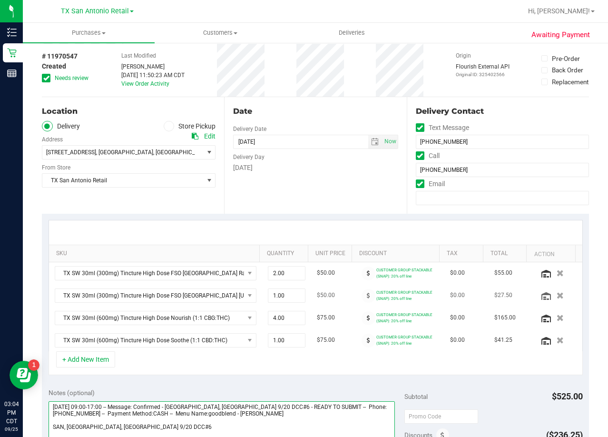
scroll to position [0, 0]
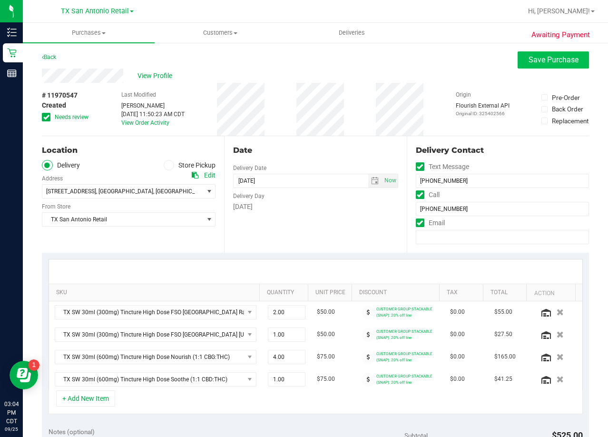
type textarea "Saturday 09/20/2025 09:00-17:00 -- Message: Confirmed - SAN, AUSTIN, AUSTIN 9/2…"
click at [538, 63] on span "Save Purchase" at bounding box center [554, 59] width 50 height 9
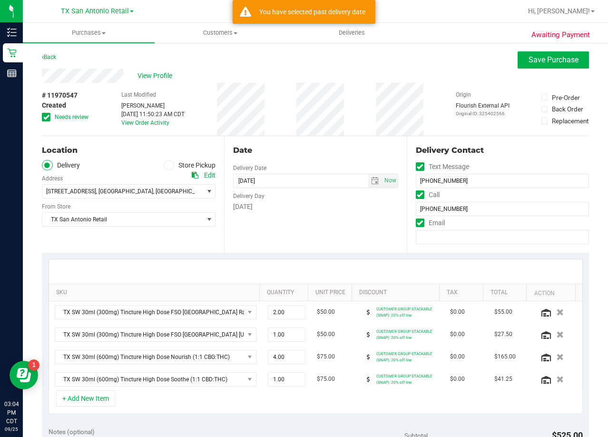
click at [376, 119] on div "# 11970547 Created Needs review Last Modified Lauren Myers Sep 20, 2025 11:50:2…" at bounding box center [315, 109] width 547 height 53
click at [387, 184] on span "Now" at bounding box center [390, 181] width 16 height 14
type input "[DATE]"
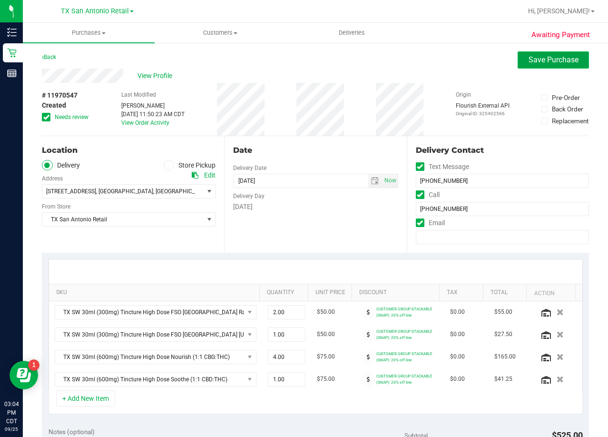
click at [529, 57] on span "Save Purchase" at bounding box center [554, 59] width 50 height 9
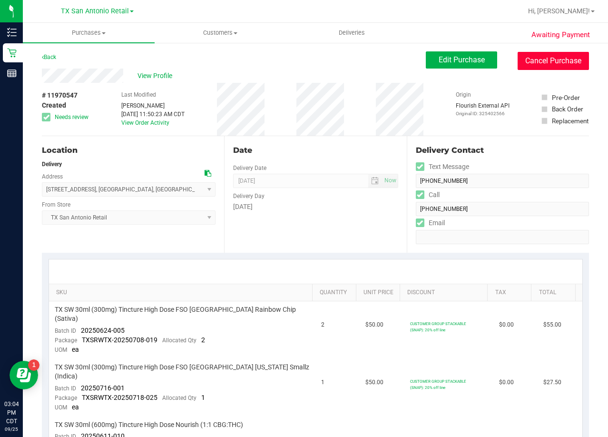
click at [522, 63] on button "Cancel Purchase" at bounding box center [553, 61] width 71 height 18
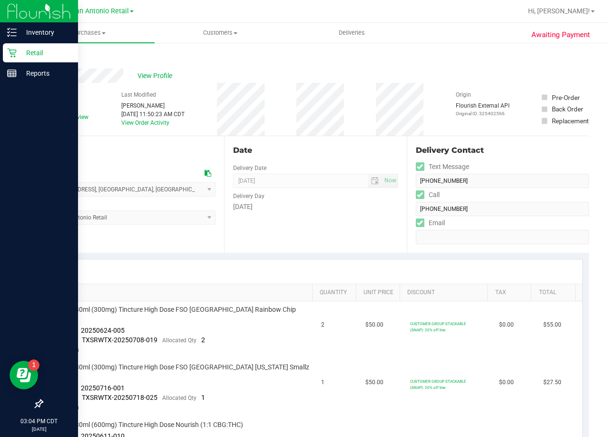
click at [21, 54] on p "Retail" at bounding box center [45, 52] width 57 height 11
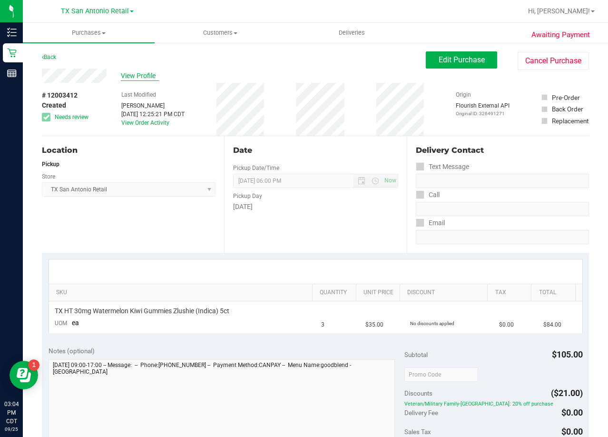
click at [128, 76] on span "View Profile" at bounding box center [140, 76] width 38 height 10
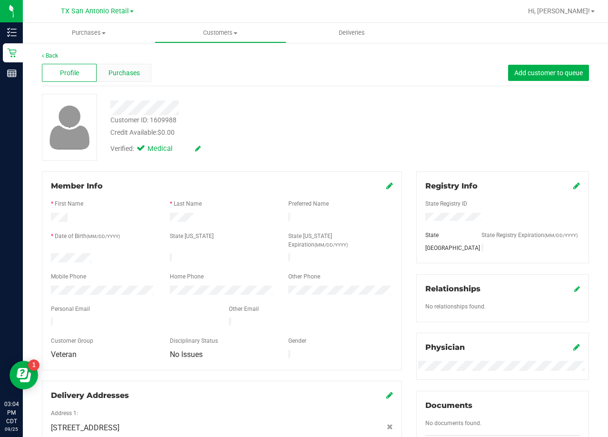
click at [137, 79] on div "Purchases" at bounding box center [124, 73] width 55 height 18
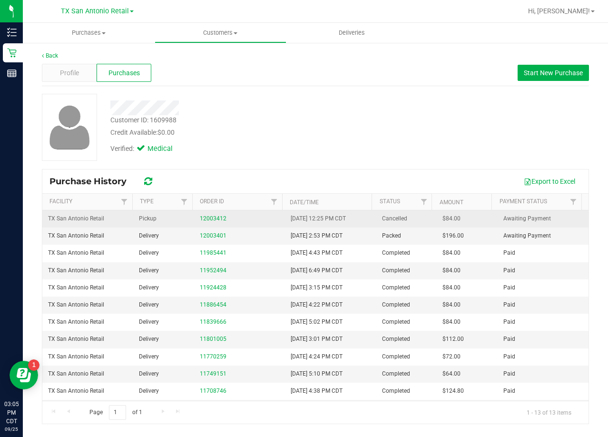
click at [214, 215] on div "12003412" at bounding box center [239, 218] width 79 height 9
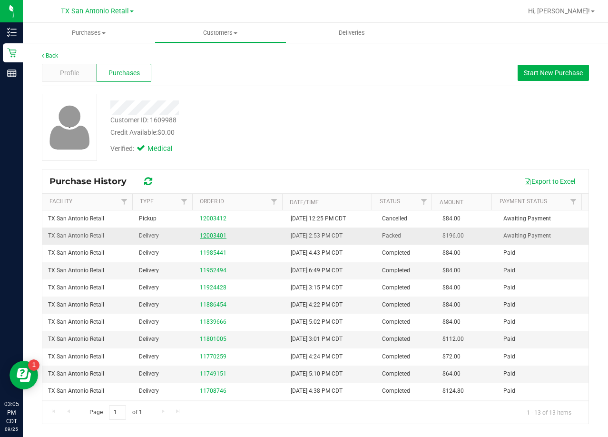
click at [213, 233] on link "12003401" at bounding box center [213, 235] width 27 height 7
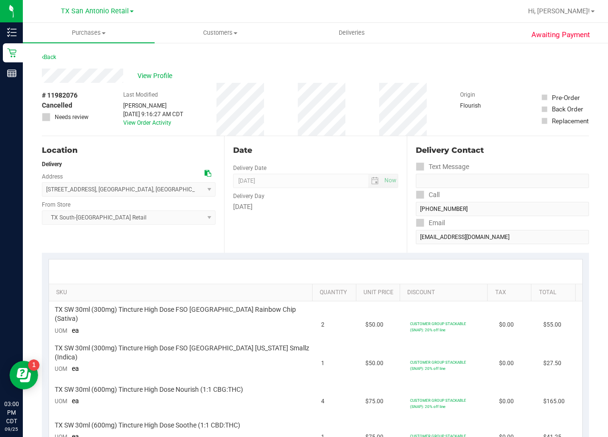
click at [378, 109] on div "# 11982076 Cancelled Needs review Last Modified [PERSON_NAME] [DATE] 9:16:27 AM…" at bounding box center [315, 109] width 547 height 53
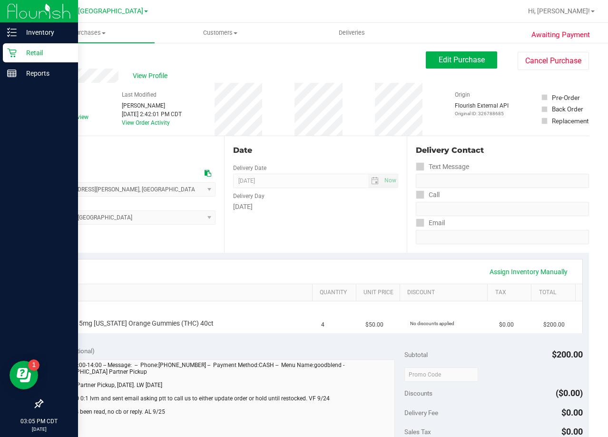
click at [16, 53] on icon at bounding box center [12, 53] width 10 height 10
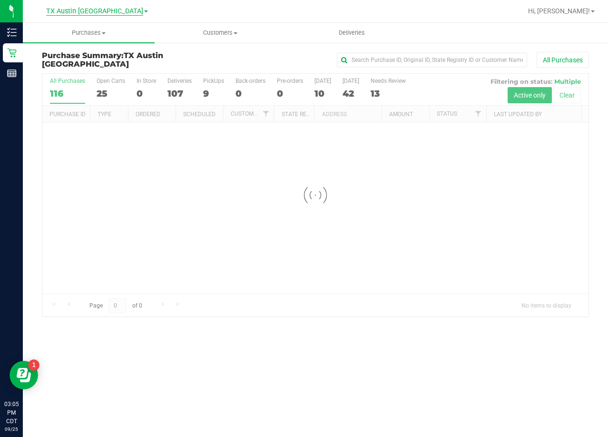
click at [108, 14] on span "TX Austin [GEOGRAPHIC_DATA]" at bounding box center [94, 11] width 97 height 9
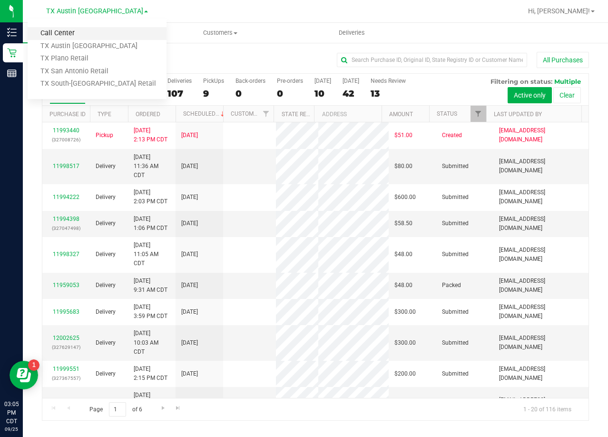
click at [87, 37] on link "Call Center" at bounding box center [97, 33] width 139 height 13
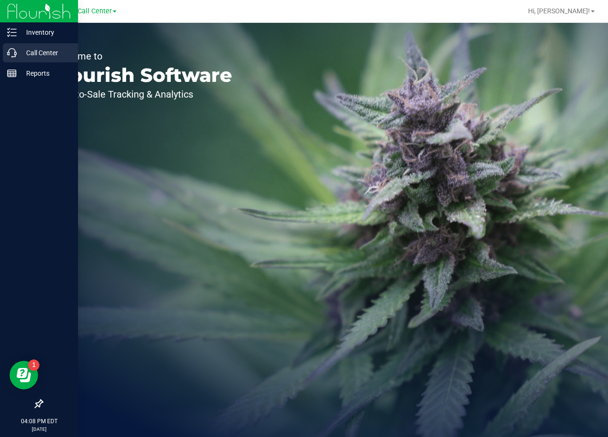
click at [17, 57] on p "Call Center" at bounding box center [45, 52] width 57 height 11
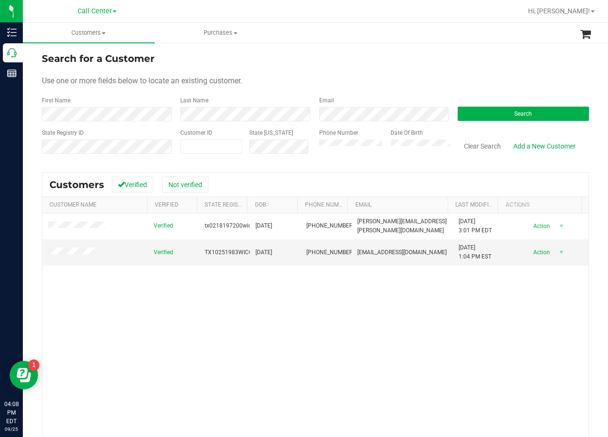
click at [353, 64] on div "Search for a Customer" at bounding box center [315, 58] width 547 height 14
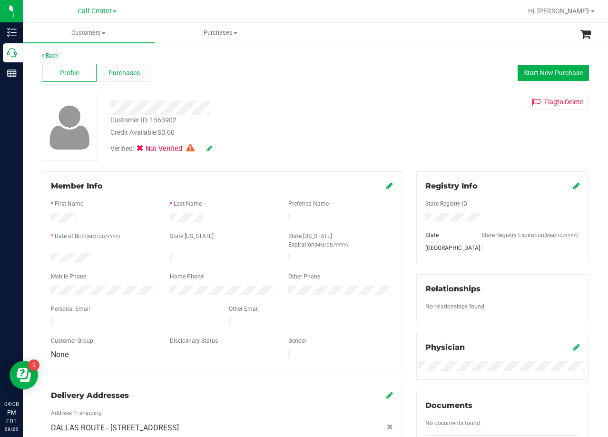
click at [128, 76] on span "Purchases" at bounding box center [124, 73] width 31 height 10
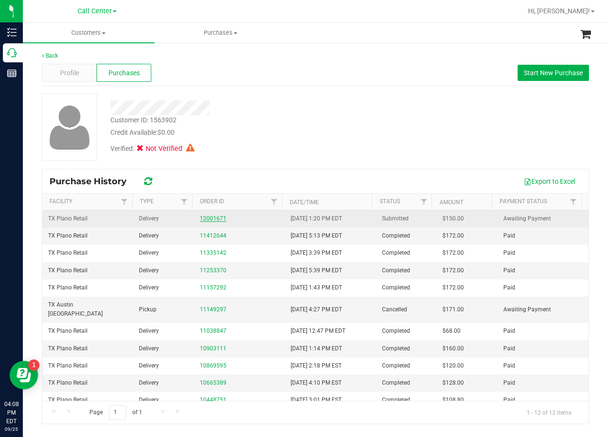
click at [204, 221] on link "12001671" at bounding box center [213, 218] width 27 height 7
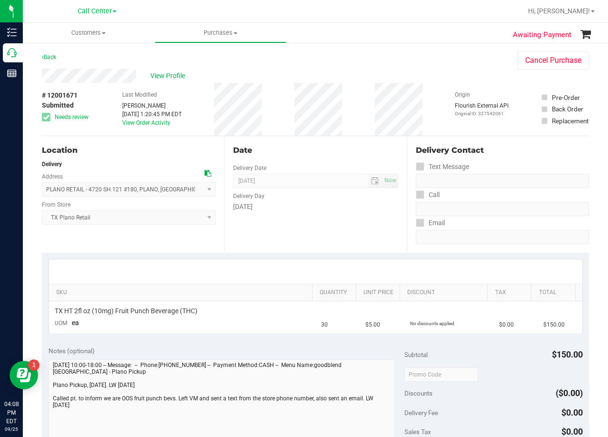
drag, startPoint x: 350, startPoint y: 130, endPoint x: 257, endPoint y: 153, distance: 96.6
click at [286, 144] on purchase-details "Back Cancel Purchase View Profile # 12001671 Submitted Needs review Last Modifi…" at bounding box center [315, 378] width 547 height 654
click at [315, 75] on div "View Profile" at bounding box center [270, 76] width 457 height 14
click at [235, 70] on div "View Profile" at bounding box center [270, 76] width 457 height 14
click at [294, 58] on div "Back Cancel Purchase" at bounding box center [315, 59] width 547 height 17
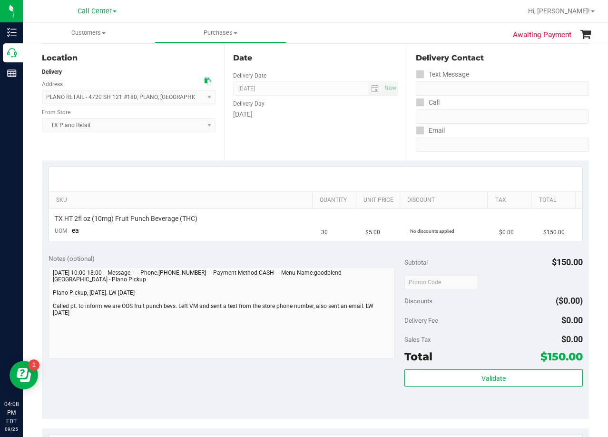
scroll to position [95, 0]
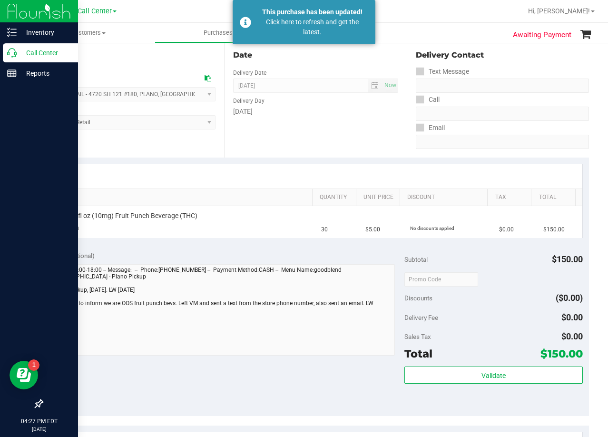
click at [16, 55] on icon at bounding box center [12, 53] width 10 height 10
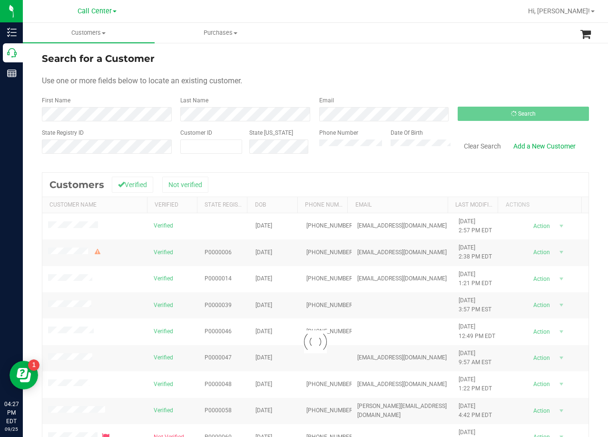
click at [342, 46] on div "Search for a Customer Use one or more fields below to locate an existing custom…" at bounding box center [315, 281] width 585 height 479
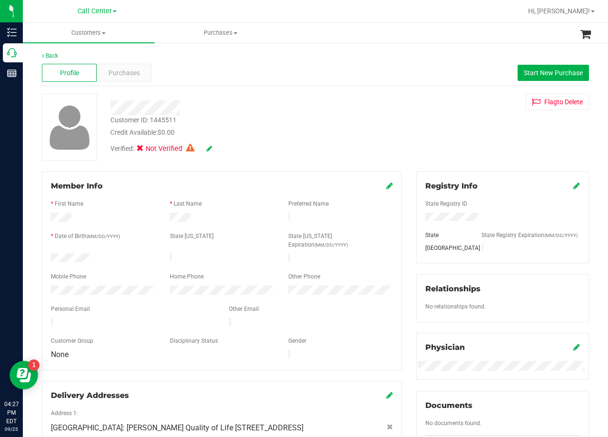
click at [384, 109] on div "Customer ID: 1445511 Credit Available: $0.00 Verified: Not Verified Flag to Del…" at bounding box center [316, 127] width 562 height 67
click at [129, 76] on span "Purchases" at bounding box center [124, 73] width 31 height 10
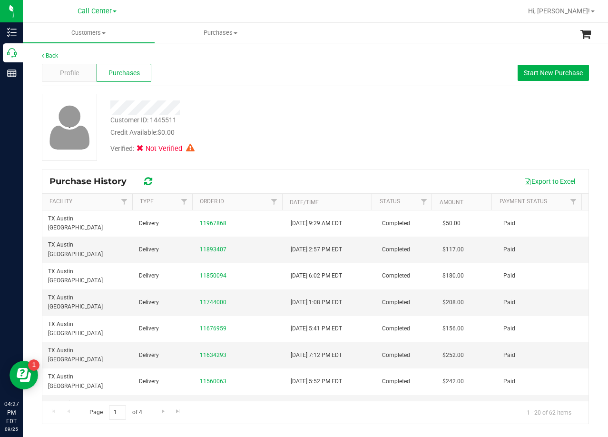
click at [299, 148] on div "Verified: Not Verified" at bounding box center [243, 148] width 281 height 21
click at [524, 73] on button "Start New Purchase" at bounding box center [553, 73] width 71 height 16
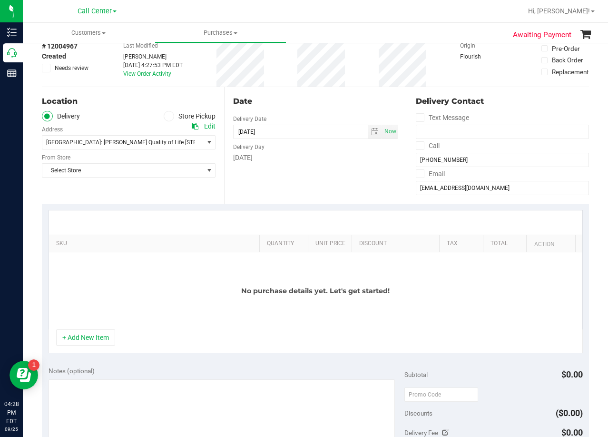
scroll to position [95, 0]
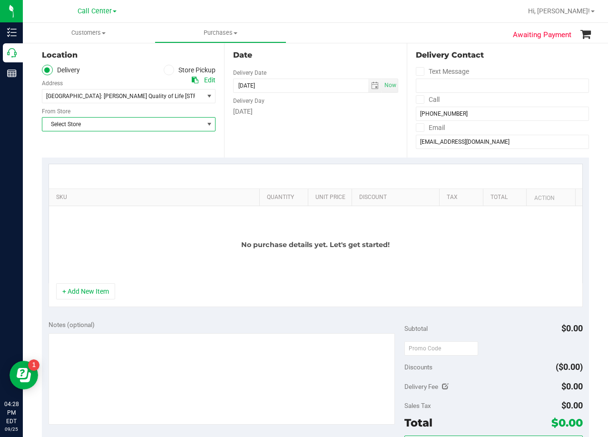
click at [173, 130] on span "Select Store" at bounding box center [122, 124] width 161 height 13
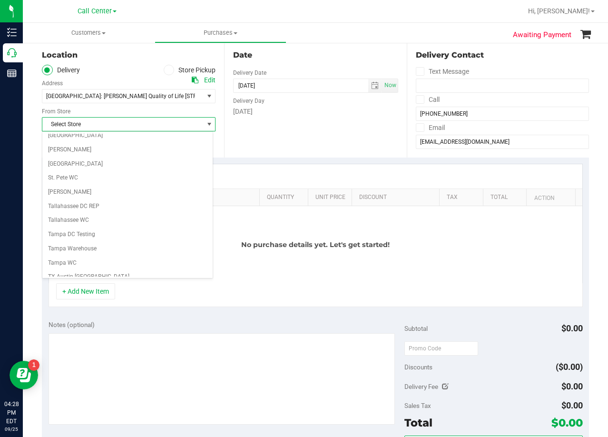
scroll to position [692, 0]
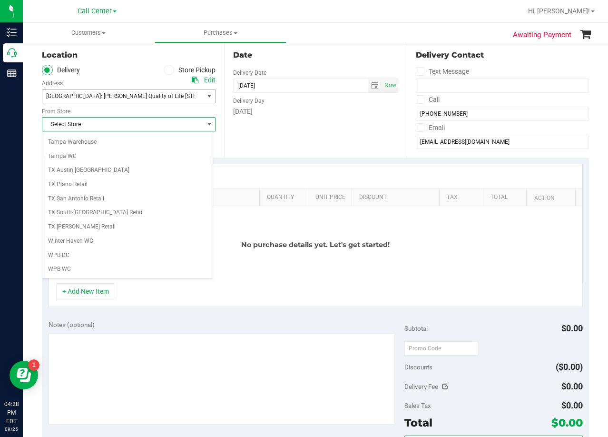
click at [154, 99] on span "Fort Worth: Clarke Quality of Life 1307 8th Ave, Suite 603" at bounding box center [140, 96] width 189 height 7
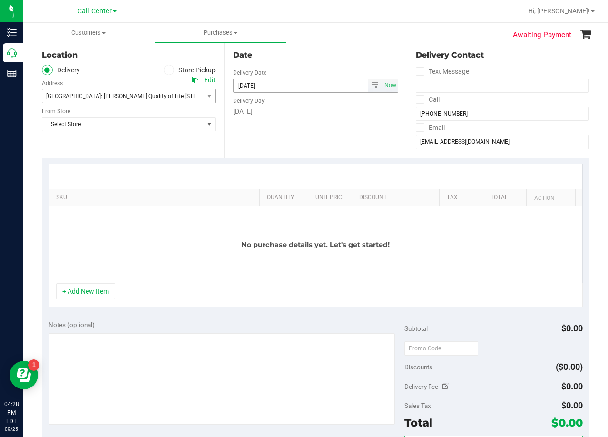
click at [333, 86] on input "[DATE]" at bounding box center [301, 85] width 135 height 13
click at [317, 48] on div "Date Delivery Date 09/25/2025 Now 09/25/2025 04:28 PM Now Delivery Day Thursday" at bounding box center [315, 99] width 182 height 117
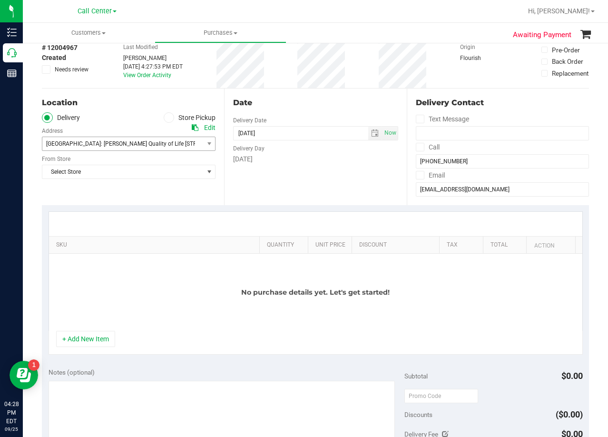
click at [335, 110] on div "Date Delivery Date 09/25/2025 Now 09/25/2025 04:28 PM Now Delivery Day Thursday" at bounding box center [315, 147] width 182 height 117
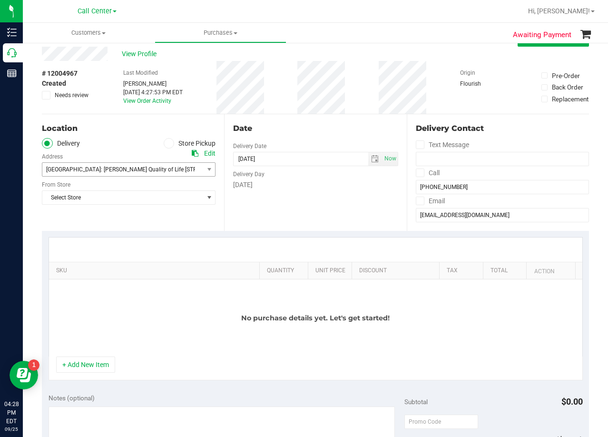
scroll to position [0, 0]
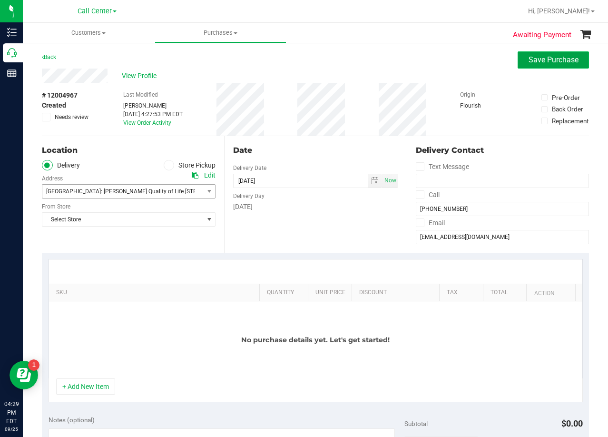
click at [547, 57] on span "Save Purchase" at bounding box center [554, 59] width 50 height 9
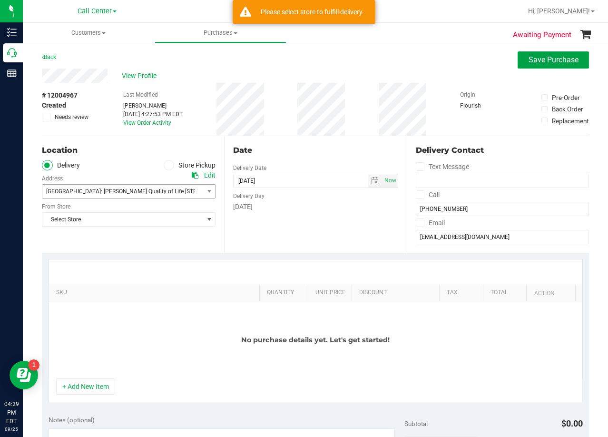
click at [534, 65] on button "Save Purchase" at bounding box center [553, 59] width 71 height 17
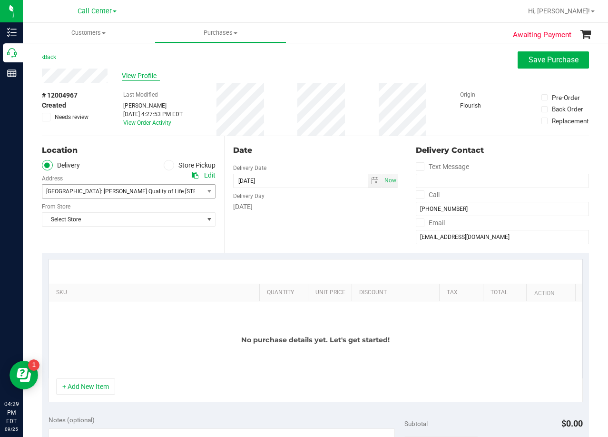
click at [143, 72] on span "View Profile" at bounding box center [141, 76] width 38 height 10
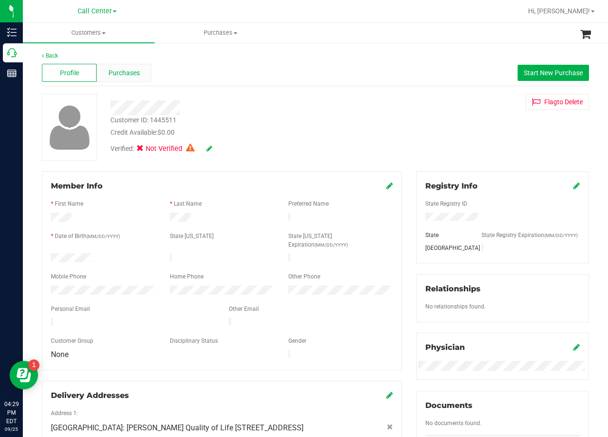
click at [133, 76] on span "Purchases" at bounding box center [124, 73] width 31 height 10
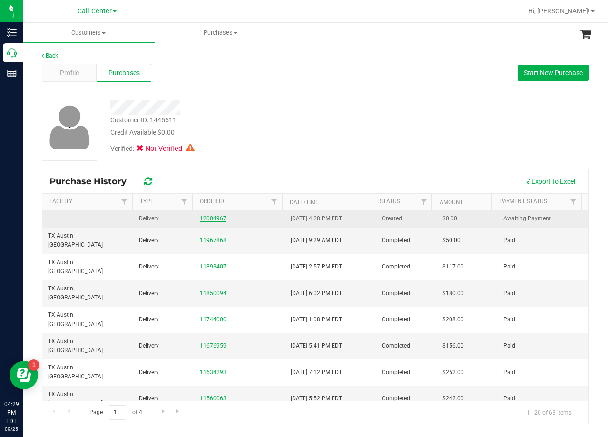
click at [212, 217] on link "12004967" at bounding box center [213, 218] width 27 height 7
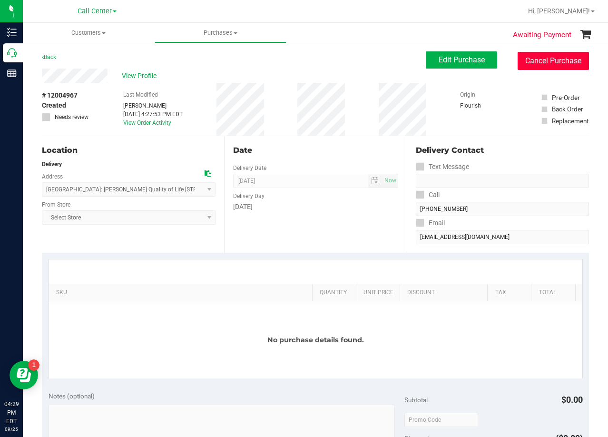
click at [540, 65] on button "Cancel Purchase" at bounding box center [553, 61] width 71 height 18
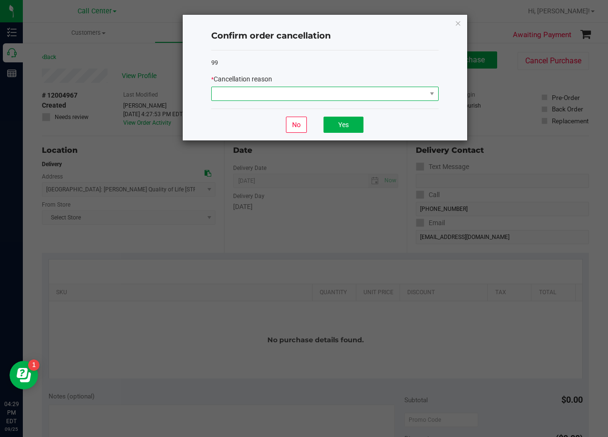
click at [306, 91] on span at bounding box center [319, 93] width 215 height 13
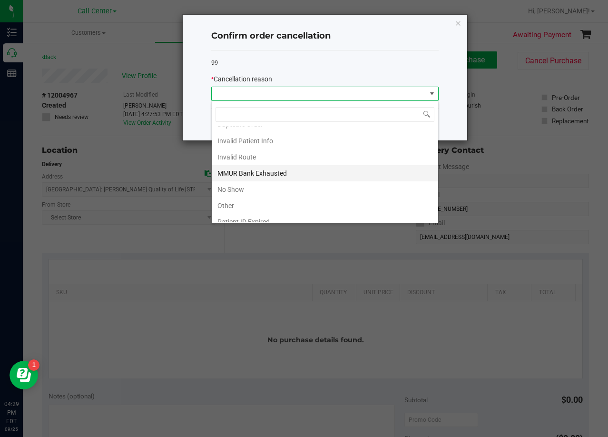
scroll to position [50, 0]
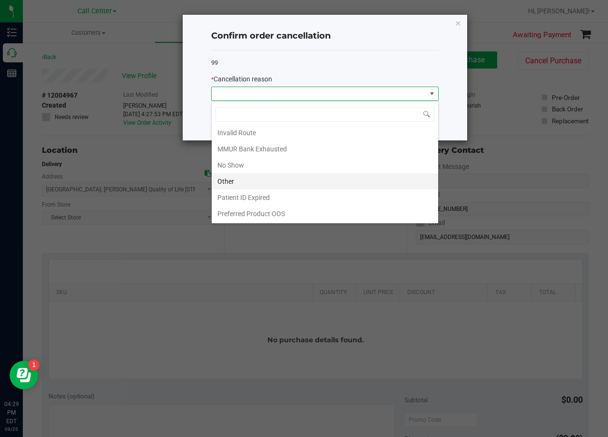
click at [314, 186] on li "Other" at bounding box center [325, 181] width 227 height 16
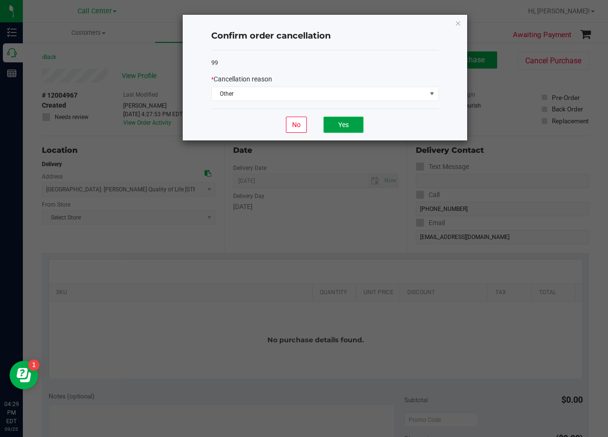
click at [350, 124] on button "Yes" at bounding box center [344, 125] width 40 height 16
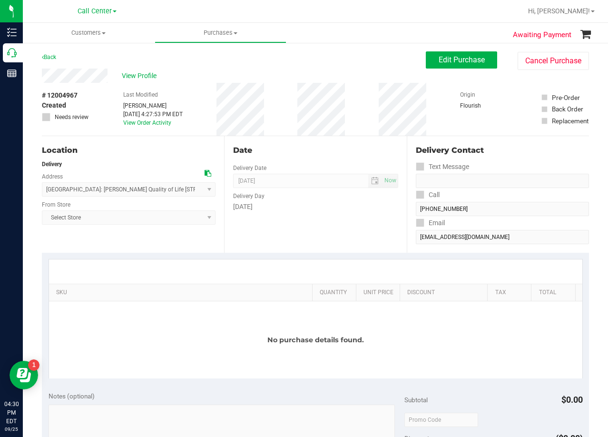
click at [381, 211] on div "Thursday" at bounding box center [315, 207] width 165 height 10
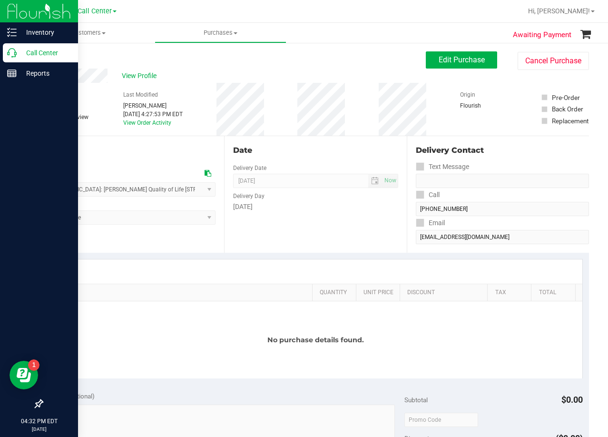
click at [17, 55] on p "Call Center" at bounding box center [45, 52] width 57 height 11
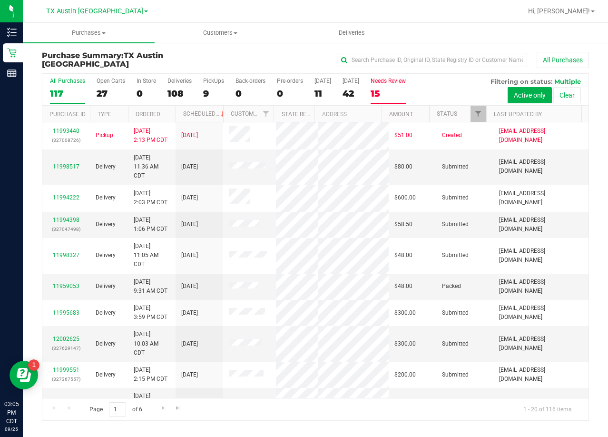
click at [381, 98] on div "15" at bounding box center [388, 93] width 35 height 11
click at [0, 0] on input "Needs Review 15" at bounding box center [0, 0] width 0 height 0
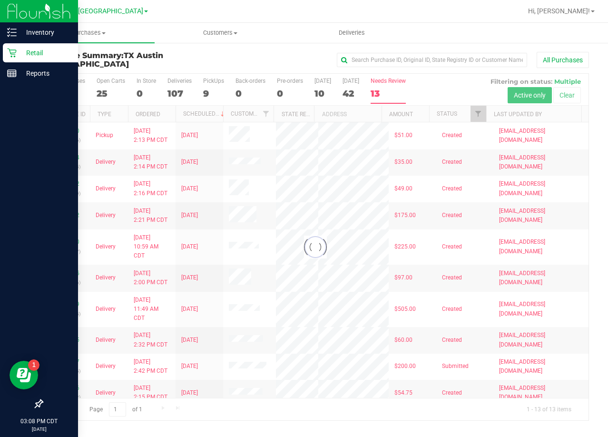
click at [9, 62] on link "Retail" at bounding box center [39, 53] width 78 height 20
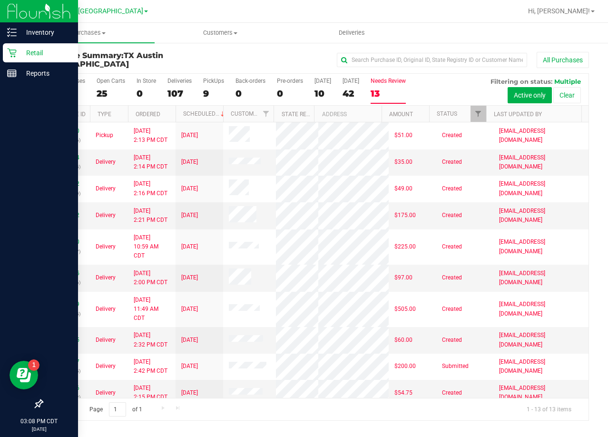
click at [11, 58] on div "Retail" at bounding box center [40, 52] width 75 height 19
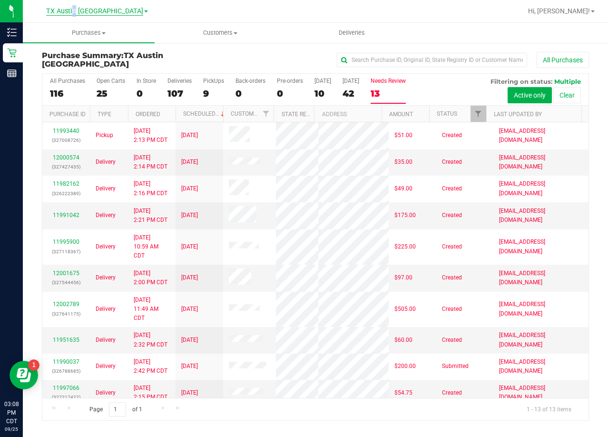
click at [99, 10] on span "TX Austin [GEOGRAPHIC_DATA]" at bounding box center [94, 11] width 97 height 9
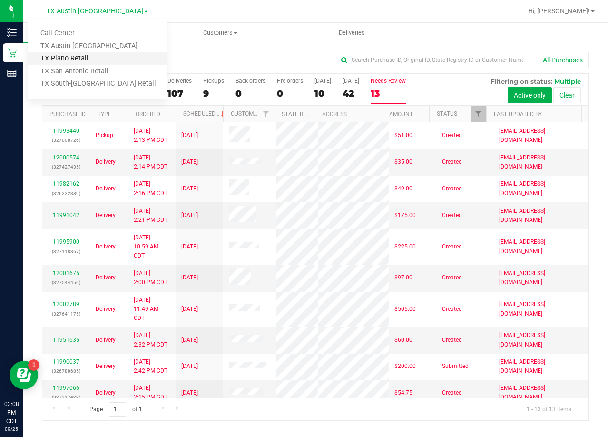
click at [76, 56] on link "TX Plano Retail" at bounding box center [97, 58] width 139 height 13
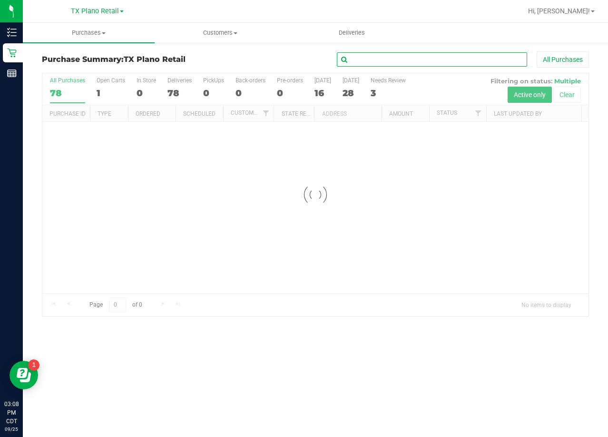
click at [372, 63] on input "text" at bounding box center [432, 59] width 190 height 14
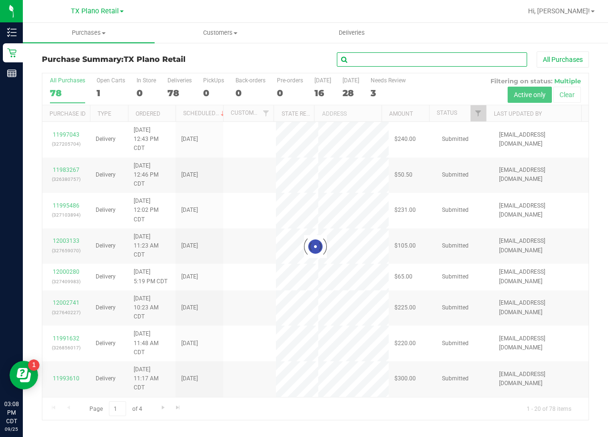
paste input "William Covington"
type input "William Covington"
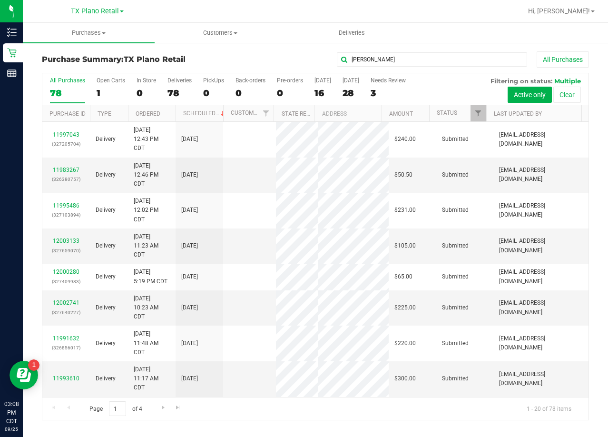
click at [291, 60] on div "William Covington All Purchases" at bounding box center [406, 59] width 365 height 16
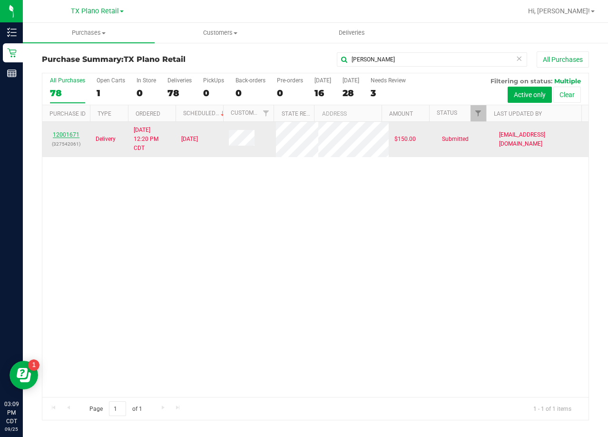
click at [60, 131] on td "12001671 (327542061)" at bounding box center [66, 139] width 48 height 35
click at [63, 133] on link "12001671" at bounding box center [66, 134] width 27 height 7
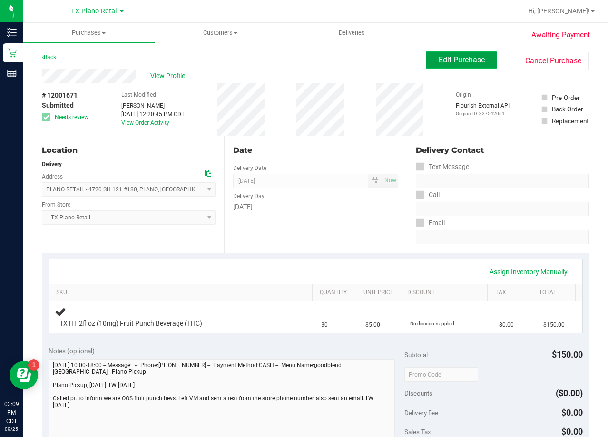
click at [439, 57] on span "Edit Purchase" at bounding box center [462, 59] width 46 height 9
click at [362, 68] on div "Back Edit Purchase Cancel Purchase" at bounding box center [315, 59] width 547 height 17
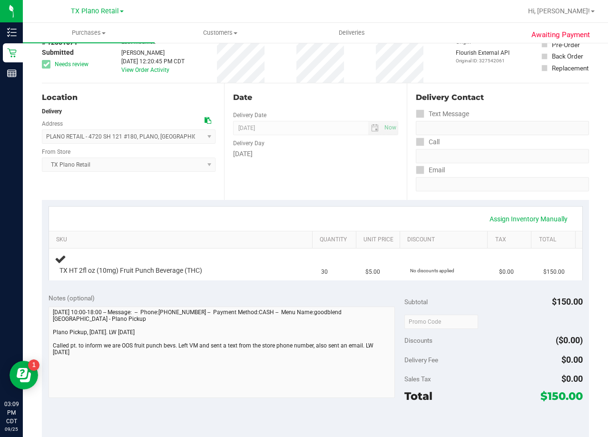
scroll to position [143, 0]
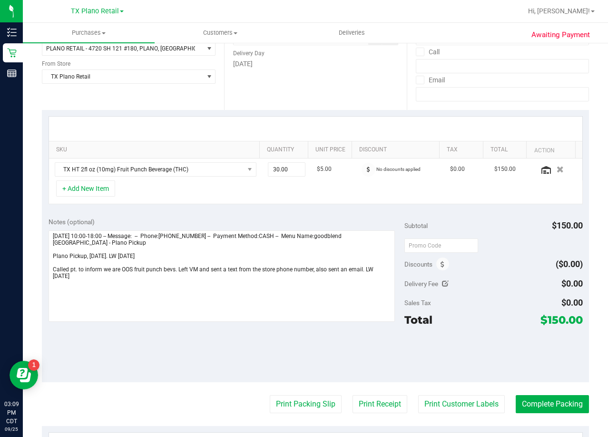
click at [329, 94] on div "Date Delivery Date 09/26/2025 Now 09/26/2025 08:00 AM Now Delivery Day Friday" at bounding box center [315, 51] width 182 height 117
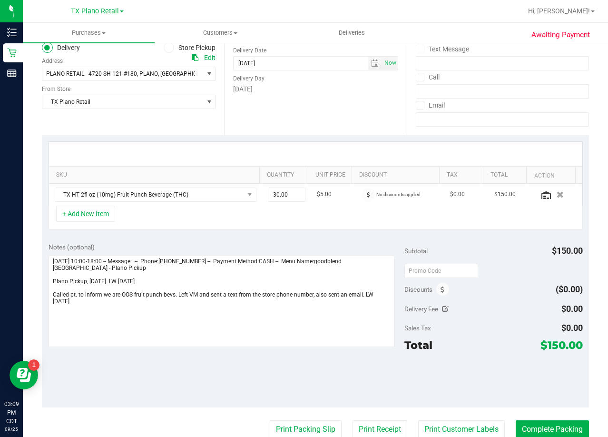
scroll to position [95, 0]
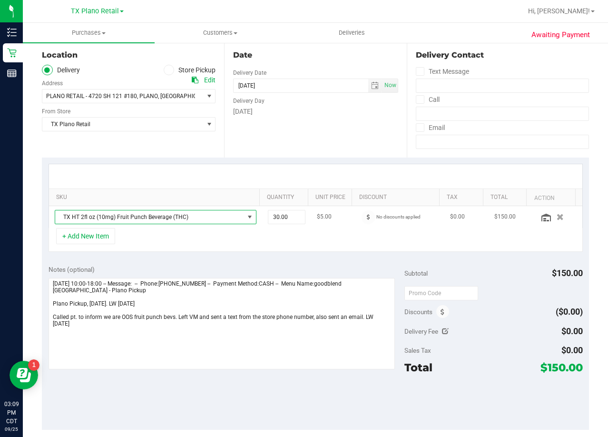
click at [168, 212] on span "TX HT 2fl oz (10mg) Fruit Punch Beverage (THC)" at bounding box center [149, 216] width 189 height 13
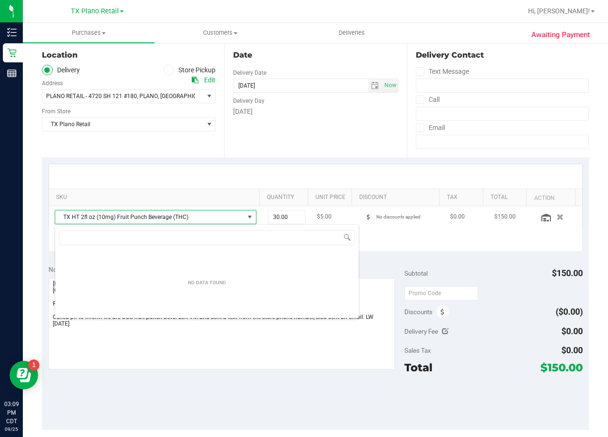
scroll to position [14, 197]
type input "d"
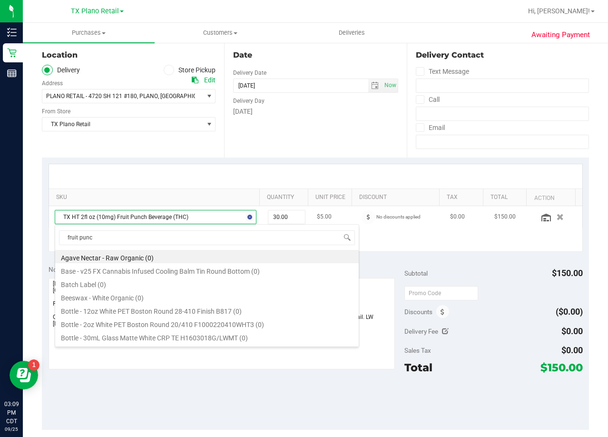
type input "fruit punch"
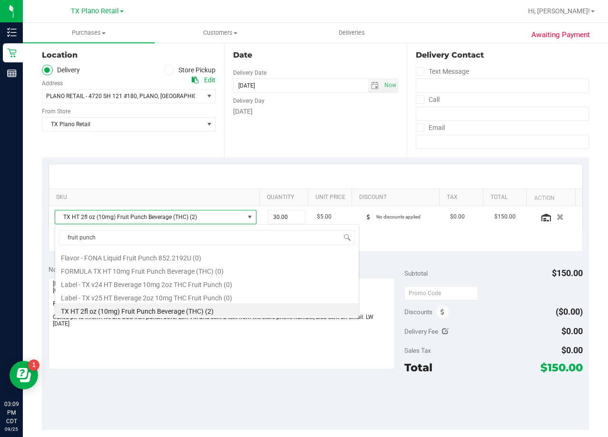
click at [315, 130] on div "Date Delivery Date 09/26/2025 Now 09/26/2025 08:00 AM Now Delivery Day Friday" at bounding box center [315, 99] width 182 height 117
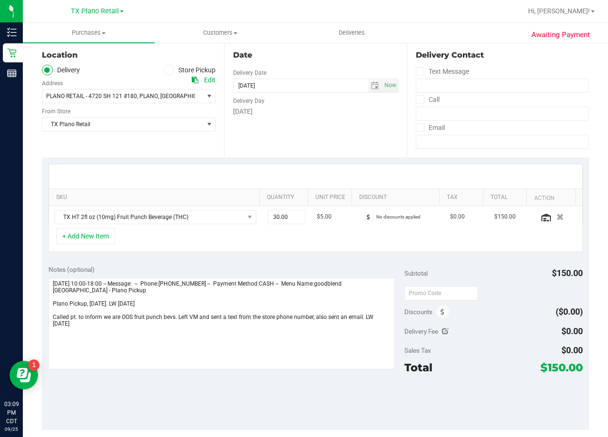
click at [337, 172] on div at bounding box center [316, 176] width 534 height 24
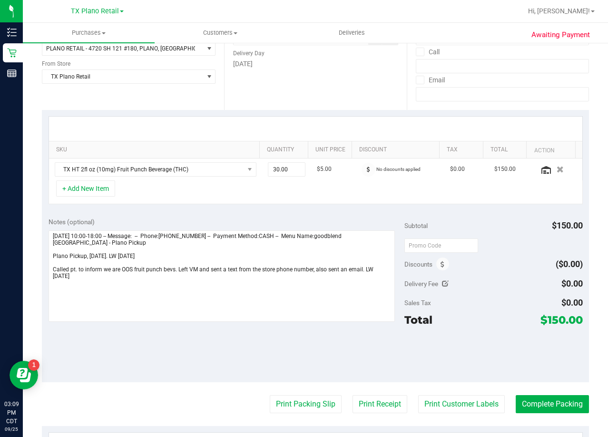
click at [99, 202] on div "+ Add New Item" at bounding box center [316, 192] width 534 height 24
click at [95, 193] on button "+ Add New Item" at bounding box center [85, 188] width 59 height 16
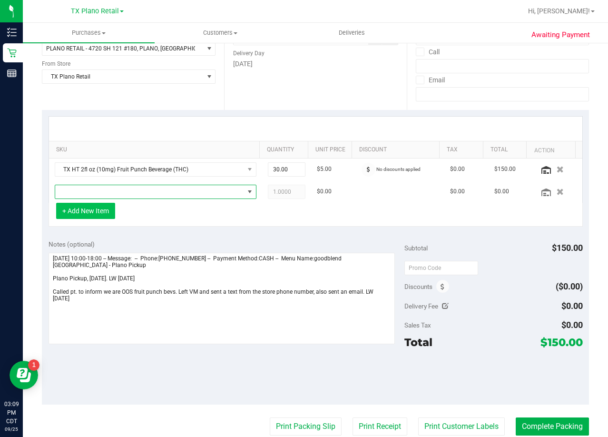
click at [95, 193] on span "NO DATA FOUND" at bounding box center [149, 191] width 189 height 13
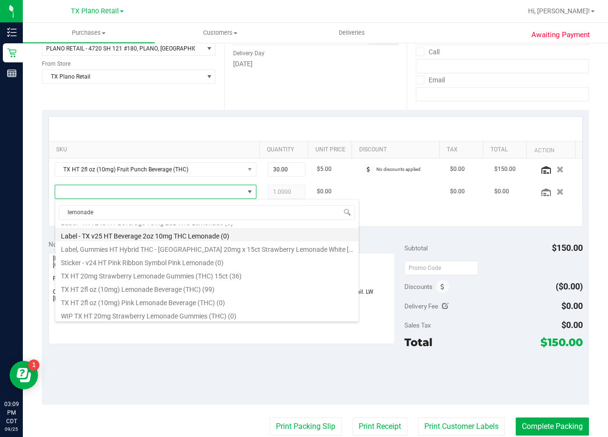
scroll to position [105, 0]
click at [140, 218] on input "lemonade" at bounding box center [207, 212] width 296 height 15
type input "peac"
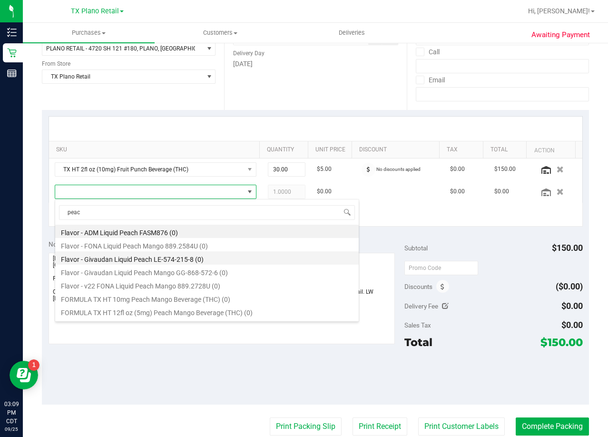
scroll to position [131, 0]
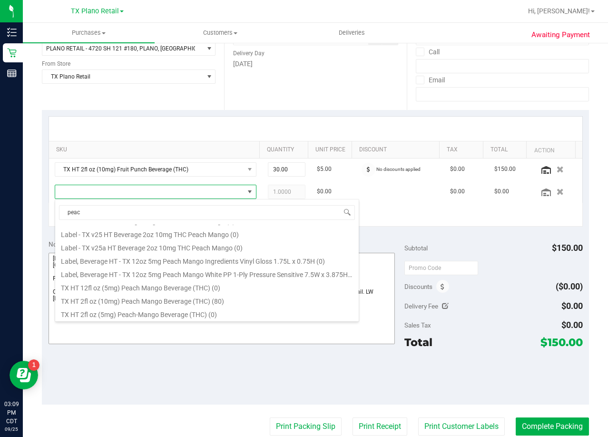
click at [238, 297] on li "TX HT 2fl oz (10mg) Peach Mango Beverage (THC) (80)" at bounding box center [207, 299] width 304 height 13
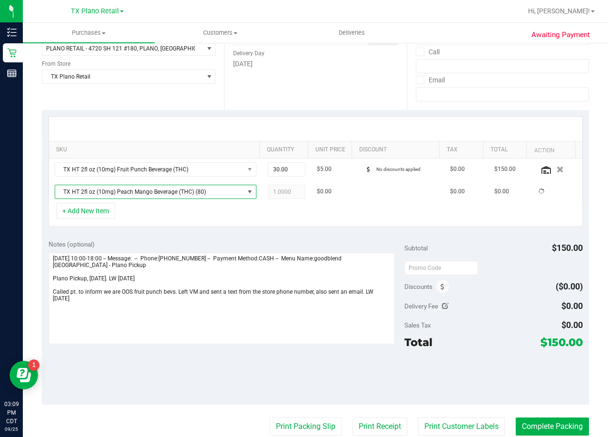
click at [281, 124] on div at bounding box center [316, 129] width 534 height 24
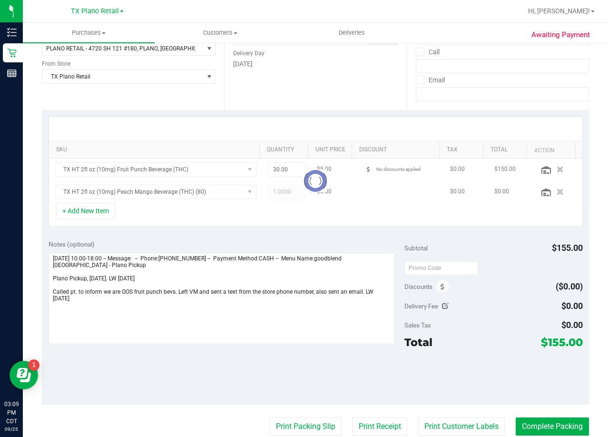
click at [287, 213] on div "+ Add New Item" at bounding box center [316, 215] width 534 height 24
click at [285, 198] on span "1.00 1" at bounding box center [287, 192] width 38 height 14
click at [285, 198] on input "1" at bounding box center [286, 191] width 37 height 13
type input "30"
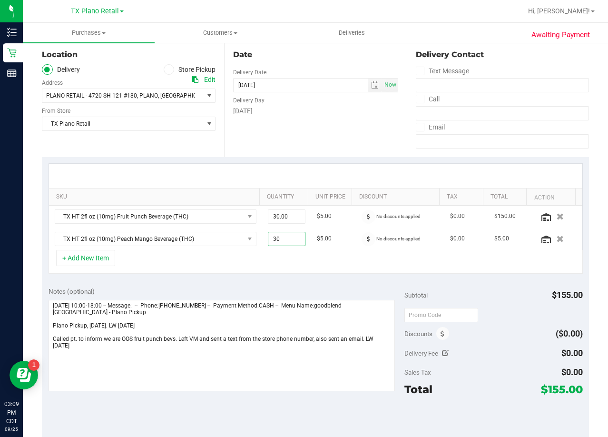
scroll to position [95, 0]
type input "30.00"
click at [283, 112] on div "[DATE]" at bounding box center [315, 112] width 165 height 10
click at [556, 217] on icon "button" at bounding box center [560, 216] width 8 height 7
click at [357, 167] on div at bounding box center [316, 176] width 534 height 24
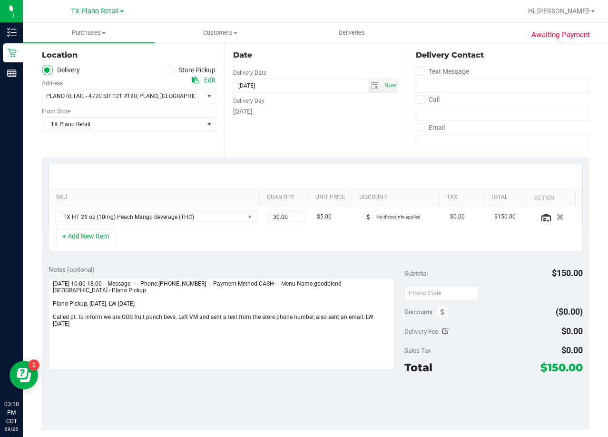
click at [328, 229] on div "+ Add New Item" at bounding box center [316, 240] width 534 height 24
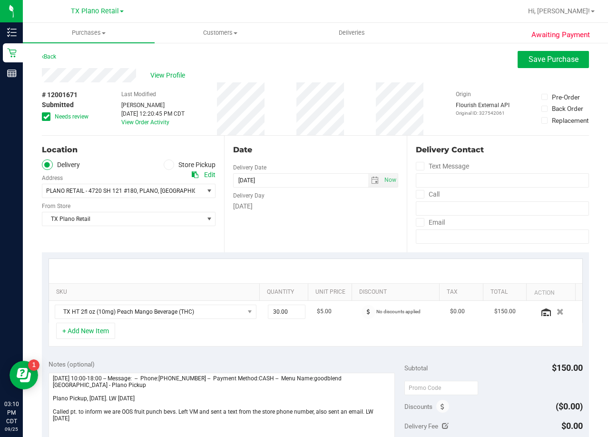
scroll to position [0, 0]
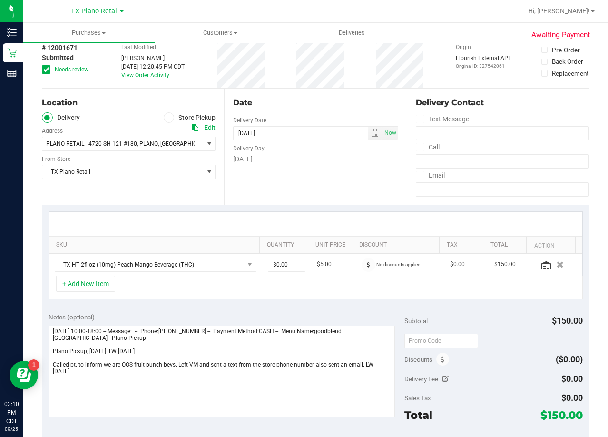
click at [333, 221] on div at bounding box center [316, 224] width 534 height 24
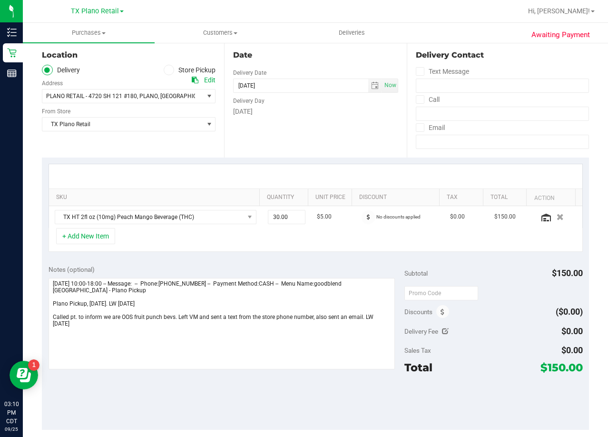
scroll to position [48, 0]
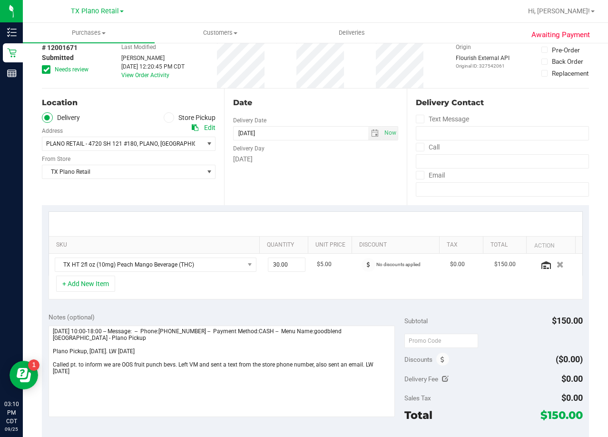
click at [356, 109] on div "Date Delivery Date 09/26/2025 Now 09/26/2025 08:00 AM Now Delivery Day Friday" at bounding box center [315, 147] width 182 height 117
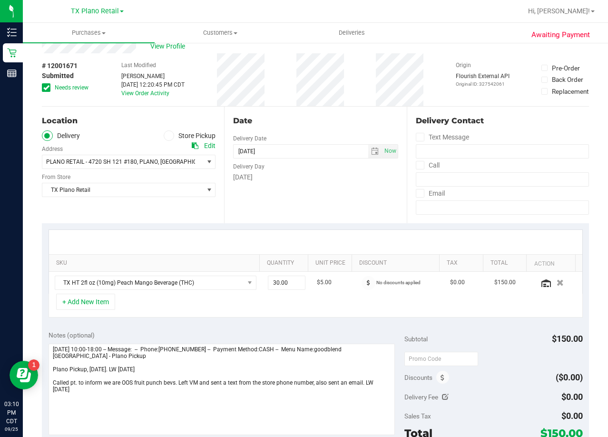
scroll to position [0, 0]
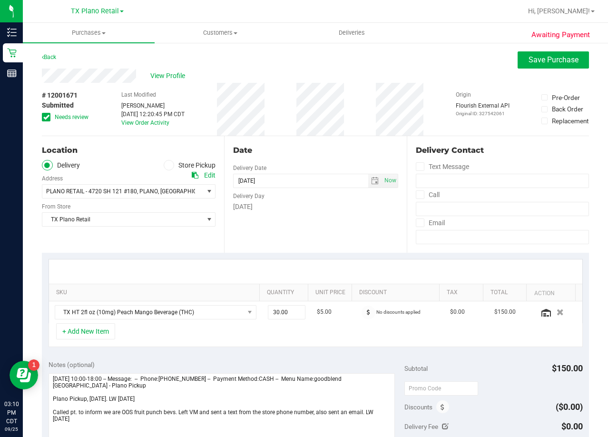
click at [364, 104] on div "# 12001671 Submitted Needs review Last Modified Lauran Wallace Sep 25, 2025 12:…" at bounding box center [315, 109] width 547 height 53
click at [44, 117] on icon at bounding box center [46, 117] width 6 height 0
click at [0, 0] on input "Needs review" at bounding box center [0, 0] width 0 height 0
drag, startPoint x: 369, startPoint y: 152, endPoint x: 349, endPoint y: 152, distance: 20.5
click at [369, 152] on div "Date" at bounding box center [315, 150] width 165 height 11
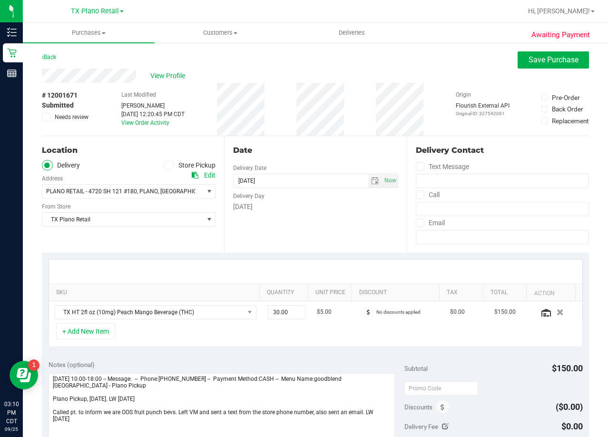
click at [365, 105] on div "# 12001671 Submitted Needs review Last Modified Lauran Wallace Sep 25, 2025 12:…" at bounding box center [315, 109] width 547 height 53
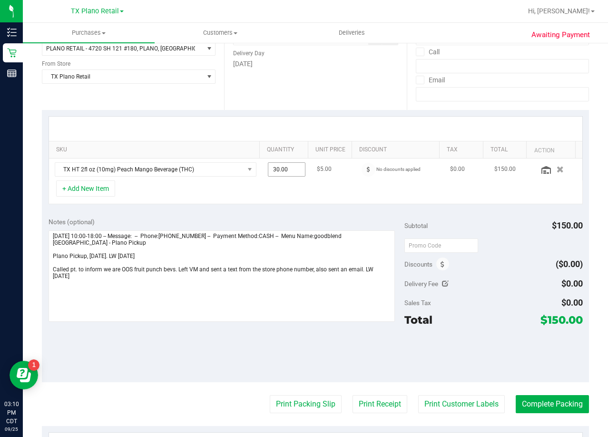
scroll to position [190, 0]
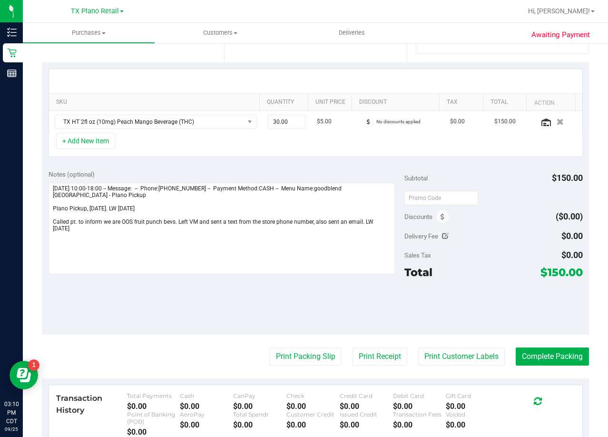
click at [346, 176] on div "Notes (optional)" at bounding box center [227, 174] width 356 height 10
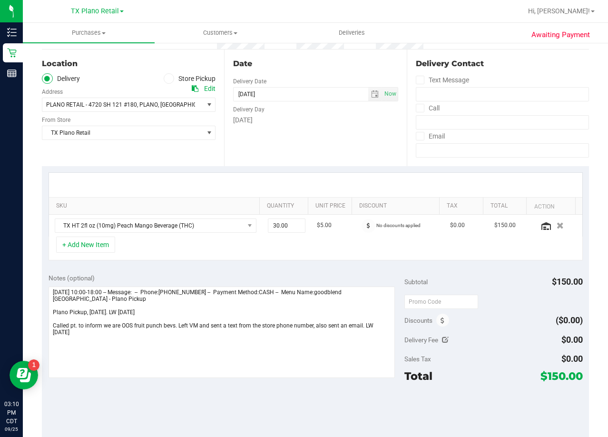
scroll to position [0, 0]
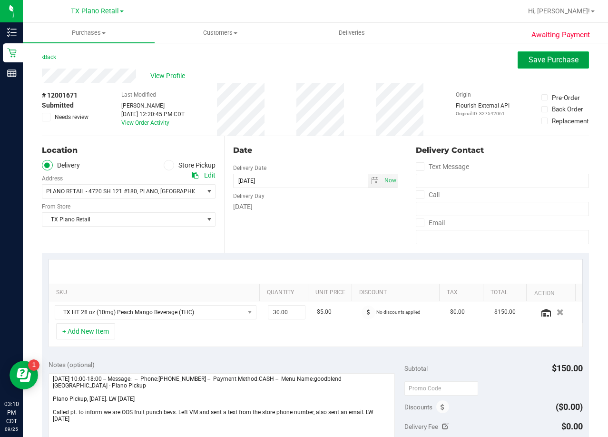
click at [518, 61] on button "Save Purchase" at bounding box center [553, 59] width 71 height 17
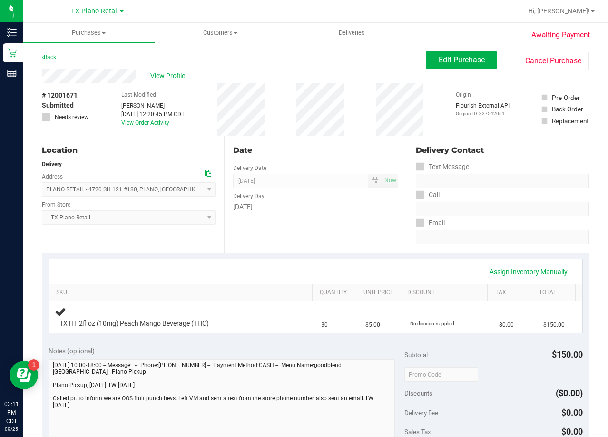
click at [393, 151] on div "Date Delivery Date 09/26/2025 Now 09/26/2025 08:00 AM Now Delivery Day Friday" at bounding box center [315, 194] width 182 height 117
click at [330, 221] on div "Date Delivery Date 09/26/2025 Now 09/26/2025 08:00 AM Now Delivery Day Friday" at bounding box center [315, 194] width 182 height 117
click at [462, 56] on span "Edit Purchase" at bounding box center [462, 59] width 46 height 9
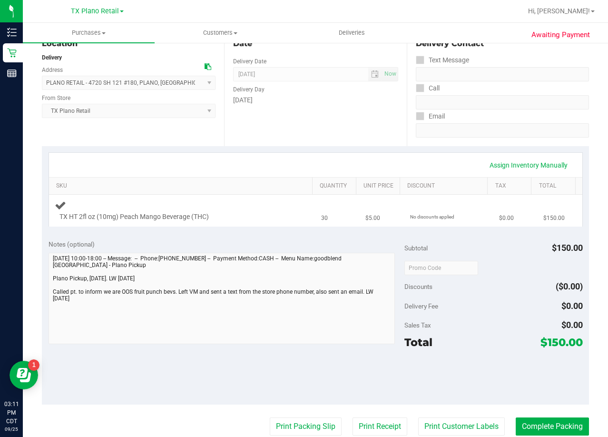
scroll to position [190, 0]
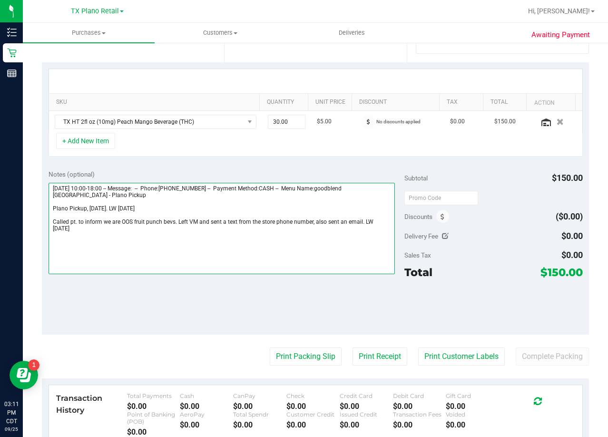
click at [187, 228] on textarea at bounding box center [222, 228] width 347 height 91
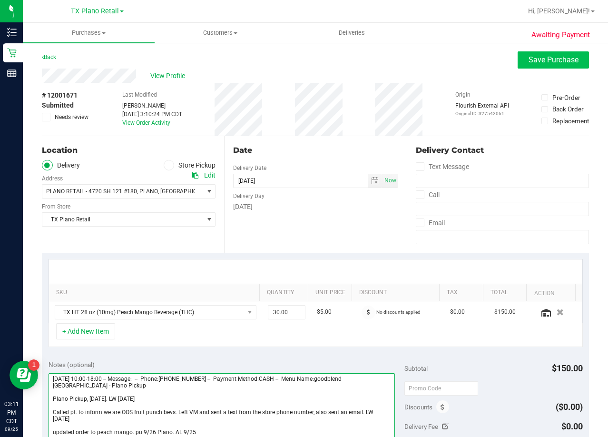
type textarea "Friday 09/26/2025 10:00-18:00 -- Message: -- Phone:4694501415 -- Payment Method…"
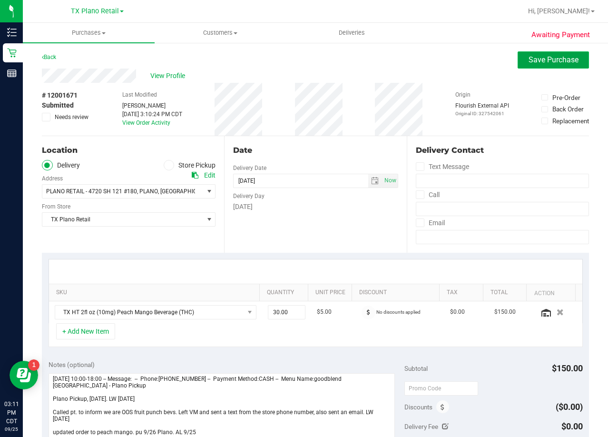
click at [530, 53] on button "Save Purchase" at bounding box center [553, 59] width 71 height 17
click at [360, 80] on div "View Profile" at bounding box center [315, 76] width 547 height 14
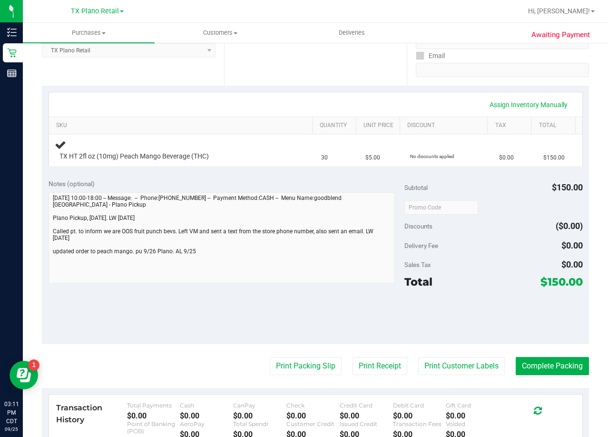
scroll to position [190, 0]
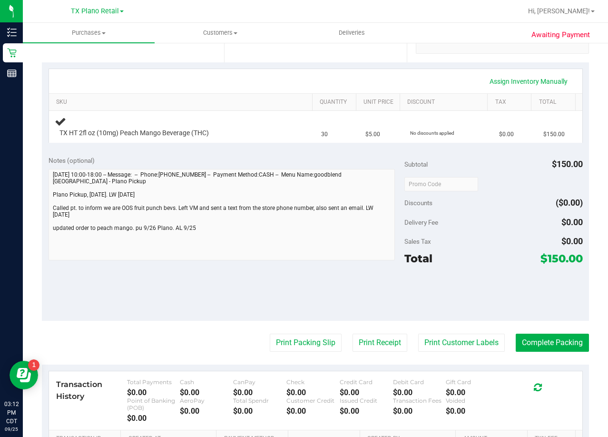
click at [335, 163] on div "Notes (optional)" at bounding box center [227, 161] width 356 height 10
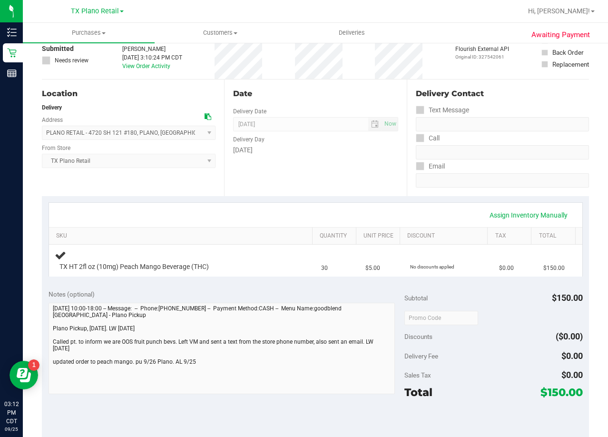
scroll to position [0, 0]
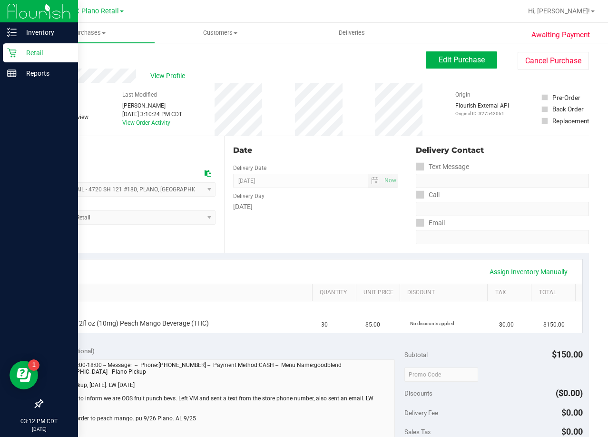
click at [17, 56] on p "Retail" at bounding box center [45, 52] width 57 height 11
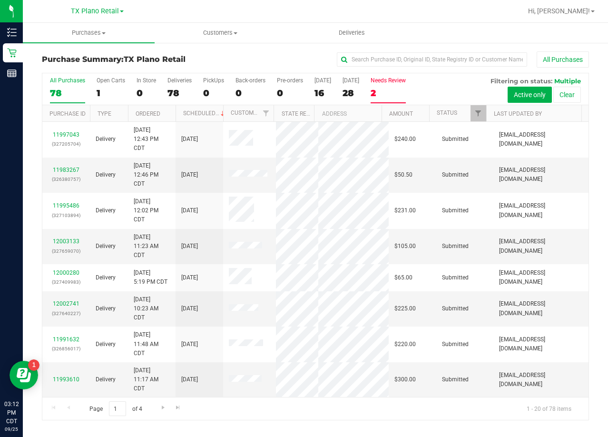
click at [390, 95] on div "2" at bounding box center [388, 93] width 35 height 11
click at [0, 0] on input "Needs Review 2" at bounding box center [0, 0] width 0 height 0
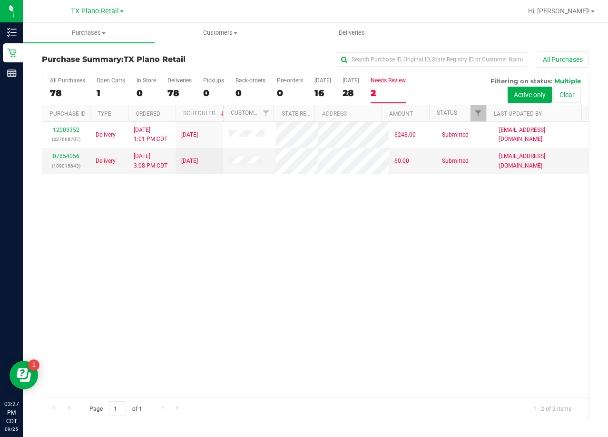
click at [355, 306] on div "12003352 (327668707) Delivery 9/25/2025 1:01 PM CDT 9/26/2025 $248.00 Submitted…" at bounding box center [315, 259] width 546 height 275
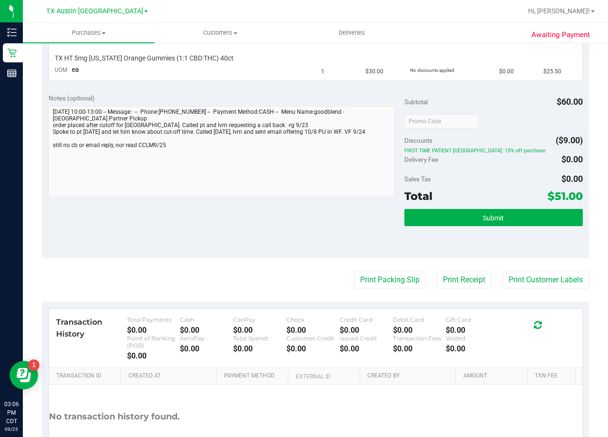
scroll to position [143, 0]
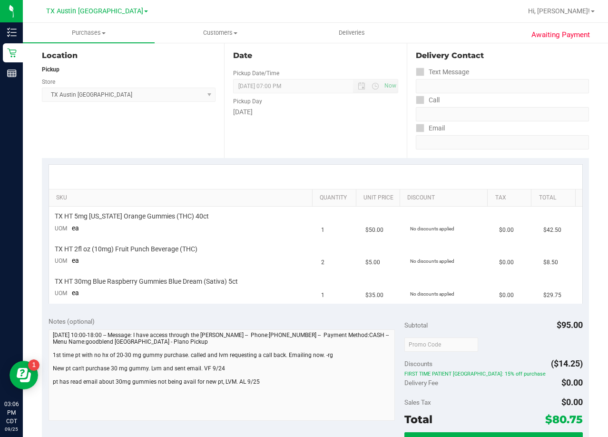
scroll to position [95, 0]
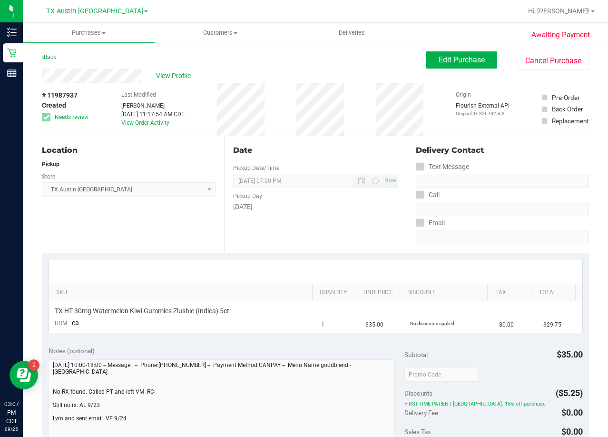
click at [334, 68] on div "Back Edit Purchase Cancel Purchase" at bounding box center [315, 59] width 547 height 17
drag, startPoint x: 367, startPoint y: 142, endPoint x: 356, endPoint y: 153, distance: 15.8
click at [367, 142] on div "Date Pickup Date/Time [DATE] Now [DATE] 07:00 PM Now Pickup Day [DATE]" at bounding box center [315, 194] width 182 height 117
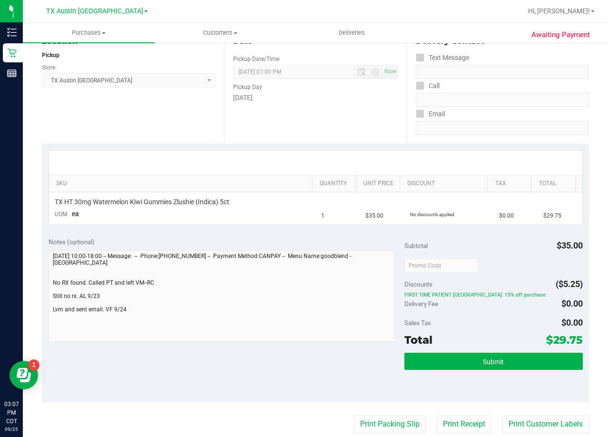
scroll to position [95, 0]
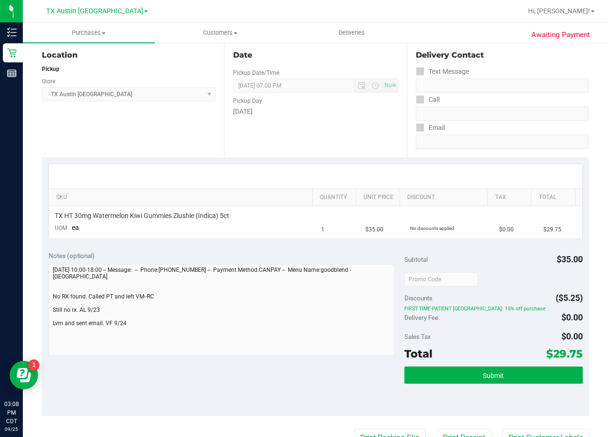
click at [346, 161] on div "SKU Quantity Unit Price Discount Tax Total TX HT 30mg Watermelon Kiwi Gummies Z…" at bounding box center [315, 201] width 547 height 87
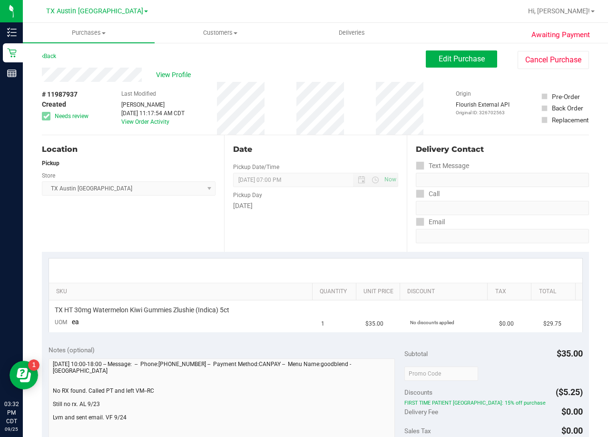
scroll to position [0, 0]
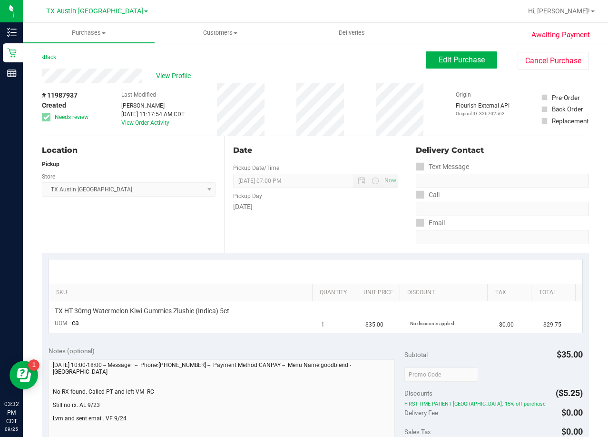
click at [123, 62] on div "Back Edit Purchase Cancel Purchase" at bounding box center [315, 59] width 547 height 17
click at [439, 62] on span "Edit Purchase" at bounding box center [462, 59] width 46 height 9
drag, startPoint x: 350, startPoint y: 78, endPoint x: 342, endPoint y: 82, distance: 9.2
click at [349, 78] on div "View Profile" at bounding box center [234, 76] width 384 height 14
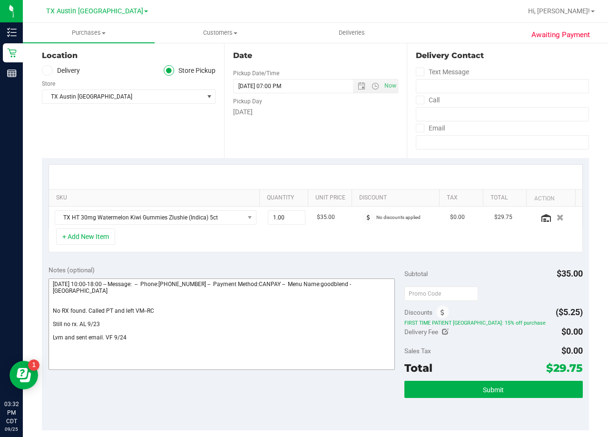
scroll to position [95, 0]
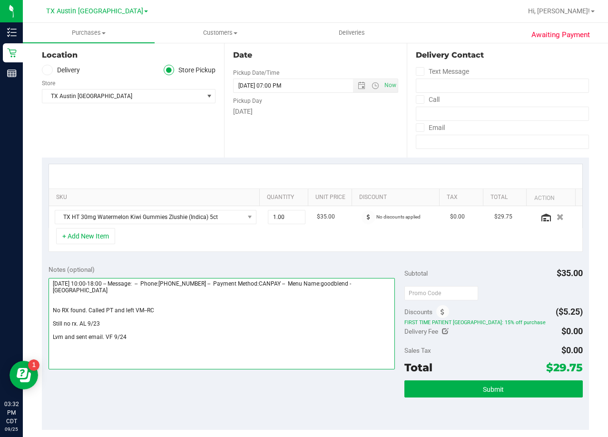
click at [156, 337] on textarea at bounding box center [222, 323] width 347 height 91
click at [168, 351] on textarea at bounding box center [222, 323] width 347 height 91
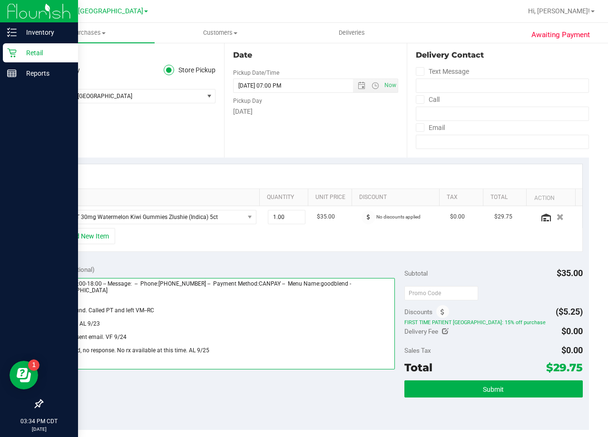
type textarea "[DATE] 10:00-18:00 -- Message: -- Phone:[PHONE_NUMBER] -- Payment Method:CANPAY…"
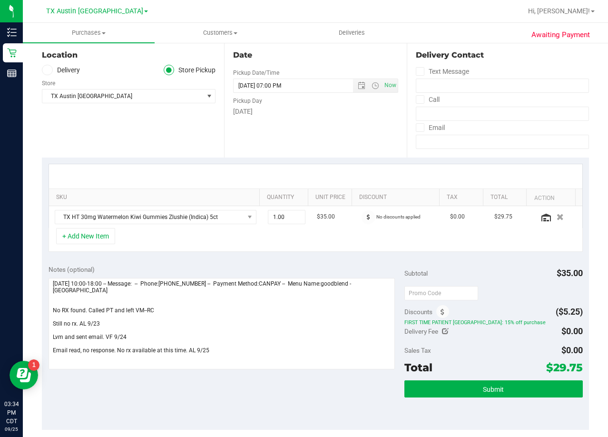
click at [349, 140] on div "Date Pickup Date/Time [DATE] Now [DATE] 07:00 PM Now Pickup Day [DATE]" at bounding box center [315, 99] width 182 height 117
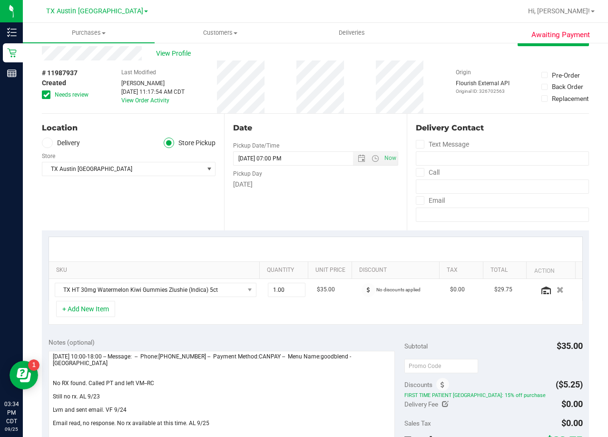
scroll to position [0, 0]
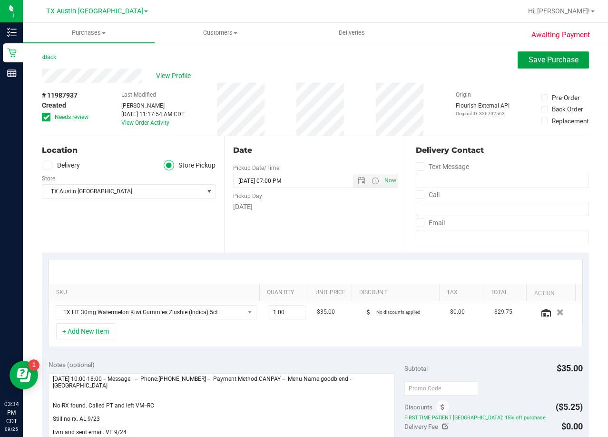
click at [535, 61] on span "Save Purchase" at bounding box center [554, 59] width 50 height 9
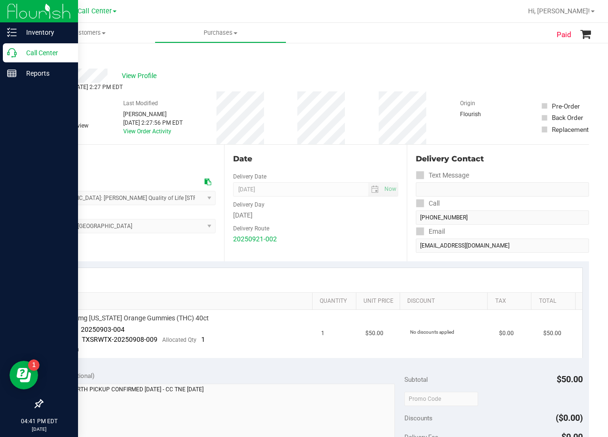
click at [16, 56] on icon at bounding box center [12, 53] width 10 height 10
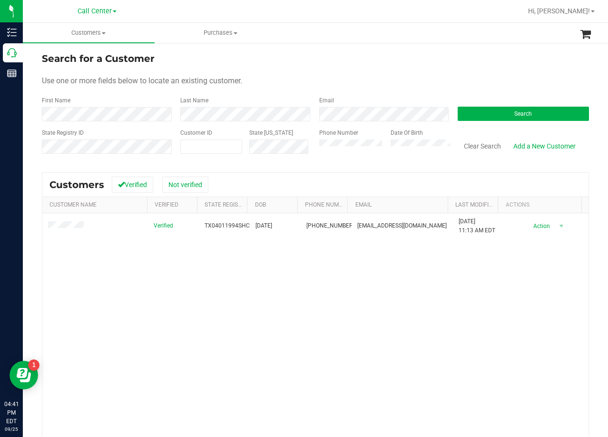
drag, startPoint x: 394, startPoint y: 81, endPoint x: 381, endPoint y: 98, distance: 20.7
click at [394, 81] on div "Use one or more fields below to locate an existing customer." at bounding box center [315, 80] width 547 height 11
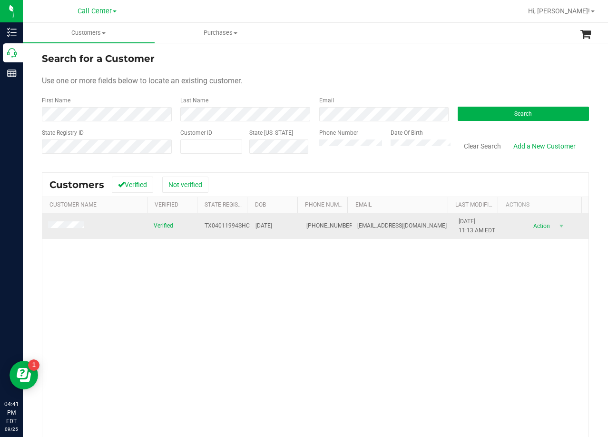
click at [82, 222] on span at bounding box center [67, 226] width 39 height 10
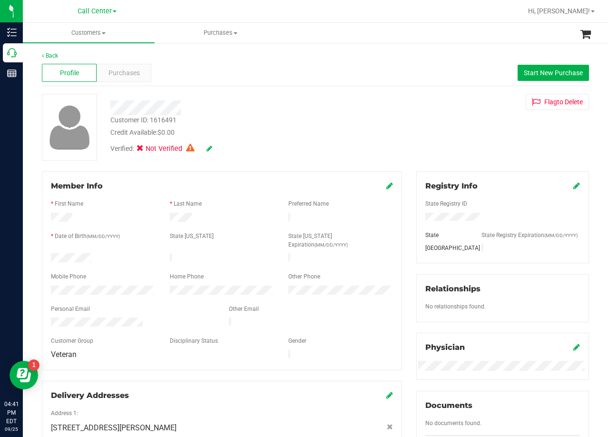
click at [385, 150] on div "Customer ID: 1616491 Credit Available: $0.00 Verified: Not Verified Flag to Del…" at bounding box center [316, 127] width 562 height 67
click at [133, 72] on span "Purchases" at bounding box center [124, 73] width 31 height 10
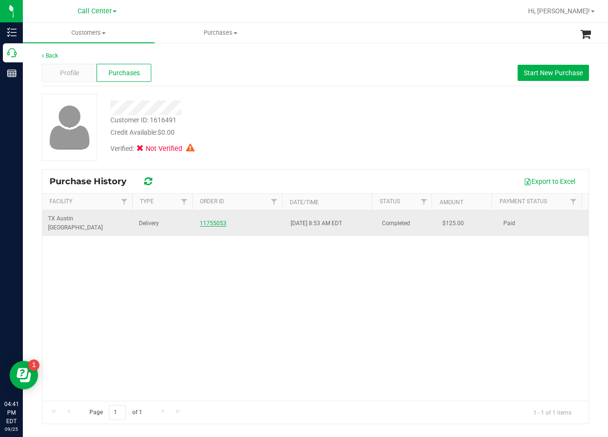
click at [213, 220] on link "11755053" at bounding box center [213, 223] width 27 height 7
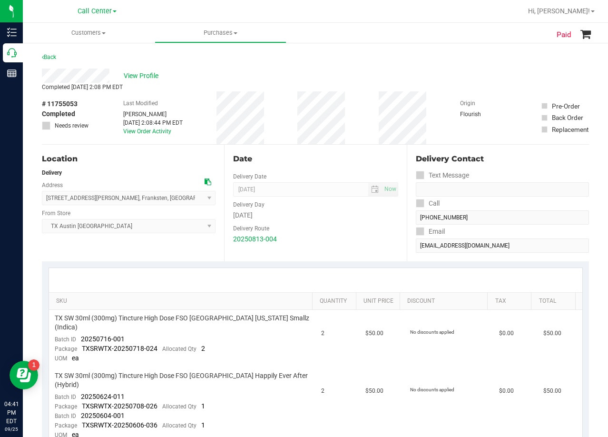
click at [315, 151] on div "Date Delivery Date 08/14/2025 Now 08/14/2025 08:00 AM Now Delivery Day Thursday…" at bounding box center [315, 203] width 182 height 117
click at [336, 161] on div "Date" at bounding box center [315, 158] width 165 height 11
click at [351, 77] on div "View Profile" at bounding box center [315, 76] width 547 height 14
click at [320, 74] on div "View Profile" at bounding box center [315, 76] width 547 height 14
click at [138, 80] on span "View Profile" at bounding box center [143, 76] width 38 height 10
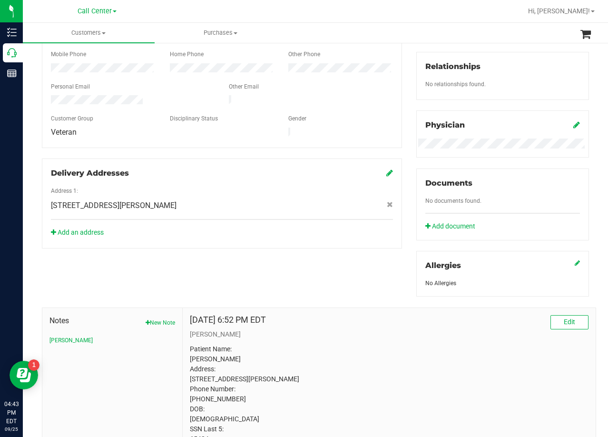
scroll to position [277, 0]
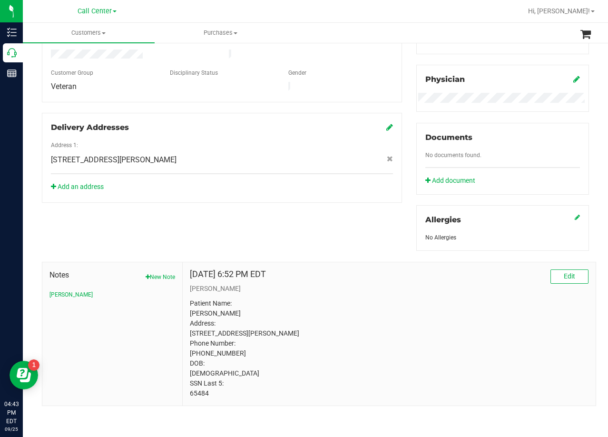
click at [326, 269] on div "Aug 7, 2025 6:52 PM EDT Edit" at bounding box center [389, 276] width 399 height 14
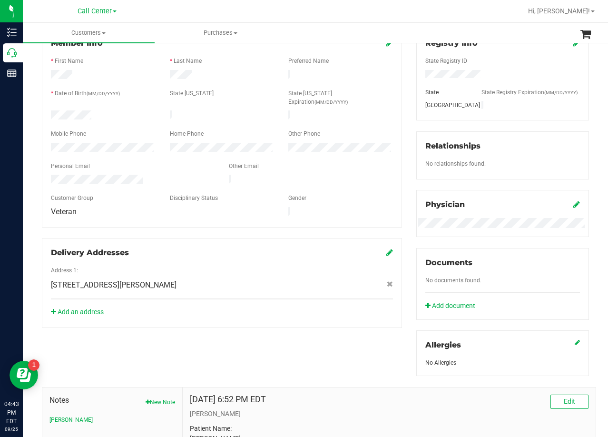
scroll to position [0, 0]
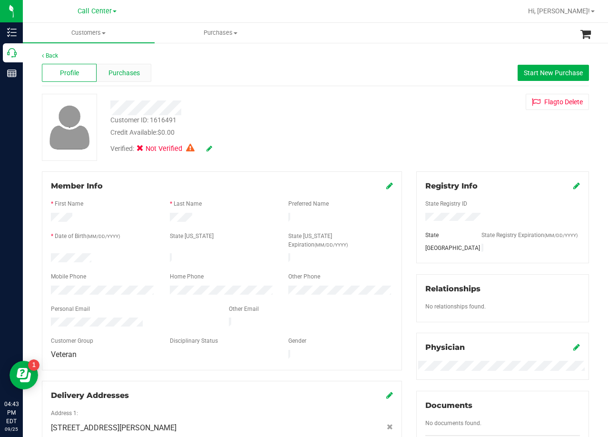
click at [125, 68] on span "Purchases" at bounding box center [124, 73] width 31 height 10
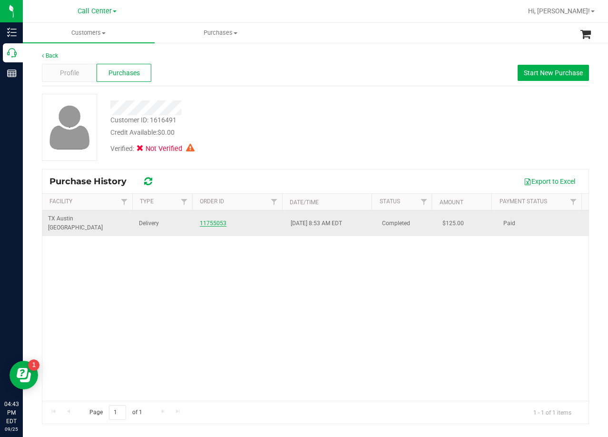
click at [219, 220] on link "11755053" at bounding box center [213, 223] width 27 height 7
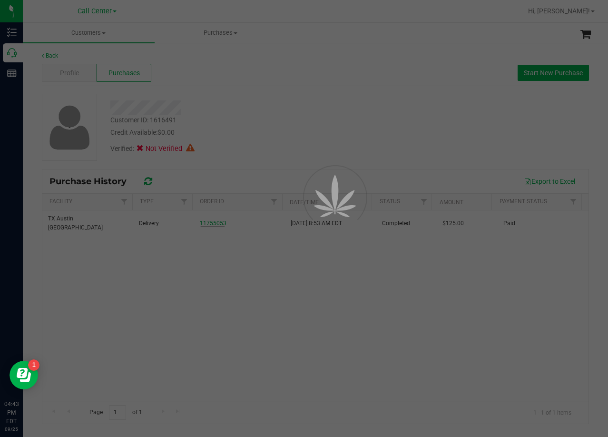
click at [262, 130] on div at bounding box center [304, 218] width 608 height 437
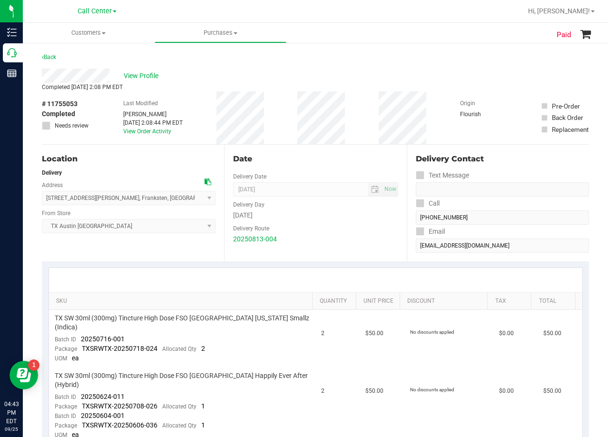
click at [157, 83] on div "Completed Aug 14, 2025 2:08 PM EDT" at bounding box center [315, 87] width 547 height 9
click at [153, 80] on span "View Profile" at bounding box center [143, 76] width 38 height 10
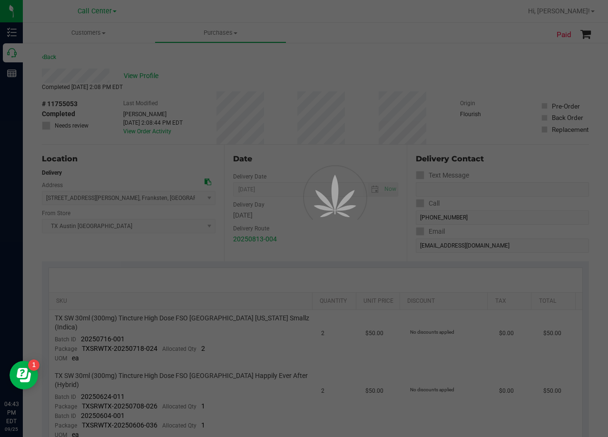
click at [315, 90] on div at bounding box center [304, 218] width 608 height 437
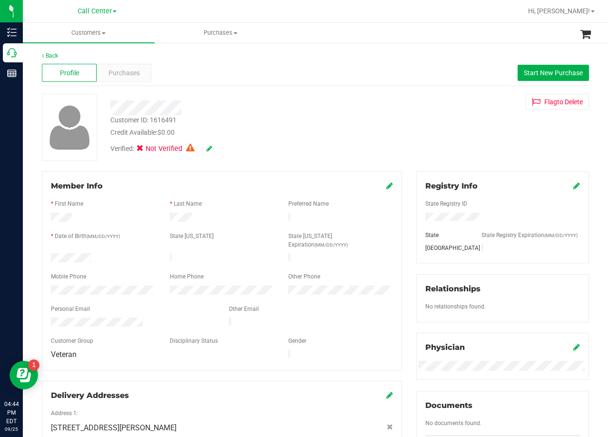
click at [396, 126] on div "Customer ID: 1616491 Credit Available: $0.00 Verified: Not Verified Flag to Del…" at bounding box center [316, 127] width 562 height 67
click at [372, 115] on div "Customer ID: 1616491 Credit Available: $0.00" at bounding box center [243, 126] width 281 height 22
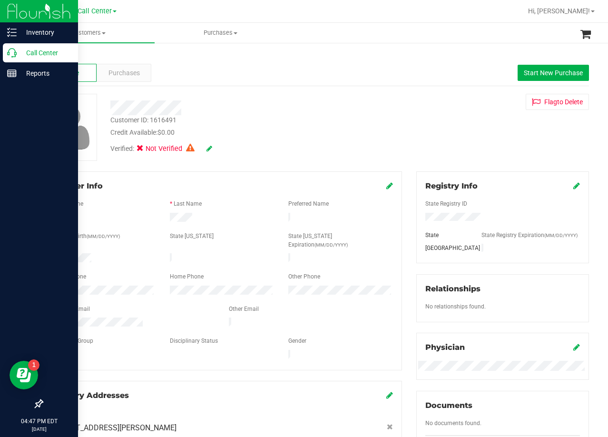
click at [18, 50] on p "Call Center" at bounding box center [45, 52] width 57 height 11
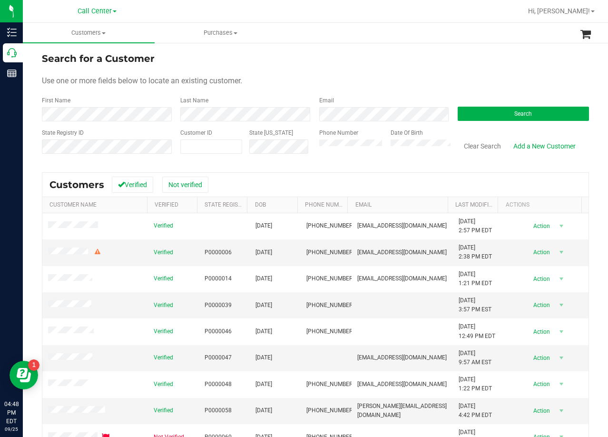
click at [383, 79] on div "Use one or more fields below to locate an existing customer." at bounding box center [315, 80] width 547 height 11
click at [370, 72] on form "Search for a Customer Use one or more fields below to locate an existing custom…" at bounding box center [315, 106] width 547 height 111
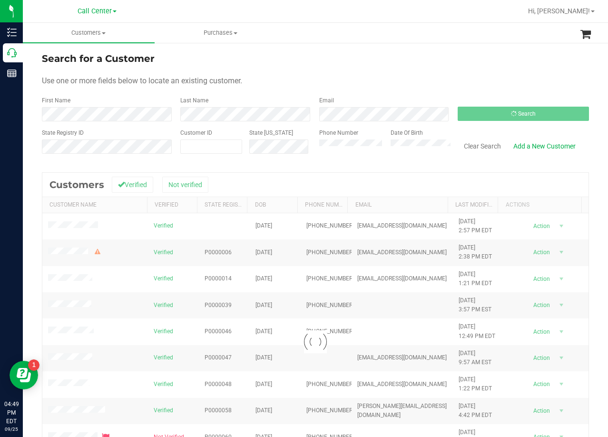
click at [389, 77] on div "Use one or more fields below to locate an existing customer." at bounding box center [315, 80] width 547 height 11
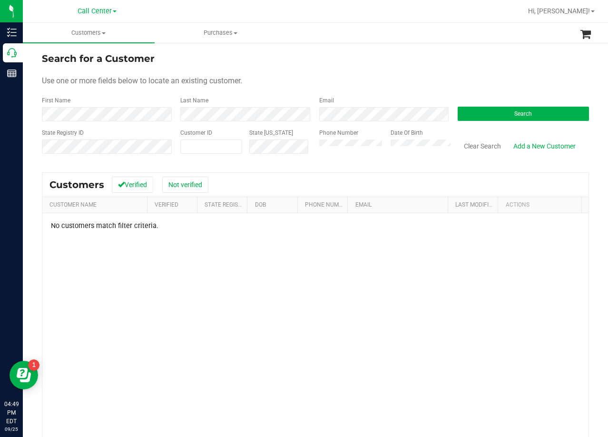
drag, startPoint x: 360, startPoint y: 71, endPoint x: 340, endPoint y: 74, distance: 19.8
click at [360, 71] on form "Search for a Customer Use one or more fields below to locate an existing custom…" at bounding box center [315, 106] width 547 height 111
click at [374, 77] on div "Use one or more fields below to locate an existing customer." at bounding box center [315, 80] width 547 height 11
click at [520, 145] on link "Add a New Customer" at bounding box center [544, 146] width 75 height 16
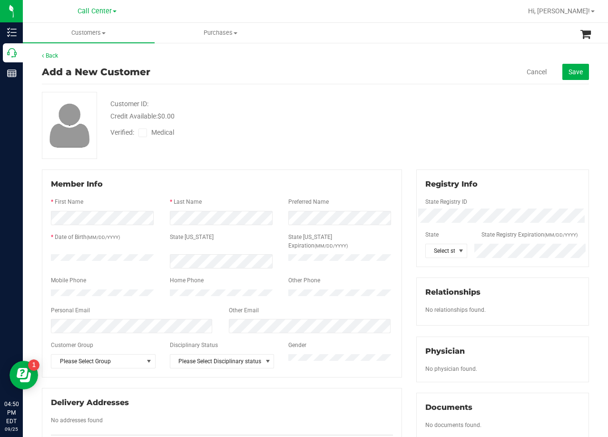
click at [378, 119] on div "Customer ID: Credit Available: $0.00" at bounding box center [243, 110] width 281 height 22
click at [354, 126] on div "Verified: Medical" at bounding box center [243, 131] width 281 height 21
click at [369, 129] on div "Verified: Medical" at bounding box center [243, 131] width 281 height 21
click at [388, 126] on div "Customer ID: Credit Available: $0.00 Verified: Medical" at bounding box center [316, 125] width 562 height 67
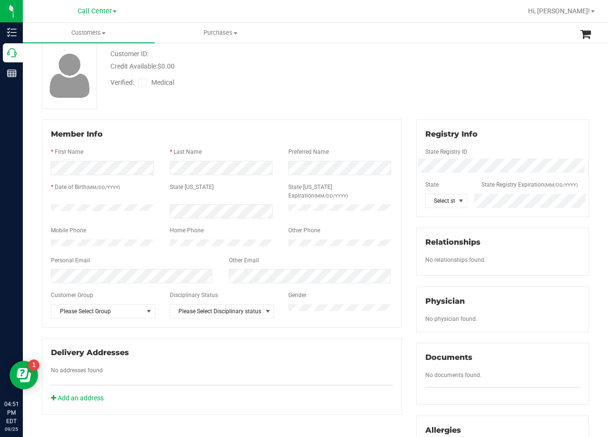
scroll to position [95, 0]
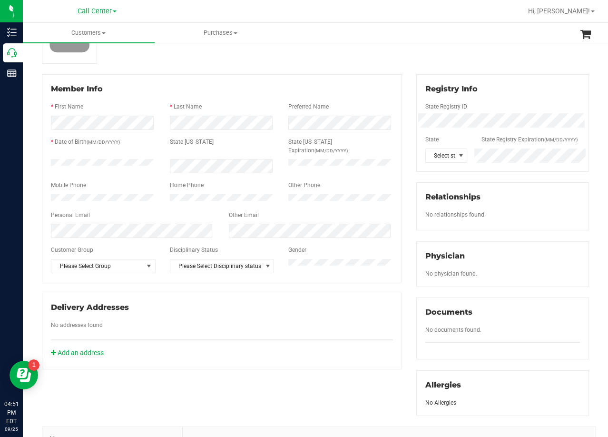
click at [394, 51] on div "Customer ID: Credit Available: $0.00 Verified: Medical" at bounding box center [316, 30] width 562 height 67
click at [409, 108] on div "Registry Info State Registry ID State State Registry Expiration (MM/DD/YYYY) Se…" at bounding box center [502, 245] width 187 height 342
click at [372, 56] on div "Customer ID: Credit Available: $0.00 Verified: Medical" at bounding box center [316, 30] width 562 height 67
click at [343, 71] on div "Back Add a New Customer Cancel Save Customer ID: Credit Available: $0.00 Verifi…" at bounding box center [315, 255] width 547 height 599
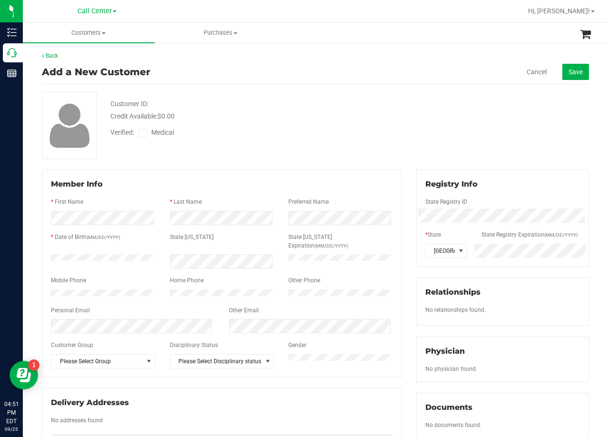
click at [146, 132] on span at bounding box center [142, 133] width 9 height 9
click at [0, 0] on input "Medical" at bounding box center [0, 0] width 0 height 0
click at [208, 117] on div "Credit Available: $0.00" at bounding box center [243, 116] width 267 height 10
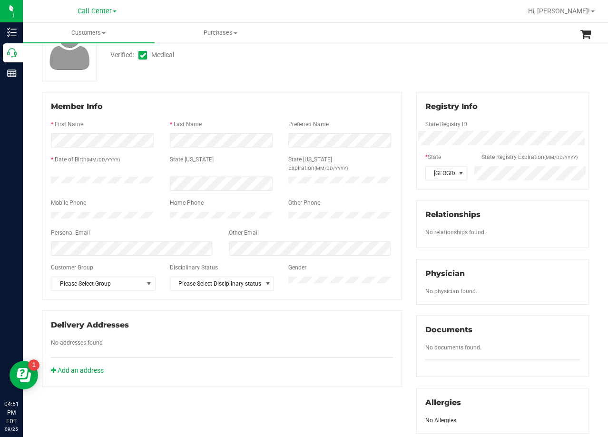
scroll to position [244, 0]
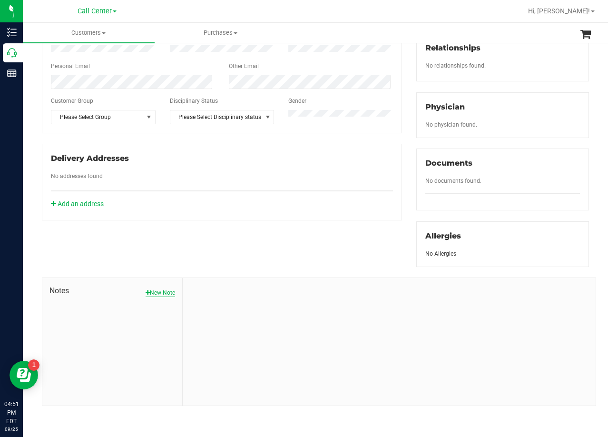
click at [157, 295] on button "New Note" at bounding box center [161, 292] width 30 height 9
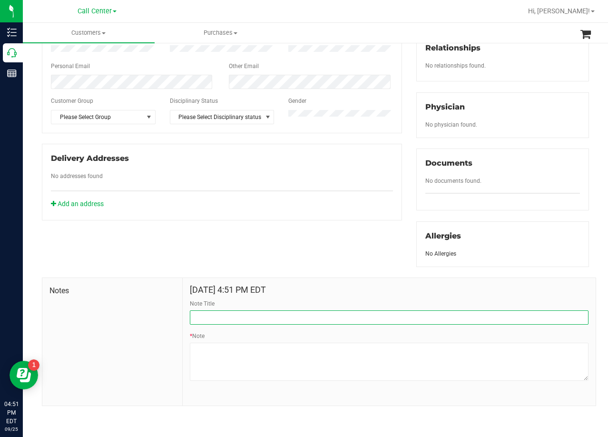
click at [278, 317] on input "Note Title" at bounding box center [389, 317] width 399 height 14
type input "CURT"
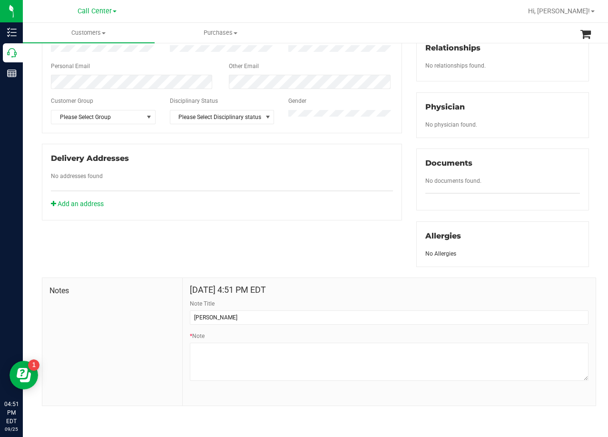
click at [260, 265] on div "Member Info * First Name * Last Name Preferred Name * Date of Birth (MM/DD/YYYY…" at bounding box center [316, 165] width 562 height 481
drag, startPoint x: 425, startPoint y: 405, endPoint x: 412, endPoint y: 394, distance: 17.2
click at [425, 405] on div "Sep 25, 2025 4:51 PM EDT Note Title CURT * Note" at bounding box center [389, 342] width 413 height 128
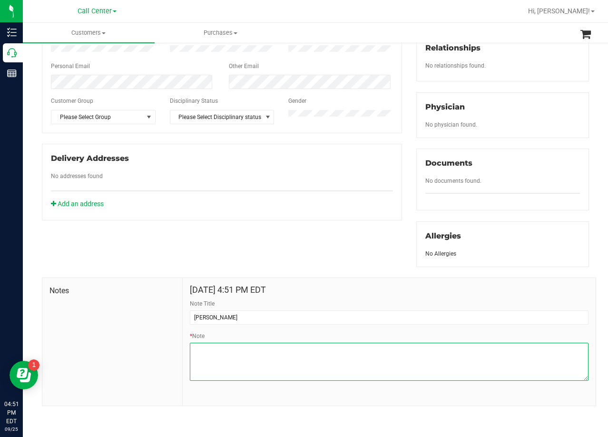
click at [372, 362] on textarea "* Note" at bounding box center [389, 362] width 399 height 38
paste textarea "Patient Name: evin w wehman Address: po box 176 fulton, TX, 78358 Phone Number:…"
type textarea "Patient Name: evin w wehman Address: po box 176 fulton, TX, 78358 Phone Number:…"
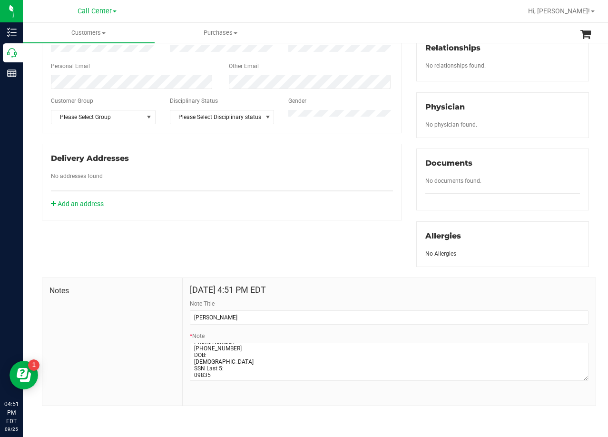
click at [357, 237] on div "Member Info * First Name * Last Name Preferred Name * Date of Birth (MM/DD/YYYY…" at bounding box center [316, 165] width 562 height 481
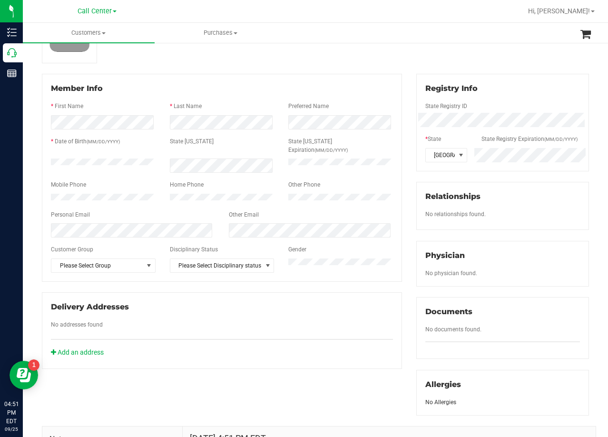
scroll to position [0, 0]
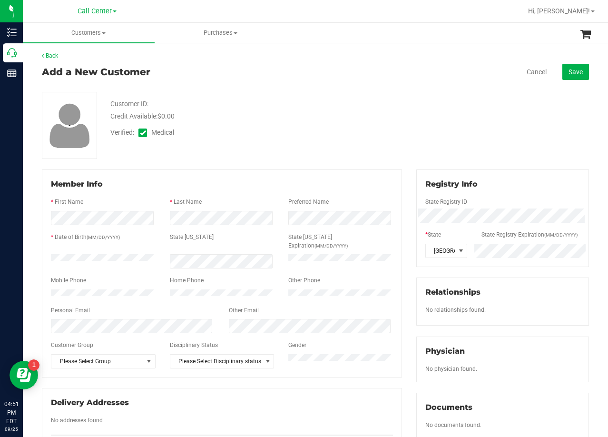
click at [372, 132] on div "Verified: Medical" at bounding box center [243, 131] width 281 height 21
click at [569, 70] on span "Save" at bounding box center [576, 72] width 14 height 8
click at [423, 113] on div "Customers All customers Add a new customer All physicians Purchases All purchas…" at bounding box center [315, 230] width 585 height 414
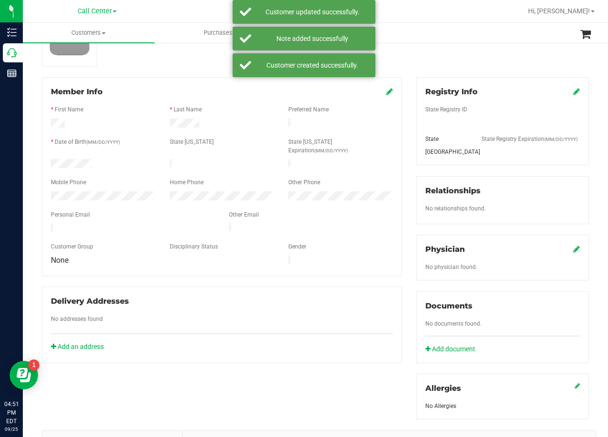
scroll to position [143, 0]
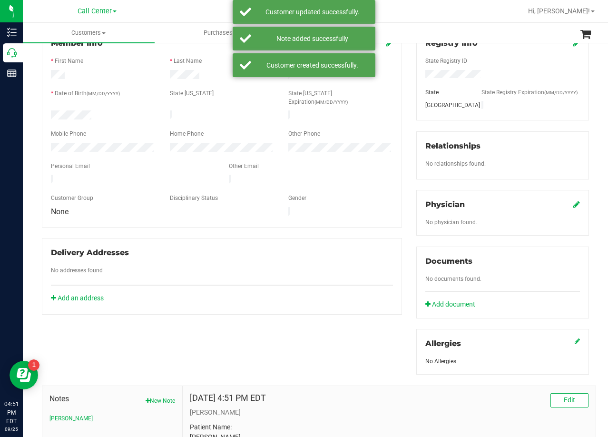
click at [573, 202] on icon at bounding box center [576, 204] width 7 height 8
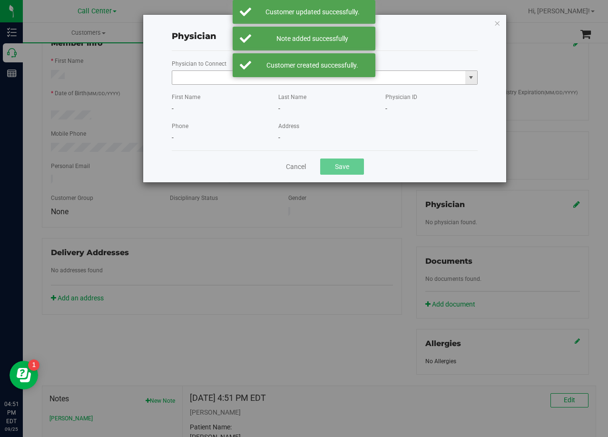
click at [198, 79] on input "text" at bounding box center [318, 77] width 293 height 13
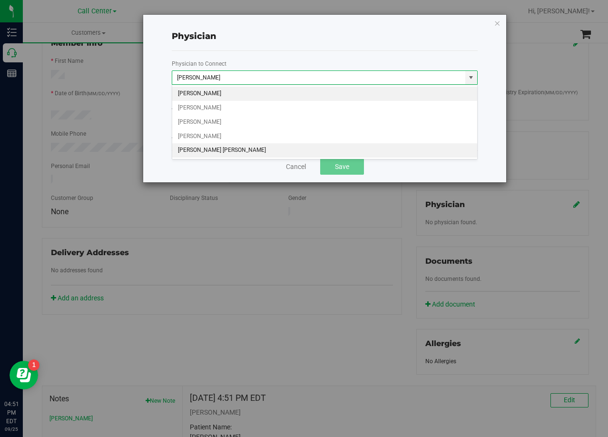
click at [242, 148] on li "James Stefan Walker" at bounding box center [324, 150] width 305 height 14
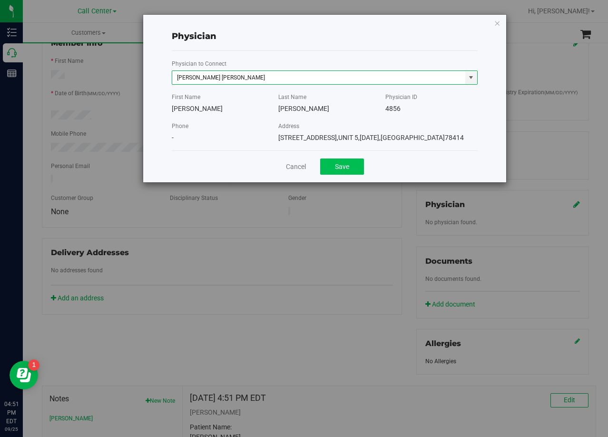
type input "James Stefan Walker"
click at [346, 168] on button "Save" at bounding box center [342, 166] width 44 height 16
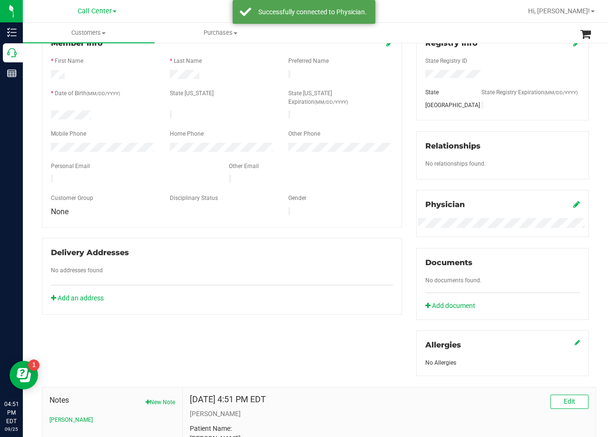
click at [383, 238] on div "Delivery Addresses No addresses found Add an address" at bounding box center [222, 276] width 360 height 77
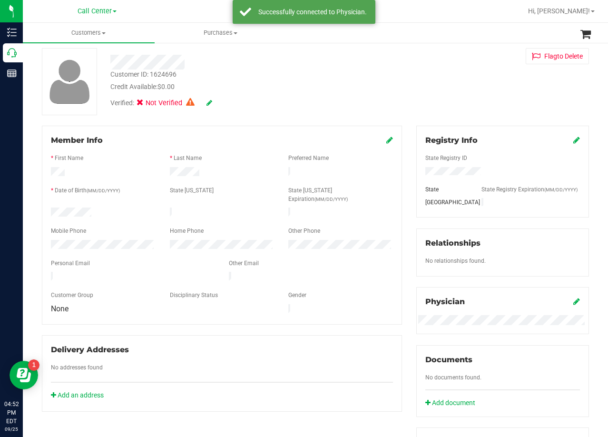
scroll to position [0, 0]
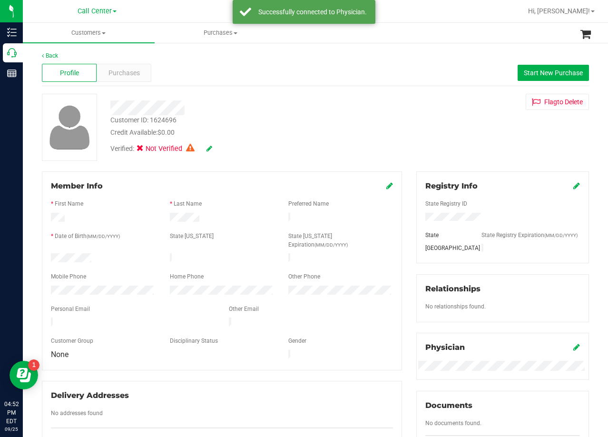
click at [357, 80] on div "Profile Purchases Start New Purchase" at bounding box center [315, 73] width 547 height 26
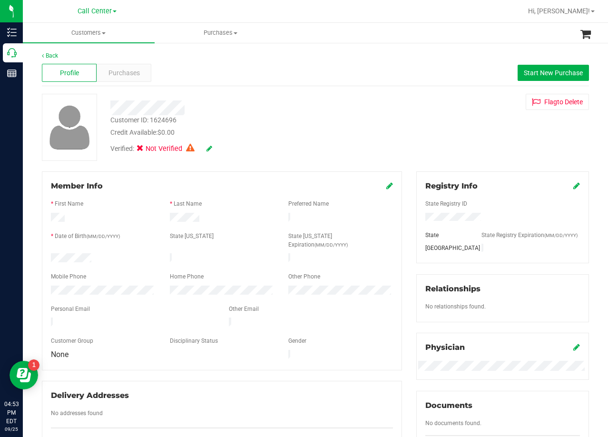
click at [387, 187] on icon at bounding box center [389, 186] width 7 height 8
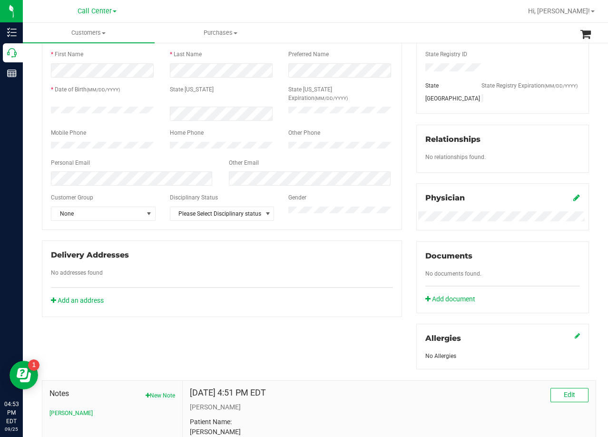
scroll to position [95, 0]
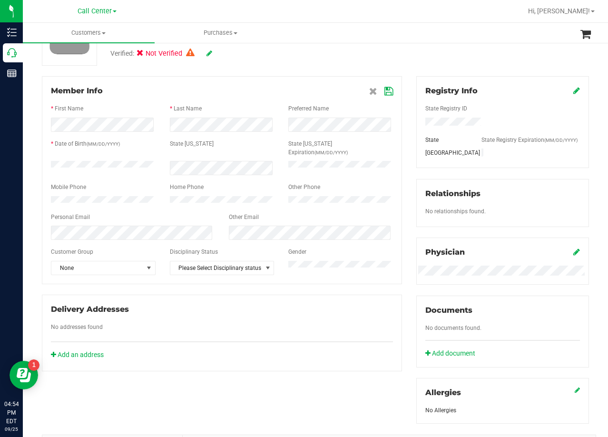
click at [385, 90] on icon at bounding box center [389, 92] width 9 height 8
click at [398, 104] on div "Member Info * First Name * Last Name Preferred Name * Date of Birth (MM/DD/YYYY…" at bounding box center [222, 223] width 375 height 295
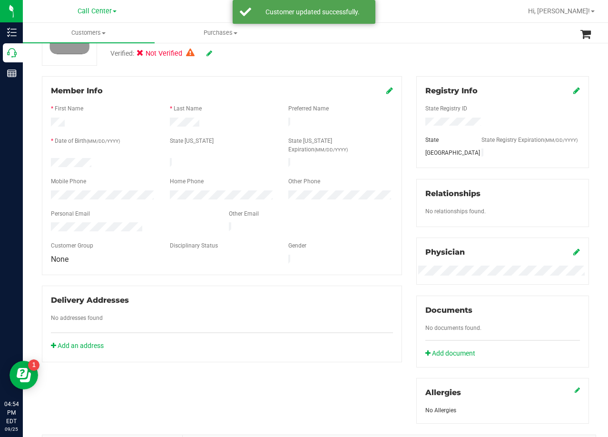
scroll to position [0, 0]
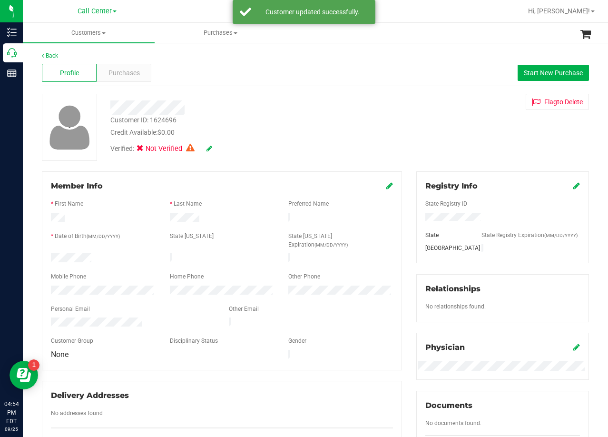
click at [209, 151] on icon at bounding box center [210, 148] width 6 height 7
click at [213, 151] on icon at bounding box center [209, 149] width 8 height 7
drag, startPoint x: 304, startPoint y: 104, endPoint x: 343, endPoint y: 100, distance: 39.2
click at [306, 104] on div at bounding box center [243, 104] width 281 height 9
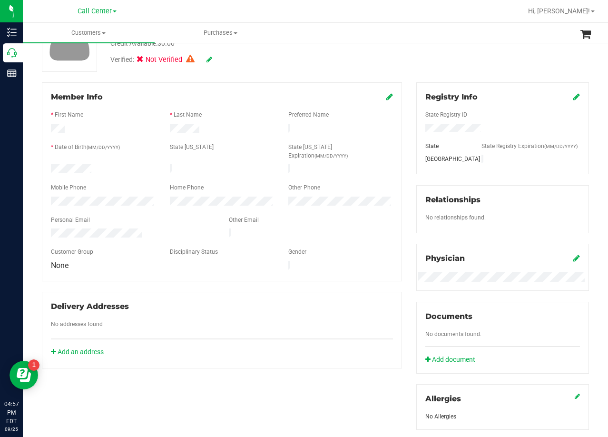
scroll to position [143, 0]
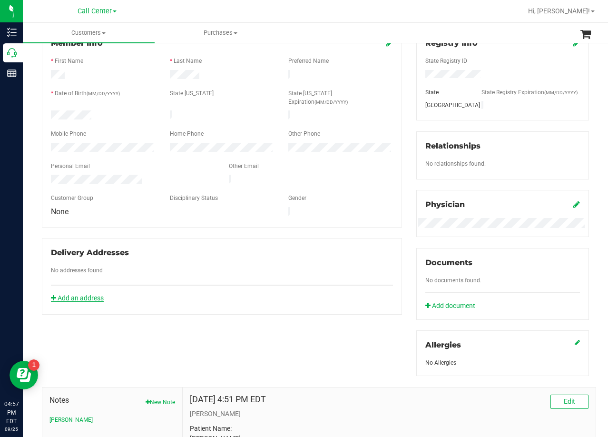
click at [95, 294] on link "Add an address" at bounding box center [77, 298] width 53 height 8
click at [119, 279] on span "54 Driftwood St , Rockport , TX 78382" at bounding box center [85, 284] width 69 height 11
copy div "54 Driftwood St , Rockport , TX 78382"
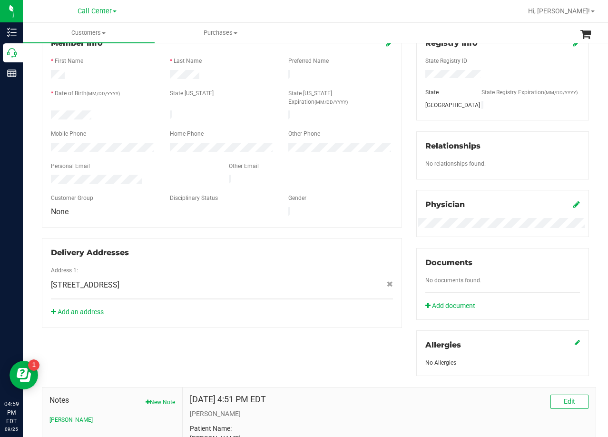
click at [207, 266] on div "Address 1:" at bounding box center [222, 271] width 356 height 11
click at [332, 210] on div "Member Info * First Name * Last Name Preferred Name * Date of Birth (MM/DD/YYYY…" at bounding box center [222, 178] width 375 height 299
click at [380, 154] on div at bounding box center [222, 158] width 342 height 8
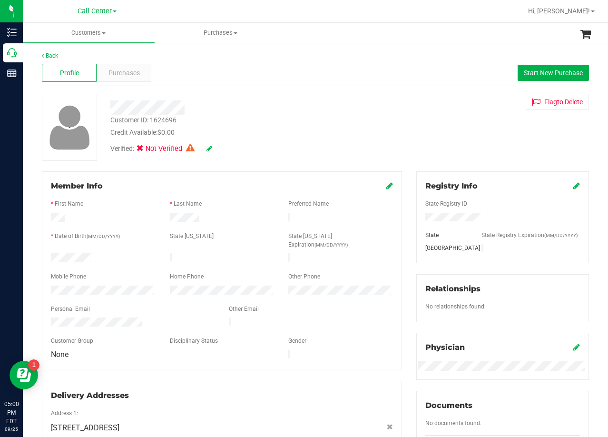
click at [330, 130] on div "Credit Available: $0.00" at bounding box center [243, 133] width 267 height 10
click at [105, 317] on div at bounding box center [133, 322] width 178 height 11
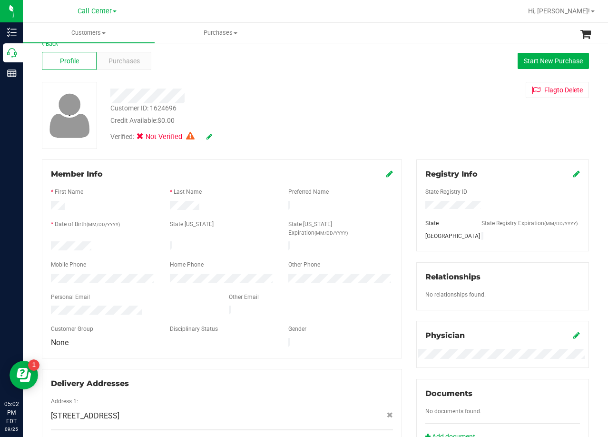
scroll to position [48, 0]
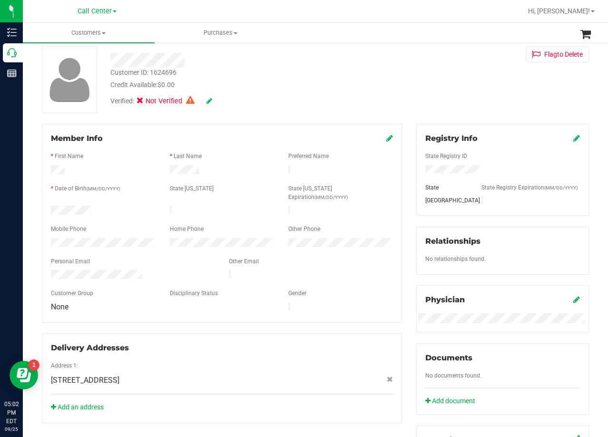
click at [399, 102] on div "Customer ID: 1624696 Credit Available: $0.00 Verified: Not Verified Flag to Del…" at bounding box center [316, 79] width 562 height 67
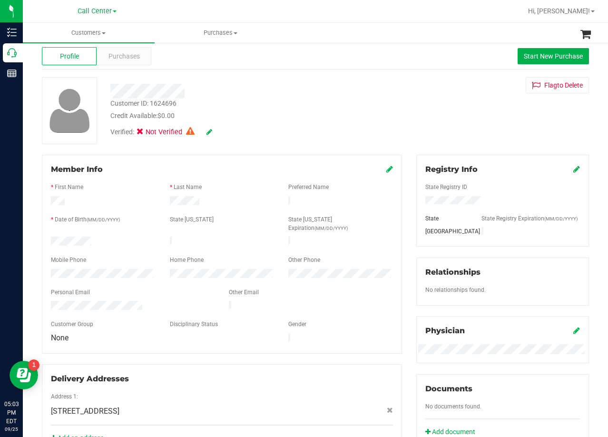
scroll to position [0, 0]
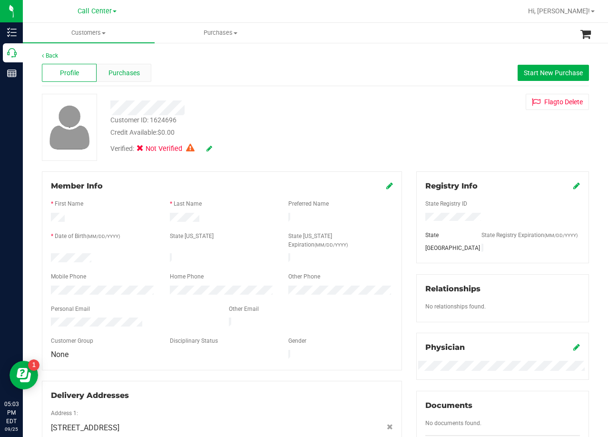
click at [129, 81] on div "Purchases" at bounding box center [124, 73] width 55 height 18
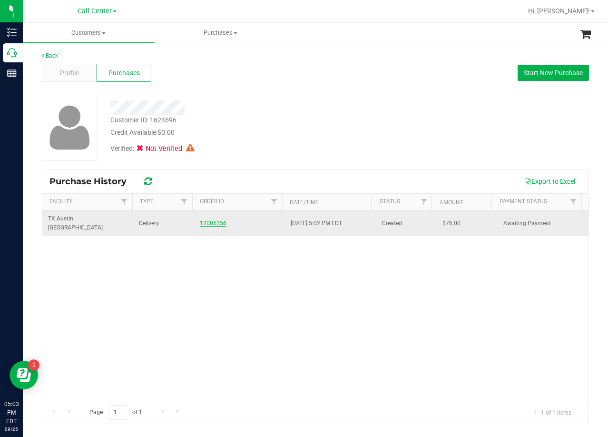
click at [213, 220] on link "12005256" at bounding box center [213, 223] width 27 height 7
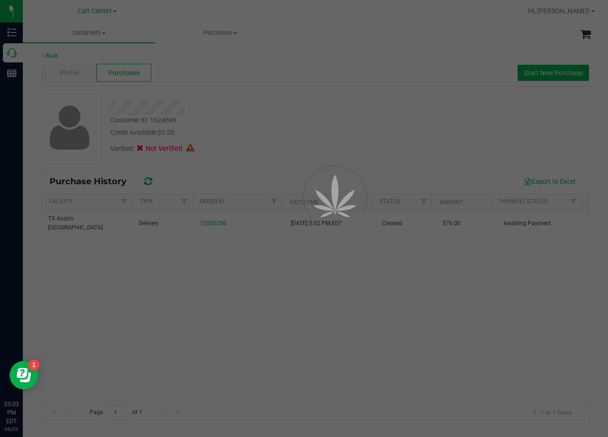
click at [262, 114] on div at bounding box center [304, 218] width 608 height 437
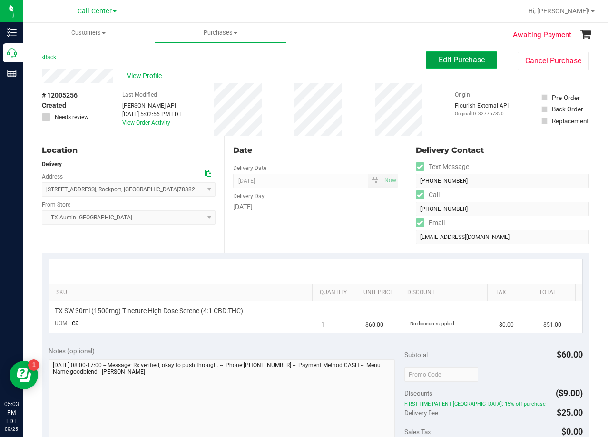
click at [428, 66] on button "Edit Purchase" at bounding box center [461, 59] width 71 height 17
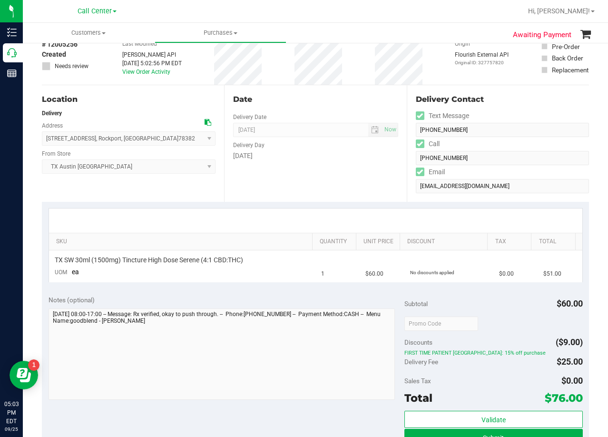
scroll to position [143, 0]
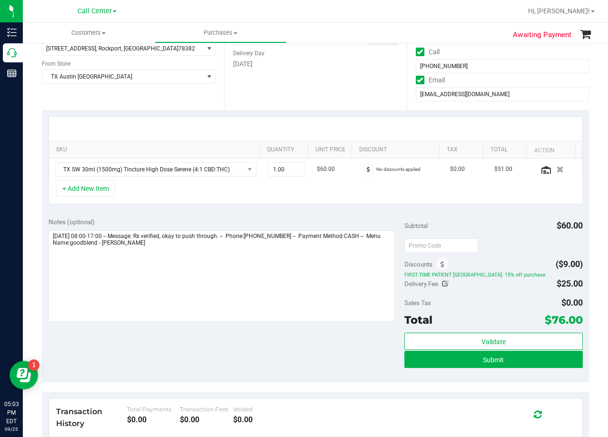
click at [326, 120] on div at bounding box center [316, 129] width 534 height 24
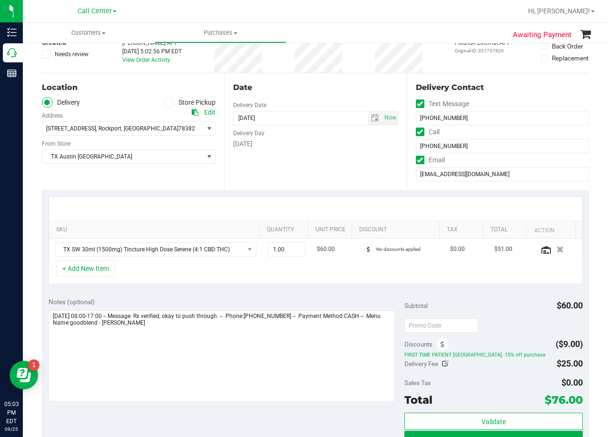
scroll to position [48, 0]
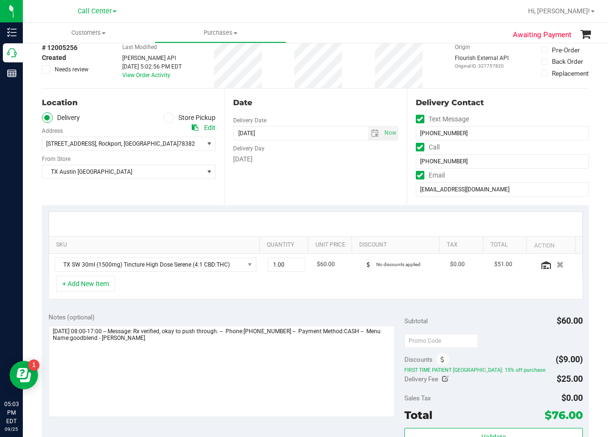
drag, startPoint x: 304, startPoint y: 160, endPoint x: 296, endPoint y: 186, distance: 26.5
click at [304, 161] on div "Thursday" at bounding box center [315, 159] width 165 height 10
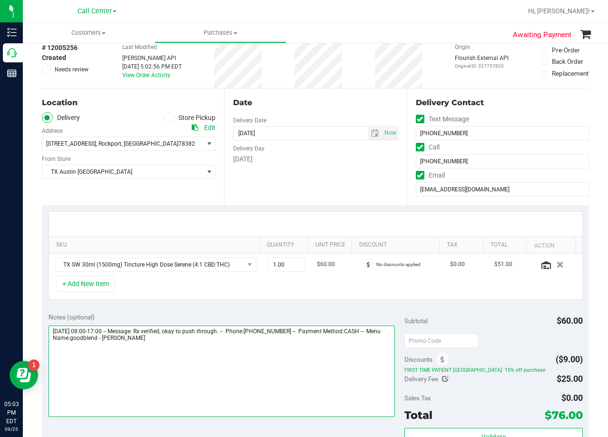
click at [212, 340] on textarea at bounding box center [222, 371] width 347 height 91
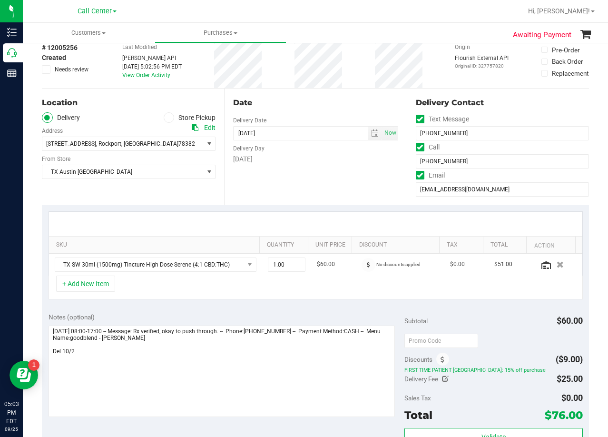
drag, startPoint x: 337, startPoint y: 309, endPoint x: 328, endPoint y: 323, distance: 16.5
click at [337, 309] on div "Notes (optional) Subtotal $60.00 Discounts ($9.00) FIRST TIME PATIENT TX: 15% o…" at bounding box center [315, 391] width 547 height 171
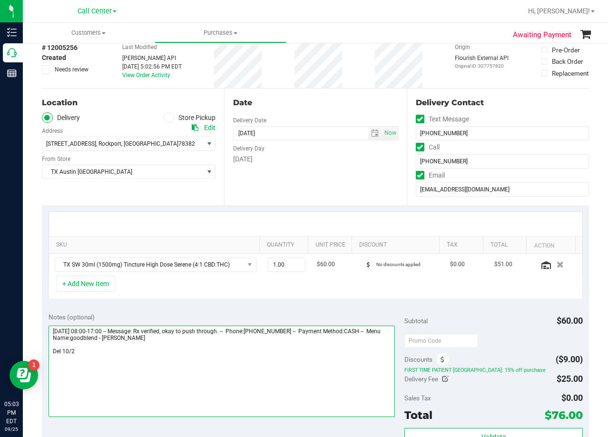
click at [249, 358] on textarea at bounding box center [222, 371] width 347 height 91
type textarea "Thursday 10/02/2025 08:00-17:00 -- Message: Rx verified, okay to push through. …"
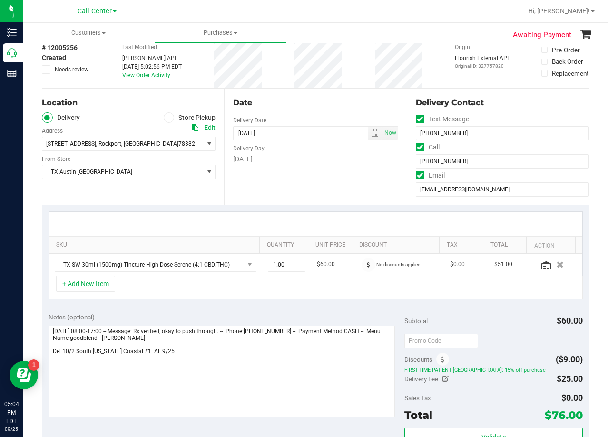
click at [305, 161] on div "[DATE]" at bounding box center [315, 159] width 165 height 10
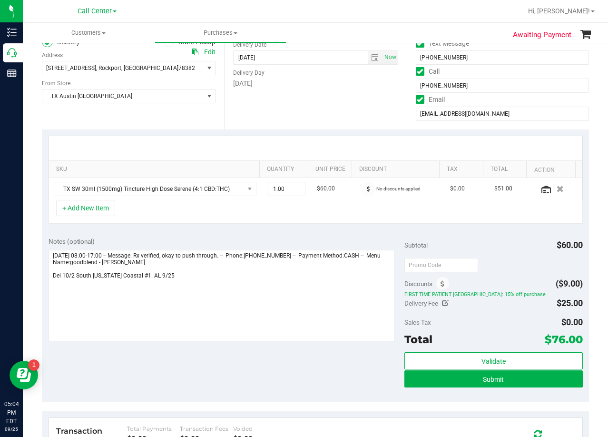
scroll to position [95, 0]
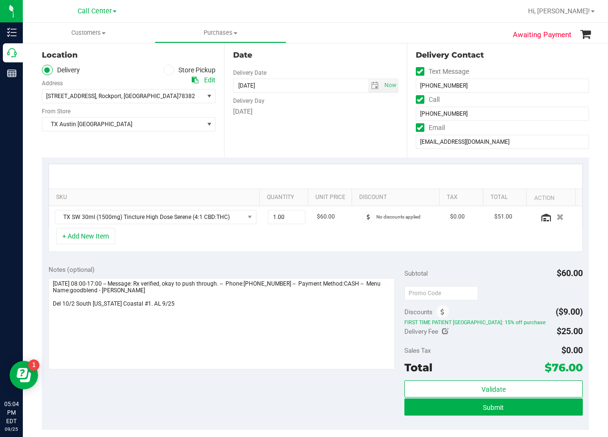
click at [144, 117] on div "TX Austin DC Select Store Bonita Springs WC Boynton Beach WC Bradenton WC Brand…" at bounding box center [129, 117] width 174 height 28
click at [152, 120] on span "TX Austin [GEOGRAPHIC_DATA]" at bounding box center [122, 124] width 161 height 13
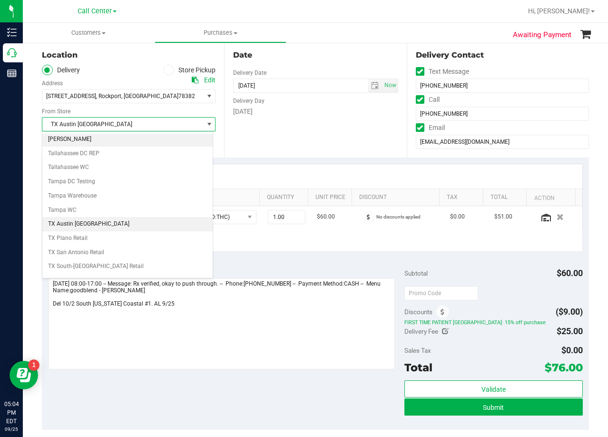
scroll to position [688, 0]
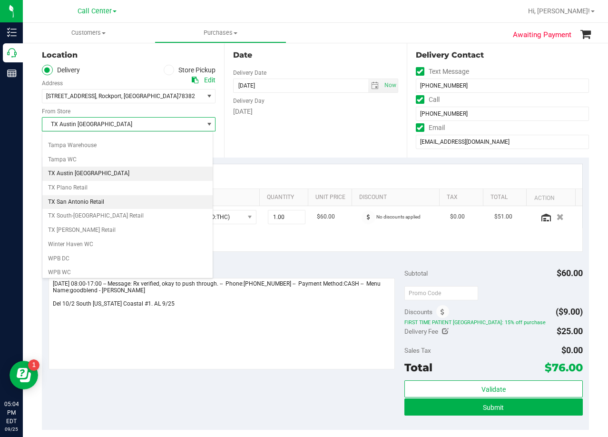
click at [138, 201] on li "TX San Antonio Retail" at bounding box center [127, 202] width 170 height 14
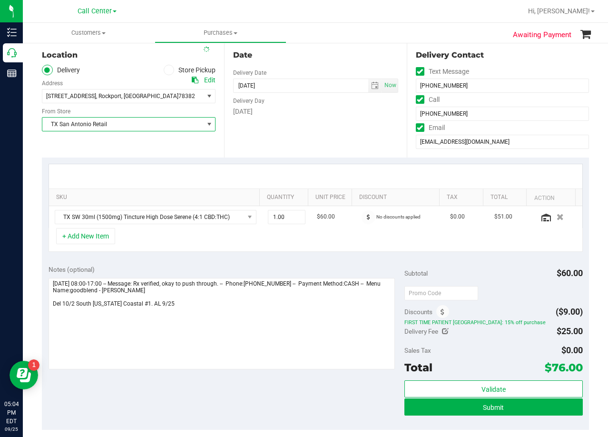
click at [330, 119] on div "Date Delivery Date 10/02/2025 Now 10/02/2025 06:00 PM Now Delivery Day Thursday" at bounding box center [315, 99] width 182 height 117
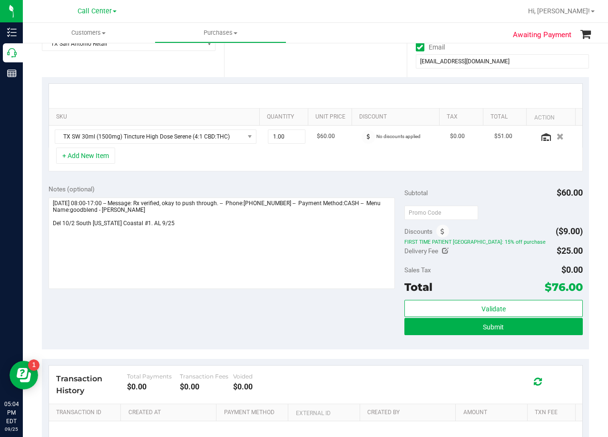
scroll to position [238, 0]
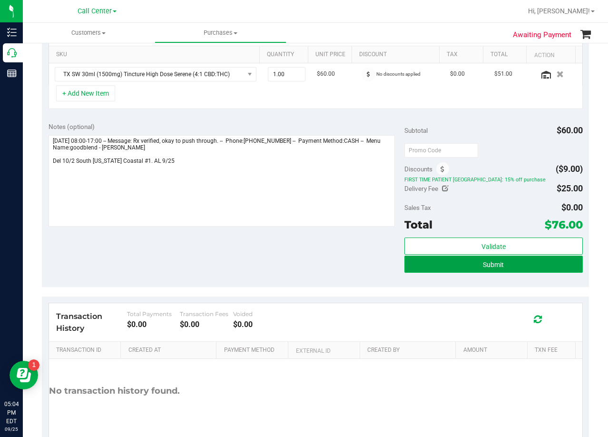
click at [436, 262] on button "Submit" at bounding box center [494, 264] width 178 height 17
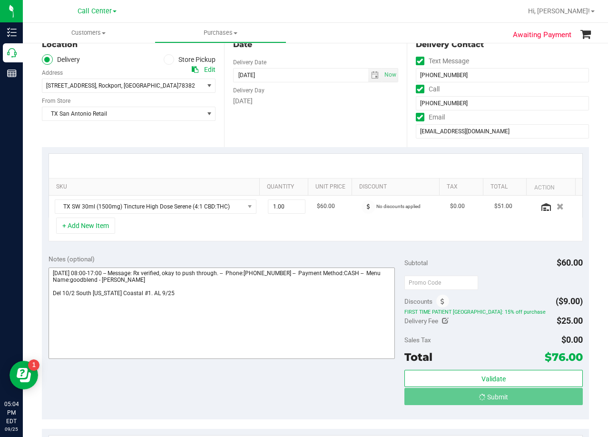
scroll to position [48, 0]
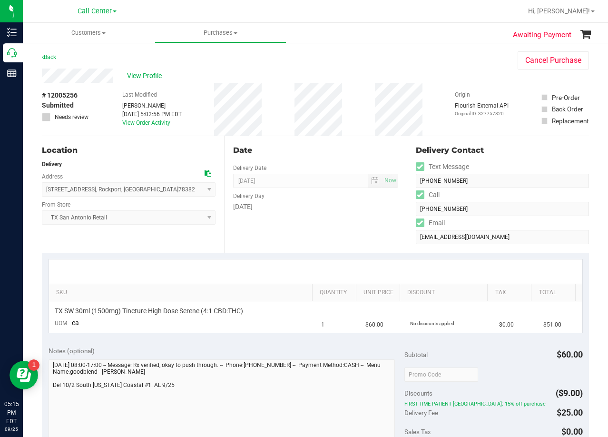
click at [337, 203] on div "Thursday" at bounding box center [315, 207] width 165 height 10
click at [332, 149] on div "Date" at bounding box center [315, 150] width 165 height 11
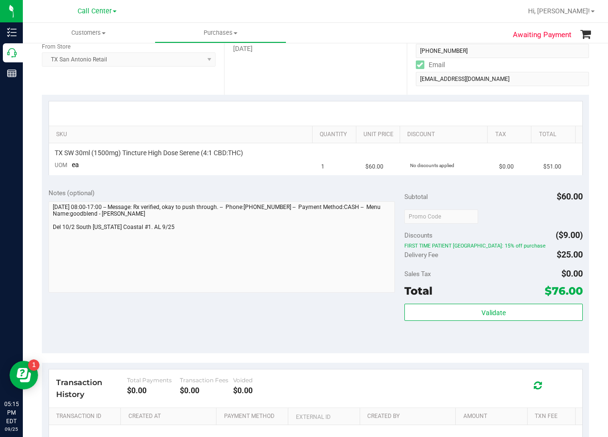
scroll to position [190, 0]
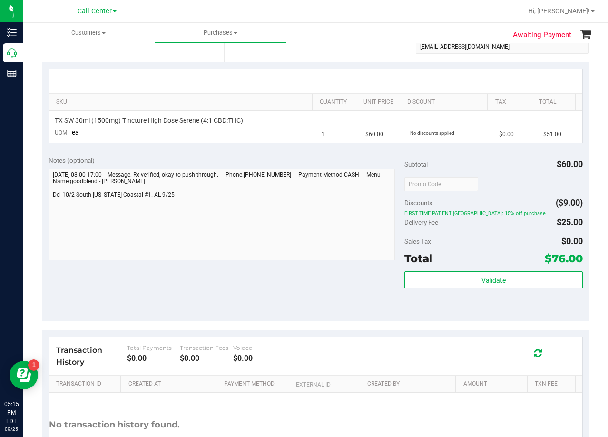
click at [348, 279] on div "Notes (optional) Subtotal $60.00 Discounts ($9.00) FIRST TIME PATIENT TX: 15% o…" at bounding box center [315, 234] width 547 height 171
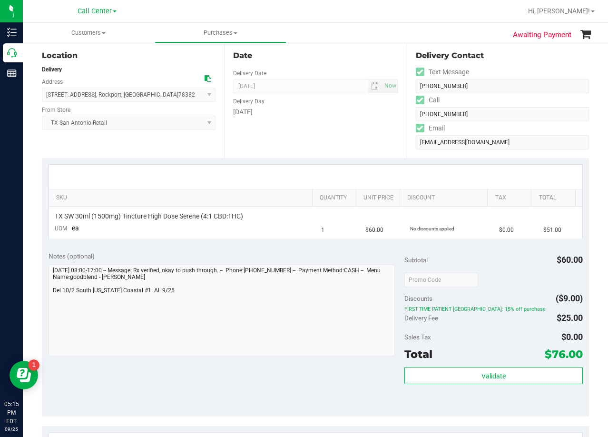
scroll to position [95, 0]
click at [384, 142] on div "Date Delivery Date 10/02/2025 Now 10/02/2025 08:00 AM Now Delivery Day Thursday" at bounding box center [315, 99] width 182 height 117
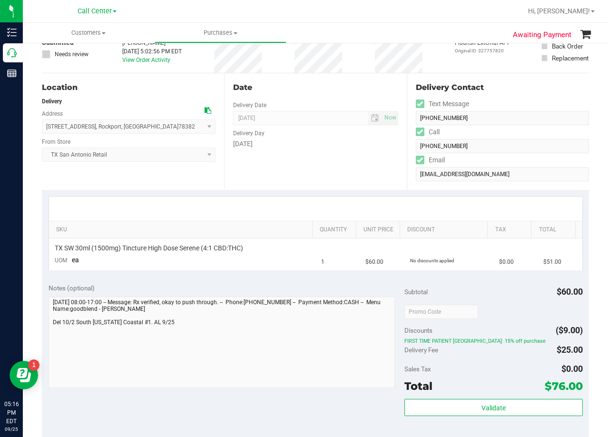
scroll to position [48, 0]
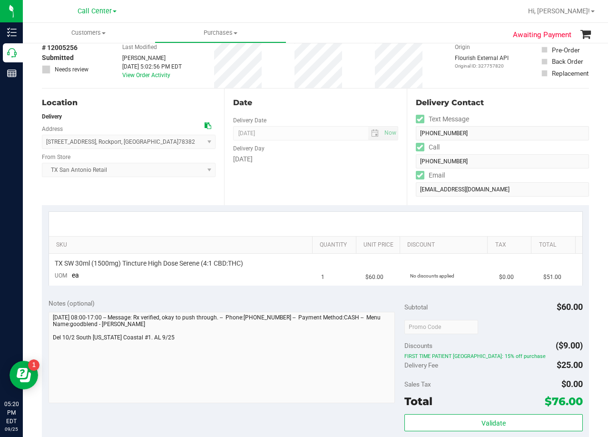
click at [342, 167] on div "Date Delivery Date 10/02/2025 Now 10/02/2025 08:00 AM Now Delivery Day Thursday" at bounding box center [315, 147] width 182 height 117
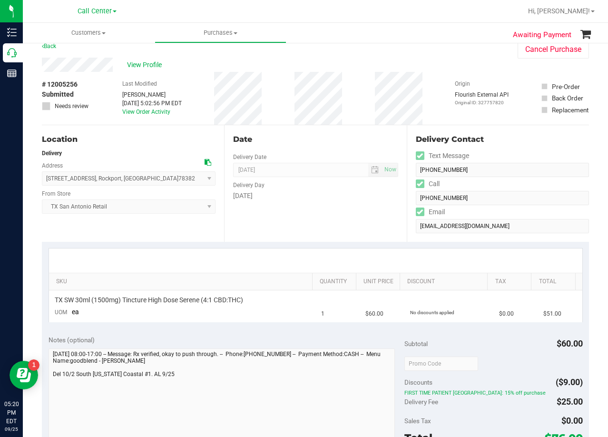
scroll to position [0, 0]
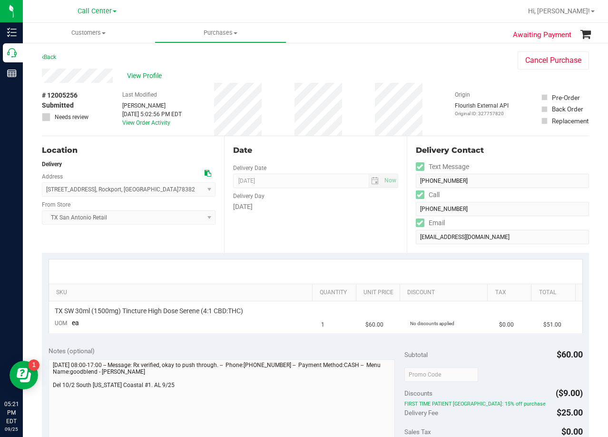
click at [326, 142] on div "Date Delivery Date 10/02/2025 Now 10/02/2025 08:00 AM Now Delivery Day Thursday" at bounding box center [315, 194] width 182 height 117
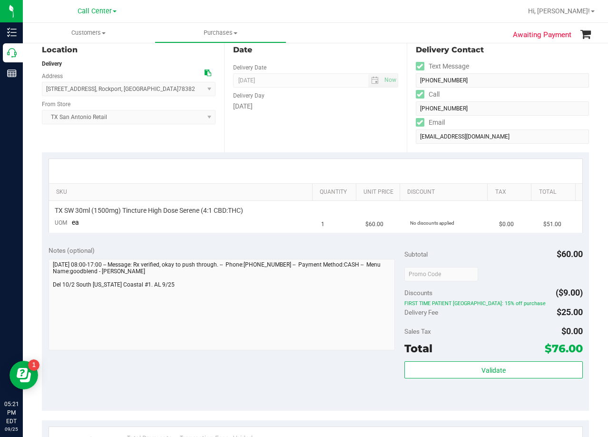
scroll to position [48, 0]
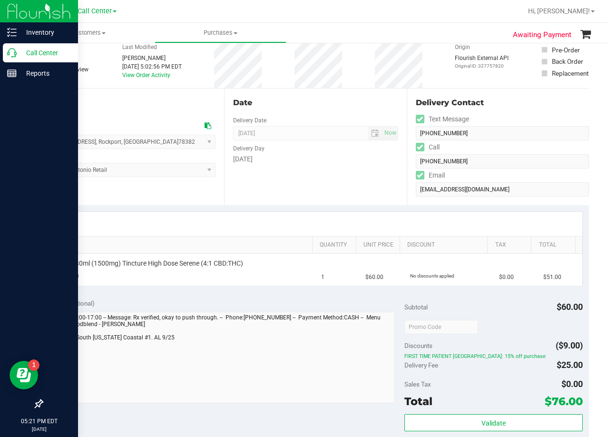
click at [12, 49] on icon at bounding box center [12, 53] width 10 height 10
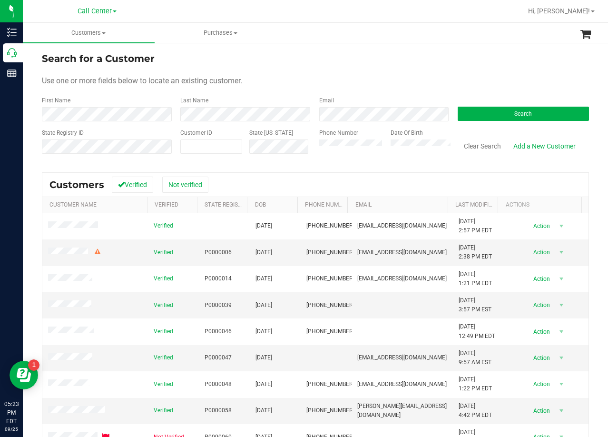
click at [353, 56] on div "Search for a Customer" at bounding box center [315, 58] width 547 height 14
drag, startPoint x: 407, startPoint y: 25, endPoint x: 386, endPoint y: 60, distance: 40.7
click at [407, 26] on ul "Customers All customers Add a new customer All physicians Purchases All purchas…" at bounding box center [327, 33] width 608 height 20
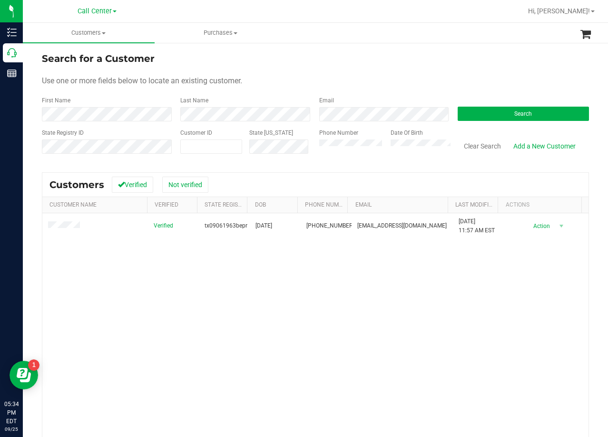
click at [370, 79] on div "Use one or more fields below to locate an existing customer." at bounding box center [315, 80] width 547 height 11
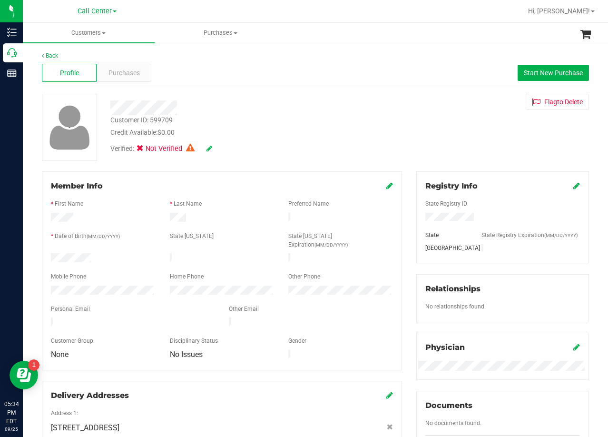
click at [455, 153] on div "Customer ID: 599709 Credit Available: $0.00 Verified: Not Verified Flag to Dele…" at bounding box center [316, 127] width 562 height 67
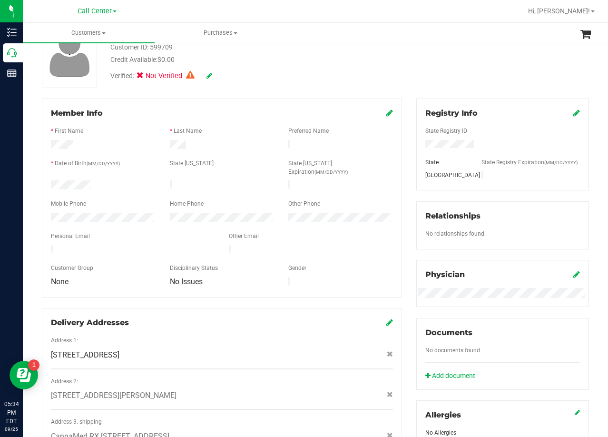
scroll to position [95, 0]
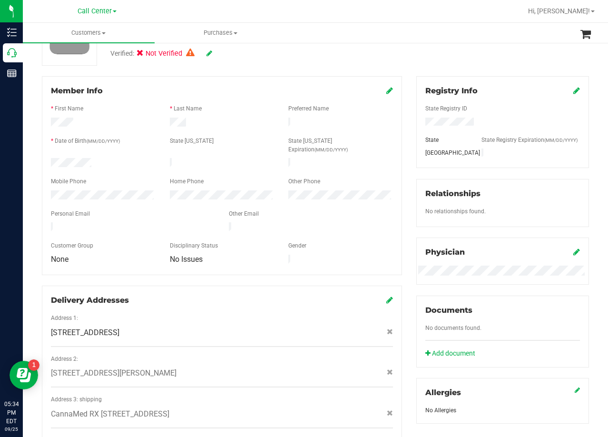
click at [409, 119] on div "Registry Info State Registry ID State State Registry Expiration (MM/DD/YYYY) TX…" at bounding box center [502, 249] width 187 height 347
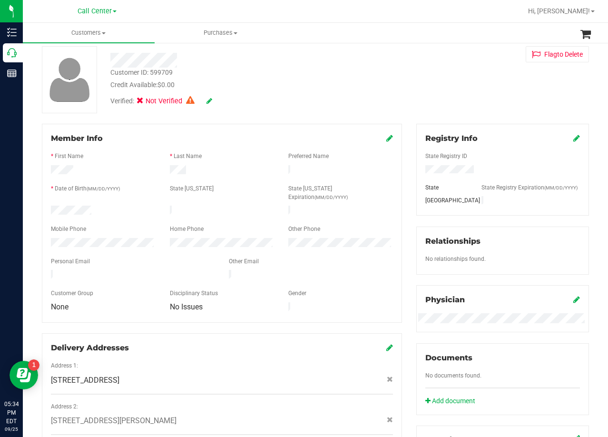
click at [401, 104] on div "Customer ID: 599709 Credit Available: $0.00 Verified: Not Verified Flag to Dele…" at bounding box center [316, 79] width 562 height 67
click at [401, 105] on div "Customer ID: 599709 Credit Available: $0.00 Verified: Not Verified Flag to Dele…" at bounding box center [316, 79] width 562 height 67
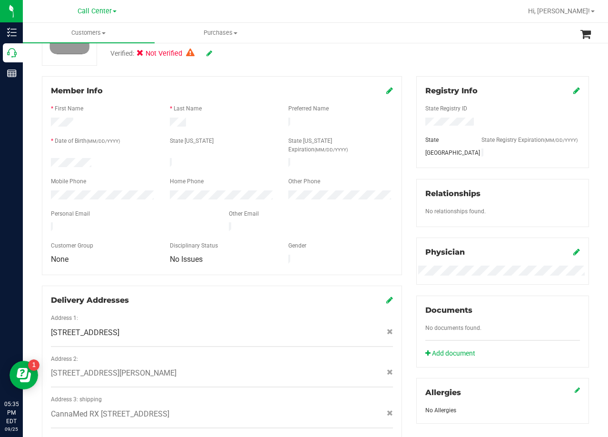
click at [401, 105] on div "Member Info * First Name * Last Name Preferred Name * Date of Birth (MM/DD/YYYY…" at bounding box center [222, 261] width 375 height 371
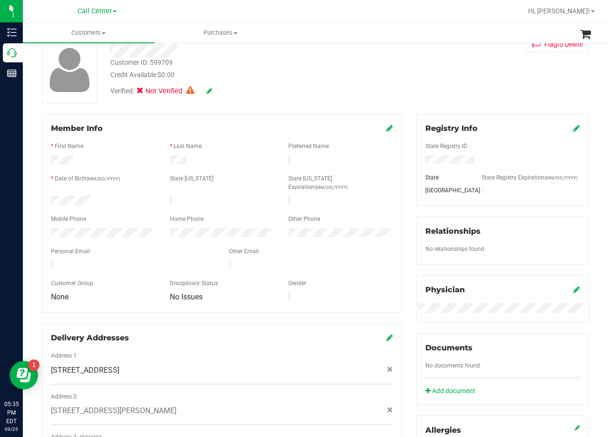
scroll to position [0, 0]
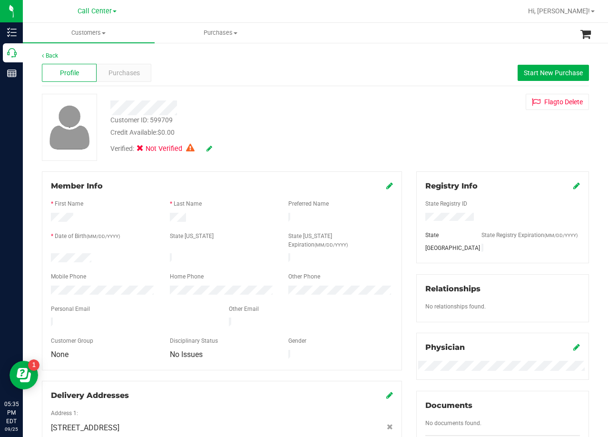
click at [400, 106] on div "Customer ID: 599709 Credit Available: $0.00 Verified: Not Verified Flag to Dele…" at bounding box center [316, 127] width 562 height 67
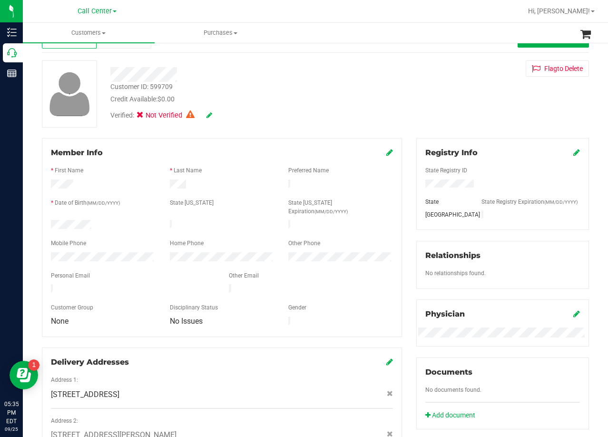
scroll to position [48, 0]
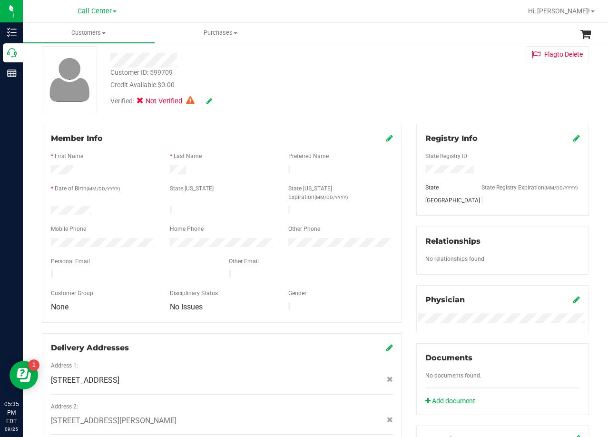
click at [397, 95] on div "Customer ID: 599709 Credit Available: $0.00 Verified: Not Verified Flag to Dele…" at bounding box center [316, 79] width 562 height 67
drag, startPoint x: 372, startPoint y: 79, endPoint x: 329, endPoint y: 172, distance: 102.2
click at [372, 79] on div "Customer ID: 599709 Credit Available: $0.00" at bounding box center [243, 79] width 281 height 22
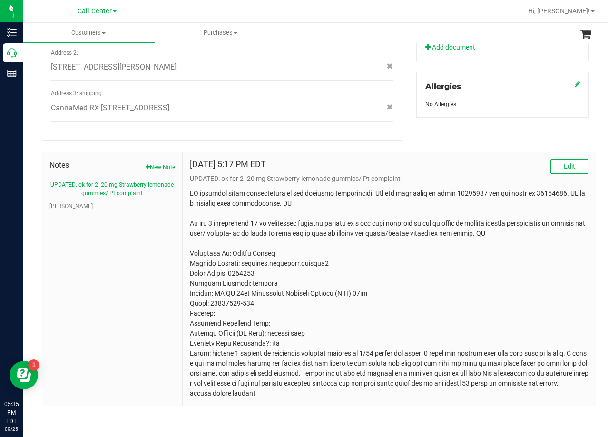
scroll to position [423, 0]
click at [60, 202] on button "CURT" at bounding box center [70, 206] width 43 height 9
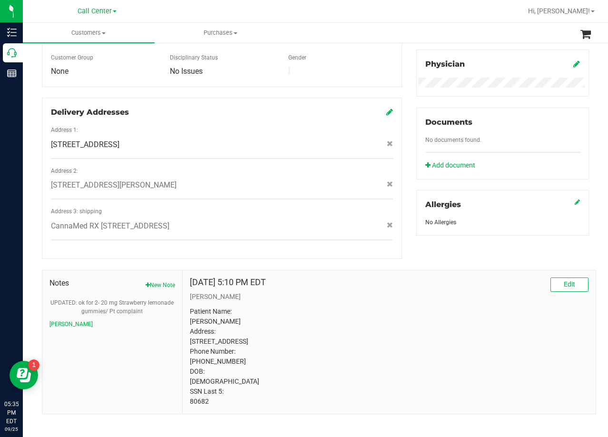
click at [203, 392] on p "Patient Name: Beckie Pratt Address: 4726 Autumn Pine Ln Houston, TX, 77084 Phon…" at bounding box center [389, 357] width 399 height 100
copy body "80682"
drag, startPoint x: 374, startPoint y: 251, endPoint x: 356, endPoint y: 257, distance: 19.1
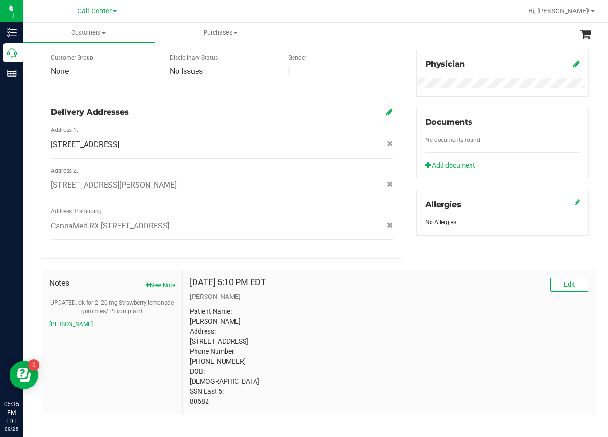
click at [369, 259] on div "Notes New Note UPDATED: ok for 2- 20 mg Strawberry lemonade gummies/ Pt complai…" at bounding box center [316, 336] width 562 height 155
click at [405, 277] on div "Sep 14, 2022 5:10 PM EDT Edit" at bounding box center [389, 284] width 399 height 14
click at [199, 393] on p "Patient Name: Beckie Pratt Address: 4726 Autumn Pine Ln Houston, TX, 77084 Phon…" at bounding box center [389, 357] width 399 height 100
copy p "80682"
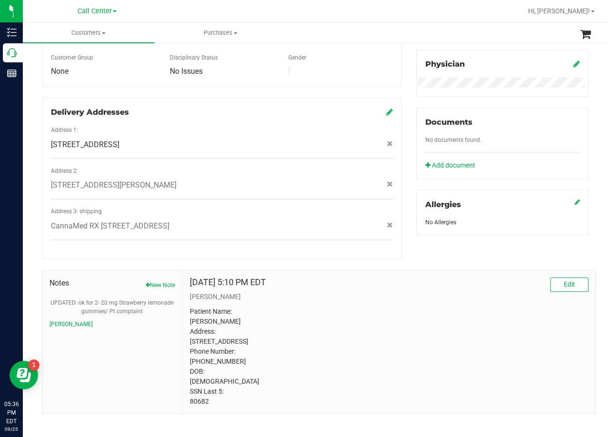
drag, startPoint x: 381, startPoint y: 343, endPoint x: 372, endPoint y: 341, distance: 9.2
click at [381, 343] on p "Patient Name: Beckie Pratt Address: 4726 Autumn Pine Ln Houston, TX, 77084 Phon…" at bounding box center [389, 357] width 399 height 100
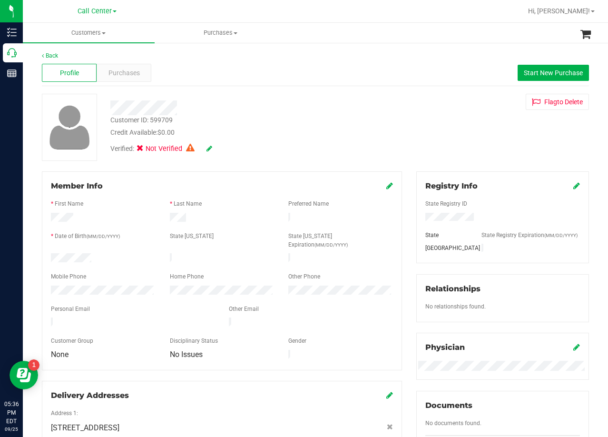
click at [397, 119] on div "Customer ID: 599709 Credit Available: $0.00 Verified: Not Verified Flag to Dele…" at bounding box center [316, 127] width 562 height 67
click at [372, 107] on div at bounding box center [243, 107] width 281 height 15
click at [524, 71] on span "Start New Purchase" at bounding box center [553, 73] width 59 height 8
click at [368, 110] on div at bounding box center [243, 107] width 281 height 15
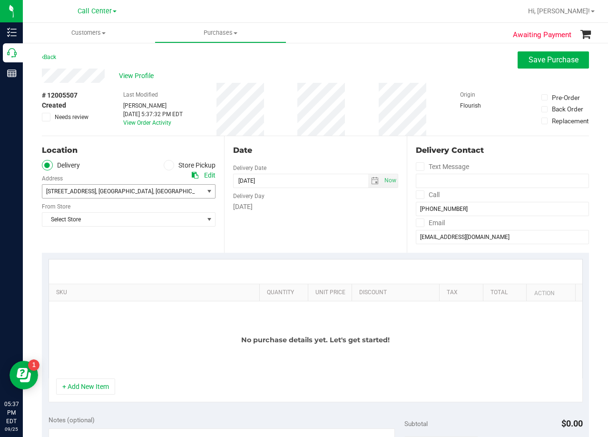
click at [210, 190] on span "77084" at bounding box center [218, 191] width 17 height 7
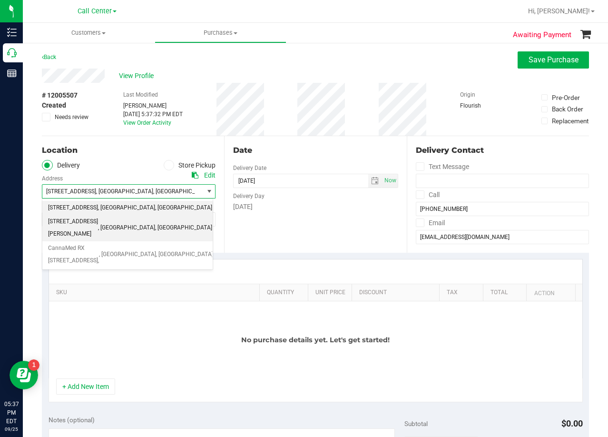
click at [155, 222] on span ", [GEOGRAPHIC_DATA]" at bounding box center [183, 228] width 57 height 12
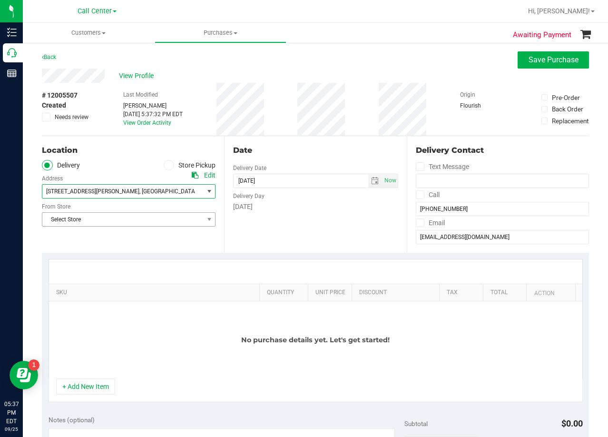
click at [129, 227] on span "Select Store" at bounding box center [129, 219] width 174 height 14
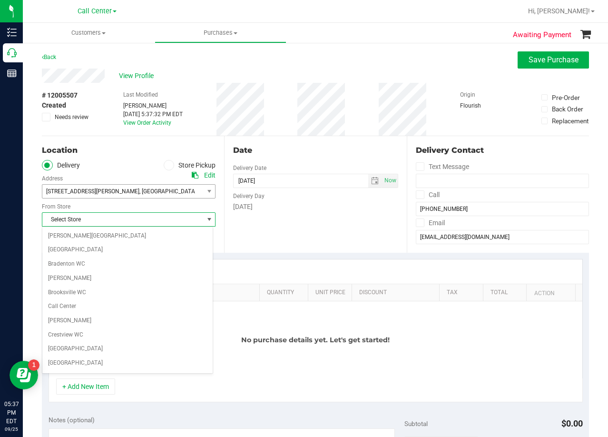
click at [130, 225] on span "Select Store" at bounding box center [122, 219] width 161 height 13
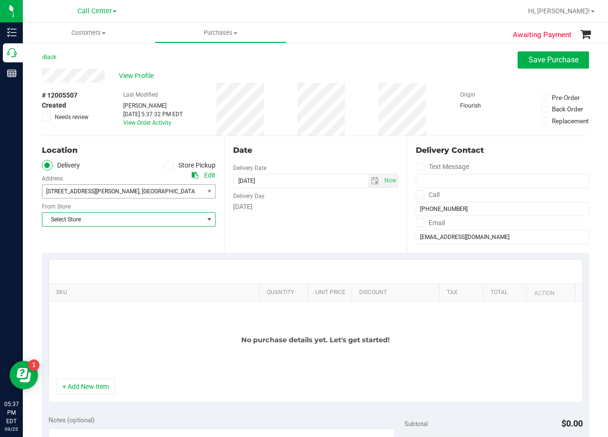
click at [130, 225] on span "Select Store" at bounding box center [122, 219] width 161 height 13
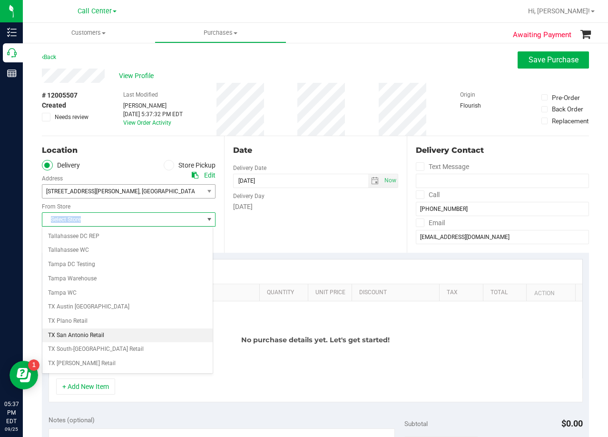
scroll to position [692, 0]
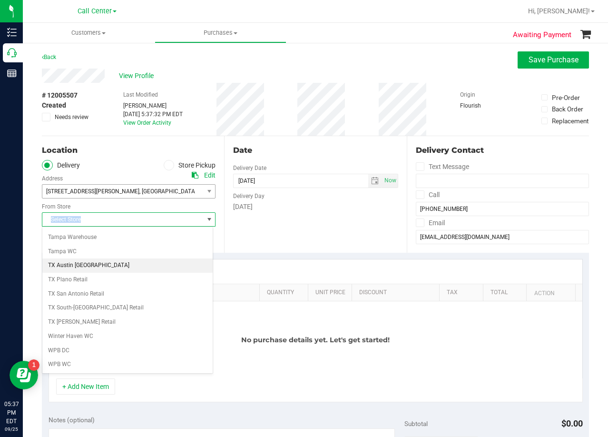
click at [97, 267] on li "TX Austin [GEOGRAPHIC_DATA]" at bounding box center [127, 265] width 170 height 14
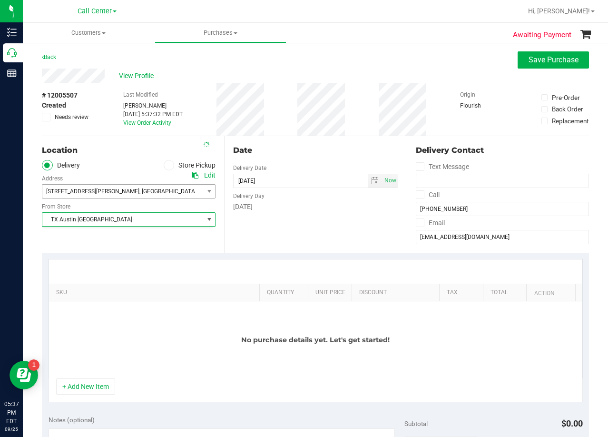
click at [262, 218] on div "Date Delivery Date 09/25/2025 Now 09/25/2025 05:37 PM Now Delivery Day Thursday" at bounding box center [315, 194] width 182 height 117
click at [312, 140] on div "Date Delivery Date 09/25/2025 Now 09/25/2025 05:37 PM Now Delivery Day Thursday" at bounding box center [315, 194] width 182 height 117
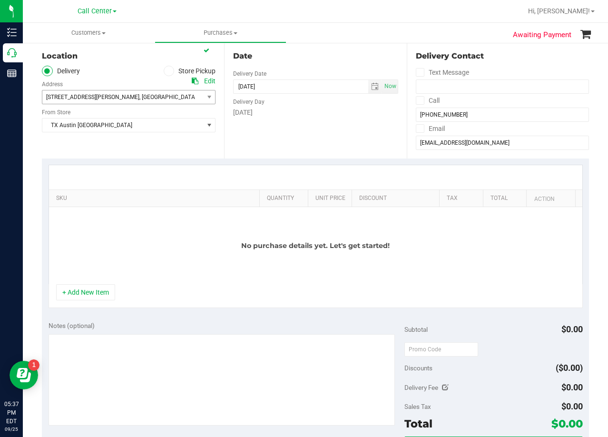
scroll to position [95, 0]
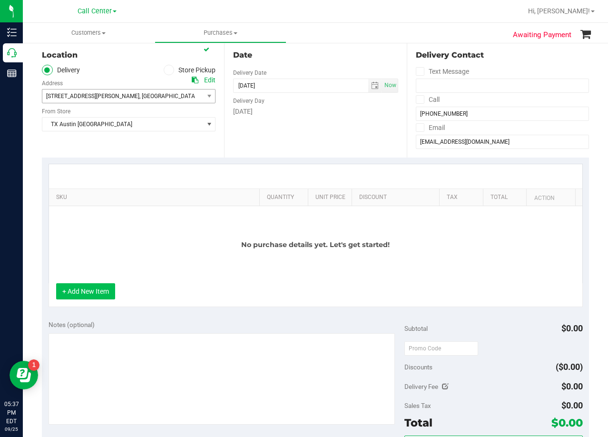
click at [81, 298] on button "+ Add New Item" at bounding box center [85, 291] width 59 height 16
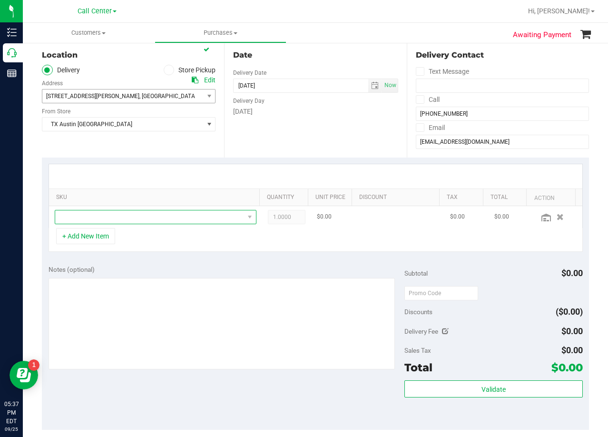
click at [116, 218] on span "NO DATA FOUND" at bounding box center [149, 216] width 189 height 13
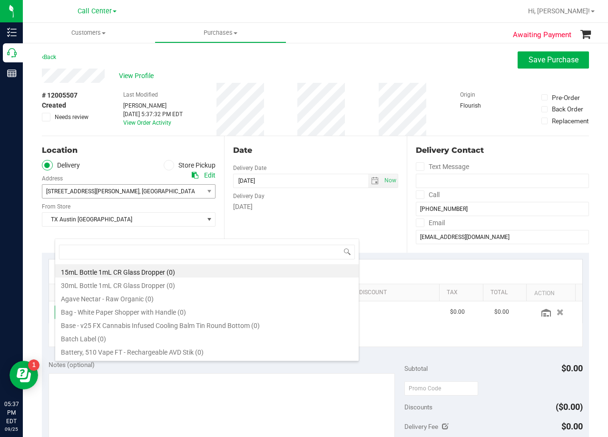
scroll to position [14, 191]
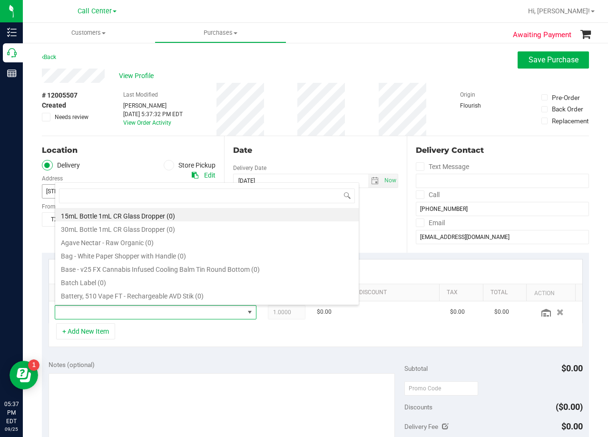
click at [138, 81] on div "View Profile" at bounding box center [315, 76] width 547 height 14
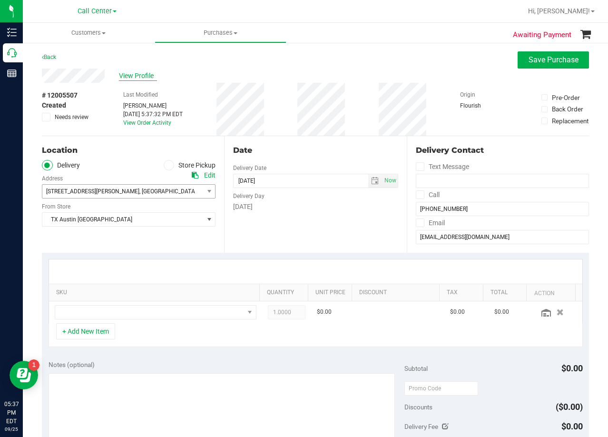
click at [141, 77] on span "View Profile" at bounding box center [138, 76] width 38 height 10
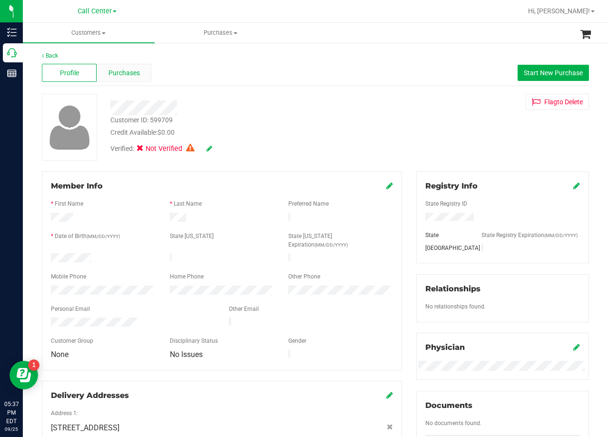
click at [125, 74] on span "Purchases" at bounding box center [124, 73] width 31 height 10
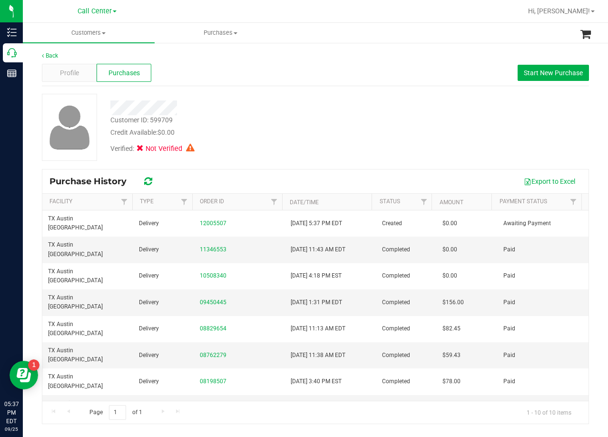
drag, startPoint x: 211, startPoint y: 236, endPoint x: 297, endPoint y: 137, distance: 131.5
click at [297, 137] on div "Credit Available: $0.00" at bounding box center [243, 133] width 267 height 10
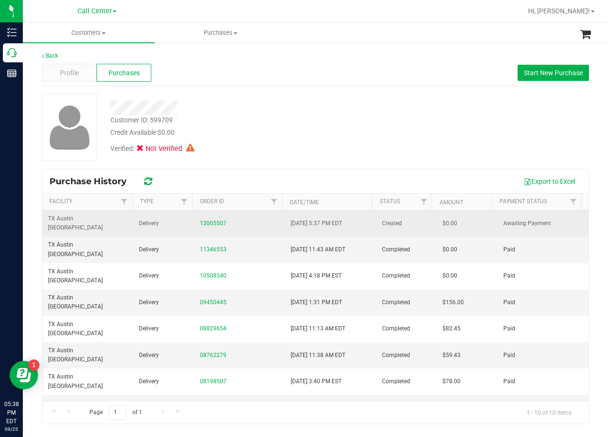
click at [210, 219] on div "12005507" at bounding box center [239, 223] width 79 height 9
click at [213, 220] on link "12005507" at bounding box center [213, 223] width 27 height 7
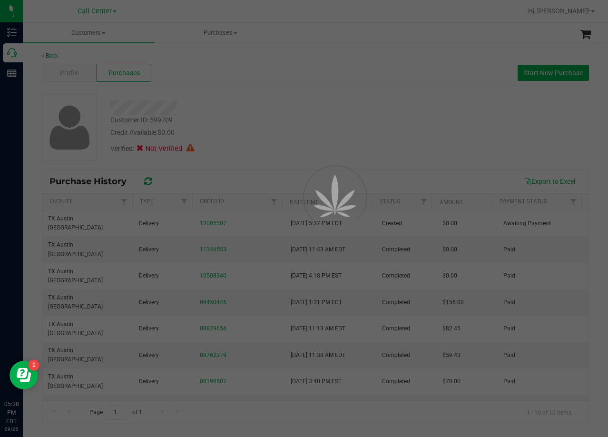
click at [258, 124] on div at bounding box center [304, 218] width 608 height 437
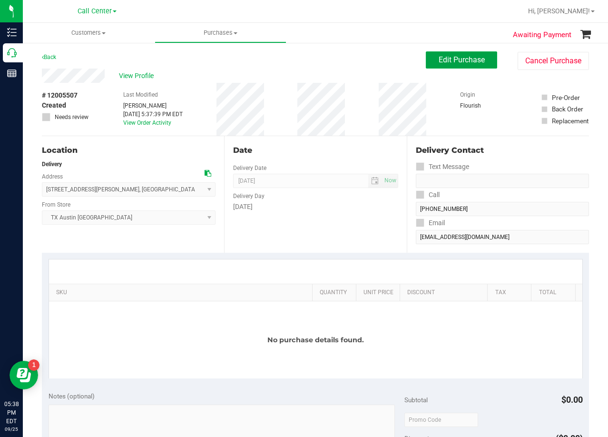
drag, startPoint x: 431, startPoint y: 62, endPoint x: 416, endPoint y: 66, distance: 15.2
click at [431, 61] on button "Edit Purchase" at bounding box center [461, 59] width 71 height 17
click at [266, 52] on div "Back Edit Purchase Cancel Purchase" at bounding box center [315, 59] width 547 height 17
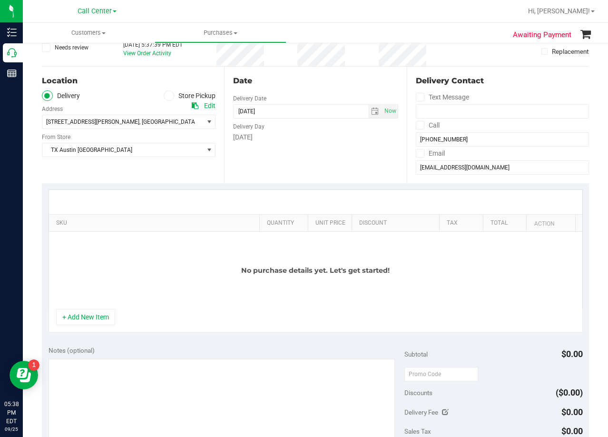
scroll to position [143, 0]
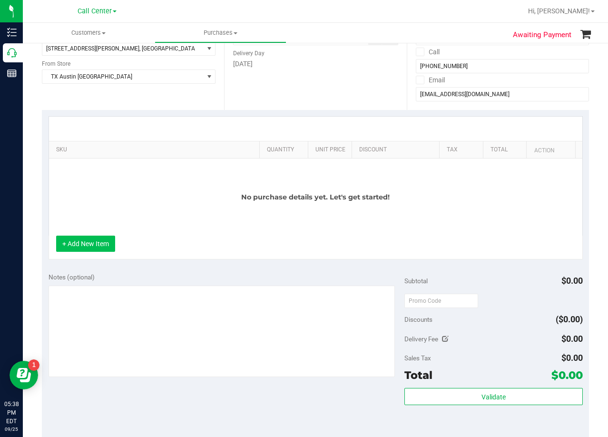
click at [94, 247] on button "+ Add New Item" at bounding box center [85, 244] width 59 height 16
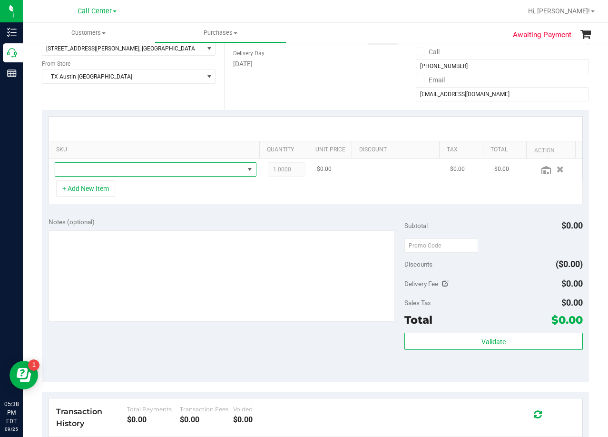
click at [134, 171] on span "NO DATA FOUND" at bounding box center [149, 169] width 189 height 13
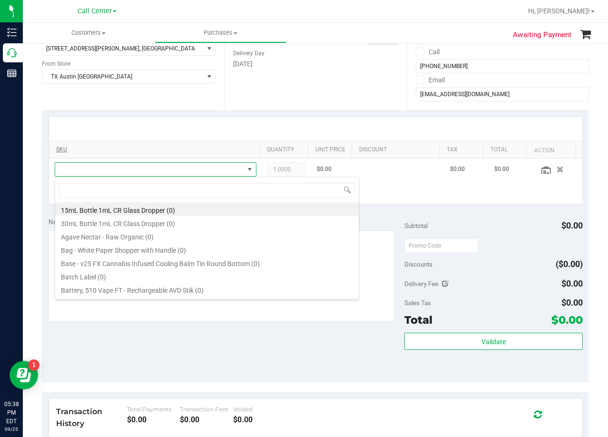
scroll to position [14, 197]
type input "strawberry lem"
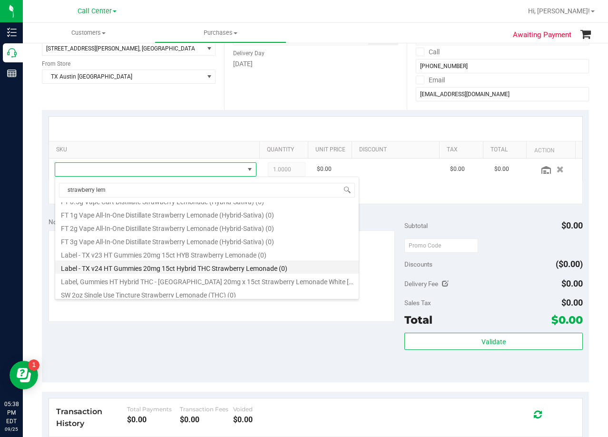
scroll to position [78, 0]
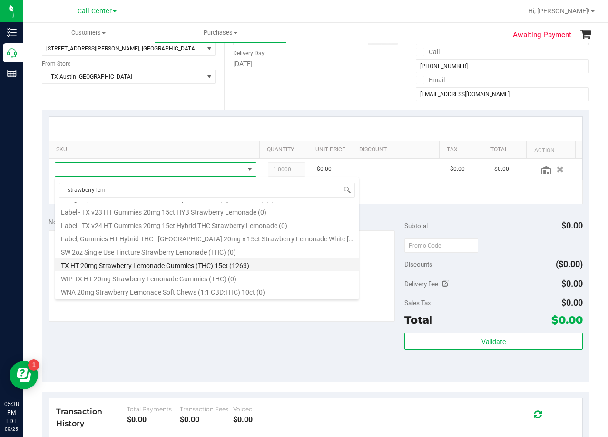
click at [208, 269] on li "TX HT 20mg Strawberry Lemonade Gummies (THC) 15ct (1263)" at bounding box center [207, 263] width 304 height 13
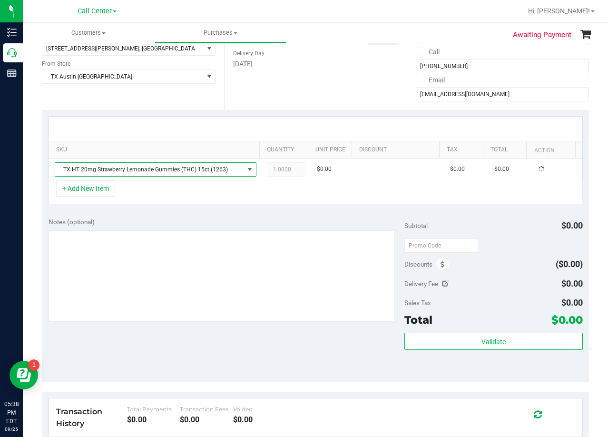
click at [212, 205] on div "SKU Quantity Unit Price Discount Tax Total Action TX HT 20mg Strawberry Lemonad…" at bounding box center [315, 160] width 547 height 101
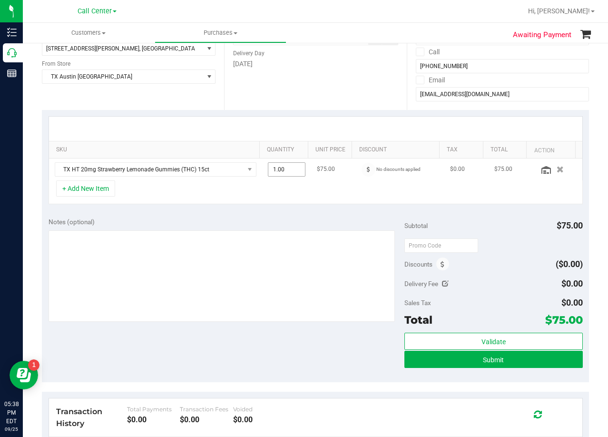
click at [285, 173] on span "1.00 1" at bounding box center [287, 169] width 38 height 14
click at [0, 0] on input "1" at bounding box center [0, 0] width 0 height 0
type input "2"
type input "2.00"
click at [298, 107] on div "Date Delivery Date 09/25/2025 Now 09/25/2025 08:00 AM Now Delivery Day Thursday" at bounding box center [315, 51] width 182 height 117
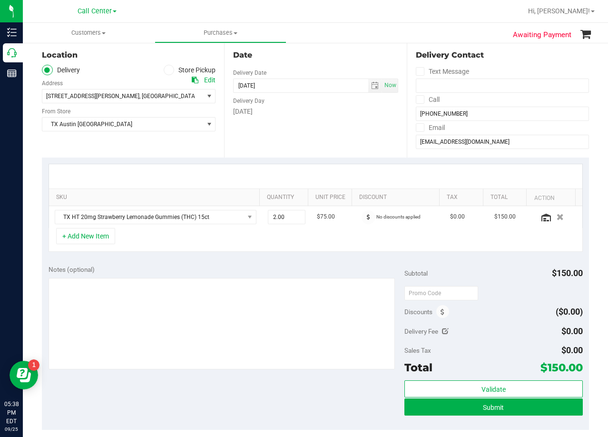
click at [325, 121] on div "Date Delivery Date 09/25/2025 Now 09/25/2025 08:00 AM Now Delivery Day Thursday" at bounding box center [315, 99] width 182 height 117
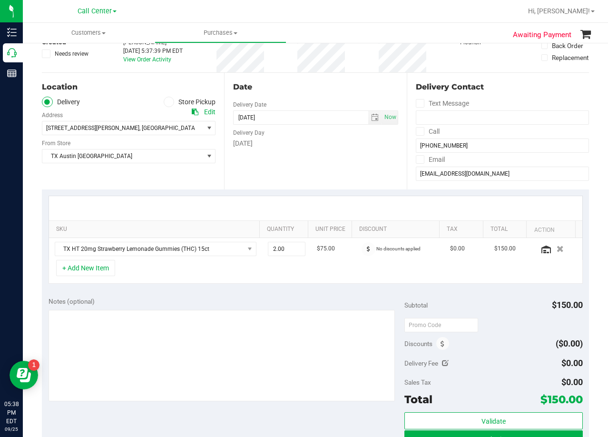
scroll to position [48, 0]
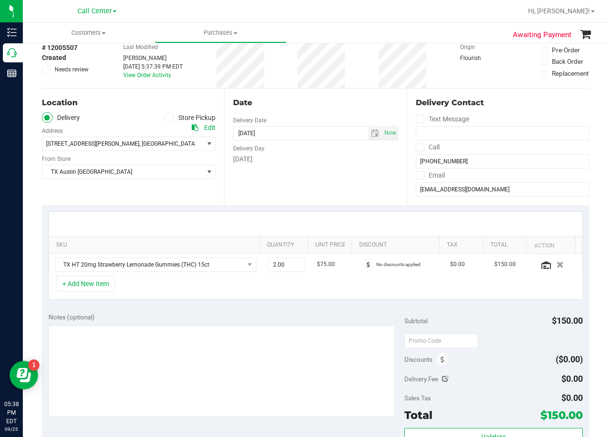
click at [317, 114] on div "Date Delivery Date 09/25/2025 Now 09/25/2025 08:00 AM Now Delivery Day Thursday" at bounding box center [315, 147] width 182 height 117
click at [371, 136] on span "select" at bounding box center [375, 133] width 8 height 8
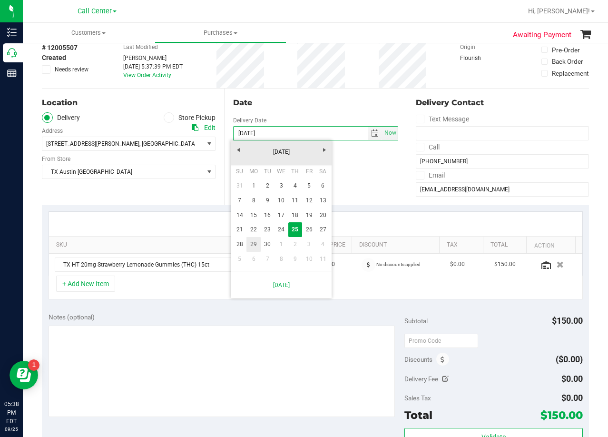
click at [257, 243] on link "29" at bounding box center [254, 244] width 14 height 15
type input "09/29/2025"
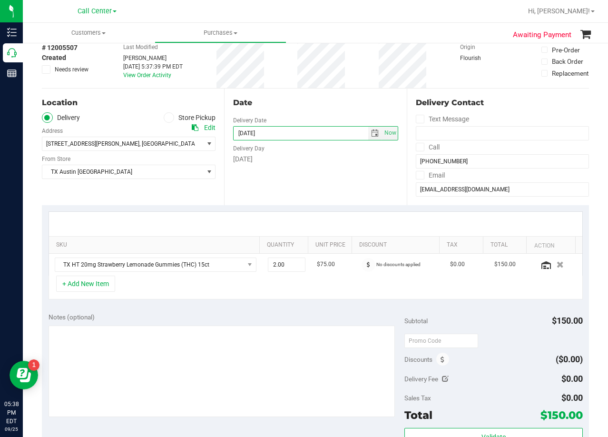
click at [327, 184] on div "Date Delivery Date 09/29/2025 Now 09/29/2025 08:00 AM Now Delivery Day Monday" at bounding box center [315, 147] width 182 height 117
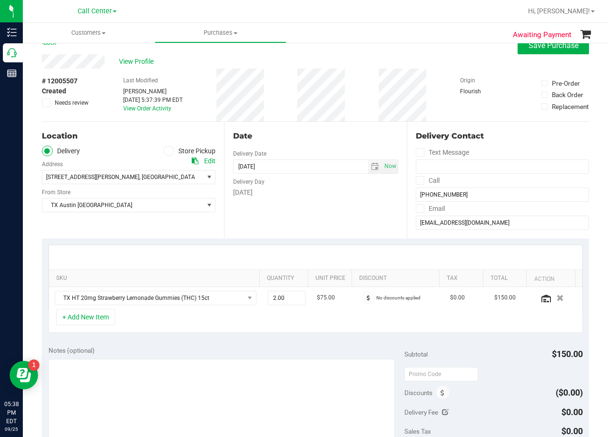
scroll to position [0, 0]
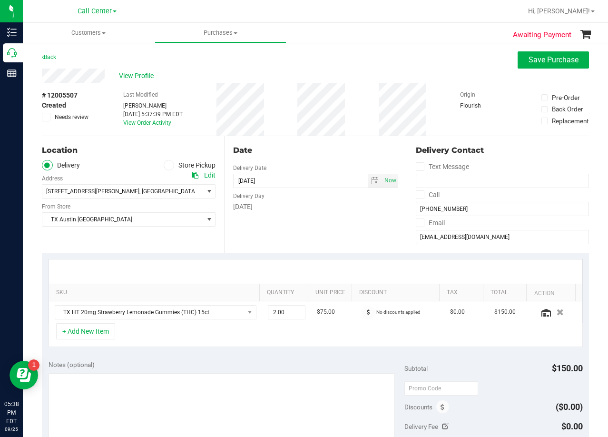
click at [310, 151] on div "Date" at bounding box center [315, 150] width 165 height 11
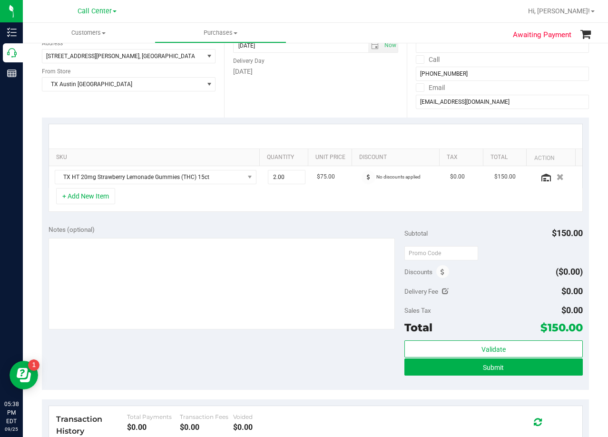
scroll to position [143, 0]
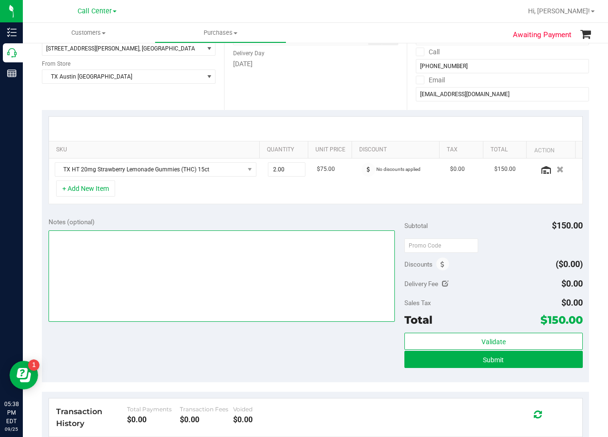
click at [280, 287] on textarea at bounding box center [222, 275] width 347 height 91
type textarea "pu 9/29 Houston. AL 9/25"
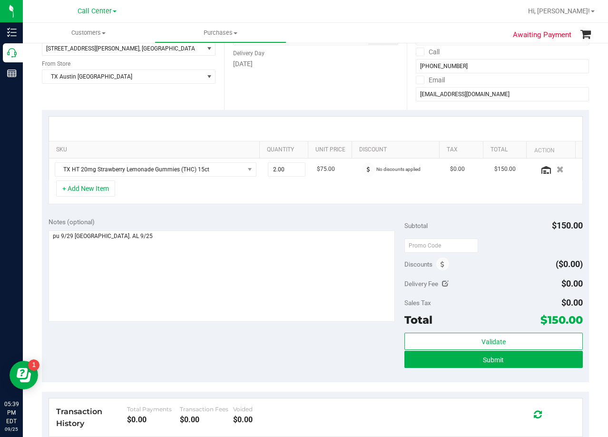
click at [311, 120] on div at bounding box center [316, 129] width 534 height 24
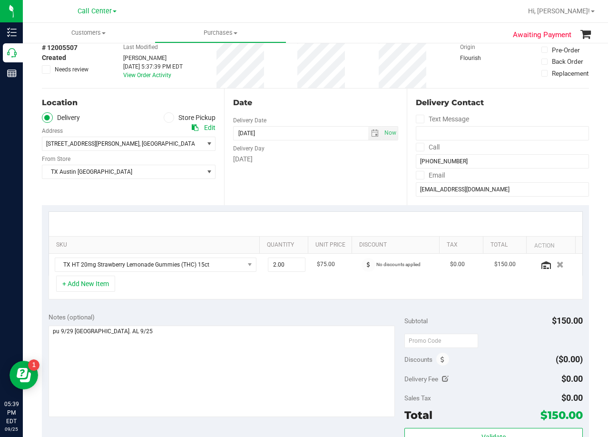
click at [317, 102] on div "Date" at bounding box center [315, 102] width 165 height 11
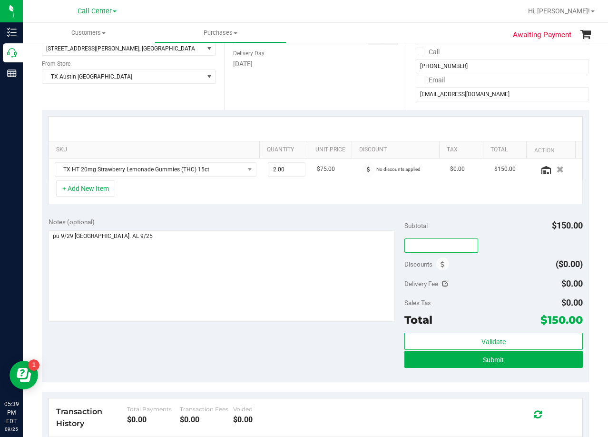
click at [438, 251] on input "text" at bounding box center [442, 245] width 74 height 14
type input "HAPPYDAY25"
click at [493, 227] on div "Subtotal $150.00" at bounding box center [494, 225] width 178 height 17
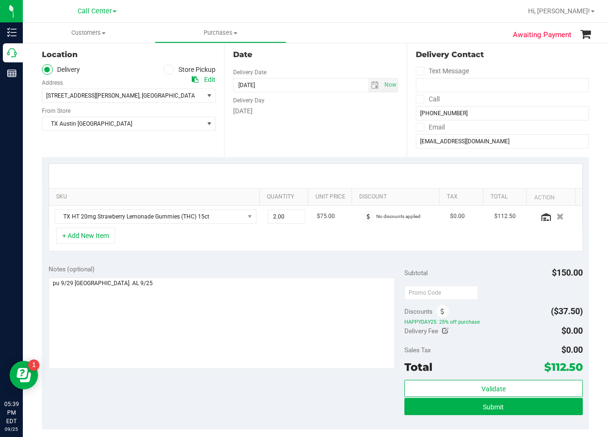
scroll to position [95, 0]
click at [342, 168] on div at bounding box center [316, 176] width 534 height 24
click at [320, 175] on div at bounding box center [316, 176] width 534 height 24
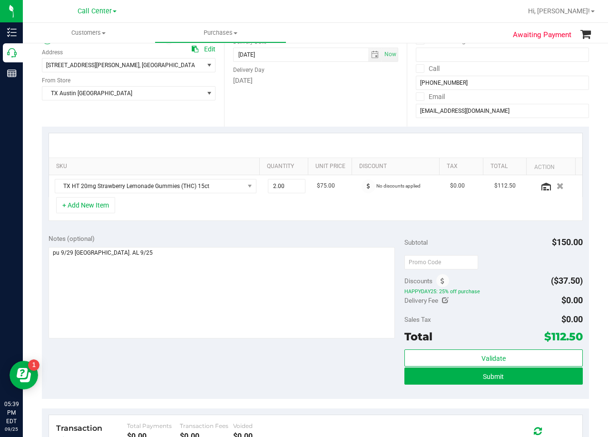
scroll to position [143, 0]
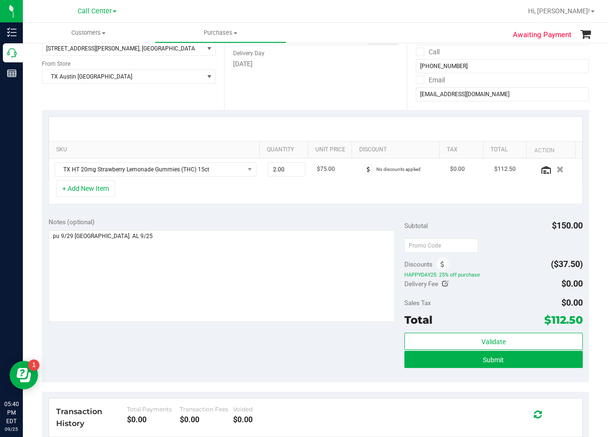
click at [492, 214] on div "Notes (optional) Subtotal $150.00 Discounts ($37.50) HAPPYDAY25: 25% off purcha…" at bounding box center [315, 296] width 547 height 171
click at [347, 119] on div at bounding box center [316, 129] width 534 height 24
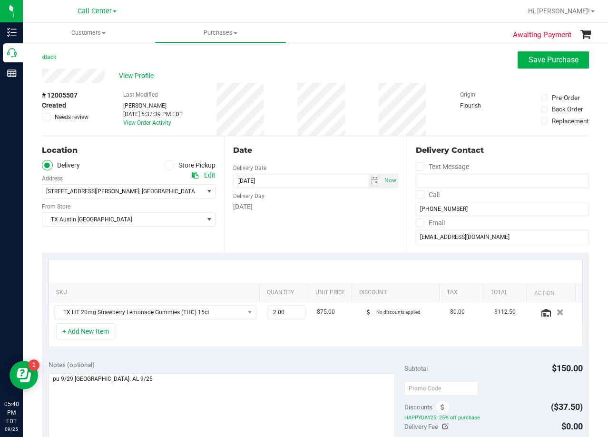
scroll to position [48, 0]
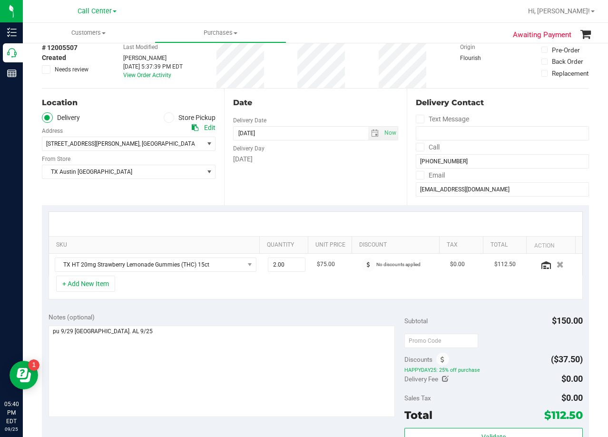
click at [311, 97] on div "Date Delivery Date 09/29/2025 Now 09/29/2025 08:00 AM Now Delivery Day Monday" at bounding box center [315, 147] width 182 height 117
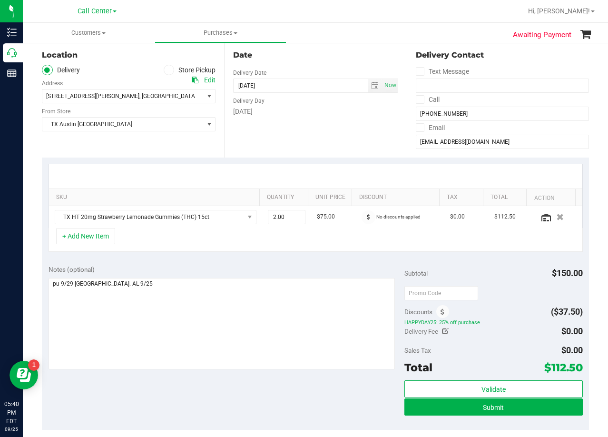
click at [304, 109] on div "Monday" at bounding box center [315, 112] width 165 height 10
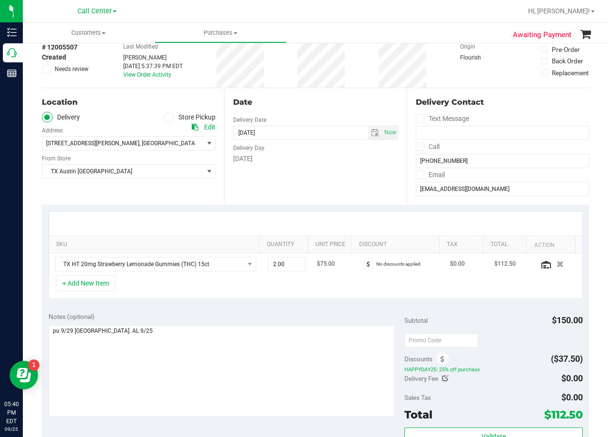
scroll to position [48, 0]
click at [370, 172] on div "Date Delivery Date 09/29/2025 Now 09/29/2025 08:00 AM Now Delivery Day Monday" at bounding box center [315, 147] width 182 height 117
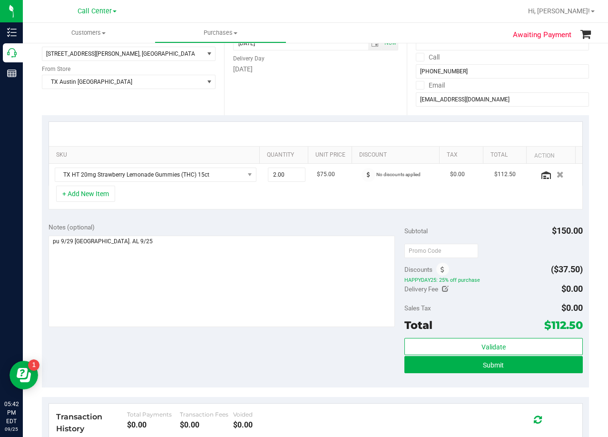
scroll to position [143, 0]
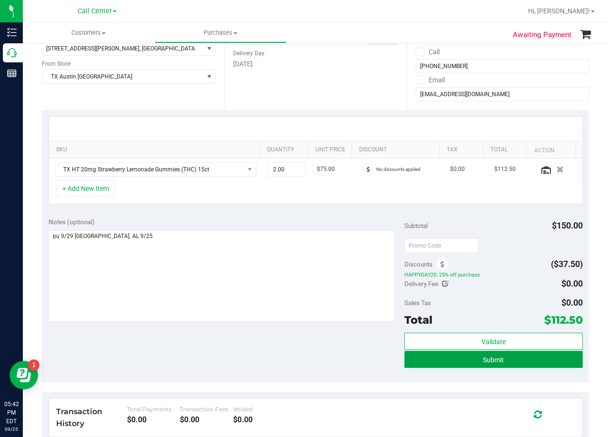
click at [427, 364] on button "Submit" at bounding box center [494, 359] width 178 height 17
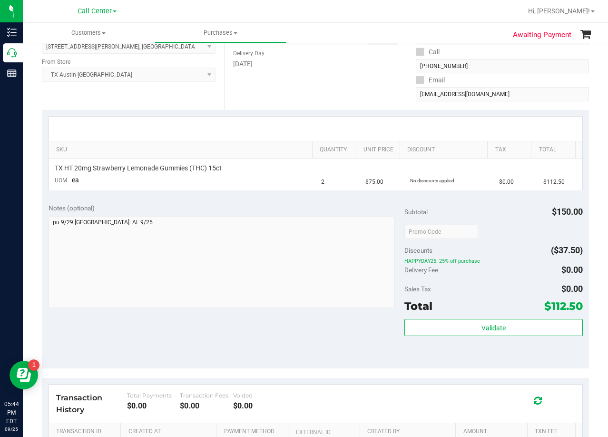
click at [344, 129] on div at bounding box center [316, 129] width 516 height 0
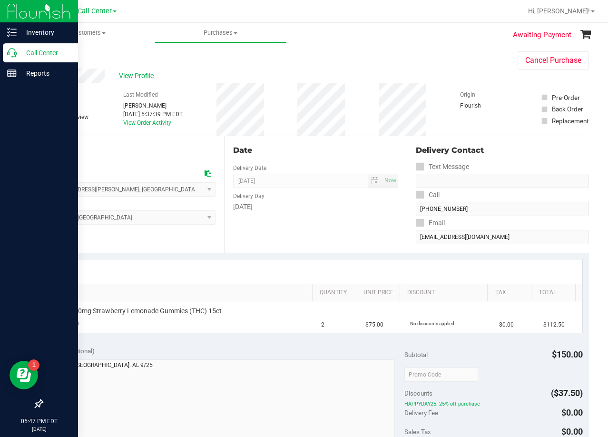
click at [10, 52] on icon at bounding box center [12, 53] width 10 height 10
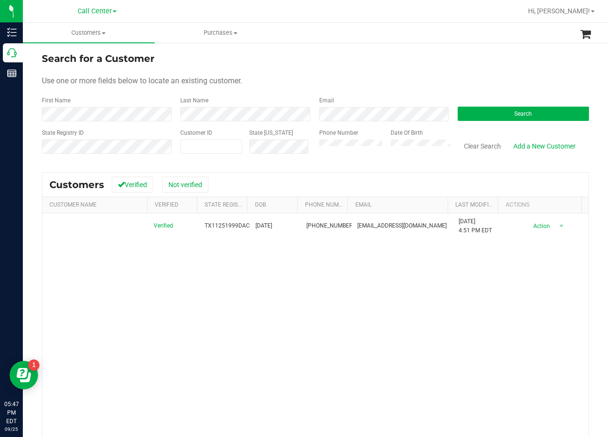
click at [383, 77] on div "Use one or more fields below to locate an existing customer." at bounding box center [315, 80] width 547 height 11
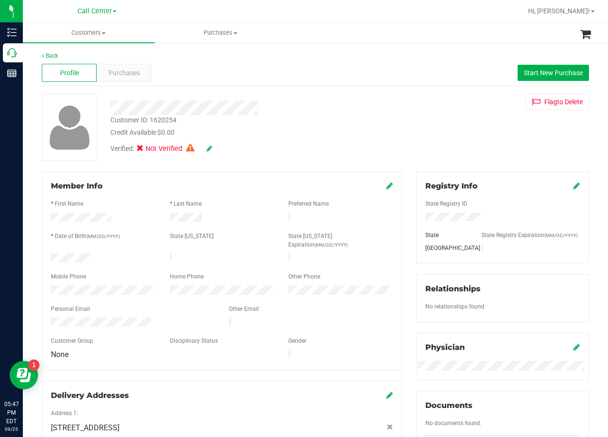
drag, startPoint x: 367, startPoint y: 99, endPoint x: 362, endPoint y: 114, distance: 16.7
click at [367, 99] on div at bounding box center [243, 104] width 281 height 21
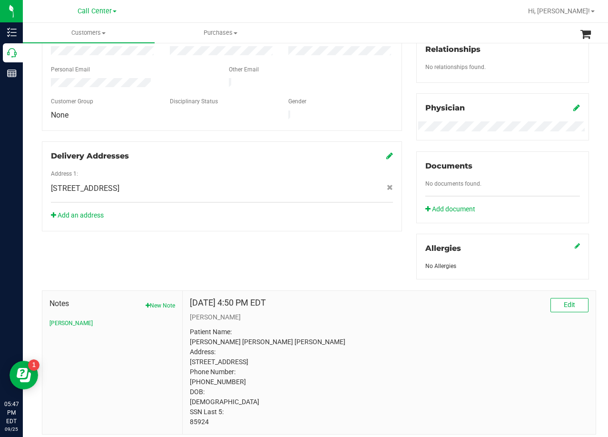
scroll to position [277, 0]
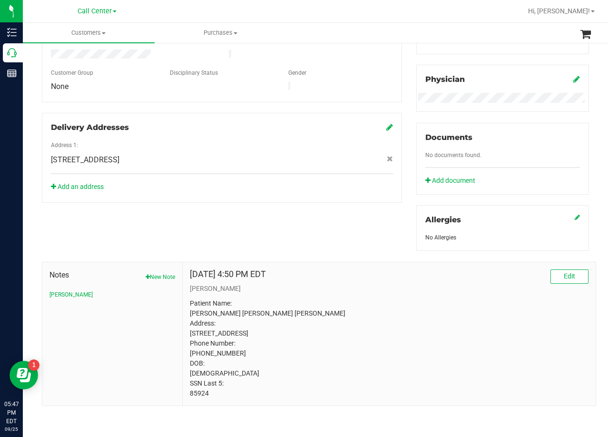
click at [286, 234] on div "Member Info * First Name * Last Name Preferred Name * Date of Birth (MM/DD/YYYY…" at bounding box center [316, 154] width 562 height 503
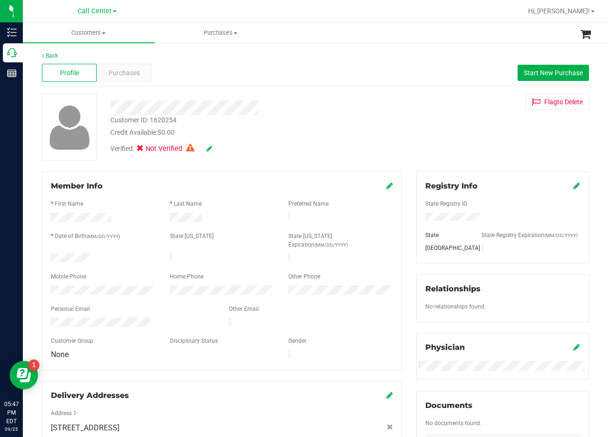
click at [295, 122] on div "Customer ID: 1620254 Credit Available: $0.00" at bounding box center [243, 126] width 281 height 22
click at [530, 71] on span "Start New Purchase" at bounding box center [553, 73] width 59 height 8
click at [386, 145] on div "Customer ID: 1620254 Credit Available: $0.00 Verified: Not Verified Flag to Del…" at bounding box center [316, 127] width 562 height 67
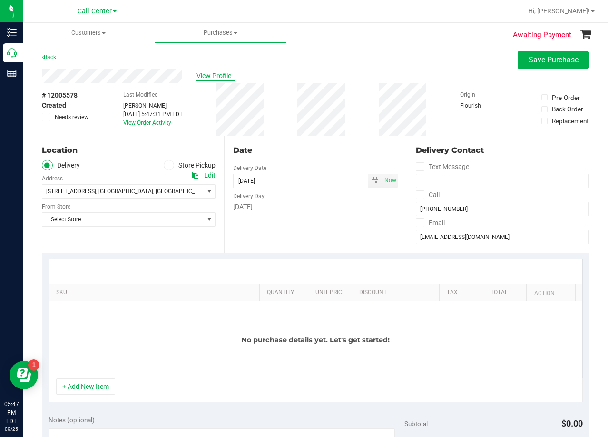
click at [212, 80] on div "View Profile" at bounding box center [315, 76] width 547 height 14
click at [212, 78] on span "View Profile" at bounding box center [216, 76] width 38 height 10
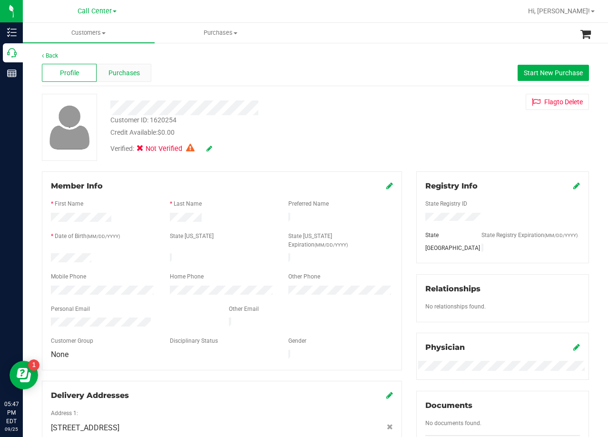
click at [112, 73] on span "Purchases" at bounding box center [124, 73] width 31 height 10
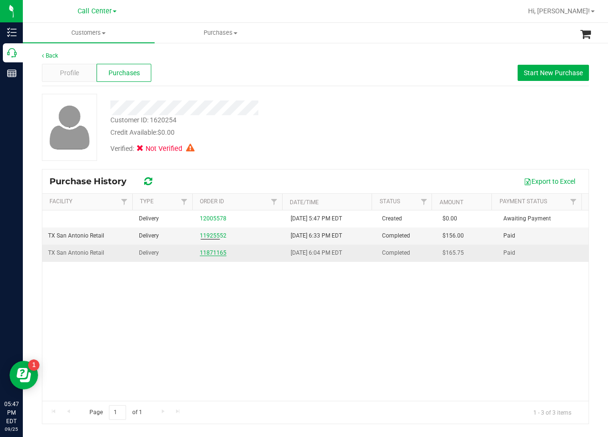
drag, startPoint x: 221, startPoint y: 248, endPoint x: 210, endPoint y: 252, distance: 11.0
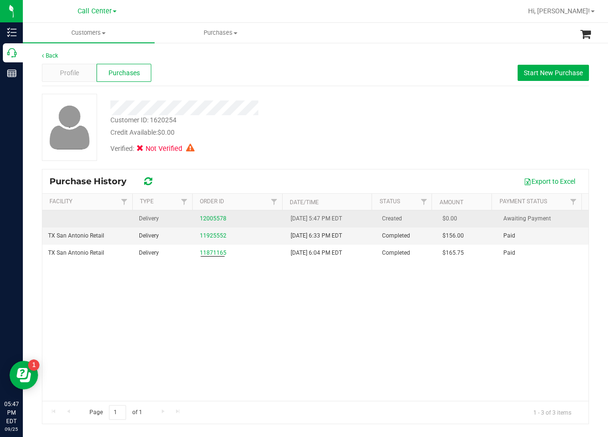
click at [210, 224] on td "12005578" at bounding box center [239, 218] width 91 height 17
click at [210, 222] on div "12005578" at bounding box center [239, 218] width 79 height 9
click at [209, 218] on link "12005578" at bounding box center [213, 218] width 27 height 7
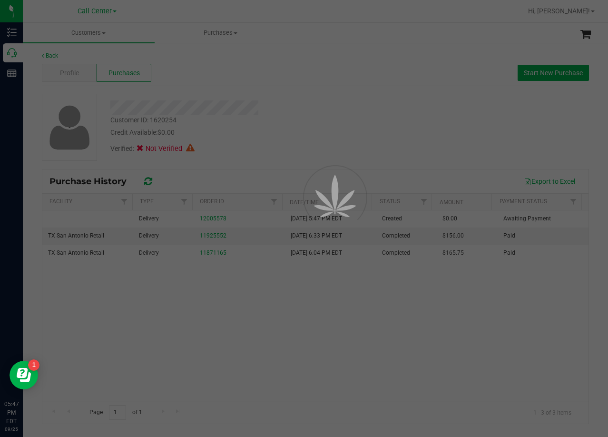
click at [284, 104] on div at bounding box center [304, 218] width 608 height 437
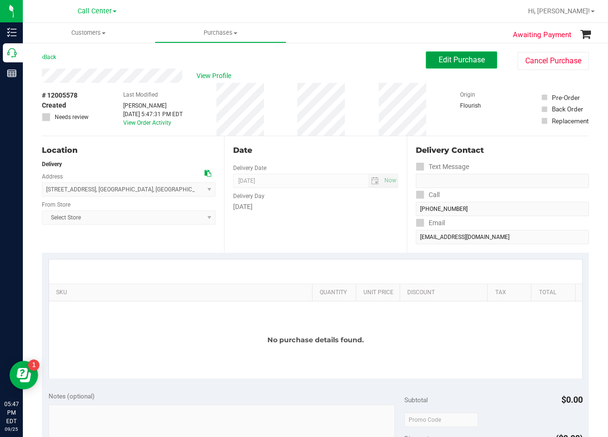
click at [441, 61] on span "Edit Purchase" at bounding box center [462, 59] width 46 height 9
click at [316, 59] on div "Back Edit Purchase Cancel Purchase" at bounding box center [315, 59] width 547 height 17
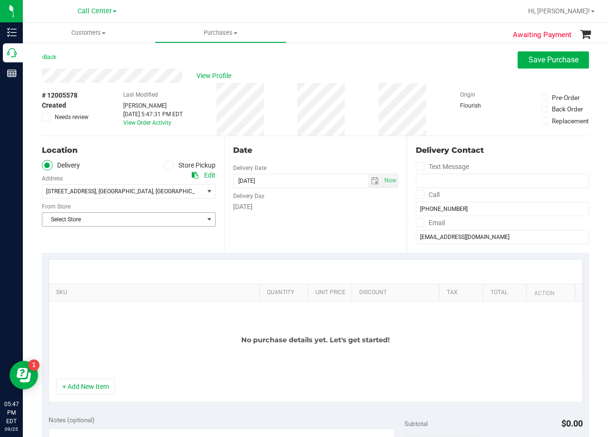
click at [185, 222] on span "Select Store" at bounding box center [122, 219] width 161 height 13
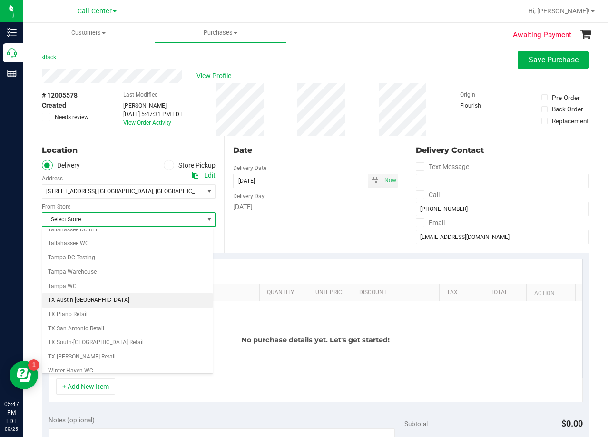
scroll to position [692, 0]
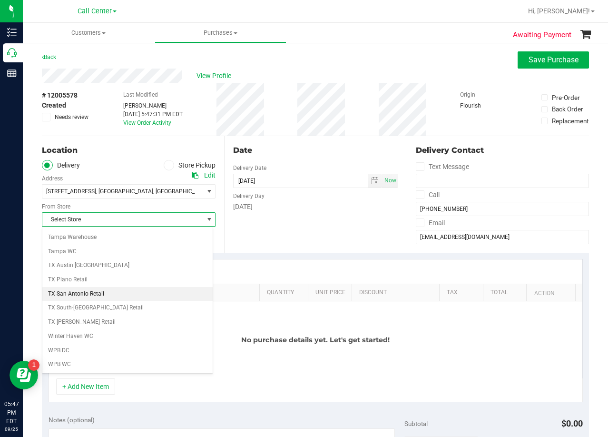
click at [148, 293] on li "TX San Antonio Retail" at bounding box center [127, 294] width 170 height 14
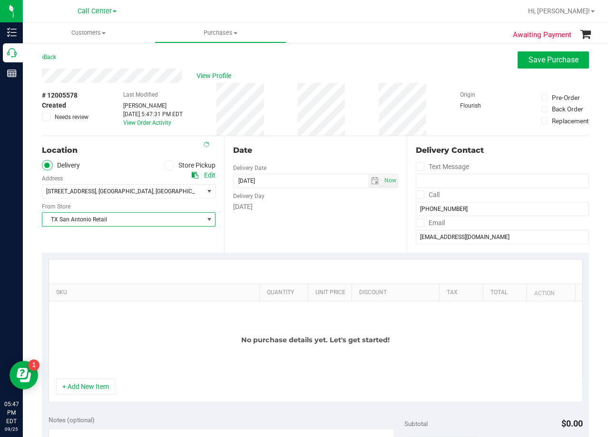
click at [289, 220] on div "Date Delivery Date 09/25/2025 Now 09/25/2025 05:47 PM Now Delivery Day Thursday" at bounding box center [315, 194] width 182 height 117
drag, startPoint x: 302, startPoint y: 142, endPoint x: 281, endPoint y: 149, distance: 22.1
click at [301, 142] on div "Date Delivery Date 09/25/2025 Now 09/25/2025 05:47 PM Now Delivery Day Thursday" at bounding box center [315, 194] width 182 height 117
click at [350, 136] on div "Date Delivery Date 09/25/2025 Now 09/25/2025 05:47 PM Now Delivery Day Thursday" at bounding box center [315, 194] width 182 height 117
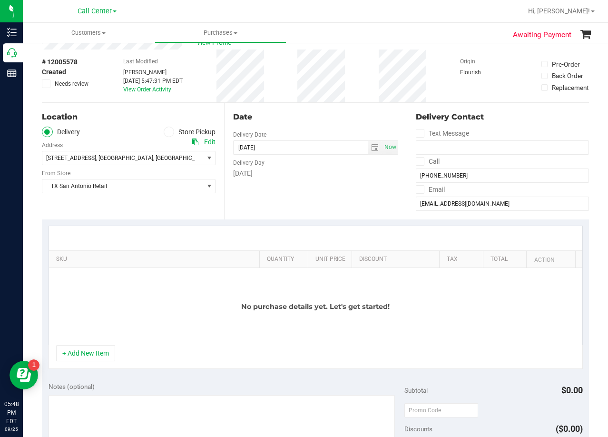
scroll to position [48, 0]
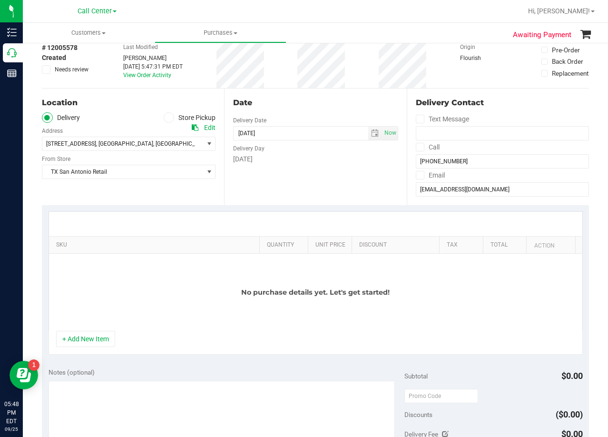
click at [267, 221] on div at bounding box center [316, 224] width 534 height 24
drag, startPoint x: 330, startPoint y: 100, endPoint x: 330, endPoint y: 92, distance: 8.1
click at [330, 100] on div "Date" at bounding box center [315, 102] width 165 height 11
click at [207, 145] on span "select" at bounding box center [210, 144] width 8 height 8
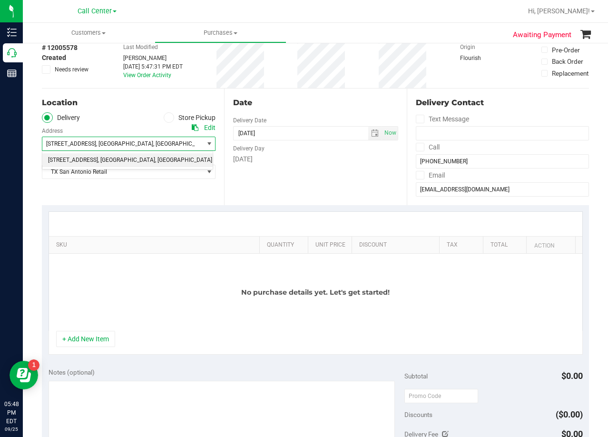
click at [207, 145] on span "select" at bounding box center [210, 144] width 8 height 8
click at [308, 110] on div "Date Delivery Date 09/25/2025 Now 09/25/2025 05:47 PM Now Delivery Day Thursday" at bounding box center [315, 147] width 182 height 117
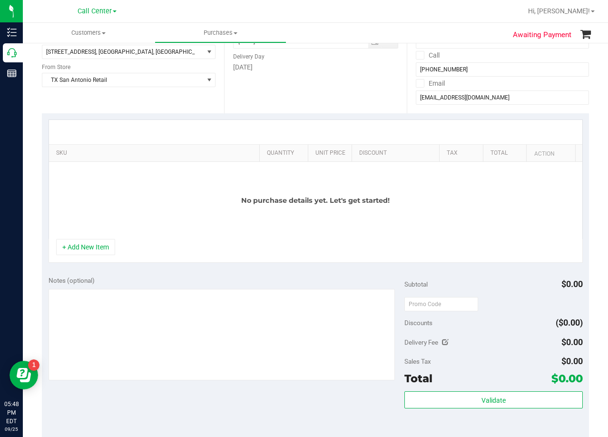
scroll to position [143, 0]
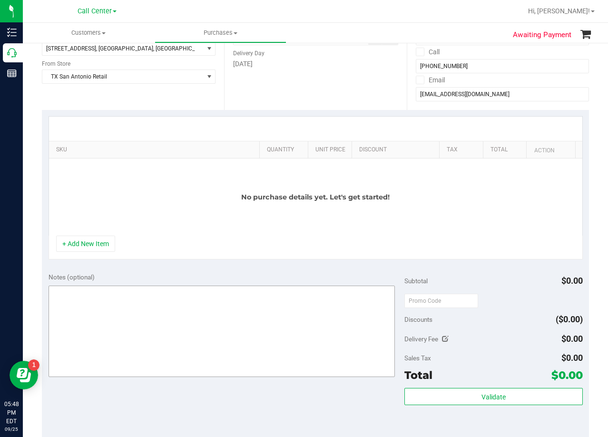
click at [98, 243] on button "+ Add New Item" at bounding box center [85, 244] width 59 height 16
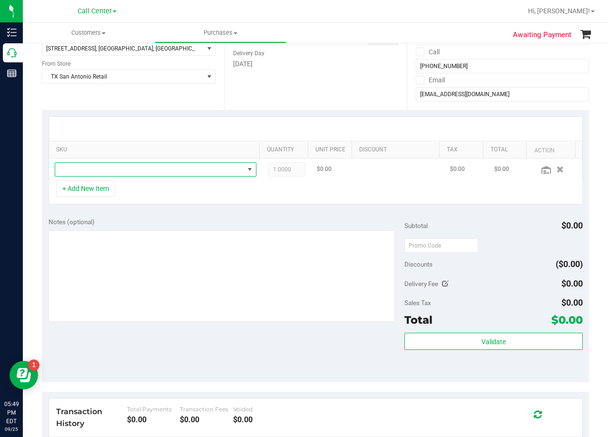
click at [170, 174] on span "NO DATA FOUND" at bounding box center [149, 169] width 189 height 13
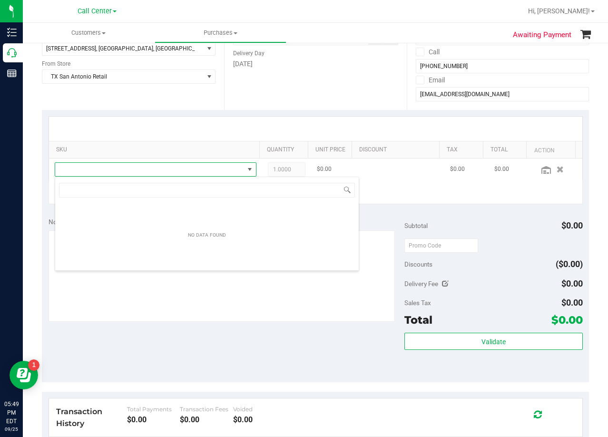
scroll to position [14, 197]
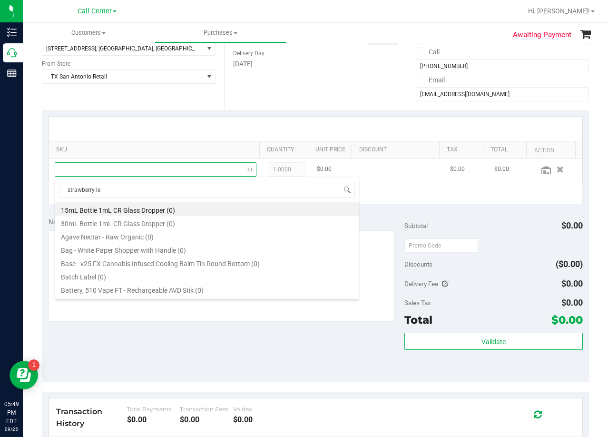
type input "strawberry lem"
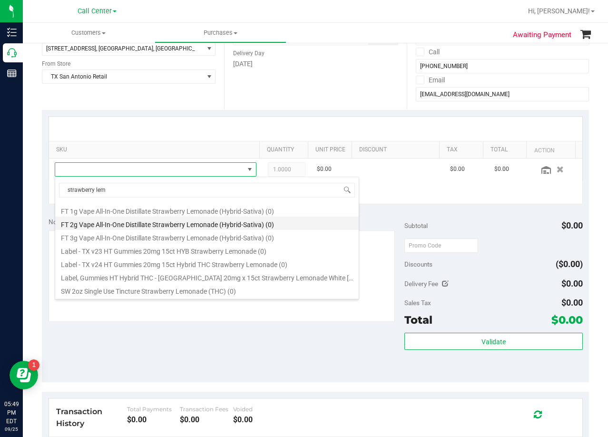
scroll to position [78, 0]
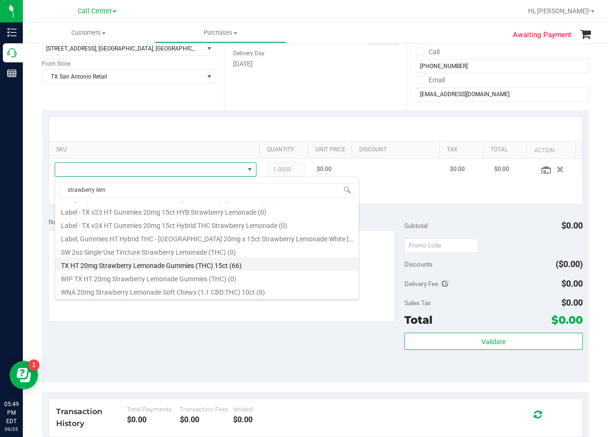
click at [171, 261] on li "TX HT 20mg Strawberry Lemonade Gummies (THC) 15ct (66)" at bounding box center [207, 263] width 304 height 13
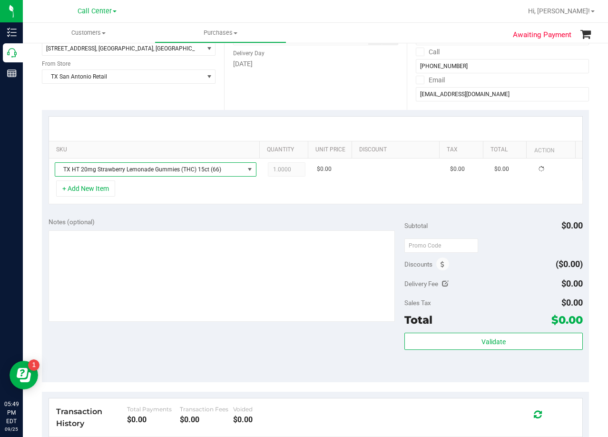
click at [181, 218] on div "Notes (optional)" at bounding box center [227, 222] width 356 height 10
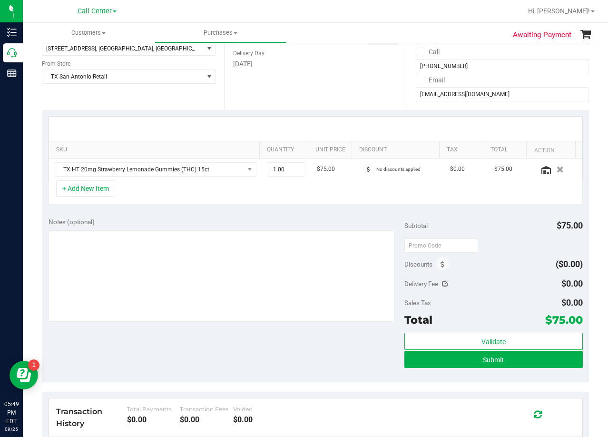
click at [322, 124] on div at bounding box center [316, 129] width 534 height 24
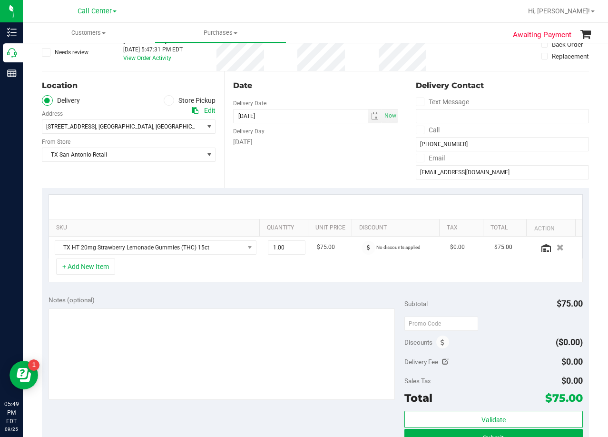
scroll to position [48, 0]
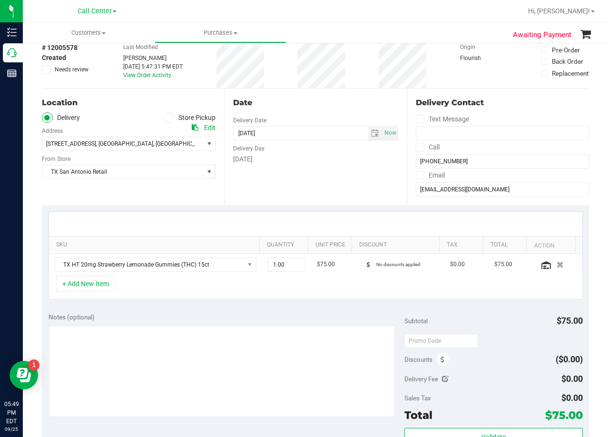
click at [315, 116] on div "Date Delivery Date 09/25/2025 Now 09/25/2025 08:00 AM Now Delivery Day Thursday" at bounding box center [315, 147] width 182 height 117
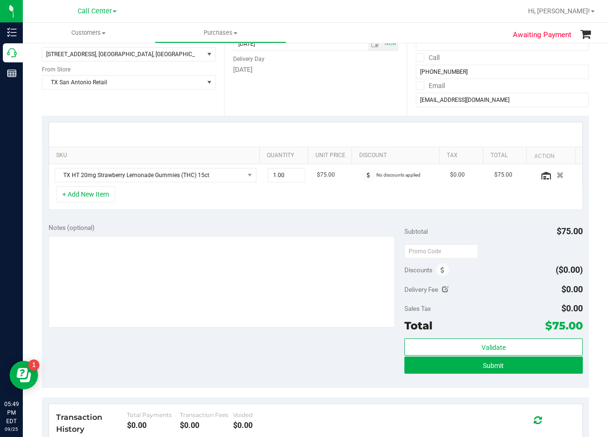
scroll to position [143, 0]
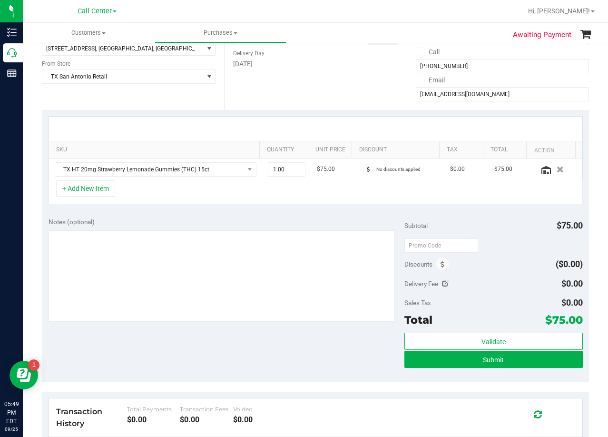
click at [353, 122] on div at bounding box center [316, 129] width 534 height 24
click at [340, 123] on div at bounding box center [316, 129] width 534 height 24
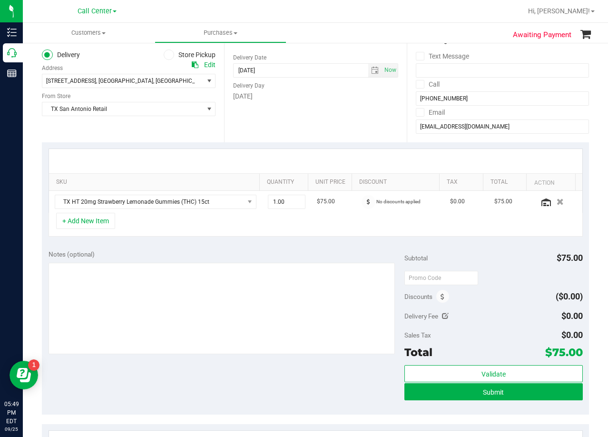
scroll to position [95, 0]
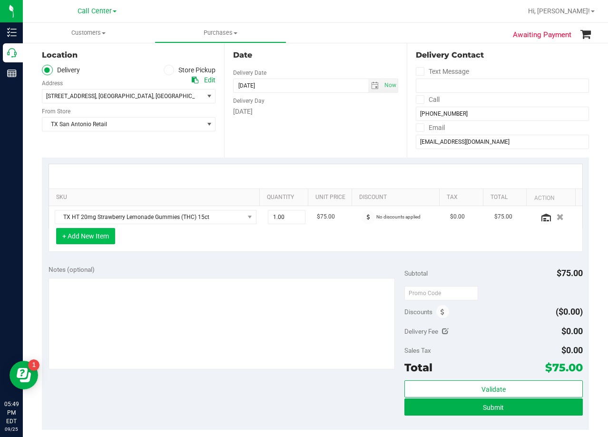
click at [97, 238] on button "+ Add New Item" at bounding box center [85, 236] width 59 height 16
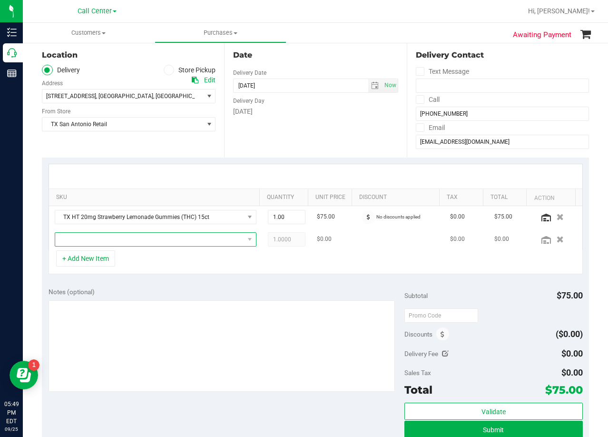
click at [107, 243] on span "NO DATA FOUND" at bounding box center [149, 239] width 189 height 13
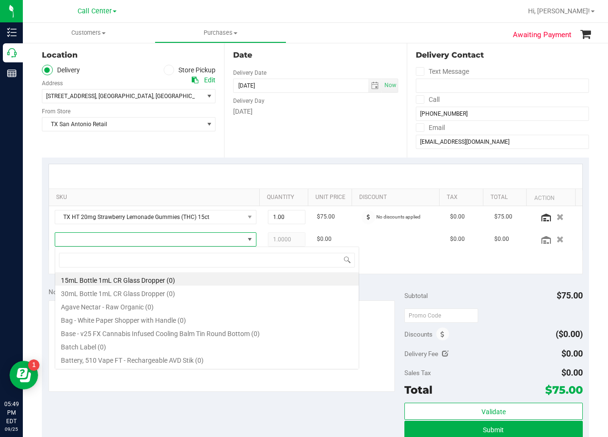
scroll to position [14, 197]
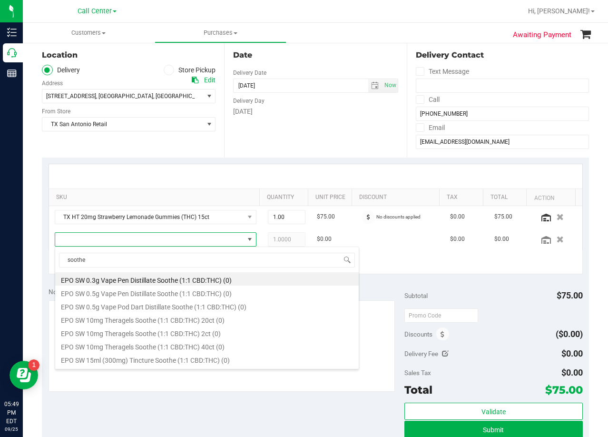
type input "soothe"
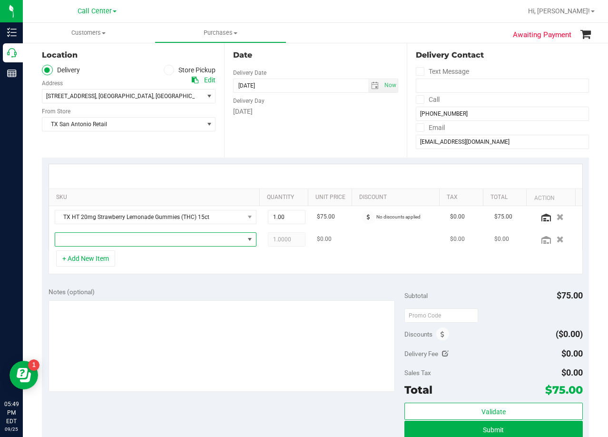
click at [131, 237] on span "NO DATA FOUND" at bounding box center [149, 239] width 189 height 13
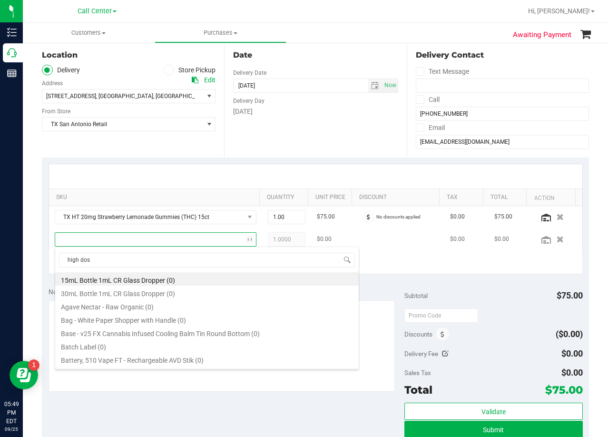
type input "high dose"
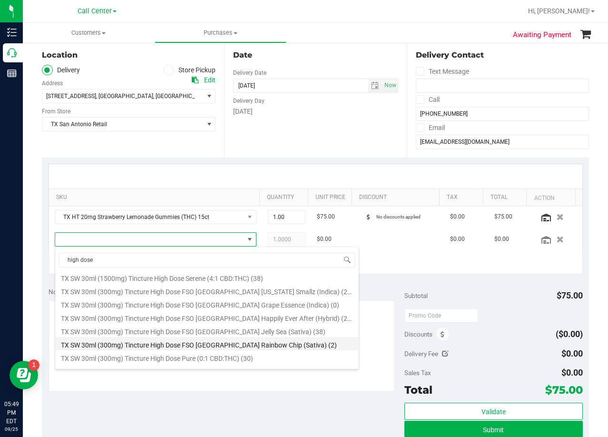
scroll to position [198, 0]
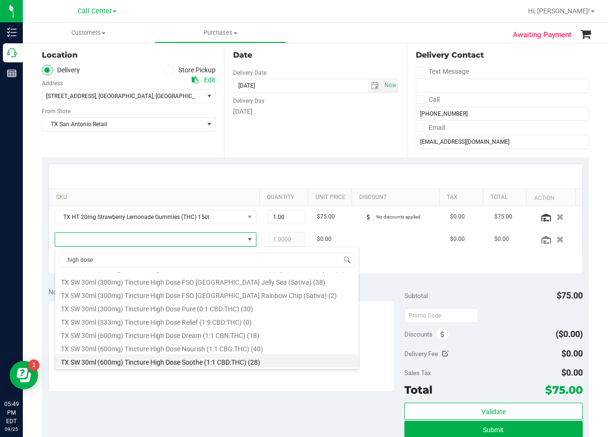
click at [160, 361] on li "TX SW 30ml (600mg) Tincture High Dose Soothe (1:1 CBD:THC) (28)" at bounding box center [207, 360] width 304 height 13
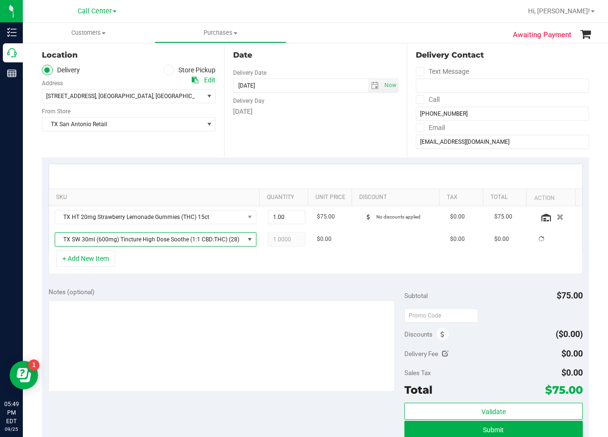
click at [182, 297] on div "Notes (optional)" at bounding box center [227, 340] width 356 height 107
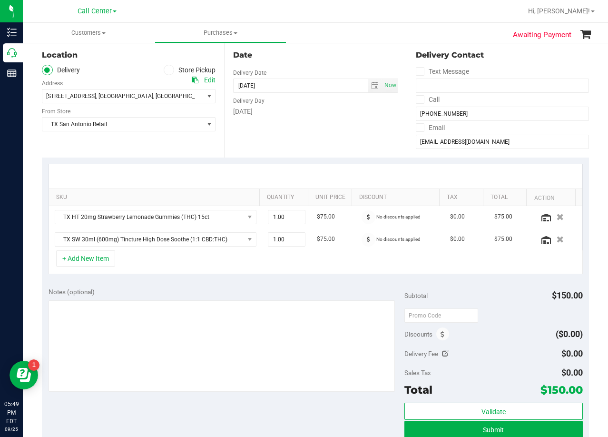
click at [343, 173] on div at bounding box center [316, 176] width 534 height 24
click at [469, 146] on input "[EMAIL_ADDRESS][DOMAIN_NAME]" at bounding box center [502, 142] width 173 height 14
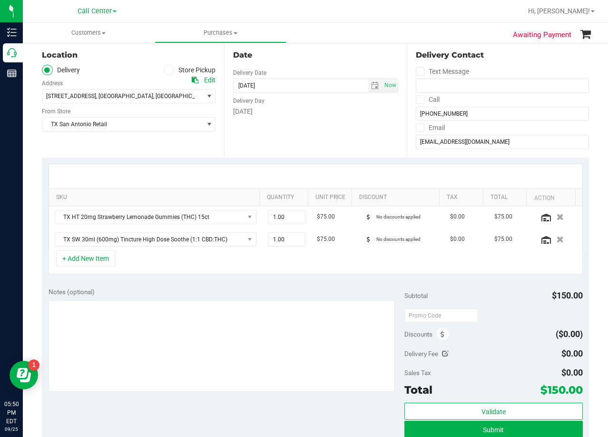
click at [363, 104] on div "Delivery Day" at bounding box center [315, 100] width 165 height 14
click at [317, 64] on div "Date Delivery Date 09/25/2025 Now 09/25/2025 08:00 AM Now Delivery Day Thursday" at bounding box center [315, 99] width 182 height 117
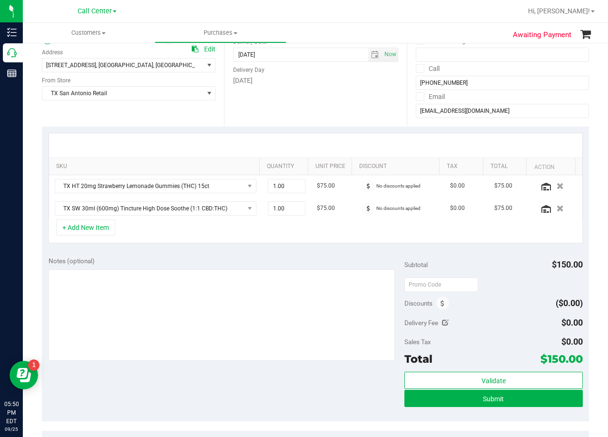
scroll to position [143, 0]
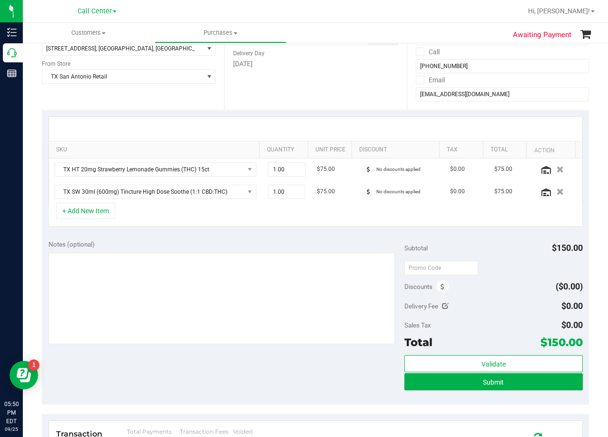
click at [311, 245] on div "Notes (optional)" at bounding box center [227, 244] width 356 height 10
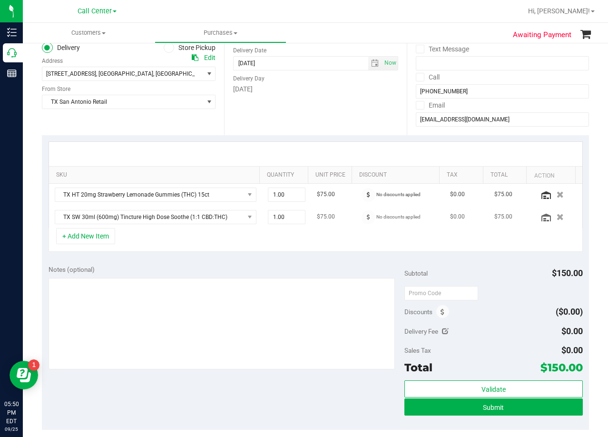
scroll to position [95, 0]
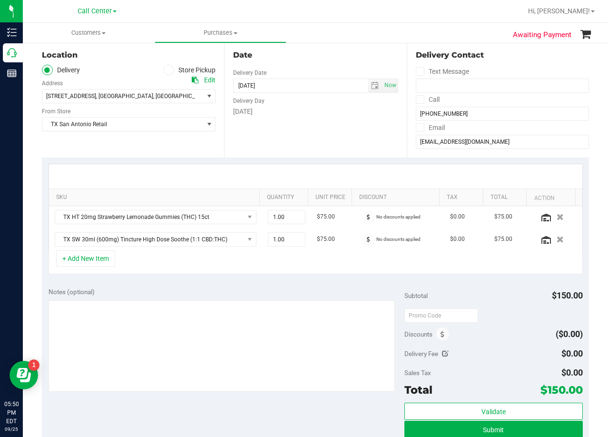
click at [331, 128] on div "Date Delivery Date 09/25/2025 Now 09/25/2025 08:00 AM Now Delivery Day Thursday" at bounding box center [315, 99] width 182 height 117
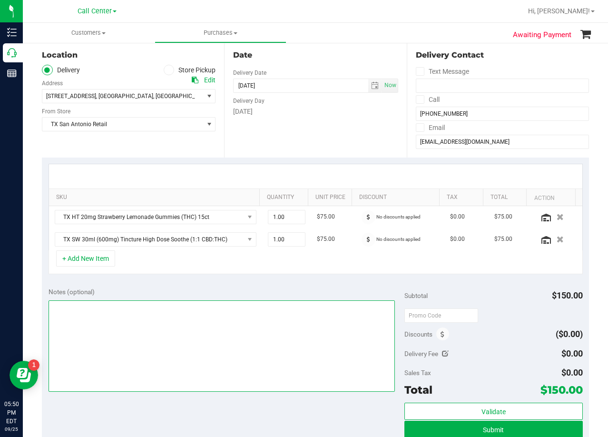
click at [279, 336] on textarea at bounding box center [222, 345] width 347 height 91
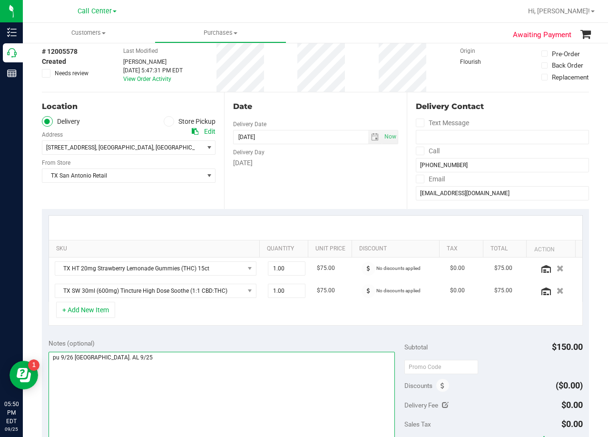
scroll to position [0, 0]
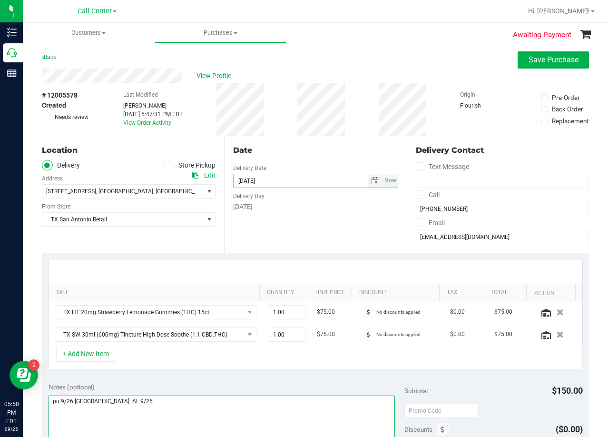
click at [368, 181] on span "select" at bounding box center [375, 180] width 14 height 13
type textarea "pu 9/26 San Antonio. AL 9/25"
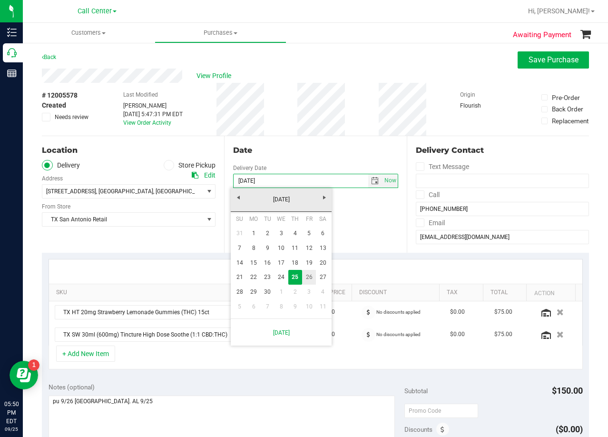
click at [306, 273] on link "26" at bounding box center [309, 277] width 14 height 15
type input "09/26/2025"
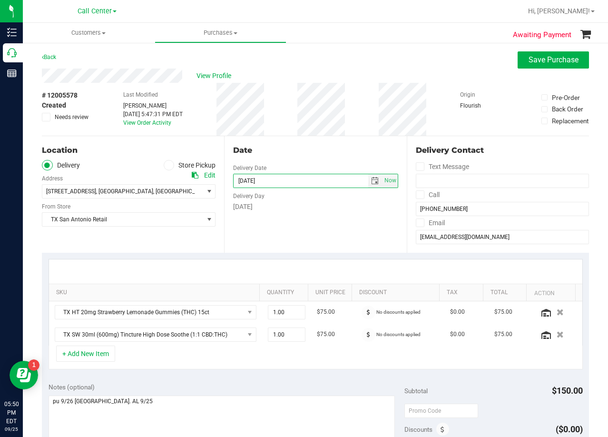
click at [314, 225] on div "Date Delivery Date 09/26/2025 Now 09/26/2025 08:00 AM Now Delivery Day Friday" at bounding box center [315, 194] width 182 height 117
click at [313, 157] on div "Date Delivery Date 09/26/2025 Now 09/26/2025 08:00 AM Now Delivery Day Friday" at bounding box center [315, 194] width 182 height 117
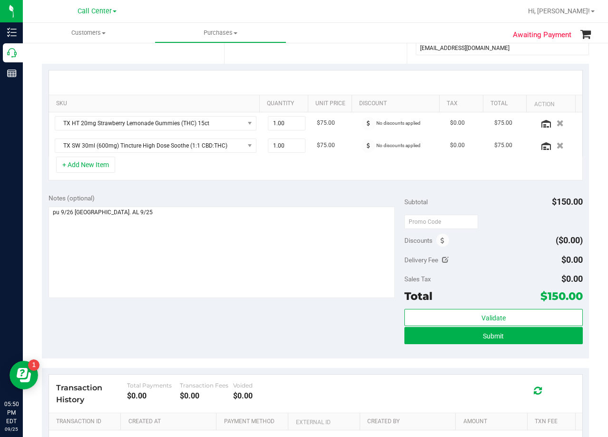
scroll to position [190, 0]
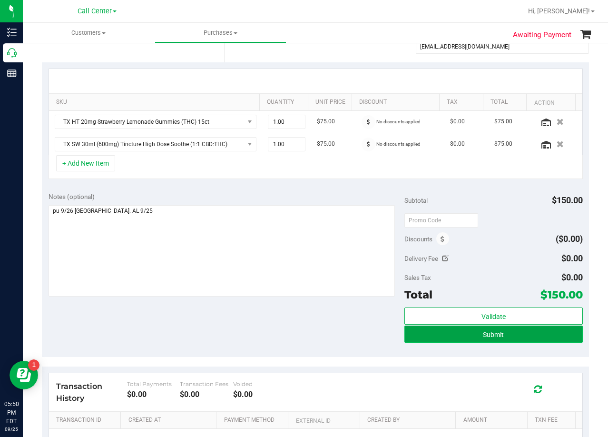
click at [421, 341] on button "Submit" at bounding box center [494, 334] width 178 height 17
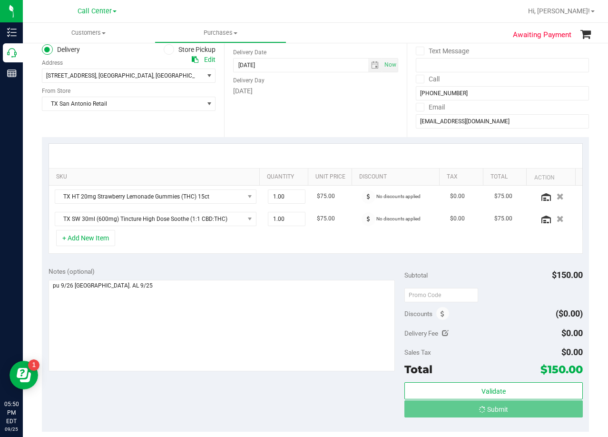
scroll to position [0, 0]
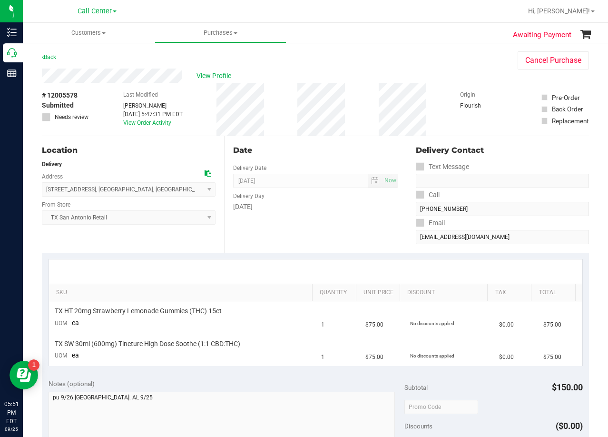
click at [373, 119] on div "# 12005578 Submitted Needs review Last Modified Alexander Lawson Sep 25, 2025 5…" at bounding box center [315, 109] width 547 height 53
click at [375, 108] on div "# 12005578 Submitted Needs review Last Modified Alexander Lawson Sep 25, 2025 5…" at bounding box center [315, 109] width 547 height 53
click at [339, 71] on div "View Profile" at bounding box center [270, 76] width 457 height 14
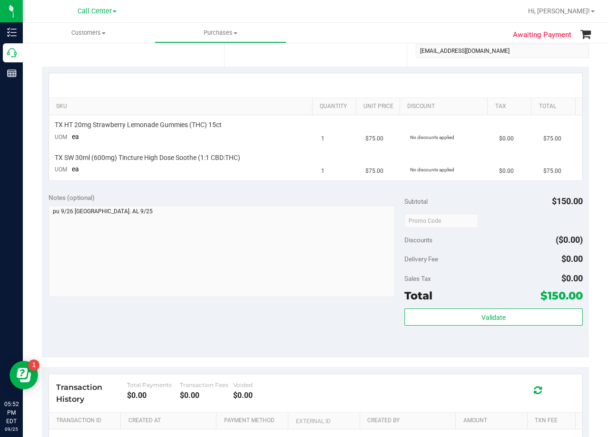
scroll to position [190, 0]
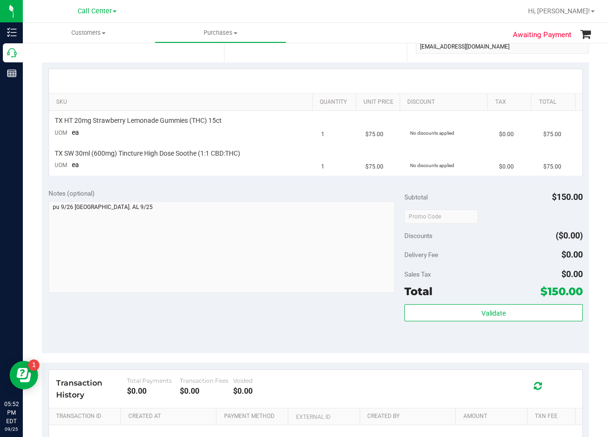
click at [361, 194] on div "Notes (optional)" at bounding box center [227, 193] width 356 height 10
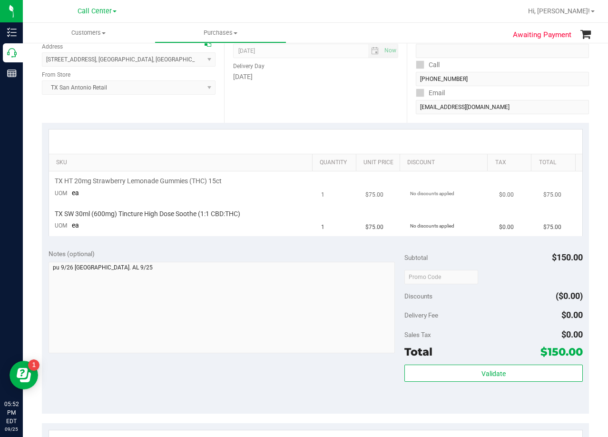
scroll to position [95, 0]
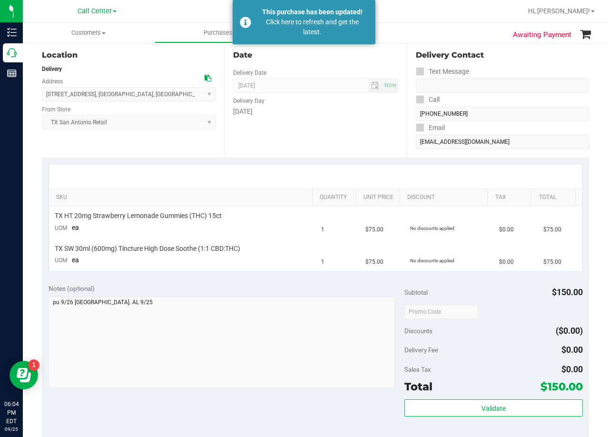
click at [328, 141] on div "Date Delivery Date 09/26/2025 Now 09/26/2025 08:00 AM Now Delivery Day Friday" at bounding box center [315, 99] width 182 height 117
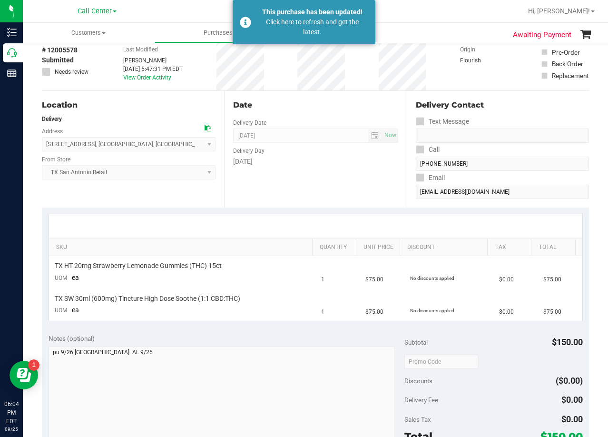
scroll to position [0, 0]
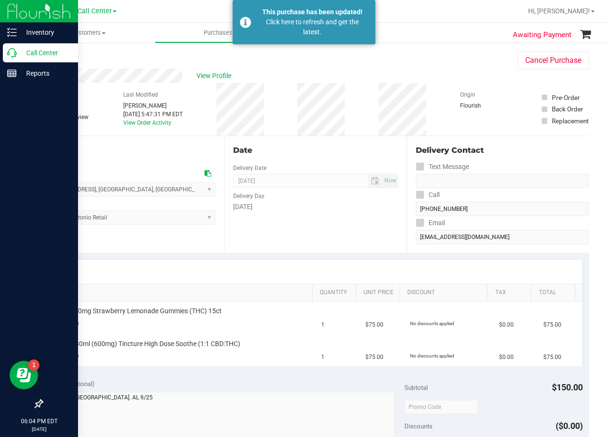
click at [13, 51] on icon at bounding box center [12, 53] width 10 height 10
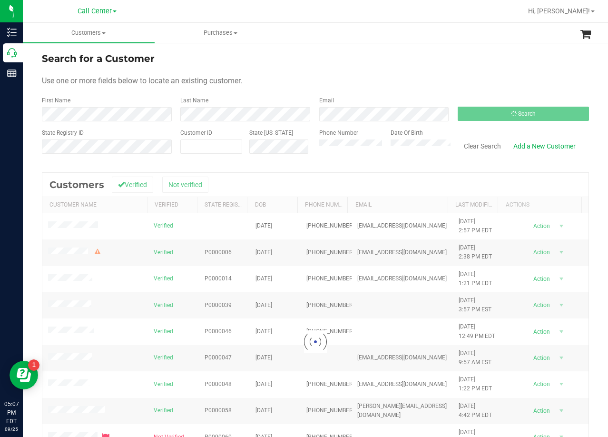
click at [369, 69] on form "Search for a Customer Use one or more fields below to locate an existing custom…" at bounding box center [315, 106] width 547 height 111
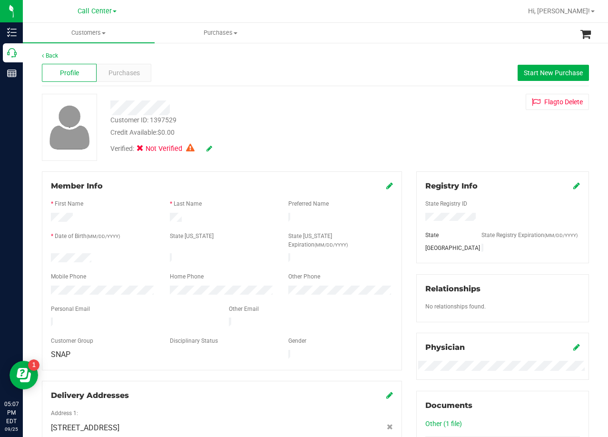
click at [365, 119] on div "Customer ID: 1397529 Credit Available: $0.00" at bounding box center [243, 126] width 281 height 22
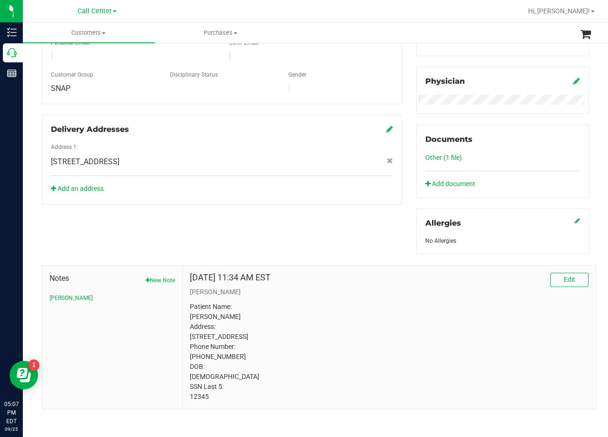
scroll to position [278, 0]
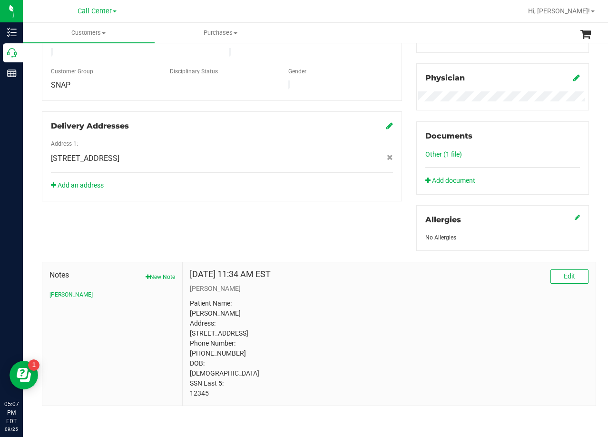
click at [198, 393] on p "Patient Name: [PERSON_NAME] Address: [STREET_ADDRESS] Phone Number: [PHONE_NUMB…" at bounding box center [389, 348] width 399 height 100
click at [356, 298] on p "Patient Name: [PERSON_NAME] Address: [STREET_ADDRESS] Phone Number: [PHONE_NUMB…" at bounding box center [389, 348] width 399 height 100
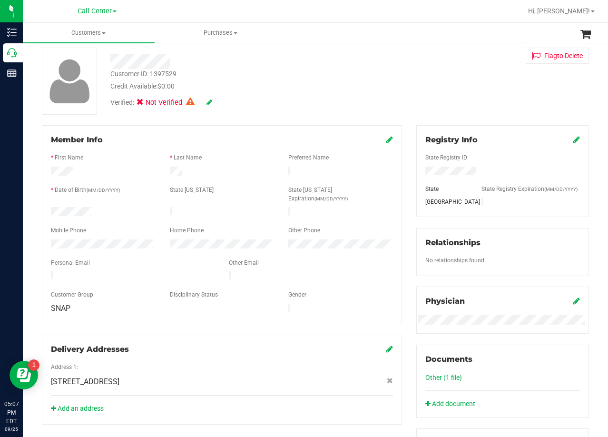
scroll to position [40, 0]
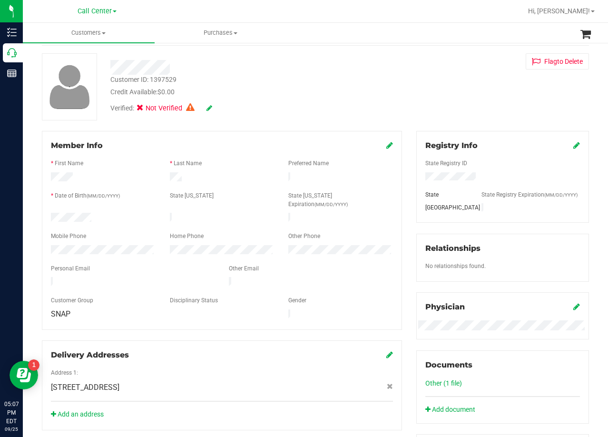
click at [351, 99] on div "Verified: Not Verified" at bounding box center [243, 107] width 281 height 21
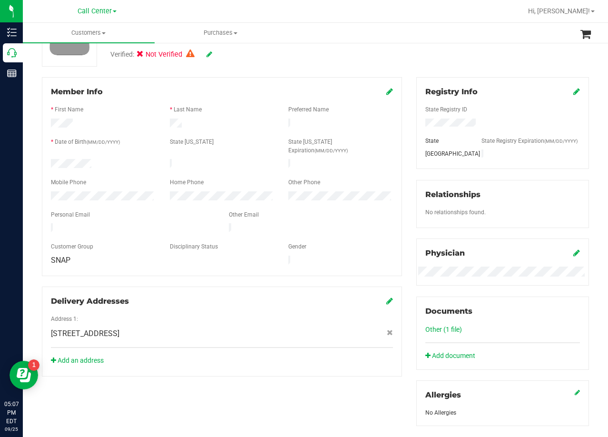
scroll to position [0, 0]
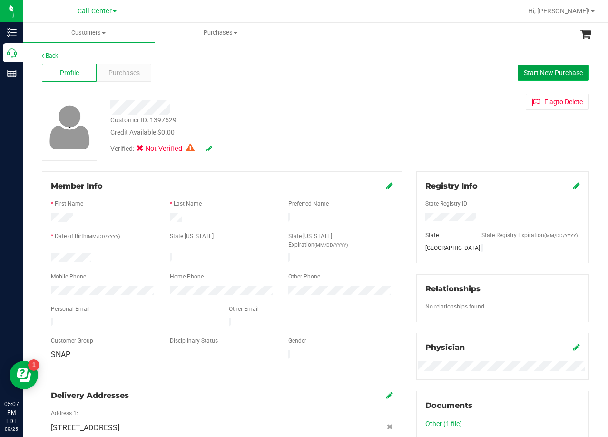
click at [524, 75] on span "Start New Purchase" at bounding box center [553, 73] width 59 height 8
click at [388, 96] on div "Customer ID: 1397529 Credit Available: $0.00 Verified: Not Verified Flag to [GE…" at bounding box center [316, 127] width 562 height 67
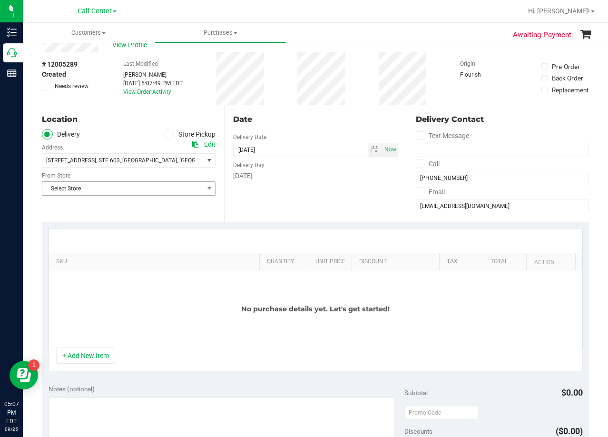
scroll to position [48, 0]
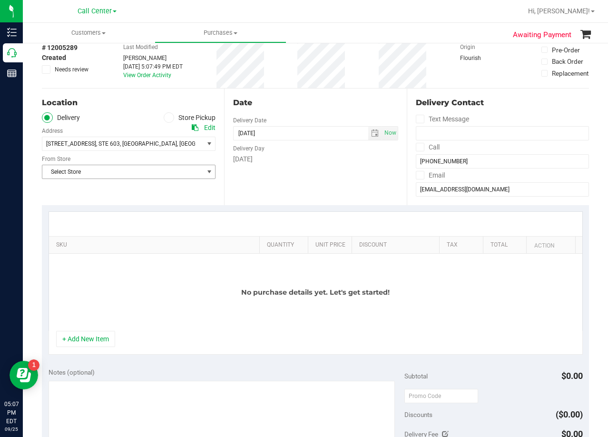
click at [145, 169] on span "Select Store" at bounding box center [122, 171] width 161 height 13
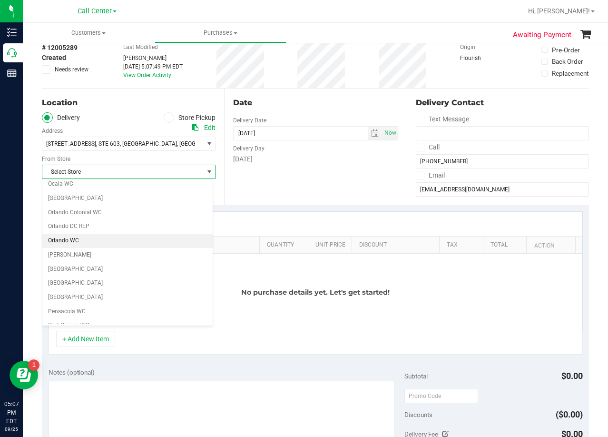
scroll to position [692, 0]
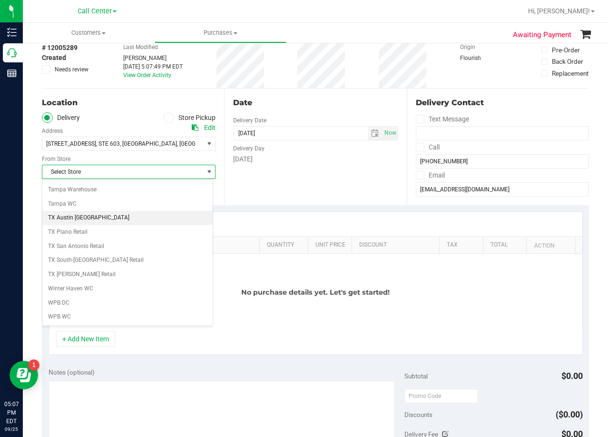
click at [117, 218] on li "TX Austin [GEOGRAPHIC_DATA]" at bounding box center [127, 218] width 170 height 14
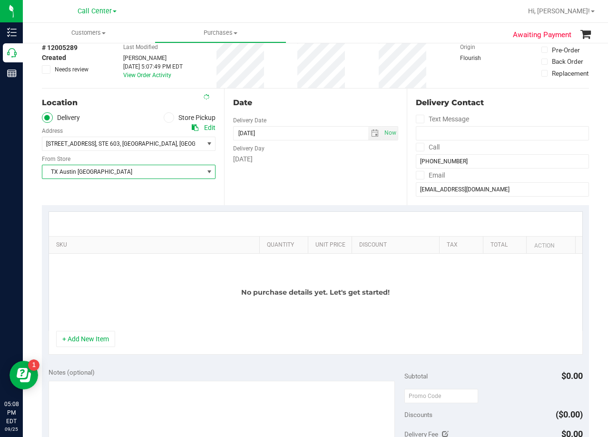
click at [267, 194] on div "Date Delivery Date [DATE] Now [DATE] 05:07 PM Now Delivery Day [DATE]" at bounding box center [315, 147] width 182 height 117
click at [371, 132] on span "select" at bounding box center [375, 133] width 8 height 8
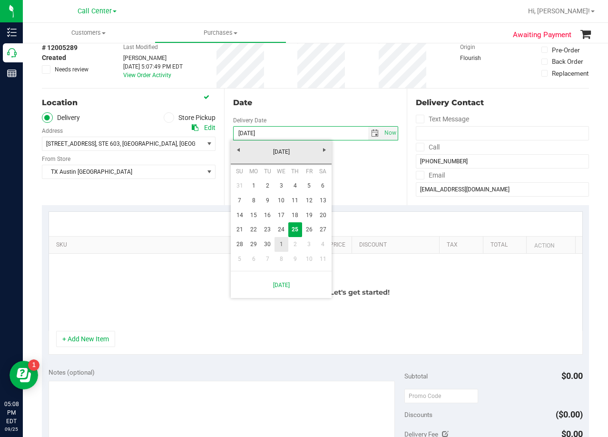
click at [278, 244] on link "1" at bounding box center [282, 244] width 14 height 15
type input "[DATE]"
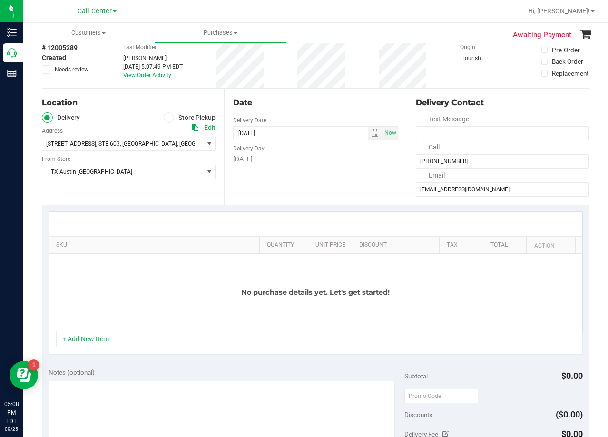
click at [298, 200] on div "Date Delivery Date [DATE] Now [DATE] 05:07 PM Now Delivery Day [DATE]" at bounding box center [315, 147] width 182 height 117
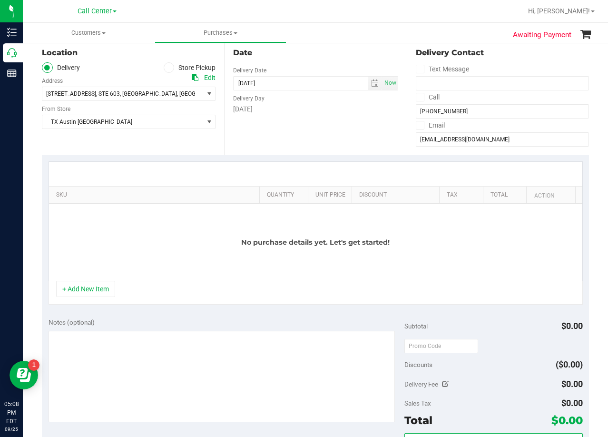
scroll to position [143, 0]
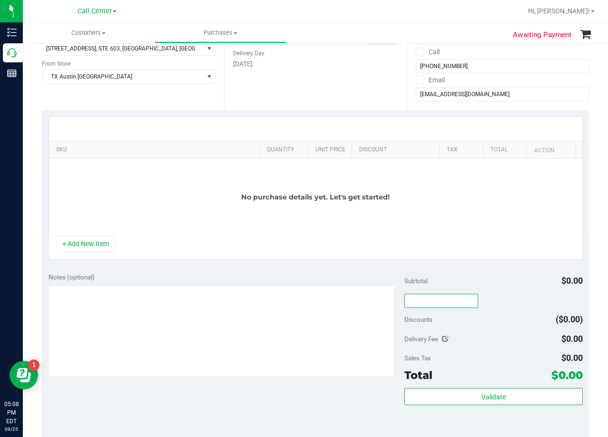
click at [433, 300] on input "text" at bounding box center [442, 301] width 74 height 14
click at [345, 275] on div "Notes (optional)" at bounding box center [227, 277] width 356 height 10
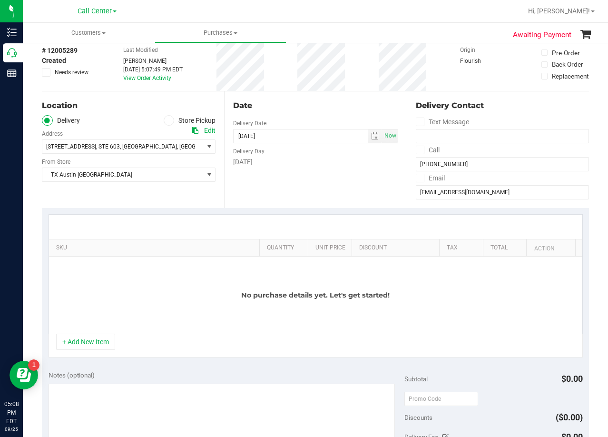
scroll to position [0, 0]
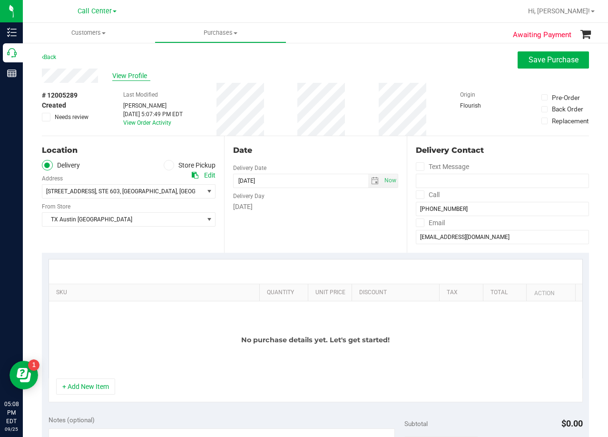
click at [137, 71] on span "View Profile" at bounding box center [131, 76] width 38 height 10
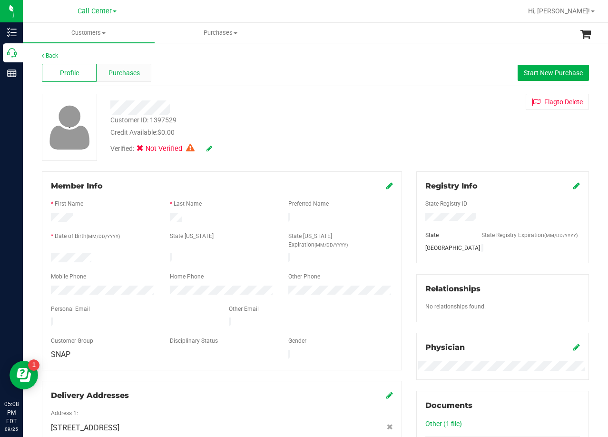
click at [123, 78] on div "Purchases" at bounding box center [124, 73] width 55 height 18
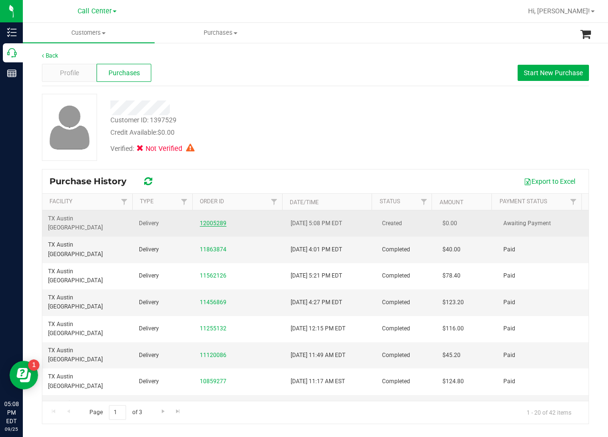
click at [205, 220] on link "12005289" at bounding box center [213, 223] width 27 height 7
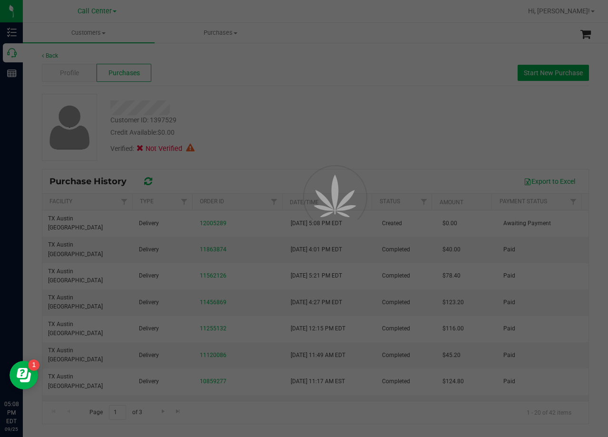
click at [280, 65] on div at bounding box center [304, 218] width 608 height 437
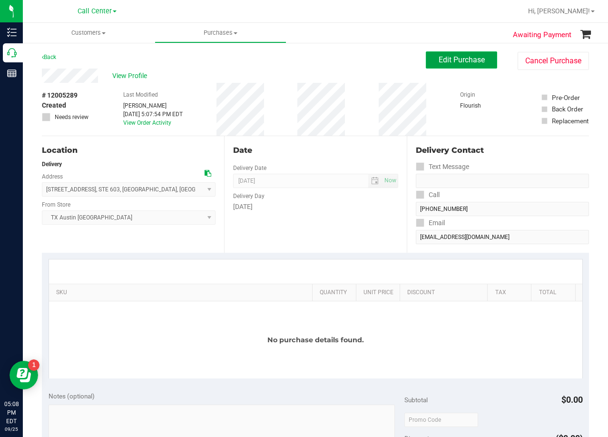
click at [454, 52] on button "Edit Purchase" at bounding box center [461, 59] width 71 height 17
click at [357, 87] on div "# 12005289 Created Needs review Last Modified [PERSON_NAME] [DATE] 5:07:54 PM E…" at bounding box center [315, 109] width 547 height 53
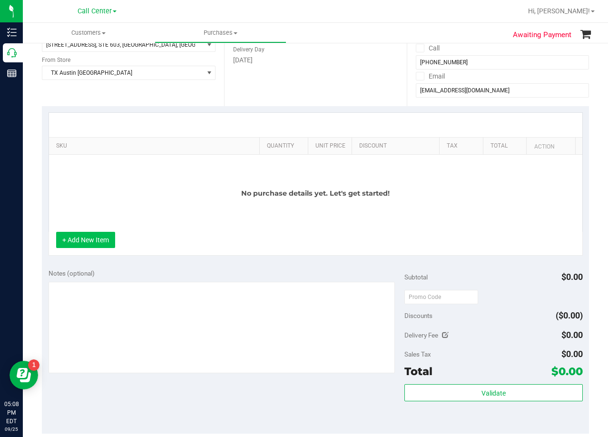
scroll to position [143, 0]
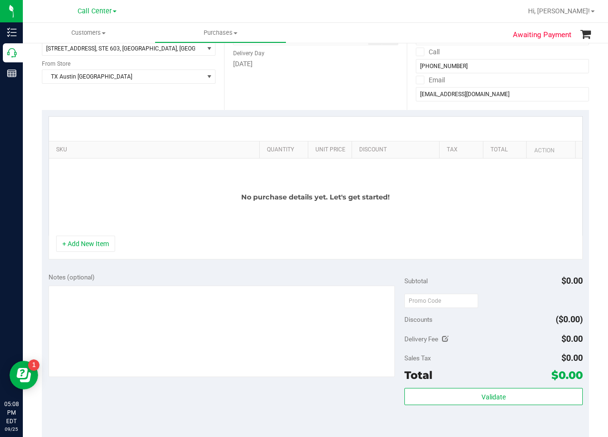
click at [90, 236] on div "No purchase details yet. Let's get started!" at bounding box center [316, 196] width 534 height 77
click at [94, 245] on button "+ Add New Item" at bounding box center [85, 244] width 59 height 16
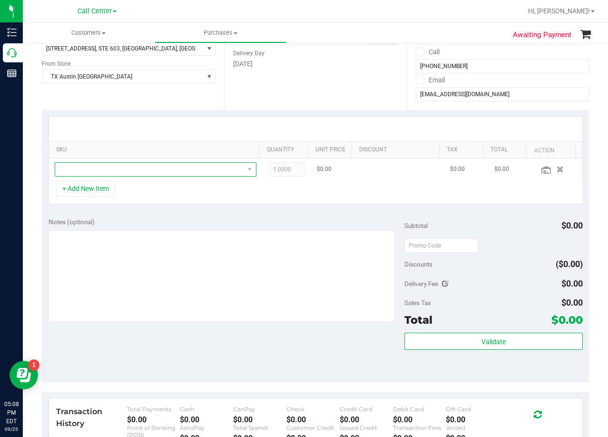
click at [133, 168] on span "NO DATA FOUND" at bounding box center [149, 169] width 189 height 13
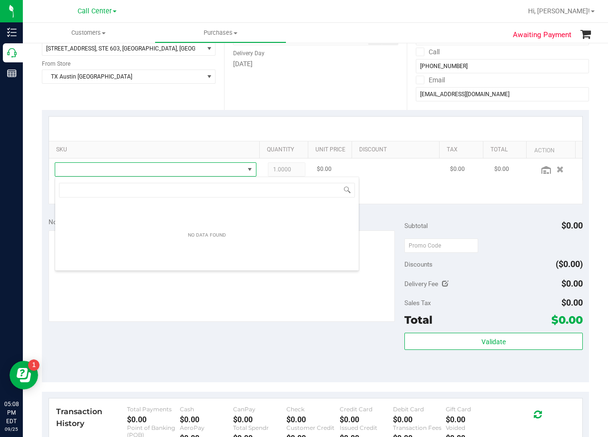
scroll to position [14, 197]
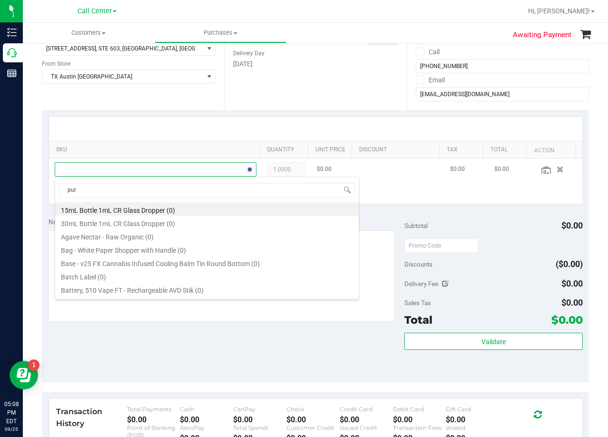
type input "pure"
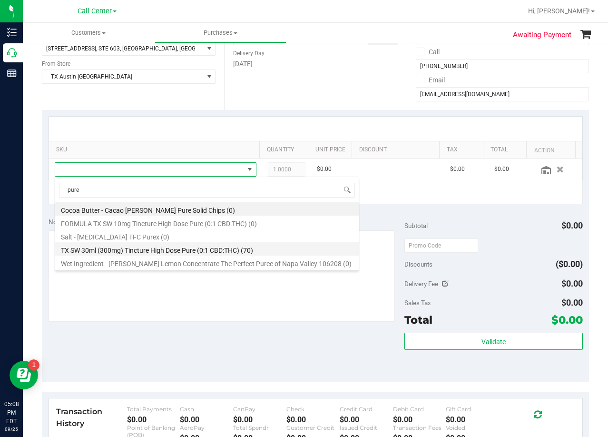
click at [222, 251] on li "TX SW 30ml (300mg) Tincture High Dose Pure (0:1 CBD:THC) (70)" at bounding box center [207, 248] width 304 height 13
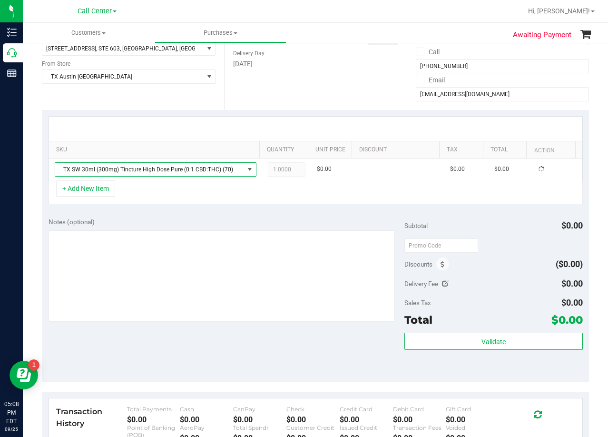
click at [220, 219] on div "Notes (optional)" at bounding box center [227, 222] width 356 height 10
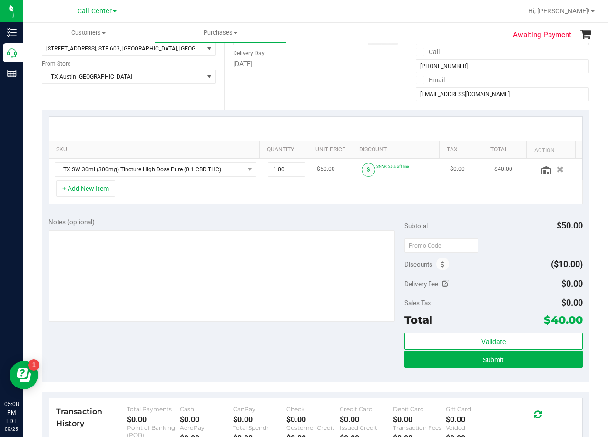
click at [367, 169] on icon at bounding box center [368, 170] width 3 height 6
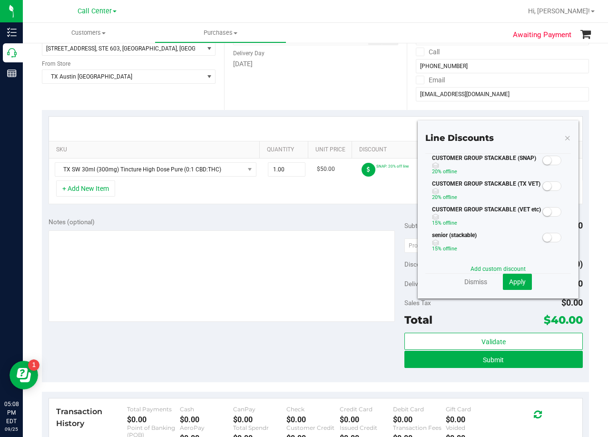
click at [550, 164] on span at bounding box center [552, 161] width 19 height 10
click at [514, 283] on span "Apply" at bounding box center [517, 282] width 17 height 8
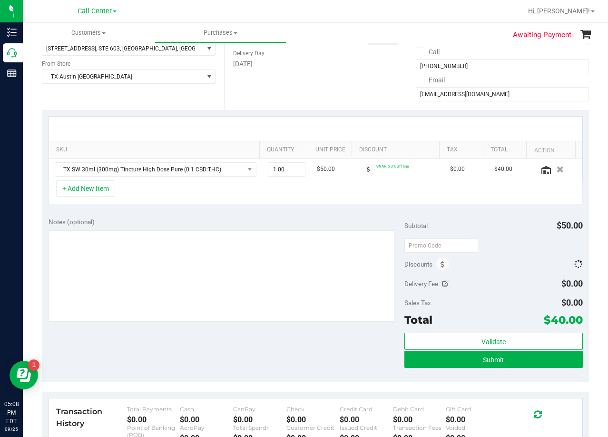
click at [477, 215] on div "Notes (optional) Subtotal $50.00 Discounts Delivery Fee $0.00 Sales Tax $0.00 T…" at bounding box center [315, 296] width 547 height 171
drag, startPoint x: 432, startPoint y: 246, endPoint x: 438, endPoint y: 245, distance: 6.2
click at [432, 246] on input "text" at bounding box center [442, 245] width 74 height 14
type input "HAPPYDAY25"
click at [501, 237] on div "HAPPYDAY25" at bounding box center [494, 245] width 178 height 17
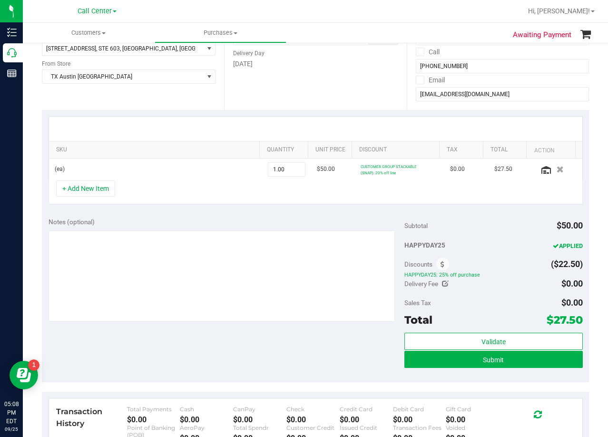
click at [364, 213] on div "Notes (optional) Subtotal $50.00 HAPPYDAY25 APPLIED Discounts ($22.50) HAPPYDAY…" at bounding box center [315, 296] width 547 height 171
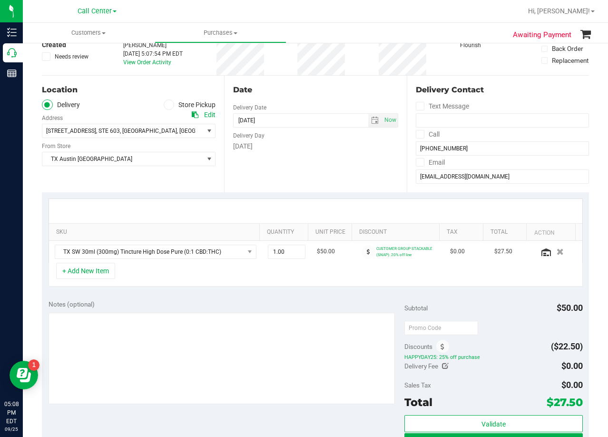
scroll to position [48, 0]
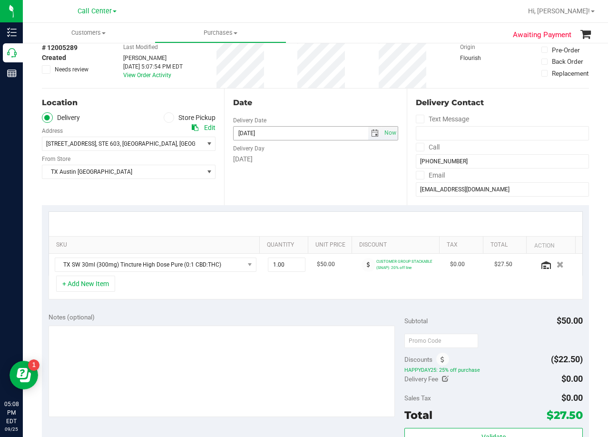
click at [371, 132] on span "select" at bounding box center [375, 133] width 8 height 8
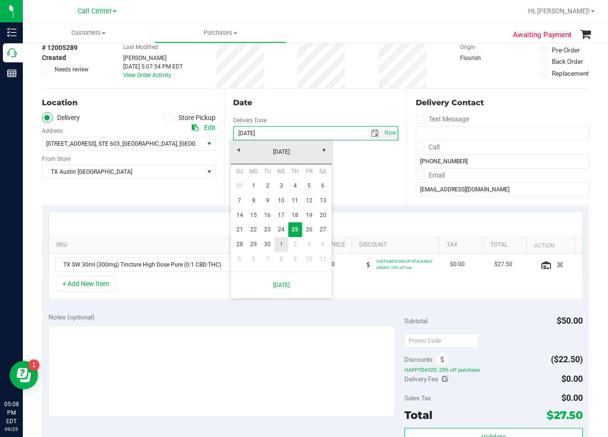
click at [283, 244] on link "1" at bounding box center [282, 244] width 14 height 15
type input "[DATE]"
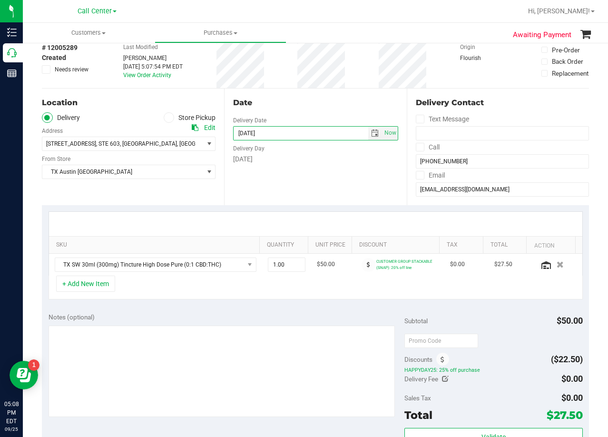
click at [328, 181] on div "Date Delivery Date [DATE] Now [DATE] 08:00 AM Now Delivery Day [DATE]" at bounding box center [315, 147] width 182 height 117
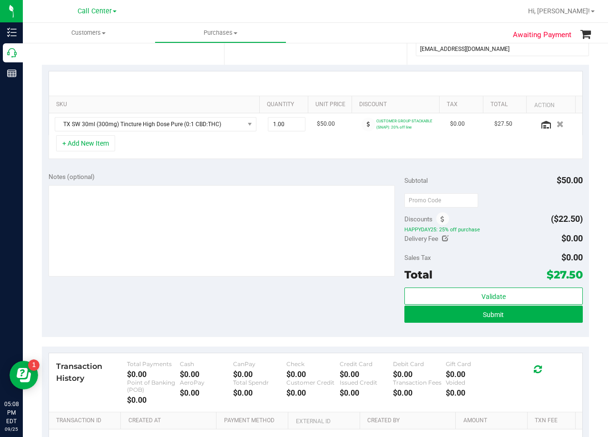
scroll to position [190, 0]
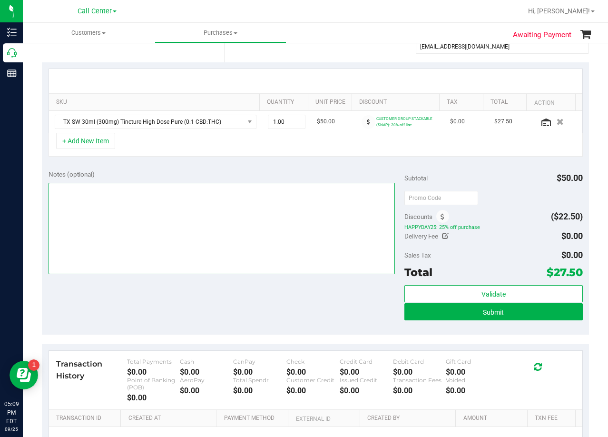
click at [317, 197] on textarea at bounding box center [222, 228] width 347 height 91
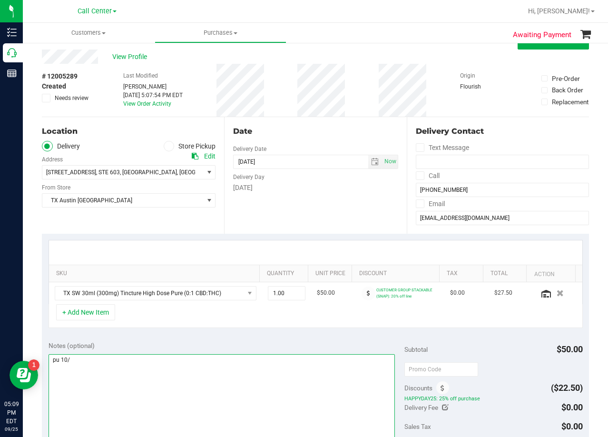
scroll to position [0, 0]
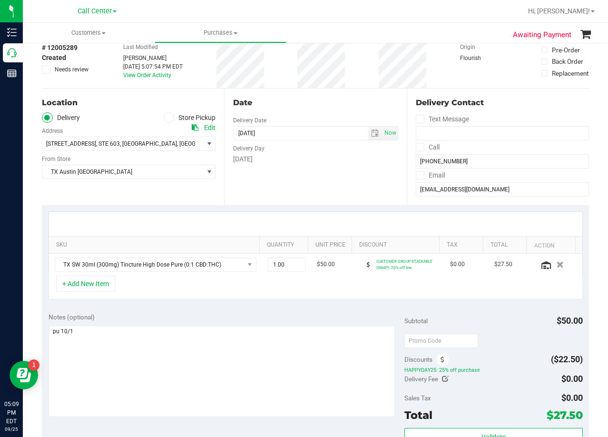
click at [344, 214] on div at bounding box center [316, 224] width 534 height 24
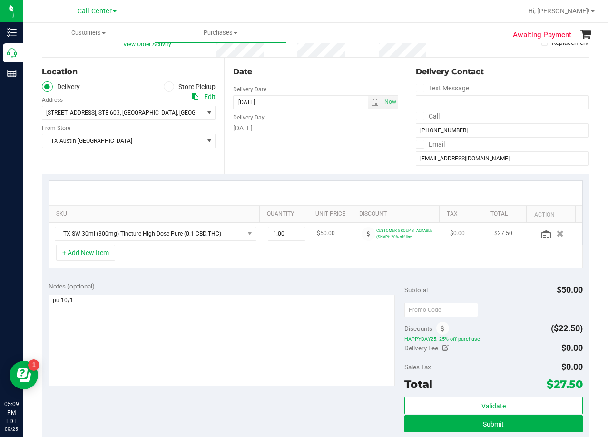
scroll to position [95, 0]
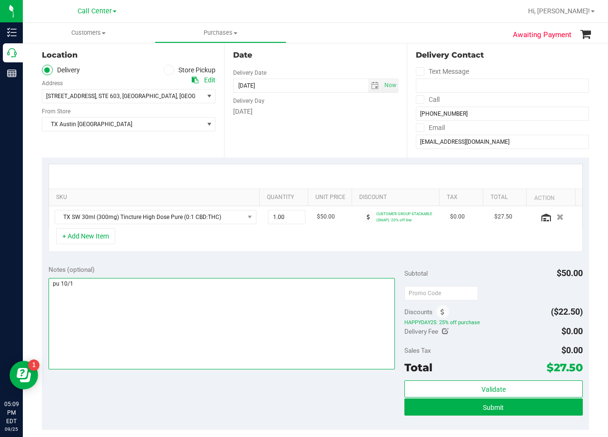
click at [317, 283] on textarea at bounding box center [222, 323] width 347 height 91
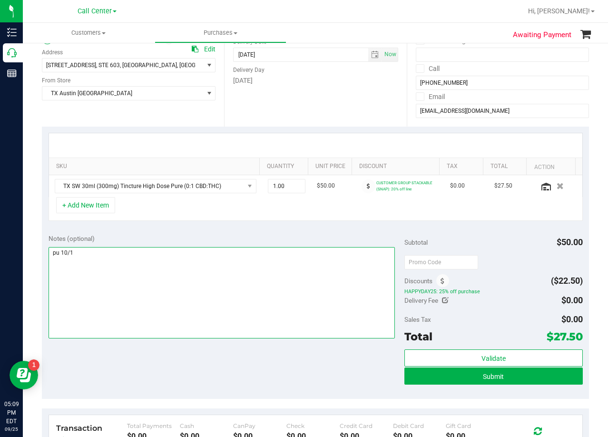
scroll to position [143, 0]
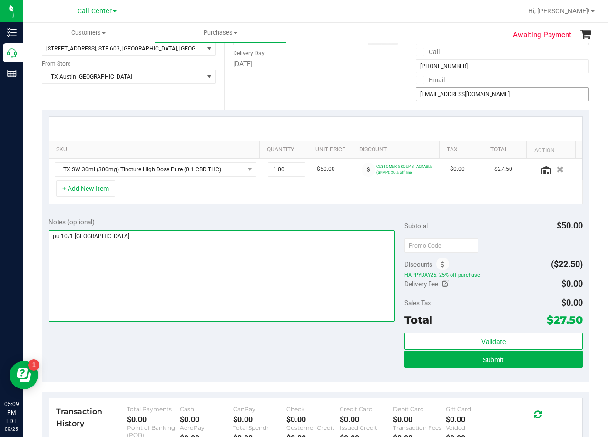
type textarea "pu 10/1 [GEOGRAPHIC_DATA]"
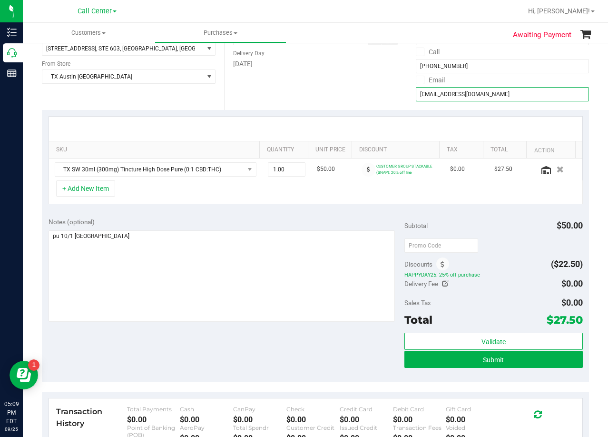
click at [467, 97] on input "[EMAIL_ADDRESS][DOMAIN_NAME]" at bounding box center [502, 94] width 173 height 14
click at [464, 91] on input "[EMAIL_ADDRESS][DOMAIN_NAME]" at bounding box center [502, 94] width 173 height 14
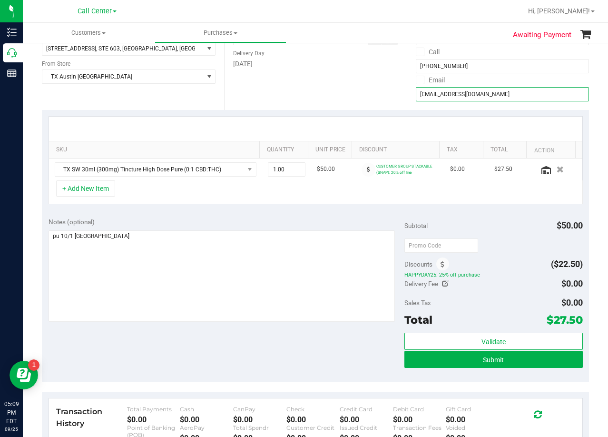
click at [464, 91] on input "[EMAIL_ADDRESS][DOMAIN_NAME]" at bounding box center [502, 94] width 173 height 14
type input "[EMAIL_ADDRESS][DOMAIN_NAME]"
click at [330, 93] on div "Date Delivery Date [DATE] Now [DATE] 08:00 AM Now Delivery Day [DATE]" at bounding box center [315, 51] width 182 height 117
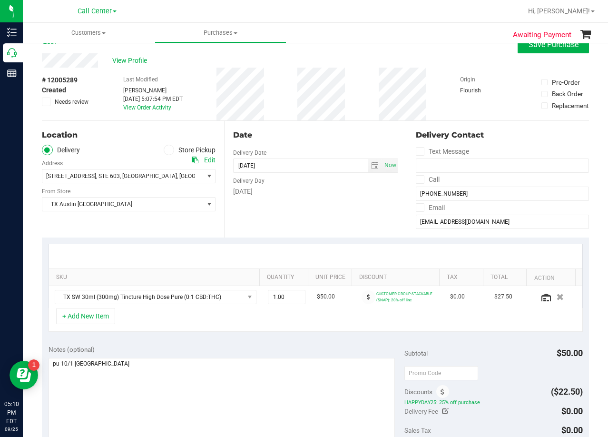
scroll to position [0, 0]
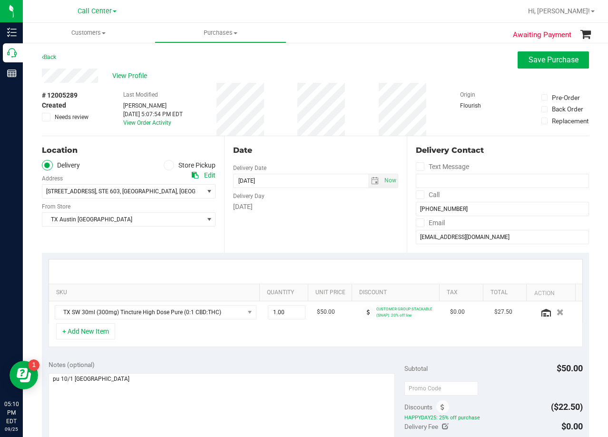
click at [365, 117] on div "# 12005289 Created Needs review Last Modified [PERSON_NAME] [DATE] 5:07:54 PM E…" at bounding box center [315, 109] width 547 height 53
click at [347, 72] on div "View Profile" at bounding box center [315, 76] width 547 height 14
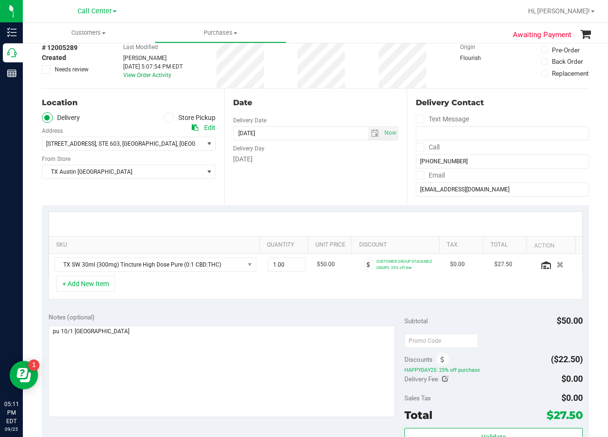
click at [345, 92] on div "Date Delivery Date [DATE] Now [DATE] 08:00 AM Now Delivery Day [DATE]" at bounding box center [315, 147] width 182 height 117
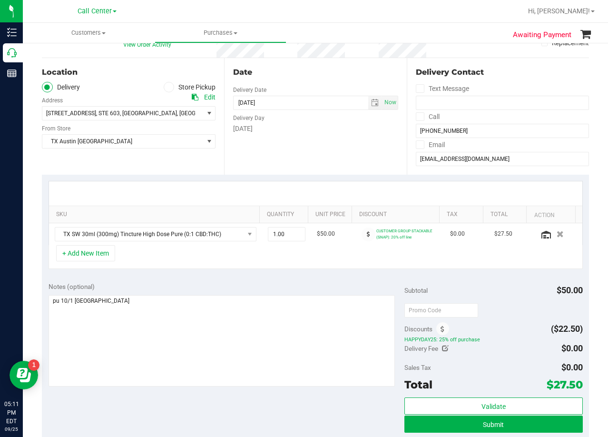
scroll to position [95, 0]
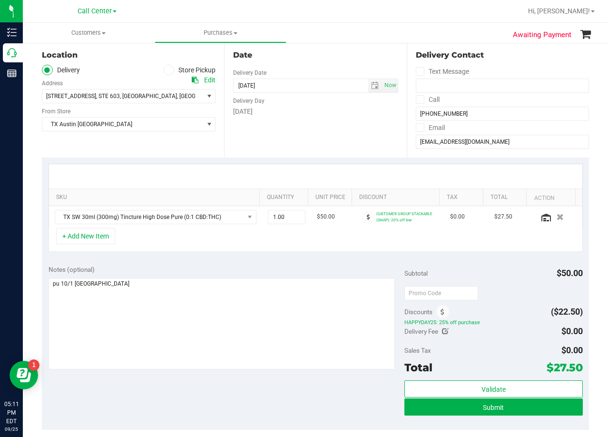
click at [364, 137] on div "Date Delivery Date [DATE] Now [DATE] 08:00 AM Now Delivery Day [DATE]" at bounding box center [315, 99] width 182 height 117
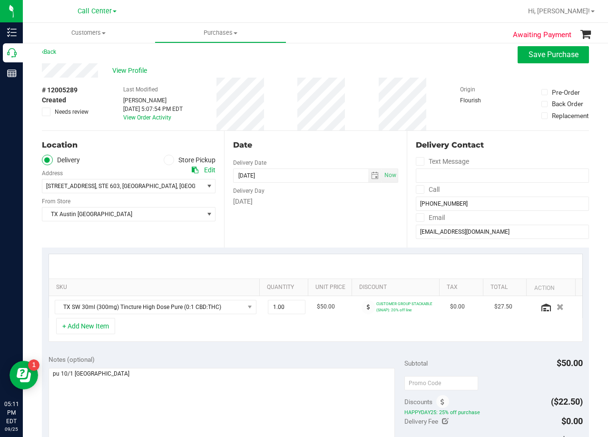
scroll to position [0, 0]
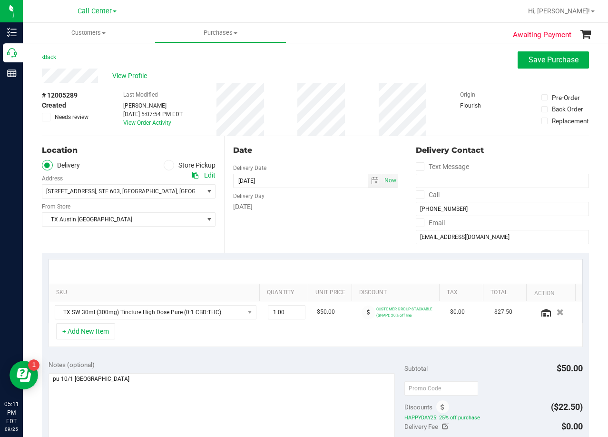
click at [314, 153] on div "Date" at bounding box center [315, 150] width 165 height 11
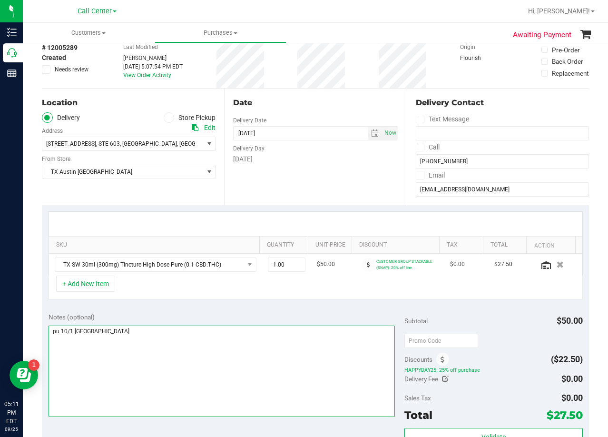
click at [202, 340] on textarea at bounding box center [222, 371] width 347 height 91
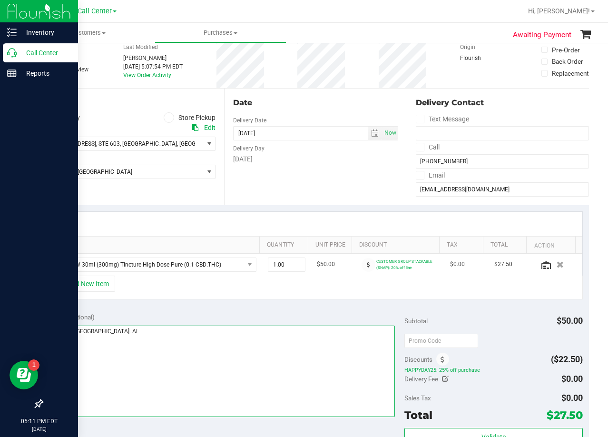
type textarea "pu 10/1 [GEOGRAPHIC_DATA]. AL"
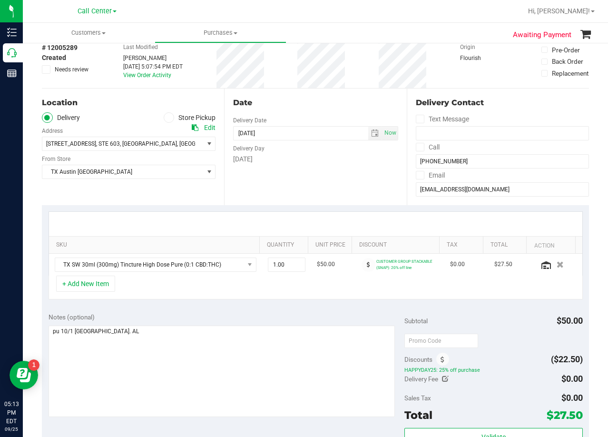
click at [374, 80] on div "# 12005289 Created Needs review Last Modified [PERSON_NAME] [DATE] 5:07:54 PM E…" at bounding box center [315, 61] width 547 height 53
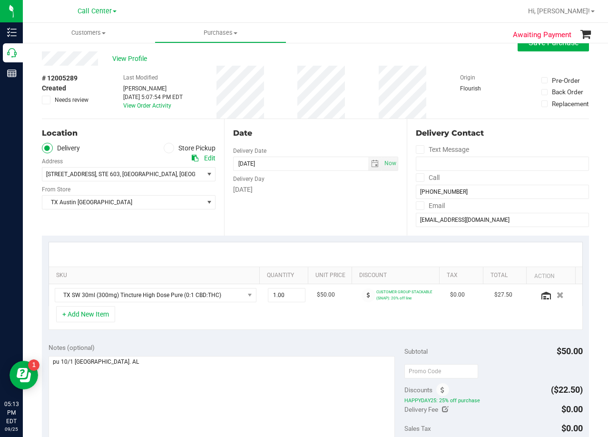
scroll to position [0, 0]
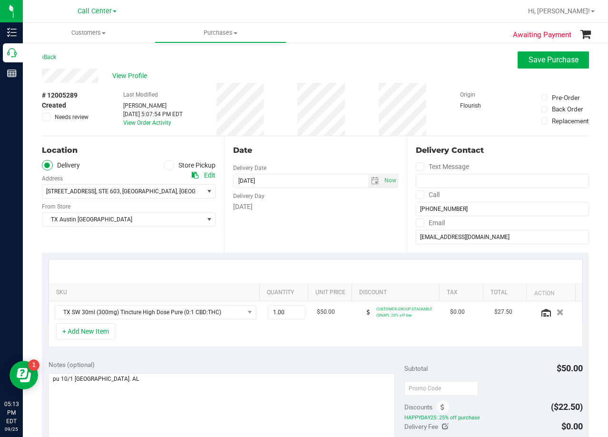
click at [321, 60] on div "Back Save Purchase" at bounding box center [315, 59] width 547 height 17
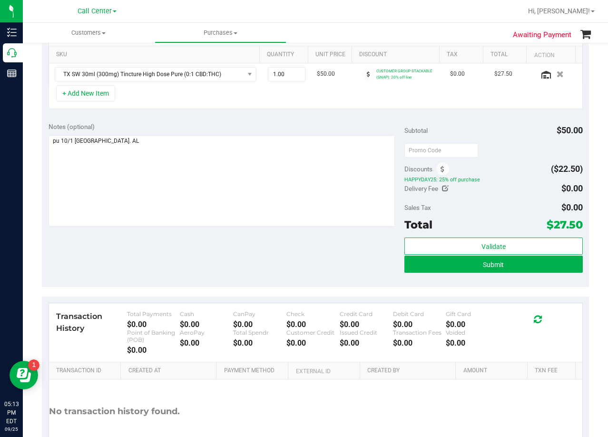
click at [397, 266] on div "Notes (optional) Subtotal $50.00 Discounts ($22.50) HAPPYDAY25: 25% off purchas…" at bounding box center [315, 201] width 547 height 171
click at [408, 268] on button "Submit" at bounding box center [494, 264] width 178 height 17
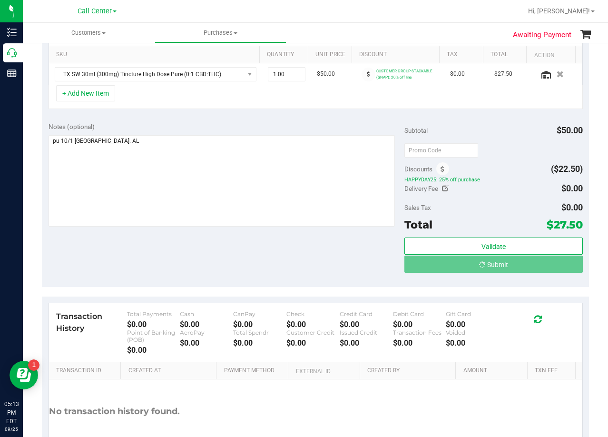
scroll to position [0, 0]
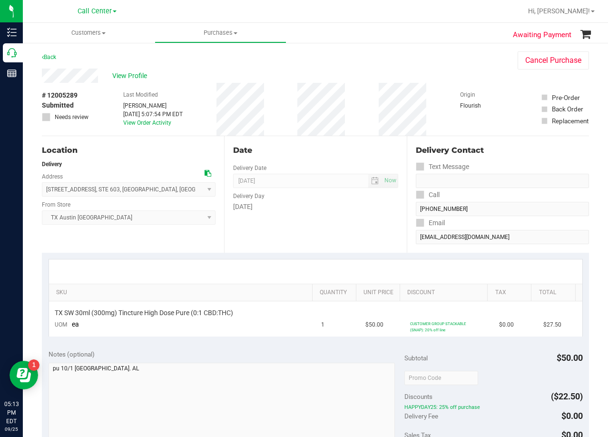
drag, startPoint x: 305, startPoint y: 136, endPoint x: 222, endPoint y: 115, distance: 85.5
click at [304, 138] on div "Date Delivery Date [DATE] Now [DATE] 08:00 AM Now Delivery Day [DATE]" at bounding box center [315, 194] width 182 height 117
click at [136, 78] on span "View Profile" at bounding box center [131, 76] width 38 height 10
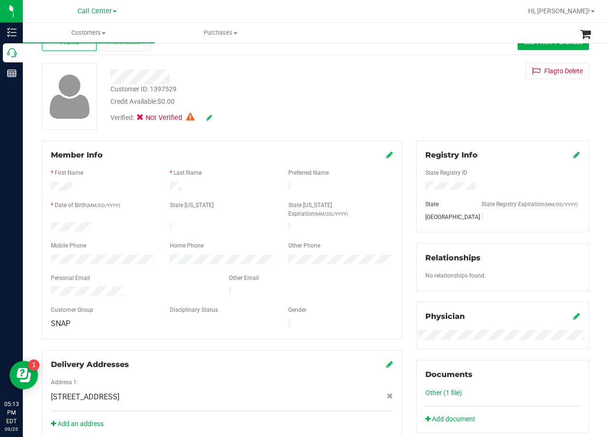
scroll to position [48, 0]
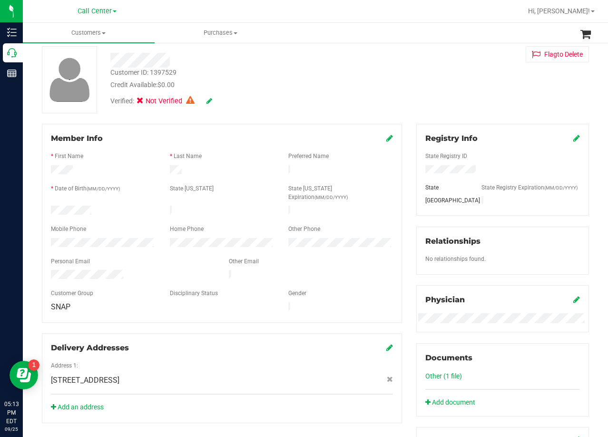
click at [386, 139] on icon at bounding box center [389, 138] width 7 height 8
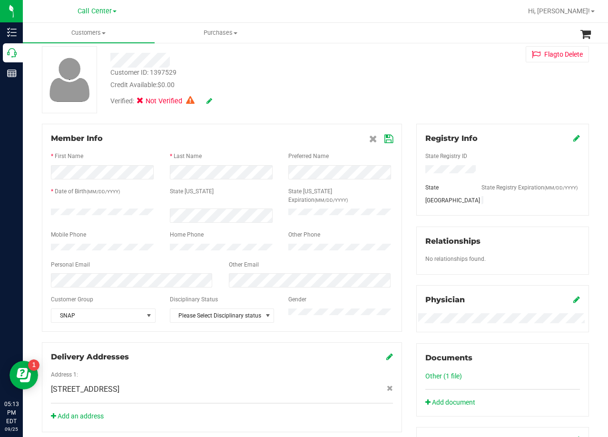
click at [315, 97] on div "Verified: Not Verified" at bounding box center [243, 100] width 281 height 21
drag, startPoint x: 446, startPoint y: 106, endPoint x: 419, endPoint y: 113, distance: 27.5
click at [445, 106] on div "Customer ID: 1397529 Credit Available: $0.00 Verified: Not Verified Flag to [GE…" at bounding box center [316, 79] width 562 height 67
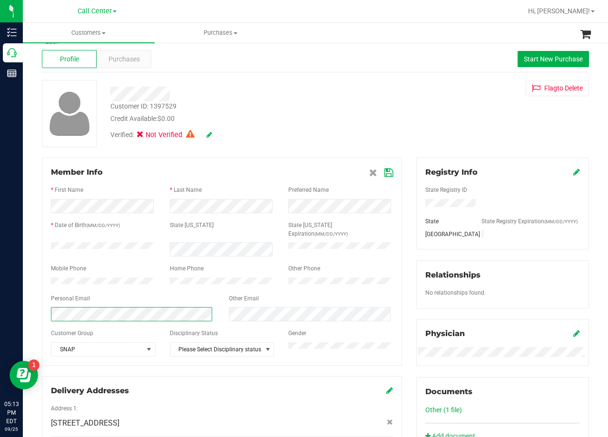
scroll to position [0, 0]
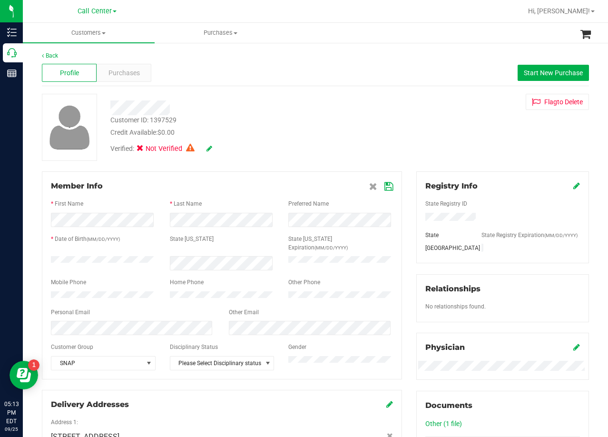
click at [387, 184] on icon at bounding box center [389, 187] width 9 height 8
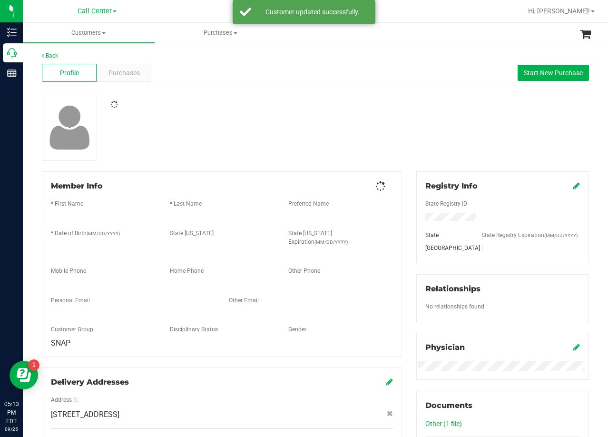
click at [402, 140] on div at bounding box center [316, 127] width 562 height 67
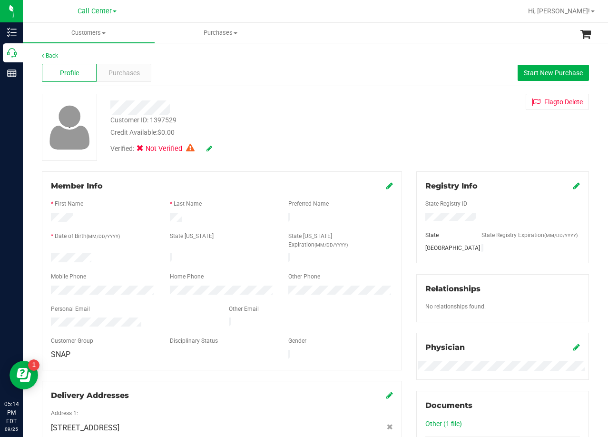
click at [401, 144] on div "Customer ID: 1397529 Credit Available: $0.00 Verified: Not Verified Flag to [GE…" at bounding box center [316, 127] width 562 height 67
click at [399, 108] on div "Customer ID: 1397529 Credit Available: $0.00 Verified: Not Verified Flag to [GE…" at bounding box center [316, 127] width 562 height 67
click at [135, 73] on span "Purchases" at bounding box center [124, 73] width 31 height 10
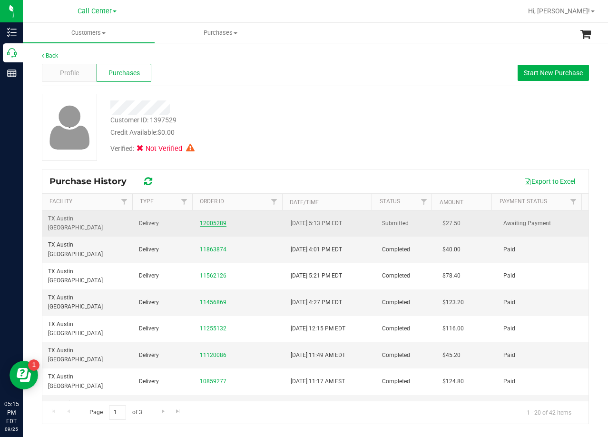
click at [213, 220] on link "12005289" at bounding box center [213, 223] width 27 height 7
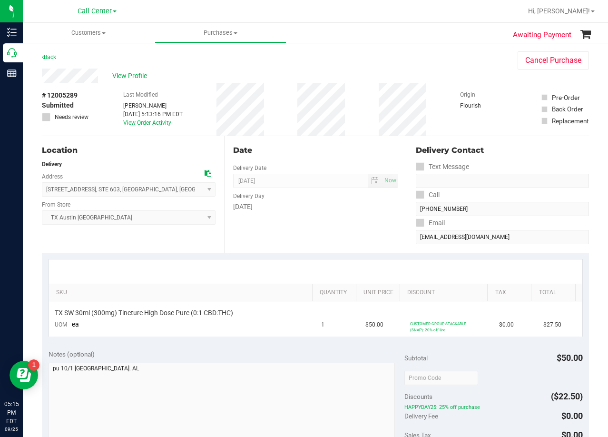
click at [323, 230] on div "Date Delivery Date [DATE] Now [DATE] 08:00 AM Now Delivery Day [DATE]" at bounding box center [315, 194] width 182 height 117
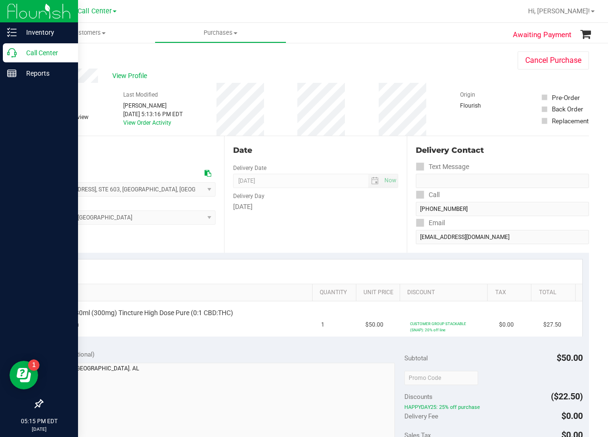
scroll to position [48, 0]
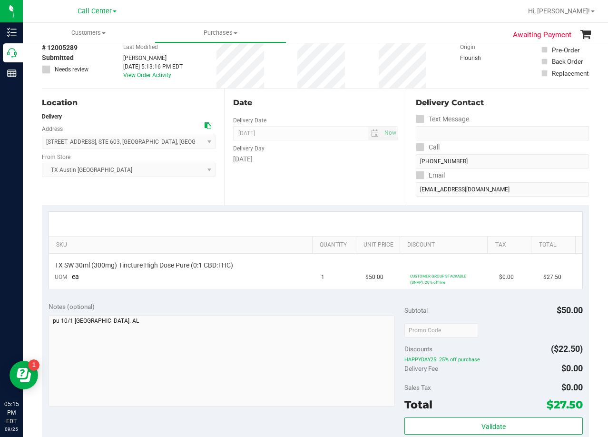
click at [378, 74] on div "# 12005289 Submitted Needs review Last Modified [PERSON_NAME] [DATE] 5:13:16 PM…" at bounding box center [315, 61] width 547 height 53
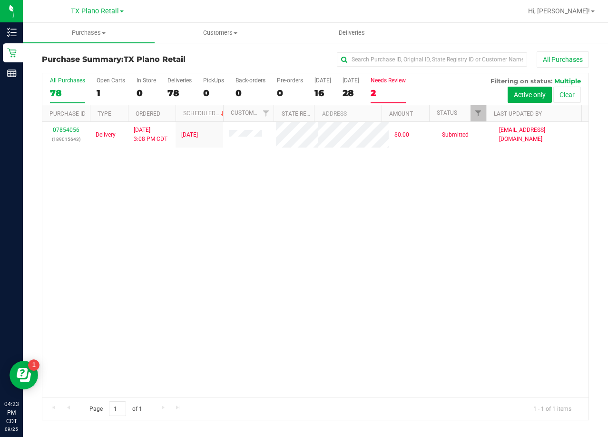
click at [71, 93] on div "78" at bounding box center [67, 93] width 35 height 11
click at [0, 0] on input "All Purchases 78" at bounding box center [0, 0] width 0 height 0
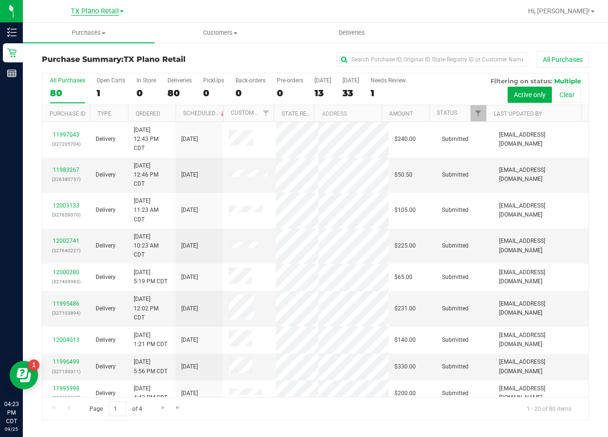
click at [99, 14] on span "TX Plano Retail" at bounding box center [95, 11] width 48 height 9
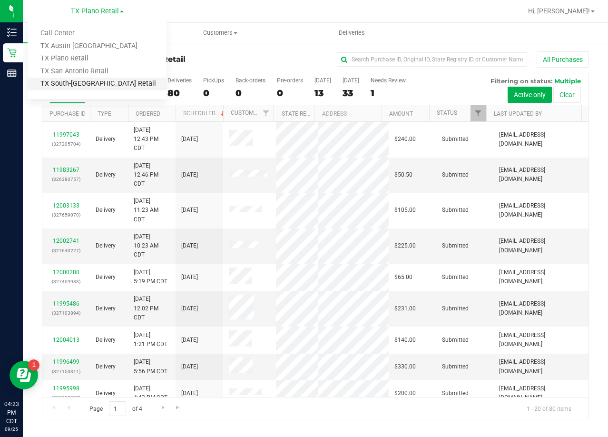
click at [92, 80] on link "TX South-[GEOGRAPHIC_DATA] Retail" at bounding box center [97, 84] width 139 height 13
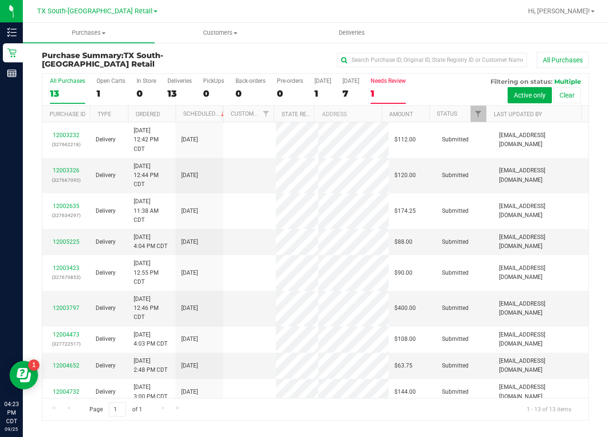
click at [386, 84] on label "Needs Review 1" at bounding box center [388, 91] width 35 height 26
click at [0, 0] on input "Needs Review 1" at bounding box center [0, 0] width 0 height 0
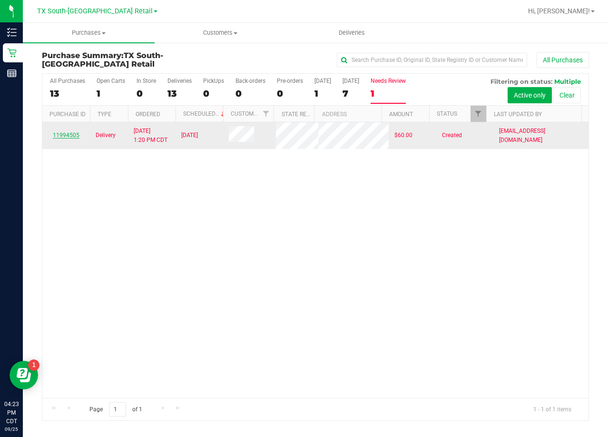
click at [69, 136] on link "11994505" at bounding box center [66, 135] width 27 height 7
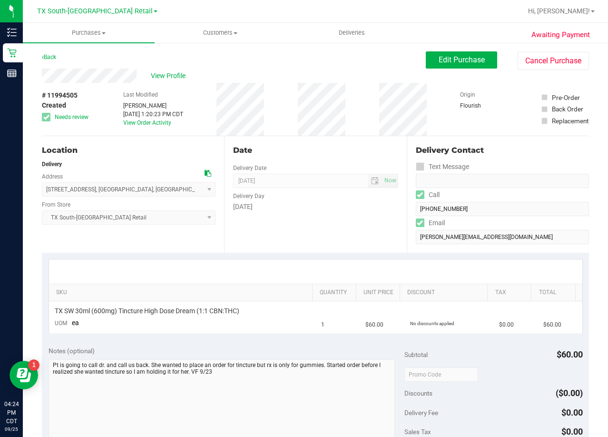
click at [351, 158] on div "Date Delivery Date [DATE] Now [DATE] 08:00 AM Now Delivery Day [DATE]" at bounding box center [315, 194] width 182 height 117
click at [454, 62] on span "Edit Purchase" at bounding box center [462, 59] width 46 height 9
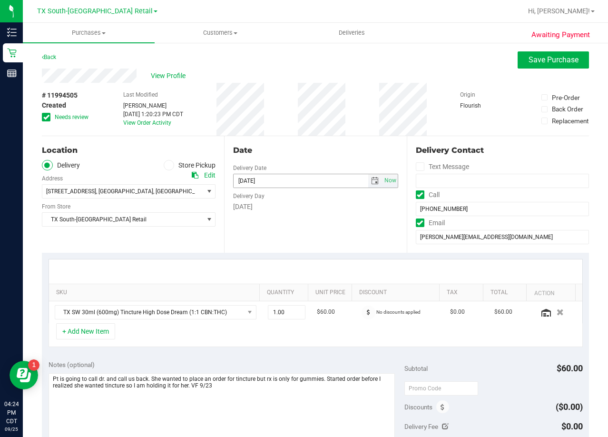
click at [348, 142] on div "Date Delivery Date [DATE] Now [DATE] 08:00 AM Now Delivery Day [DATE]" at bounding box center [315, 194] width 182 height 117
click at [443, 235] on input "[PERSON_NAME][EMAIL_ADDRESS][DOMAIN_NAME]" at bounding box center [502, 237] width 173 height 14
click at [317, 78] on div "View Profile" at bounding box center [315, 76] width 547 height 14
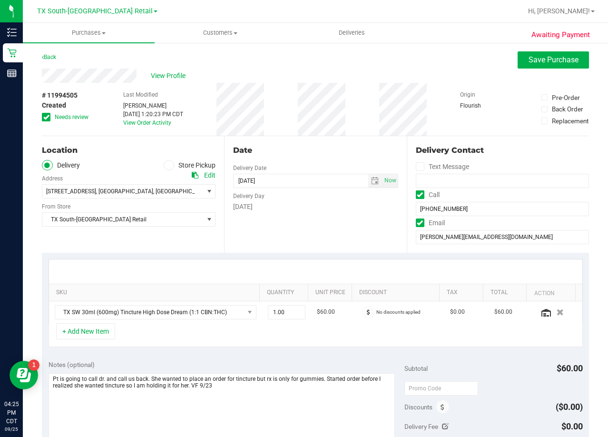
click at [327, 233] on div "Date Delivery Date [DATE] Now [DATE] 08:00 AM Now Delivery Day [DATE]" at bounding box center [315, 194] width 182 height 117
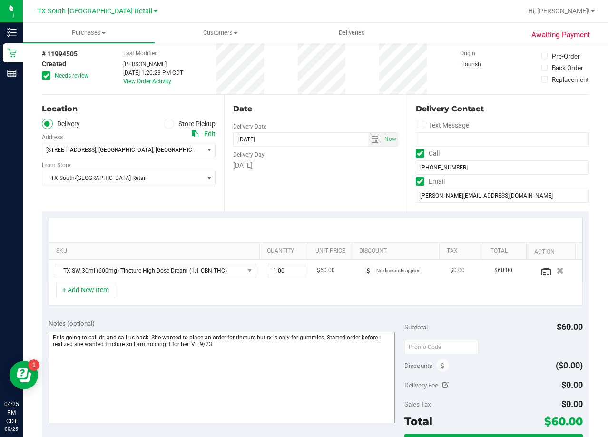
scroll to position [95, 0]
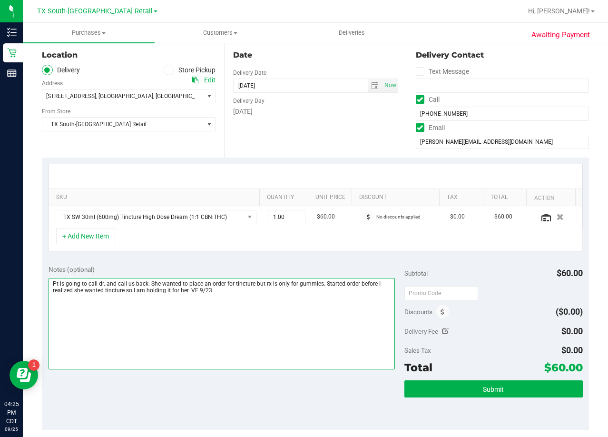
click at [248, 301] on textarea at bounding box center [222, 323] width 347 height 91
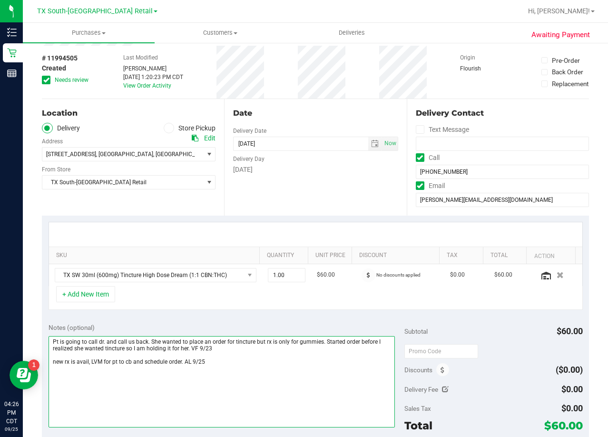
scroll to position [0, 0]
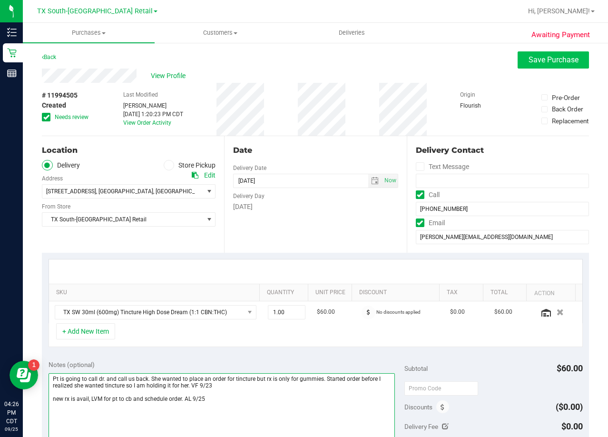
type textarea "Pt is going to call dr. and call us back. She wanted to place an order for tinc…"
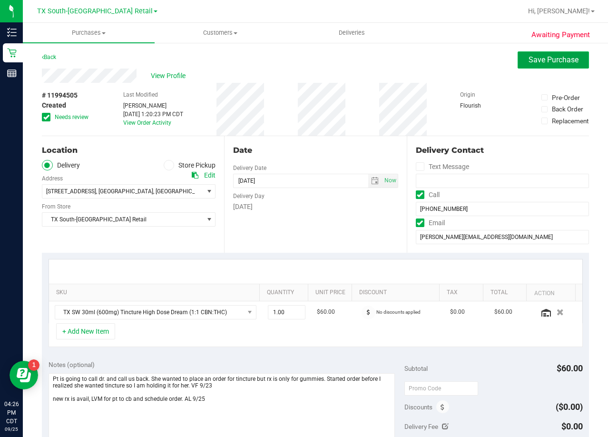
click at [529, 62] on span "Save Purchase" at bounding box center [554, 59] width 50 height 9
click at [529, 63] on span "Save Purchase" at bounding box center [554, 59] width 50 height 9
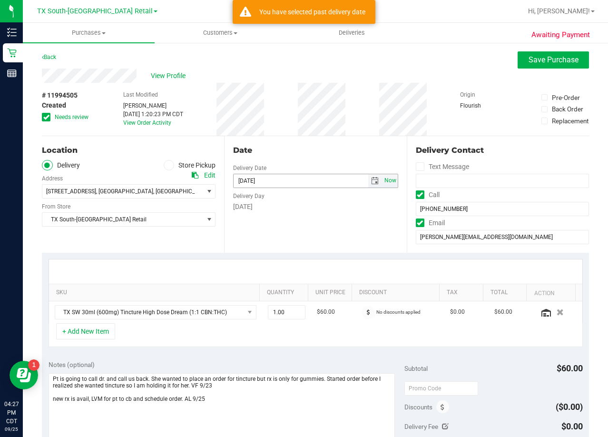
click at [382, 180] on span "Now" at bounding box center [390, 181] width 16 height 14
type input "[DATE]"
click at [529, 58] on span "Save Purchase" at bounding box center [554, 59] width 50 height 9
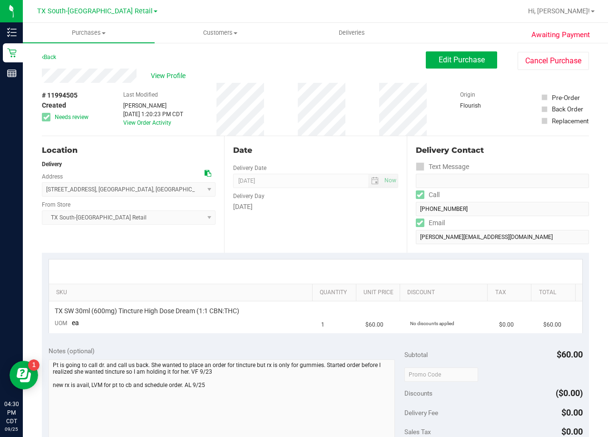
click at [342, 226] on div "Date Delivery Date 09/25/2025 Now 09/25/2025 08:00 AM Now Delivery Day Thursday" at bounding box center [315, 194] width 182 height 117
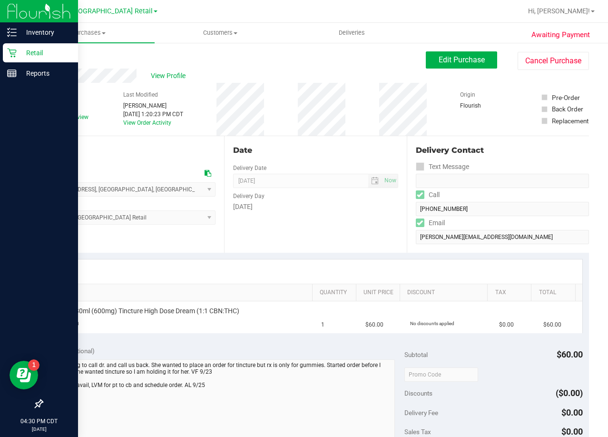
click at [15, 55] on icon at bounding box center [12, 53] width 10 height 10
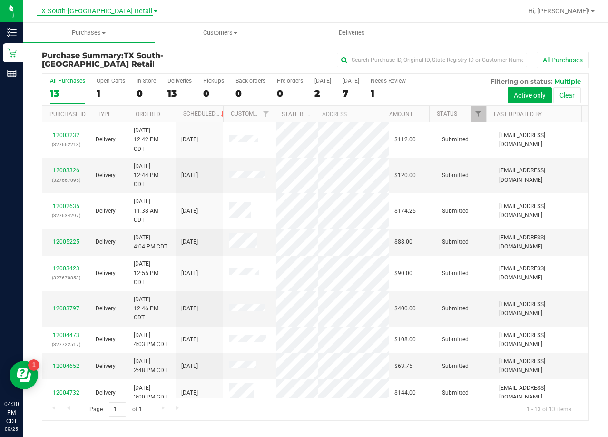
click at [102, 14] on span "TX South-[GEOGRAPHIC_DATA] Retail" at bounding box center [95, 11] width 116 height 9
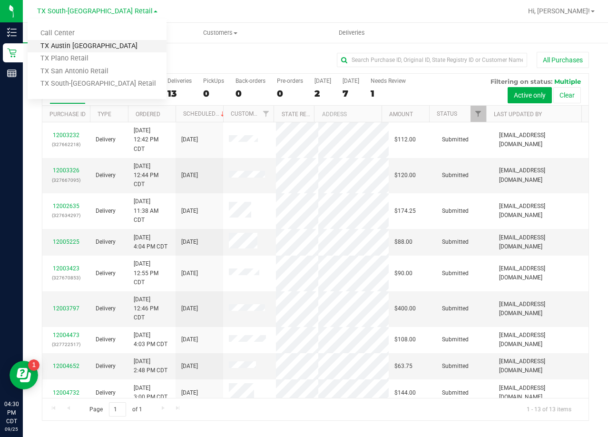
click at [88, 40] on link "TX Austin [GEOGRAPHIC_DATA]" at bounding box center [97, 46] width 139 height 13
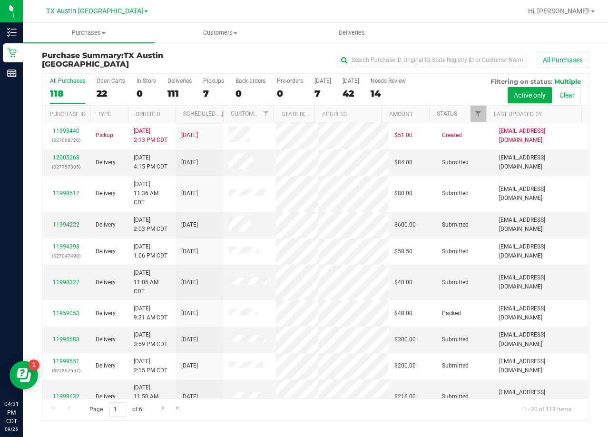
click at [317, 55] on div "All Purchases" at bounding box center [406, 60] width 365 height 16
click at [386, 88] on div "14" at bounding box center [388, 93] width 35 height 11
click at [0, 0] on input "Needs Review 14" at bounding box center [0, 0] width 0 height 0
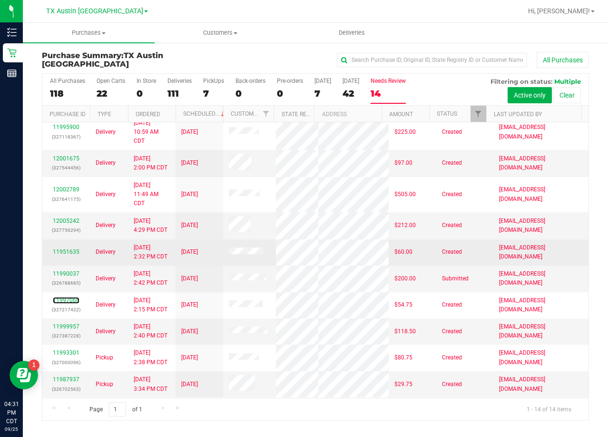
scroll to position [148, 0]
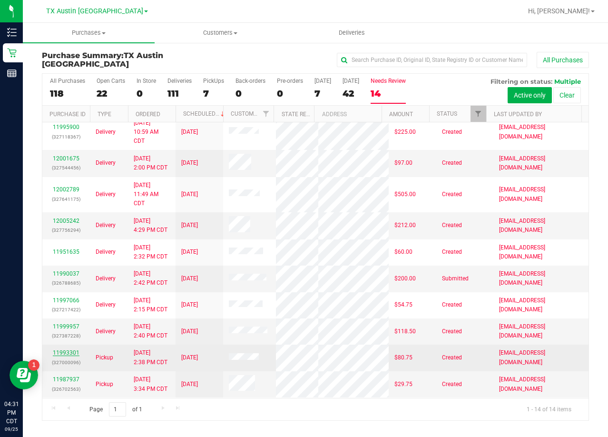
drag, startPoint x: 71, startPoint y: 349, endPoint x: 65, endPoint y: 353, distance: 7.3
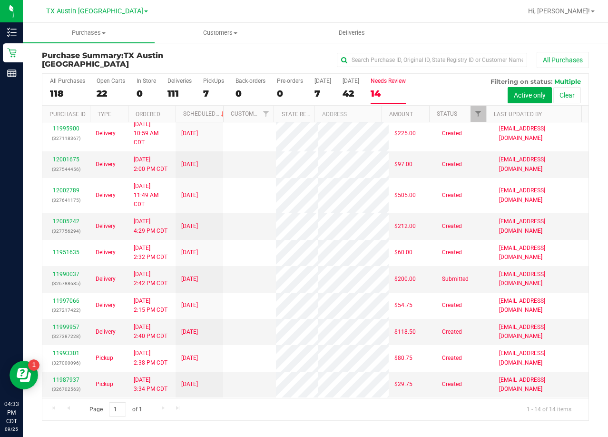
scroll to position [0, 0]
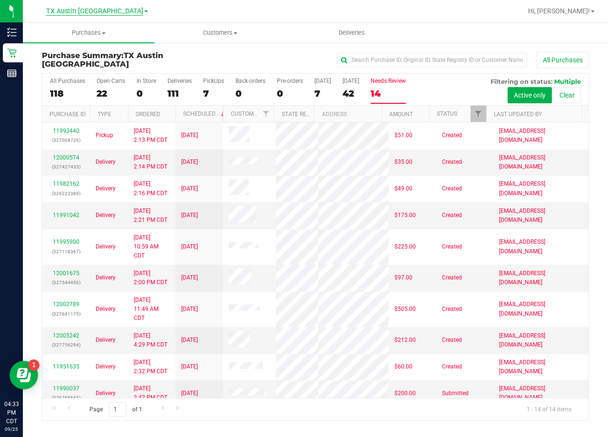
click at [103, 14] on span "TX Austin [GEOGRAPHIC_DATA]" at bounding box center [94, 11] width 97 height 9
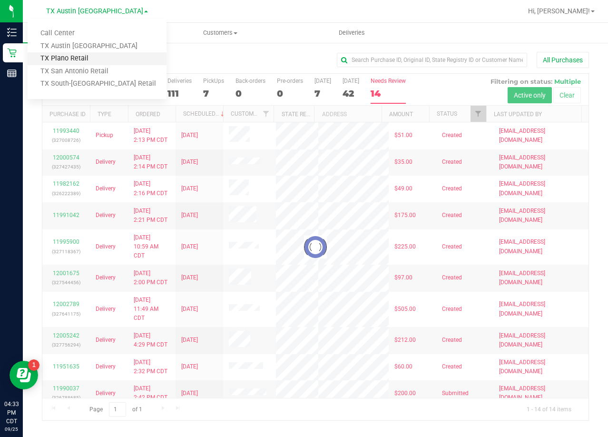
click at [97, 58] on link "TX Plano Retail" at bounding box center [97, 58] width 139 height 13
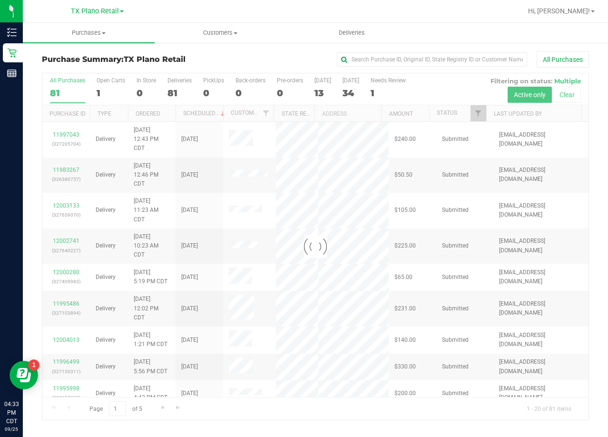
click at [386, 89] on div at bounding box center [315, 246] width 546 height 346
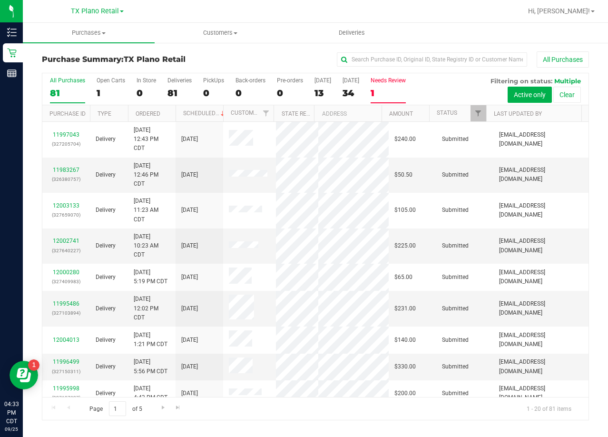
click at [384, 89] on div "1" at bounding box center [388, 93] width 35 height 11
click at [0, 0] on input "Needs Review 1" at bounding box center [0, 0] width 0 height 0
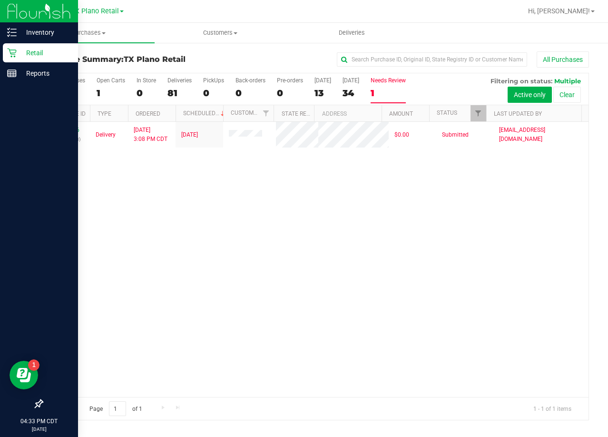
click at [19, 50] on p "Retail" at bounding box center [45, 52] width 57 height 11
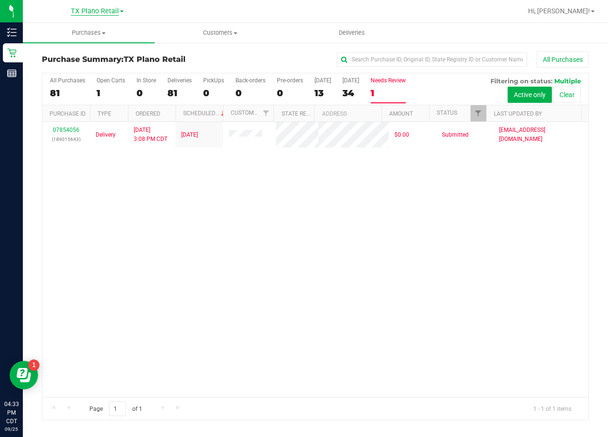
click at [99, 14] on span "TX Plano Retail" at bounding box center [95, 11] width 48 height 9
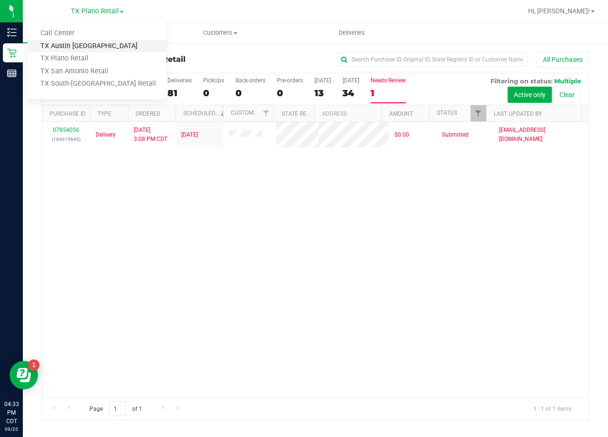
click at [82, 47] on link "TX Austin [GEOGRAPHIC_DATA]" at bounding box center [97, 46] width 139 height 13
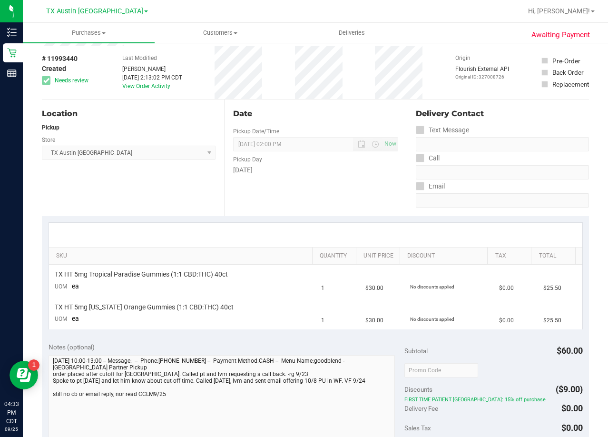
scroll to position [95, 0]
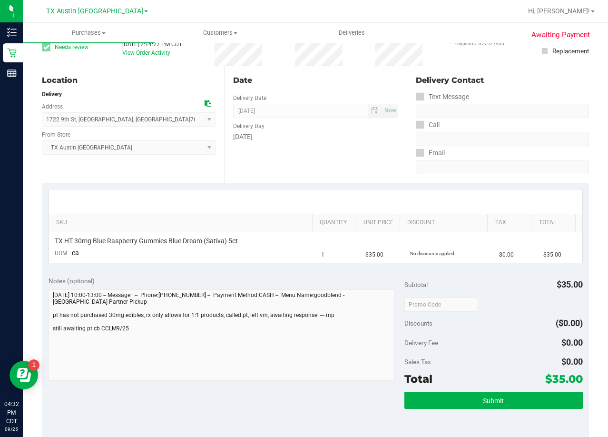
scroll to position [48, 0]
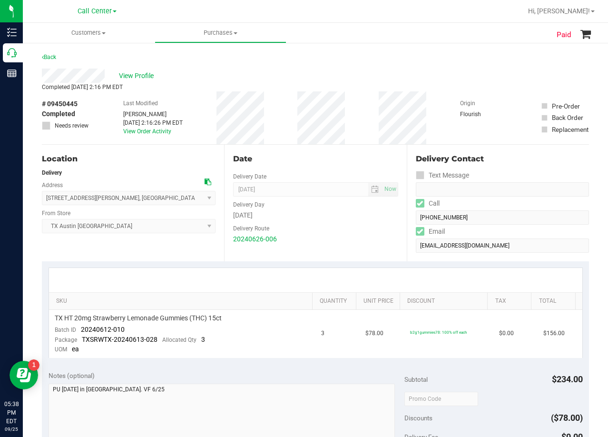
click at [147, 84] on div "Completed Jun 27, 2024 2:16 PM EDT" at bounding box center [315, 87] width 547 height 9
click at [147, 82] on div "View Profile" at bounding box center [315, 76] width 547 height 14
click at [134, 74] on span "View Profile" at bounding box center [138, 76] width 38 height 10
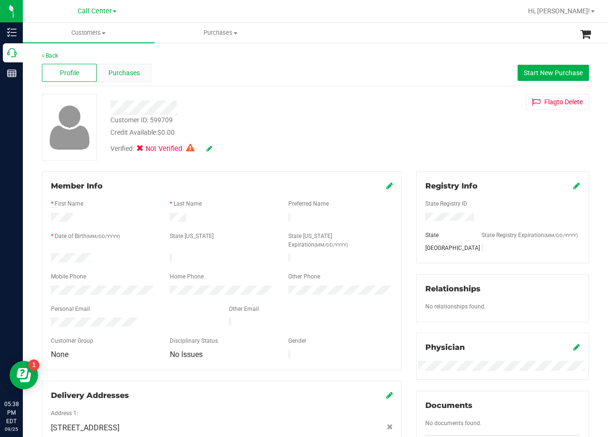
click at [122, 76] on span "Purchases" at bounding box center [124, 73] width 31 height 10
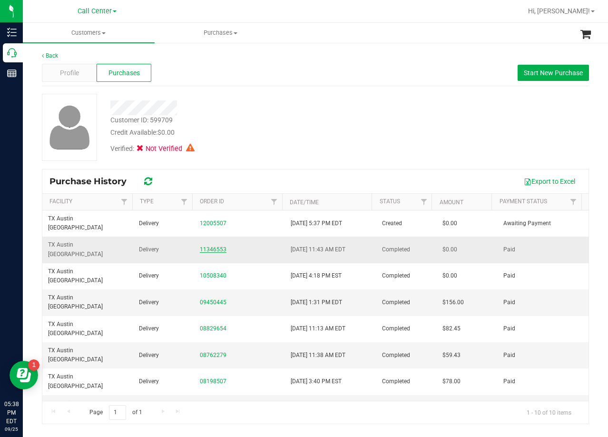
click at [206, 246] on link "11346553" at bounding box center [213, 249] width 27 height 7
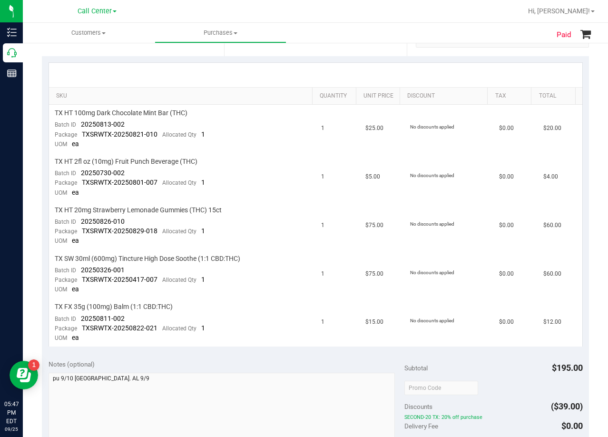
scroll to position [190, 0]
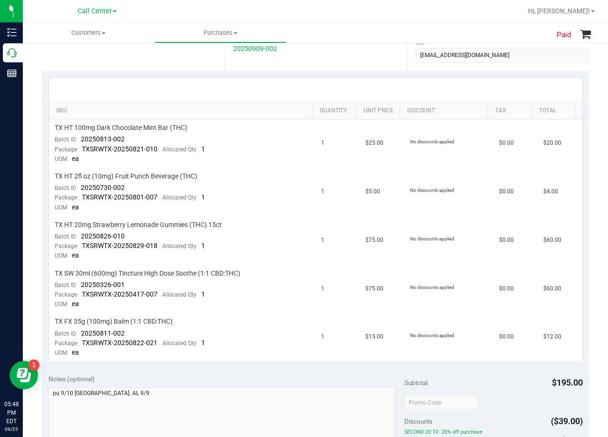
click at [328, 87] on div at bounding box center [316, 90] width 534 height 24
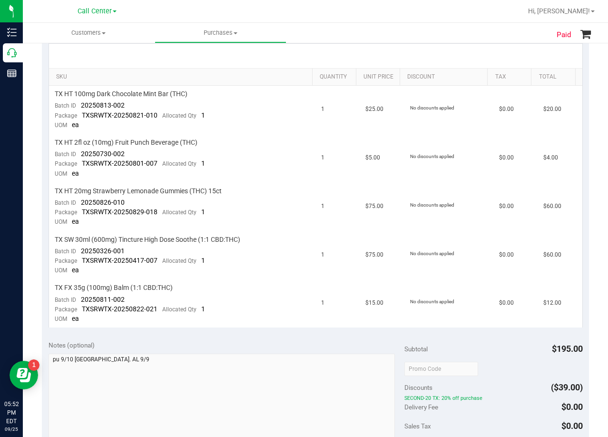
scroll to position [10, 0]
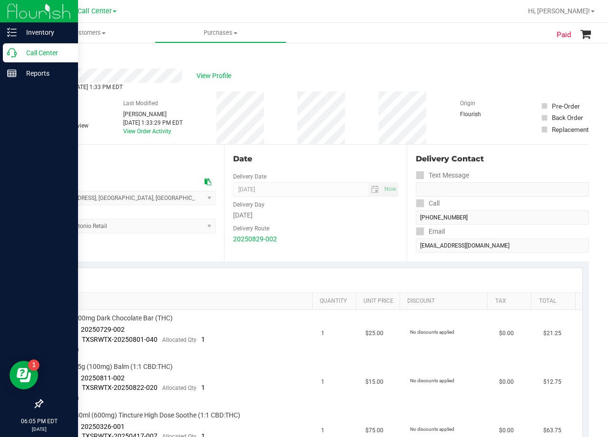
click at [10, 53] on icon at bounding box center [12, 53] width 10 height 10
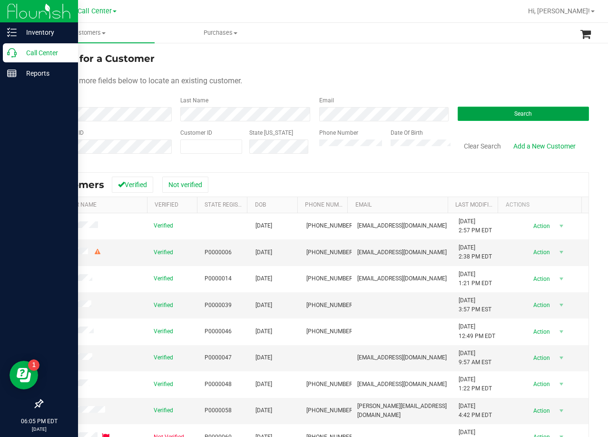
click at [505, 118] on button "Search" at bounding box center [523, 114] width 131 height 14
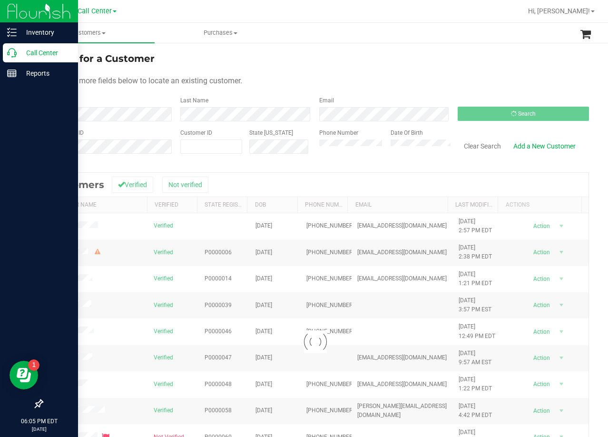
click at [445, 64] on div "Search for a Customer" at bounding box center [315, 58] width 547 height 14
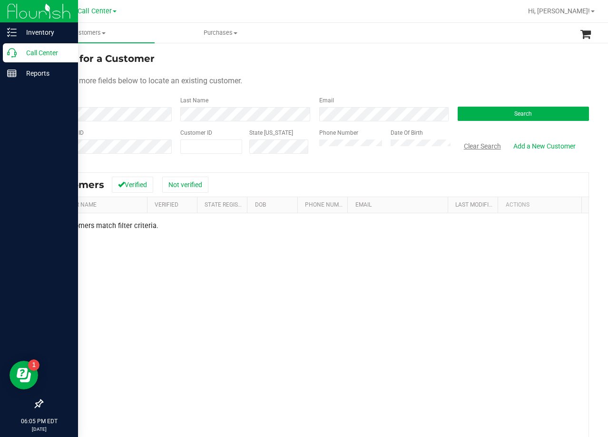
click at [476, 150] on button "Clear Search" at bounding box center [482, 146] width 49 height 16
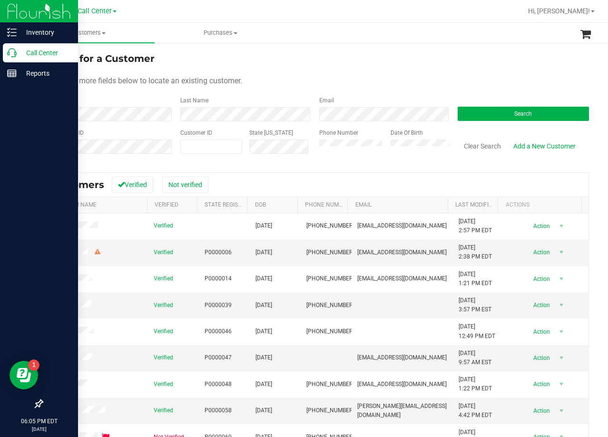
click at [414, 83] on div "Use one or more fields below to locate an existing customer." at bounding box center [315, 80] width 547 height 11
click at [414, 47] on div "Search for a Customer Use one or more fields below to locate an existing custom…" at bounding box center [315, 281] width 585 height 479
click at [395, 69] on form "Search for a Customer Use one or more fields below to locate an existing custom…" at bounding box center [315, 106] width 547 height 111
click at [381, 70] on form "Search for a Customer Use one or more fields below to locate an existing custom…" at bounding box center [315, 106] width 547 height 111
click at [503, 108] on button "Search" at bounding box center [523, 114] width 131 height 14
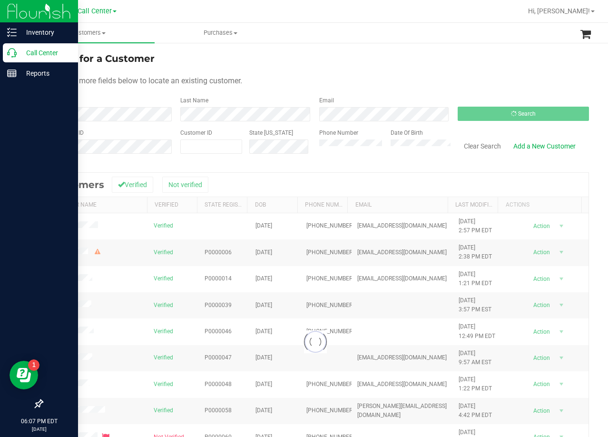
click at [385, 56] on div "Search for a Customer" at bounding box center [315, 58] width 547 height 14
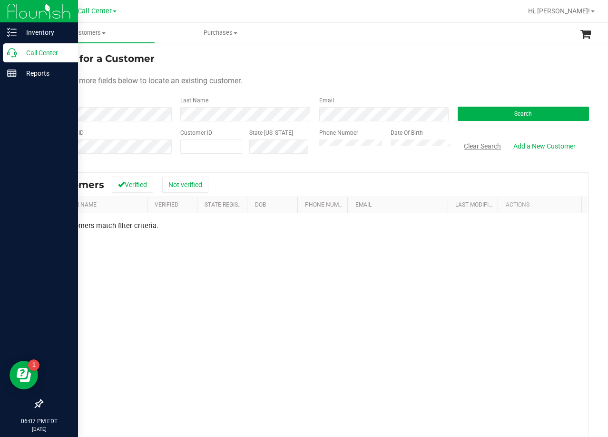
click at [485, 151] on button "Clear Search" at bounding box center [482, 146] width 49 height 16
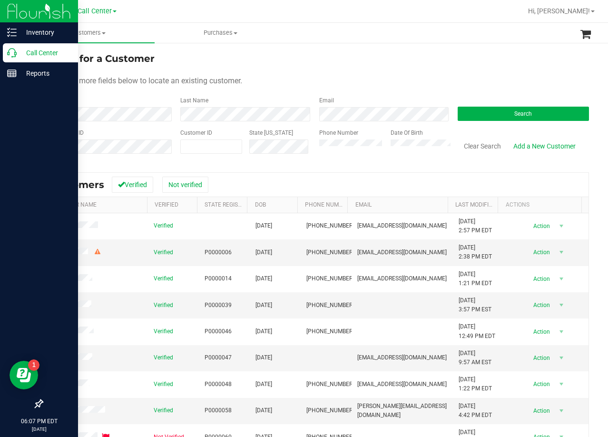
click at [416, 83] on div "Use one or more fields below to locate an existing customer." at bounding box center [315, 80] width 547 height 11
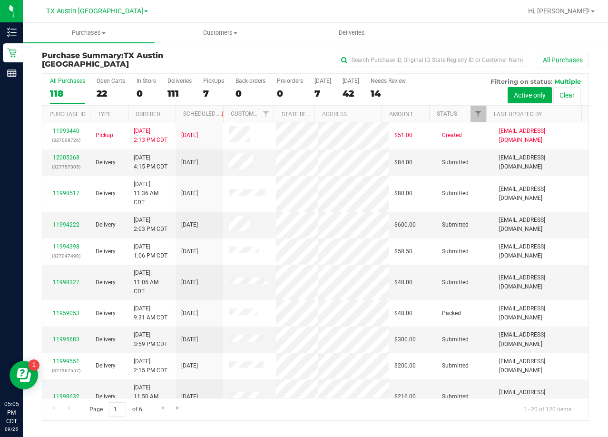
click at [325, 58] on div "All Purchases" at bounding box center [406, 60] width 365 height 16
click at [313, 62] on div "All Purchases" at bounding box center [406, 60] width 365 height 16
